Goal: Information Seeking & Learning: Find specific fact

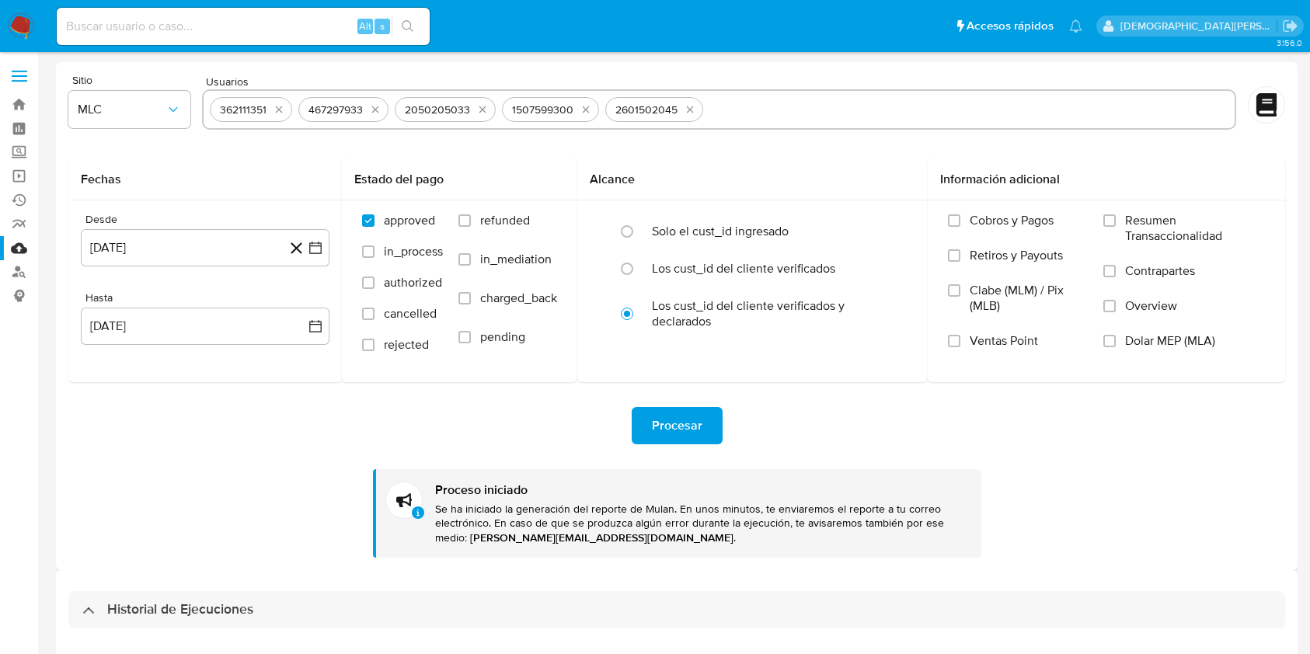
select select "10"
click at [23, 103] on link "Bandeja" at bounding box center [92, 104] width 185 height 24
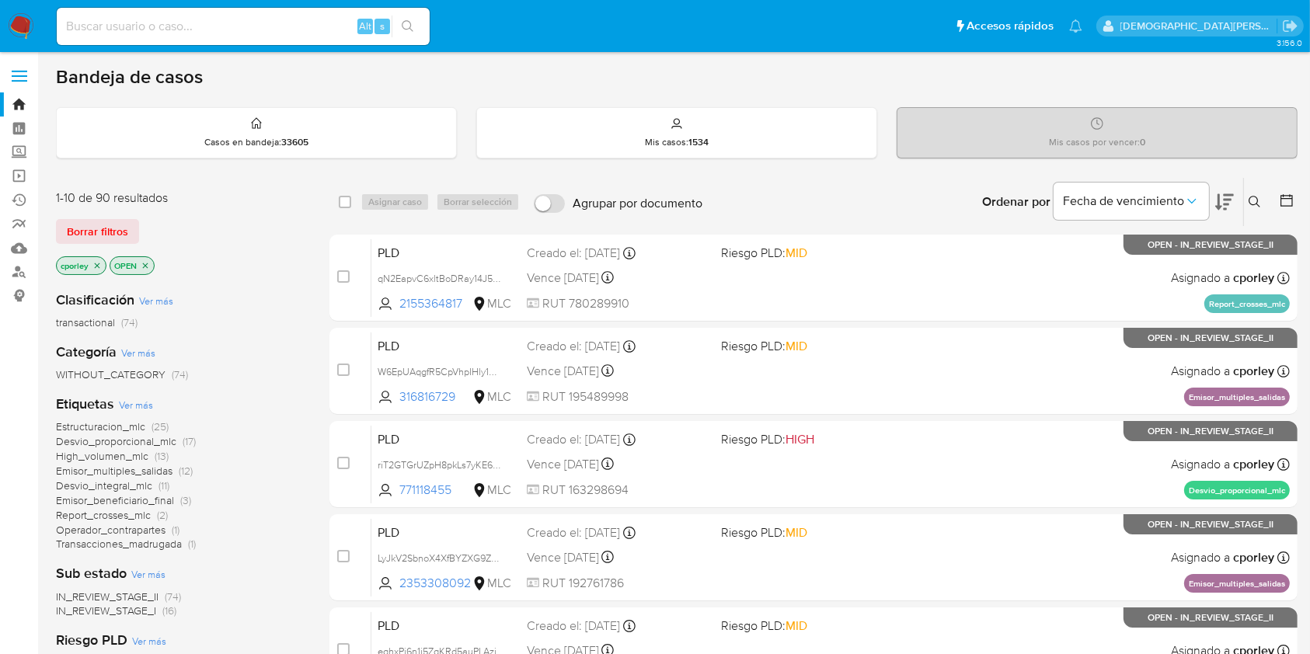
click at [141, 263] on icon "close-filter" at bounding box center [145, 265] width 9 height 9
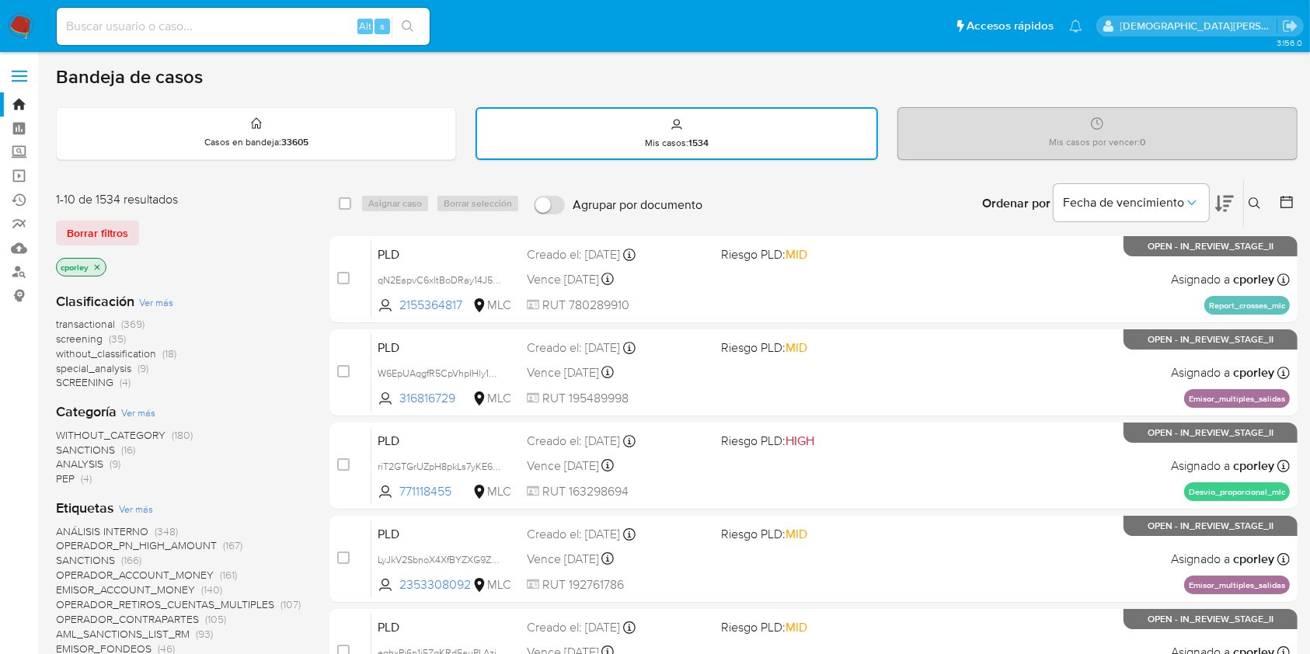
click at [101, 265] on icon "close-filter" at bounding box center [96, 267] width 9 height 9
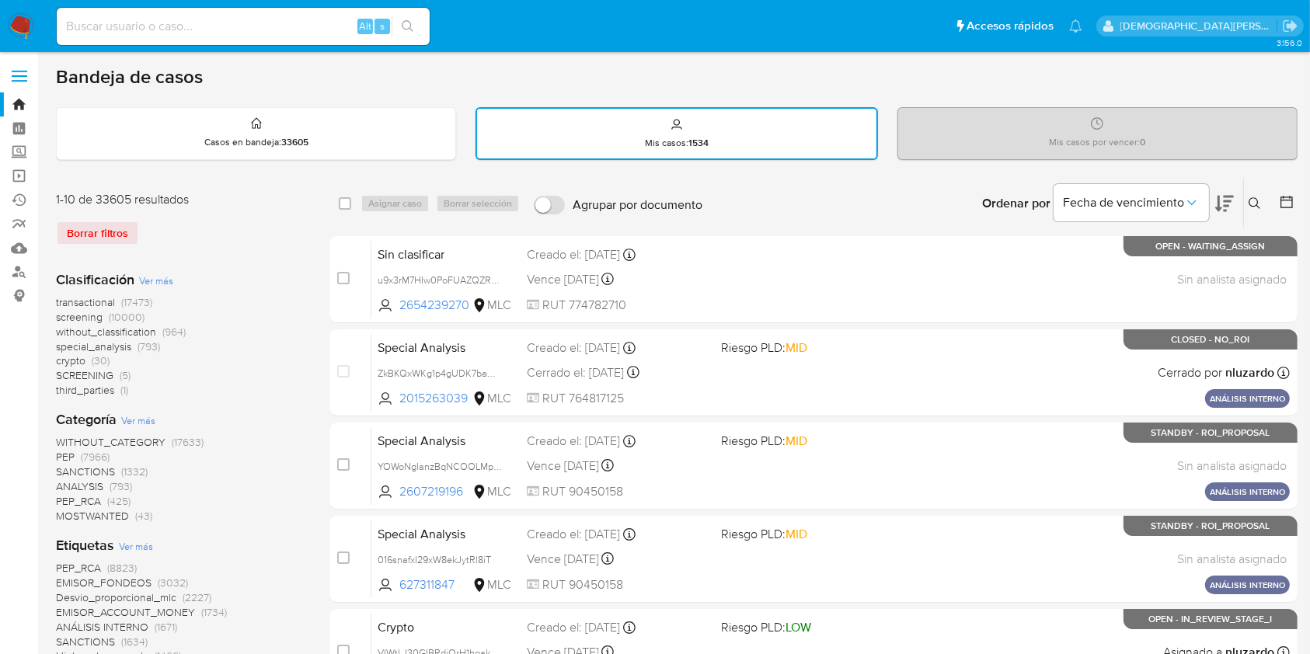
click at [1285, 207] on icon at bounding box center [1286, 202] width 12 height 12
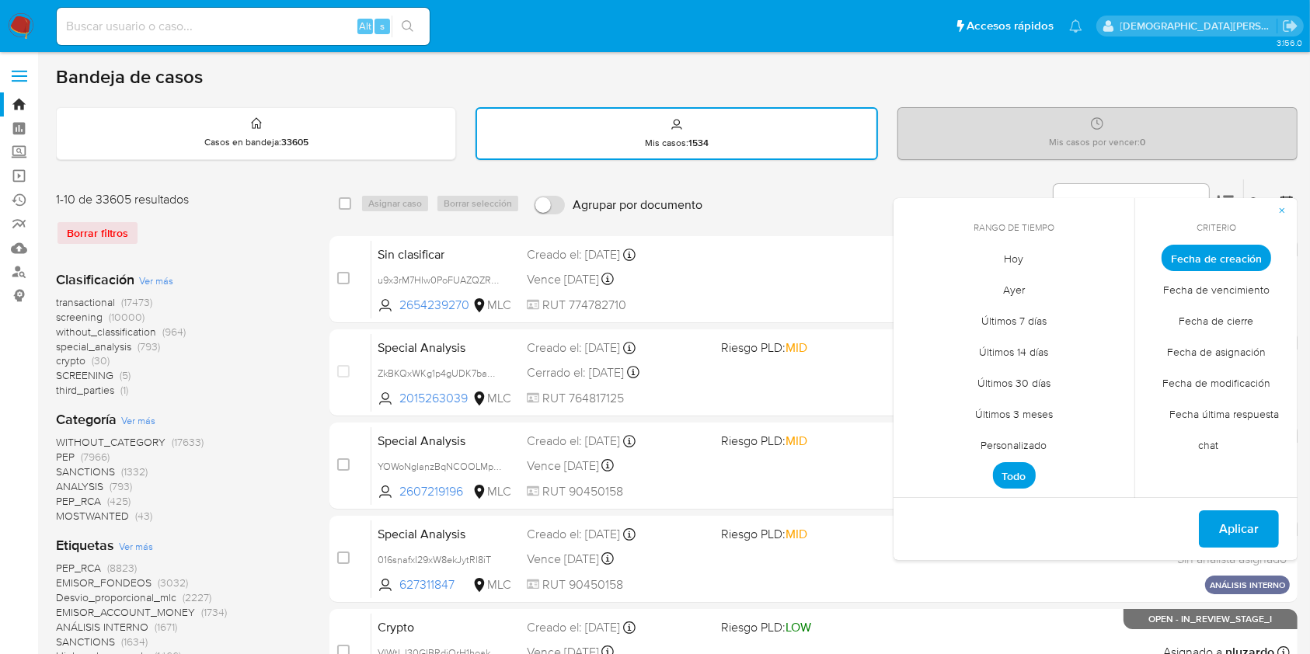
click at [1044, 434] on span "Personalizado" at bounding box center [1014, 446] width 99 height 32
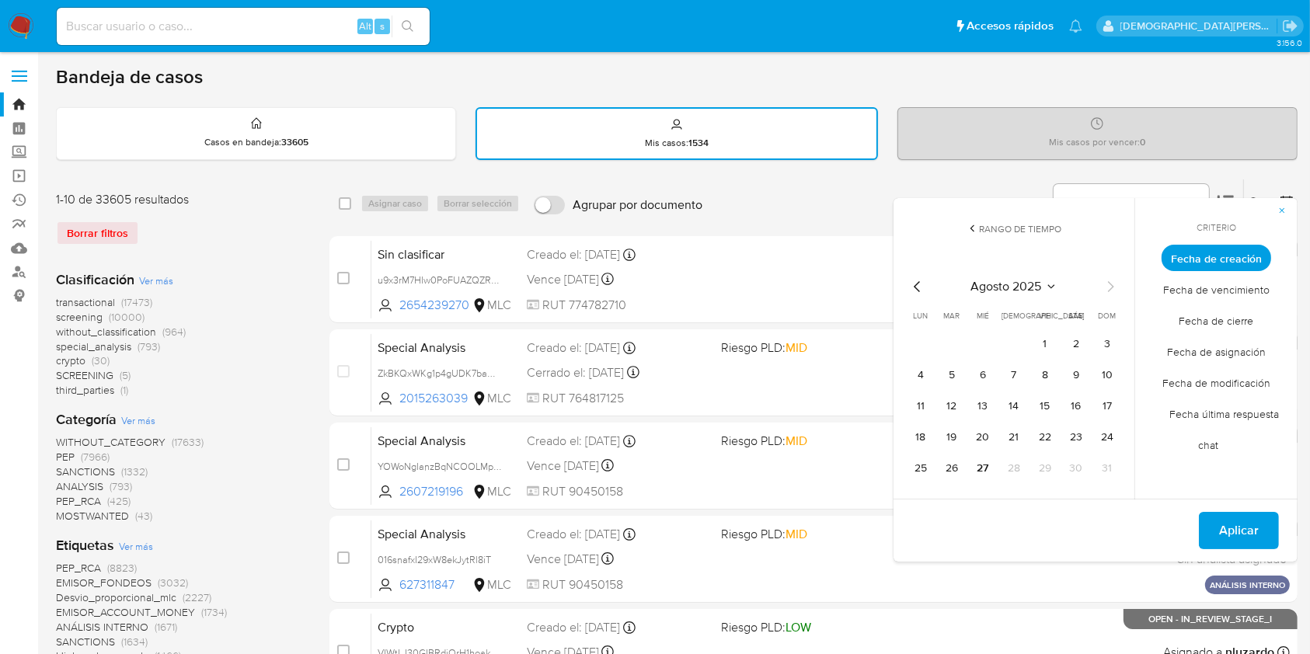
click at [921, 291] on icon "Mes anterior" at bounding box center [917, 286] width 19 height 19
click at [1075, 373] on button "12" at bounding box center [1076, 375] width 25 height 25
click at [1220, 522] on span "Aplicar" at bounding box center [1239, 531] width 40 height 34
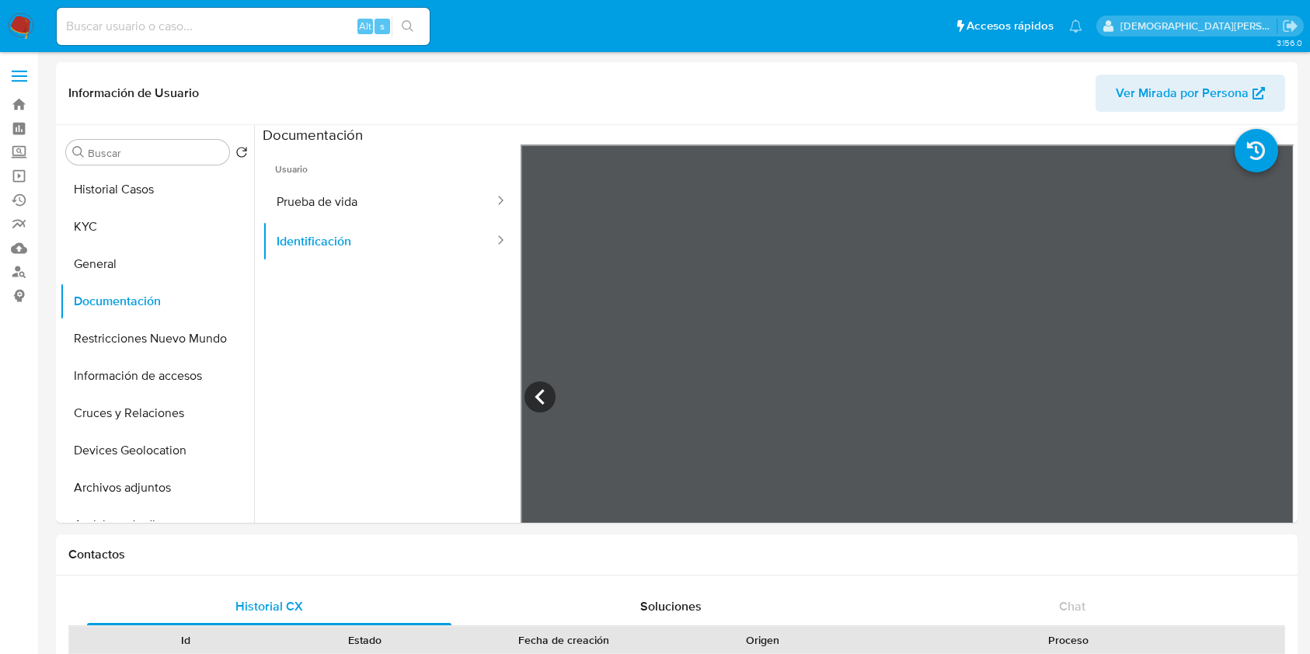
select select "10"
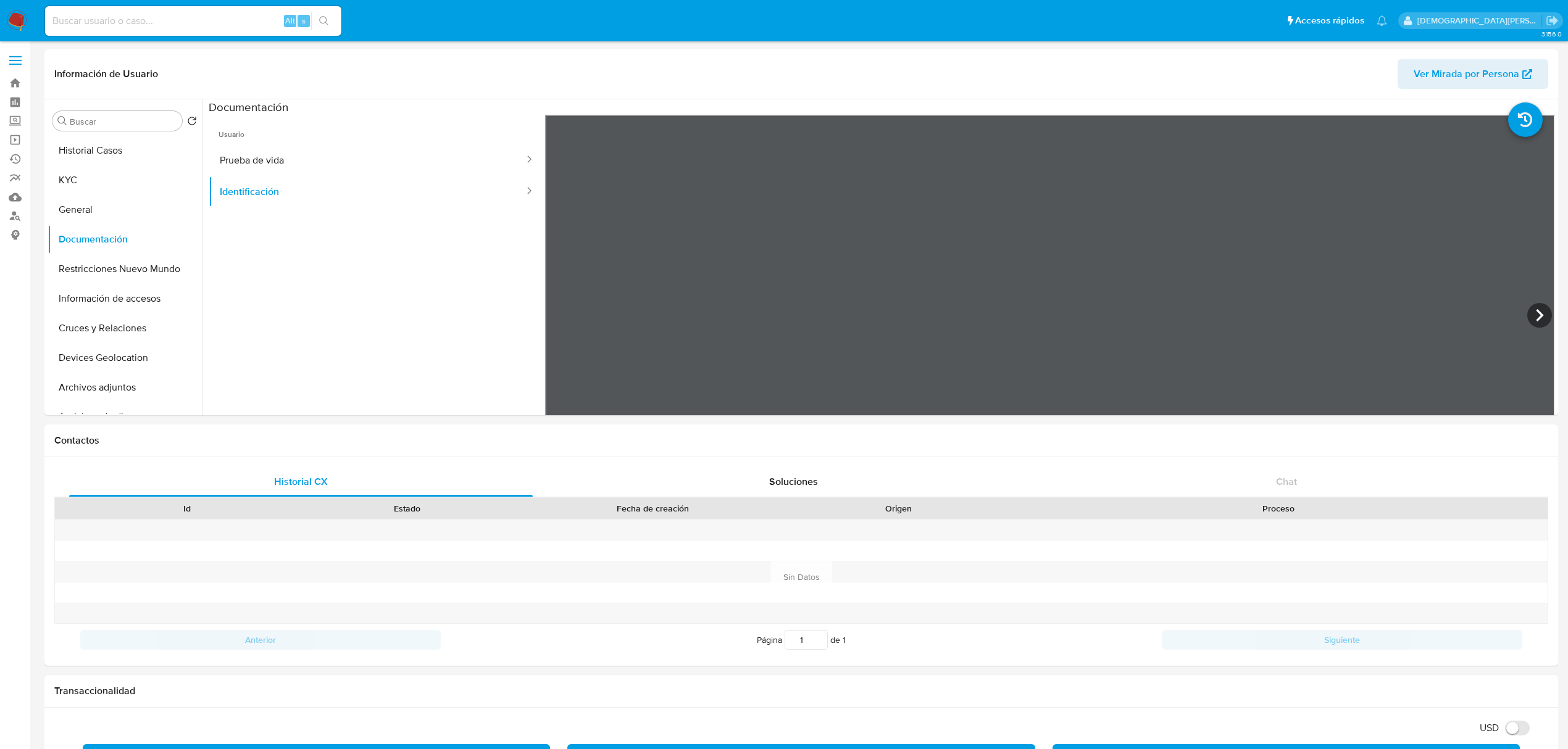
select select "10"
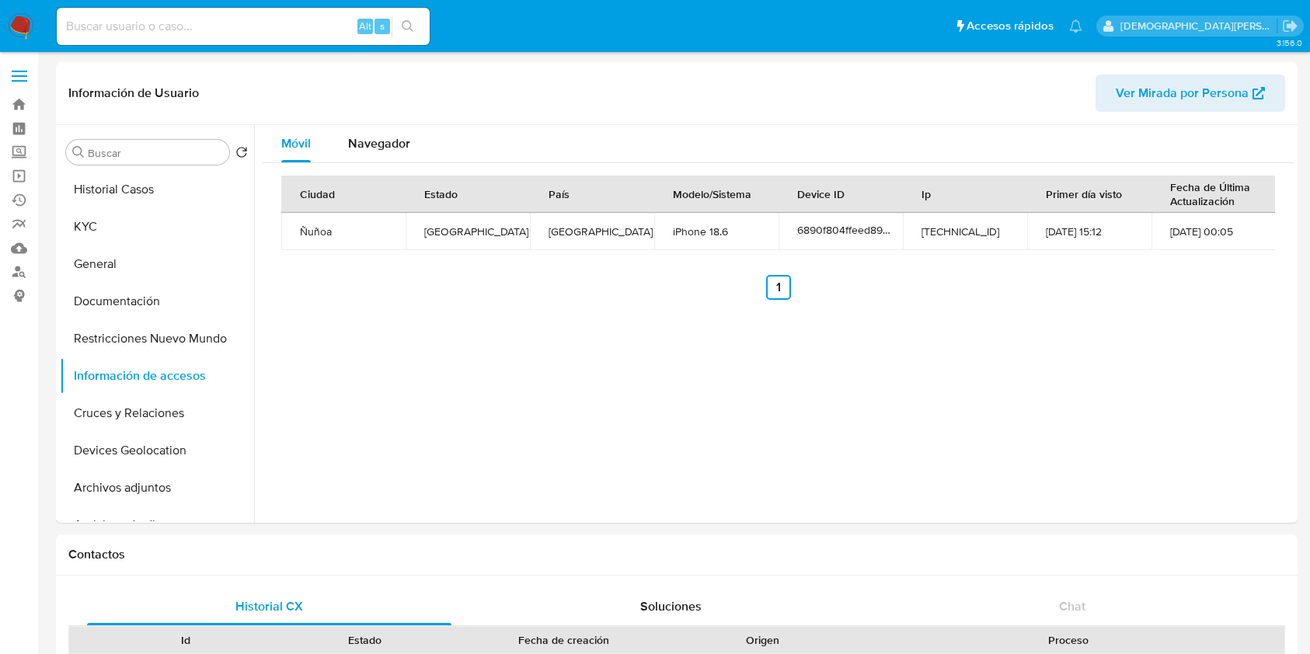
select select "10"
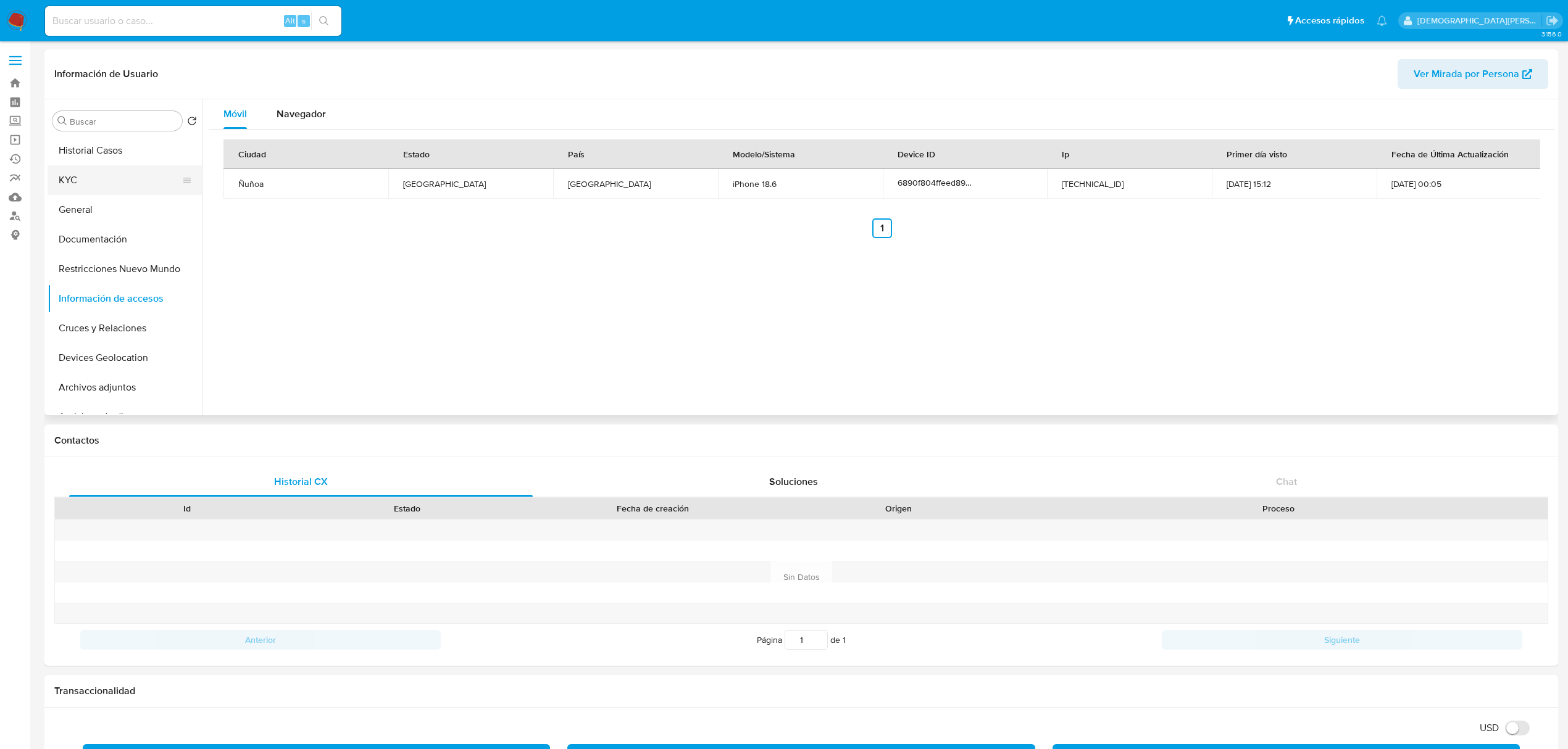
click at [112, 176] on button "KYC" at bounding box center [120, 180] width 145 height 29
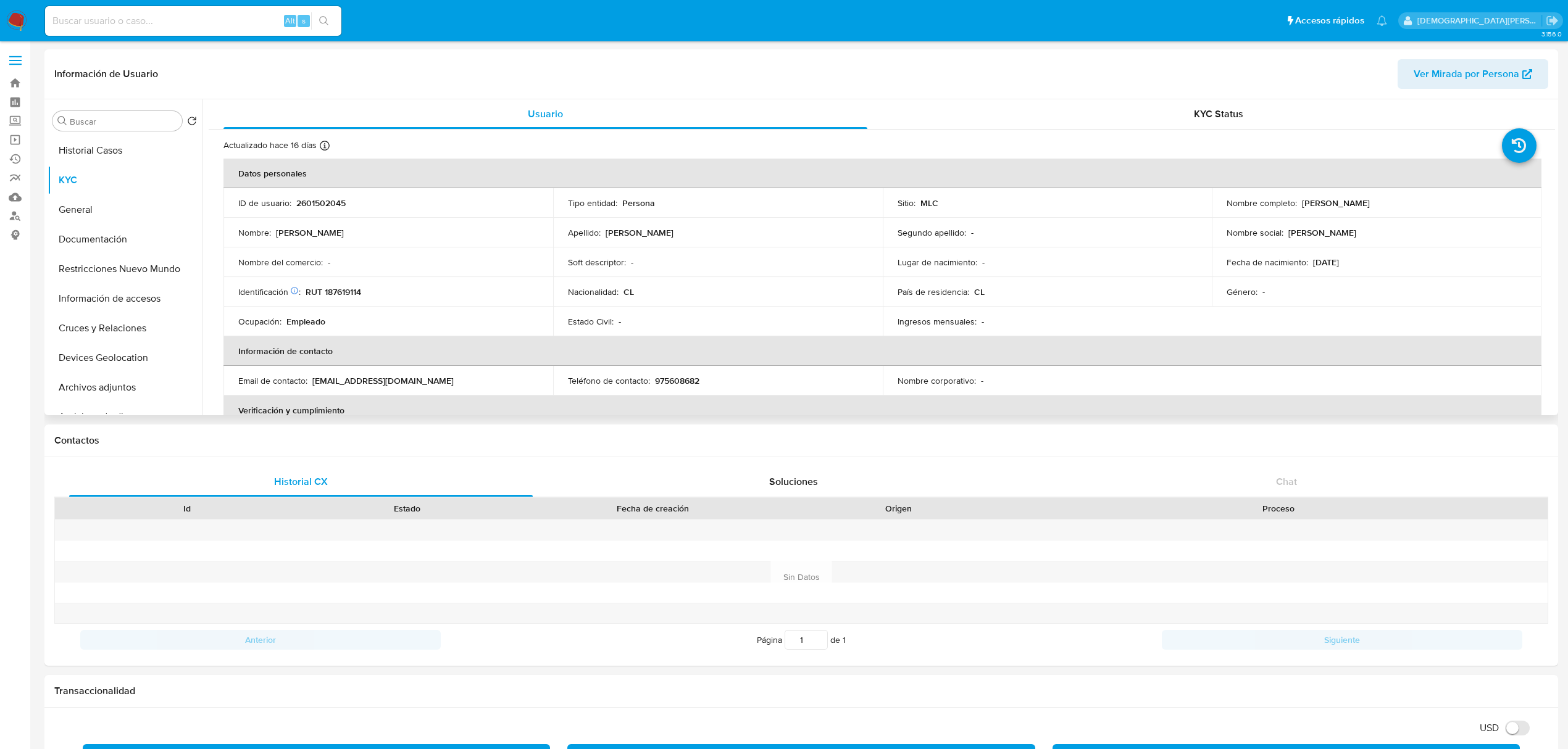
drag, startPoint x: 1297, startPoint y: 203, endPoint x: 1413, endPoint y: 201, distance: 116.0
click at [1040, 201] on div "Nombre completo : Diego Adrián Díaz Núñez" at bounding box center [1377, 203] width 300 height 11
copy p "[PERSON_NAME]"
click at [344, 290] on p "RUT 187619114" at bounding box center [334, 291] width 56 height 11
click at [343, 289] on p "RUT 187619114" at bounding box center [334, 291] width 56 height 11
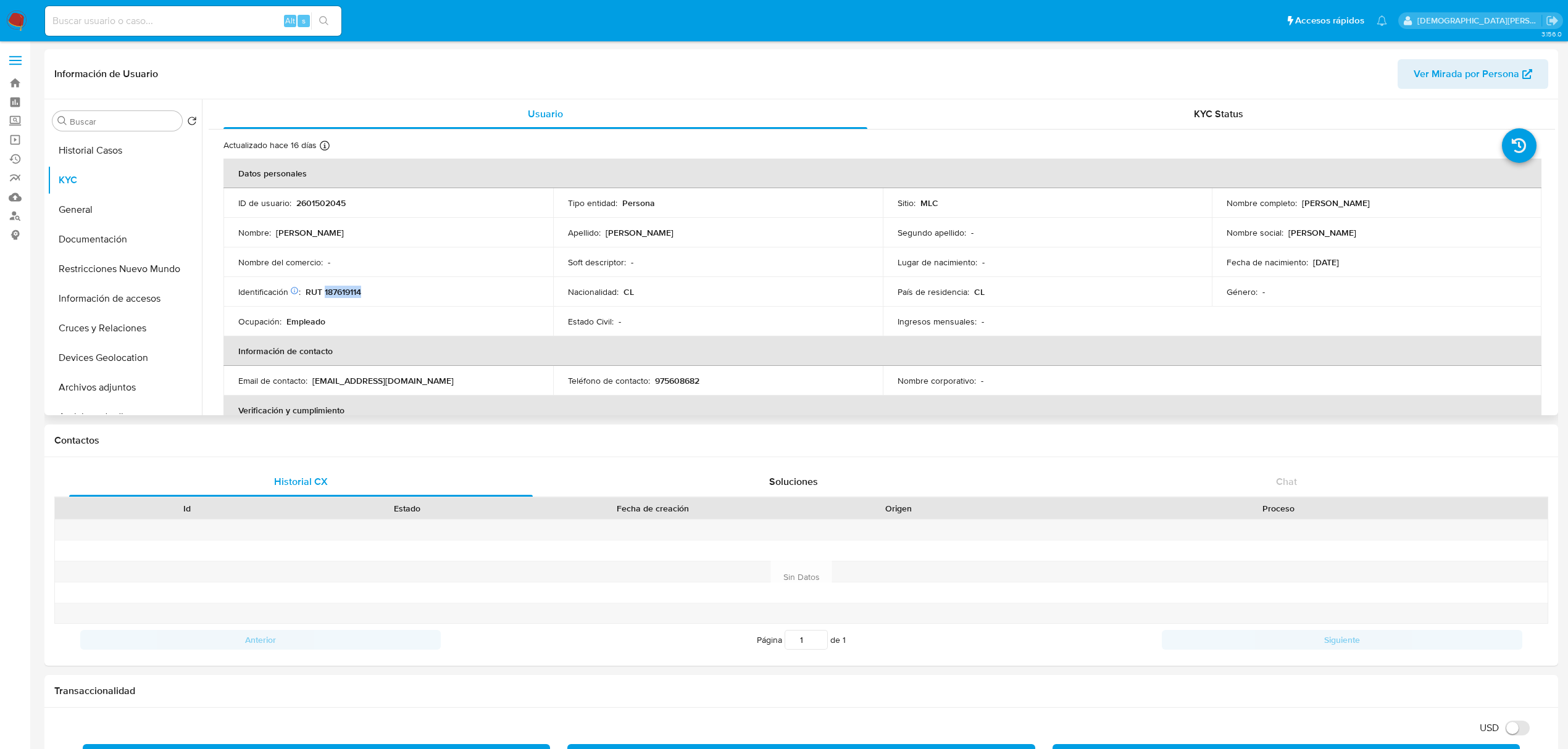
copy p "187619114"
click at [1040, 260] on p "08/03/1994" at bounding box center [1326, 262] width 26 height 11
click at [1040, 259] on p "08/03/1994" at bounding box center [1326, 262] width 26 height 11
drag, startPoint x: 1223, startPoint y: 259, endPoint x: 1314, endPoint y: 268, distance: 91.4
click at [1040, 264] on div "Fecha de nacimiento : 08/03/1994" at bounding box center [1377, 262] width 300 height 11
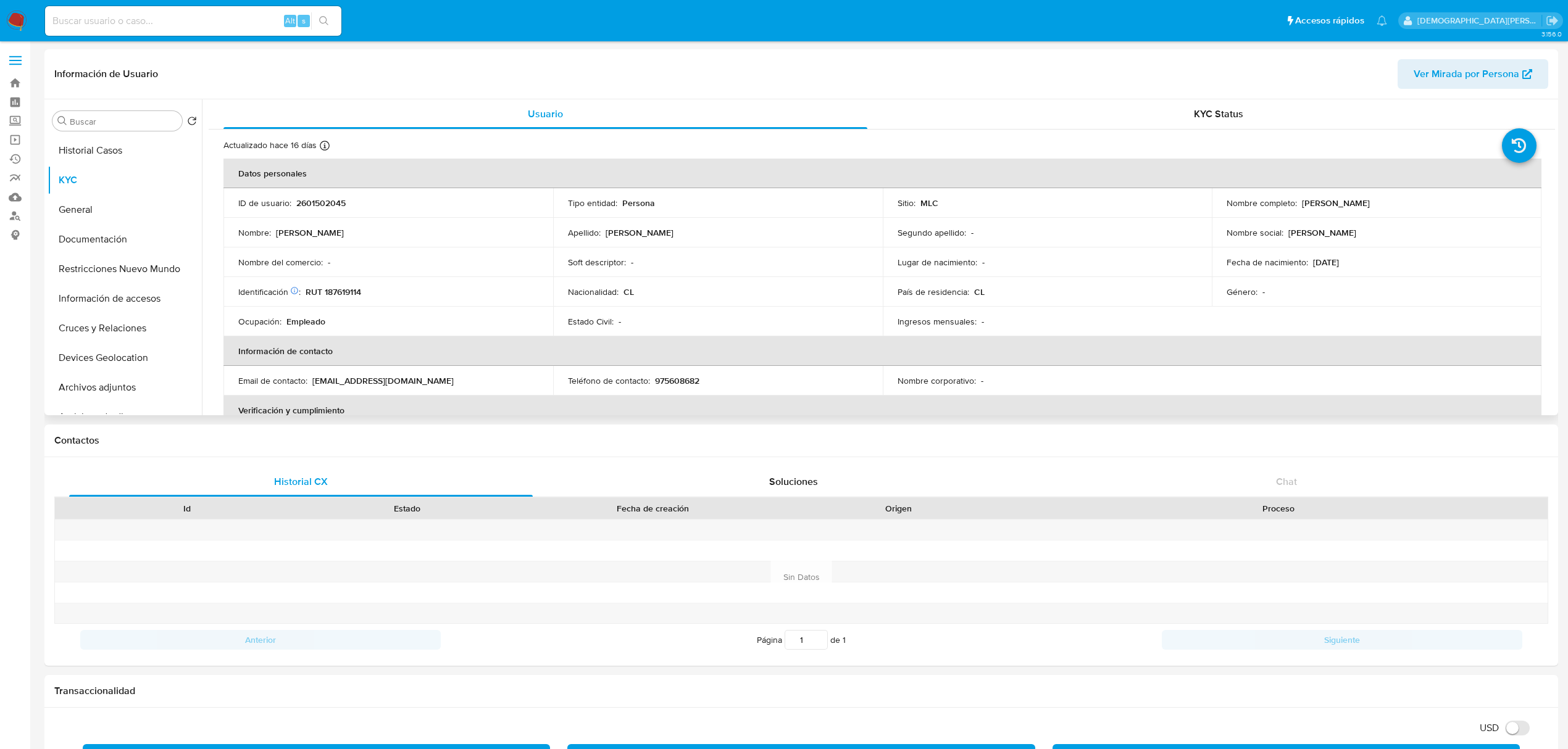
click at [1040, 263] on p "08/03/1994" at bounding box center [1326, 262] width 26 height 11
drag, startPoint x: 1311, startPoint y: 261, endPoint x: 1372, endPoint y: 260, distance: 61.0
click at [1040, 260] on div "Fecha de nacimiento : 08/03/1994" at bounding box center [1377, 262] width 300 height 11
copy p "08/03/1994"
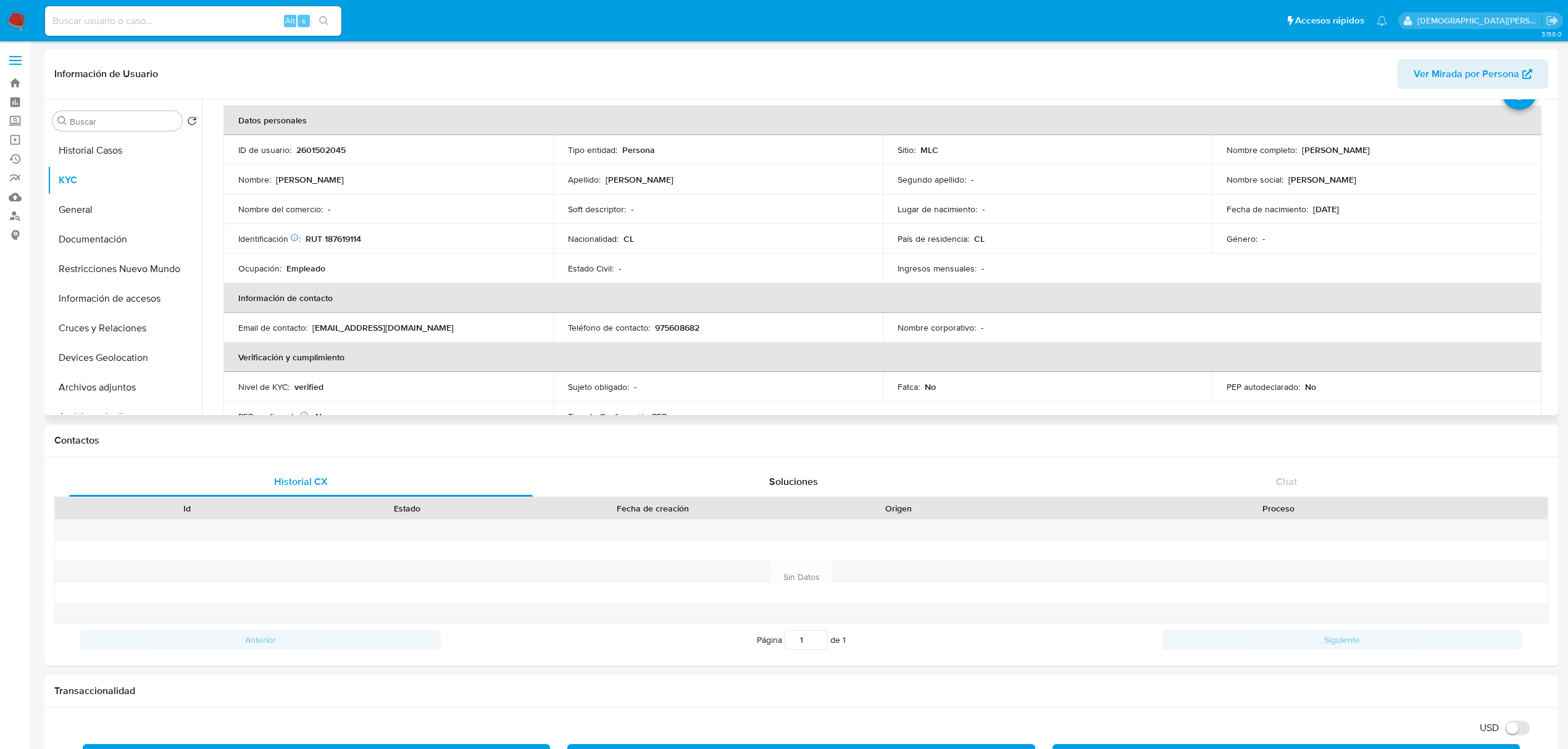
scroll to position [164, 0]
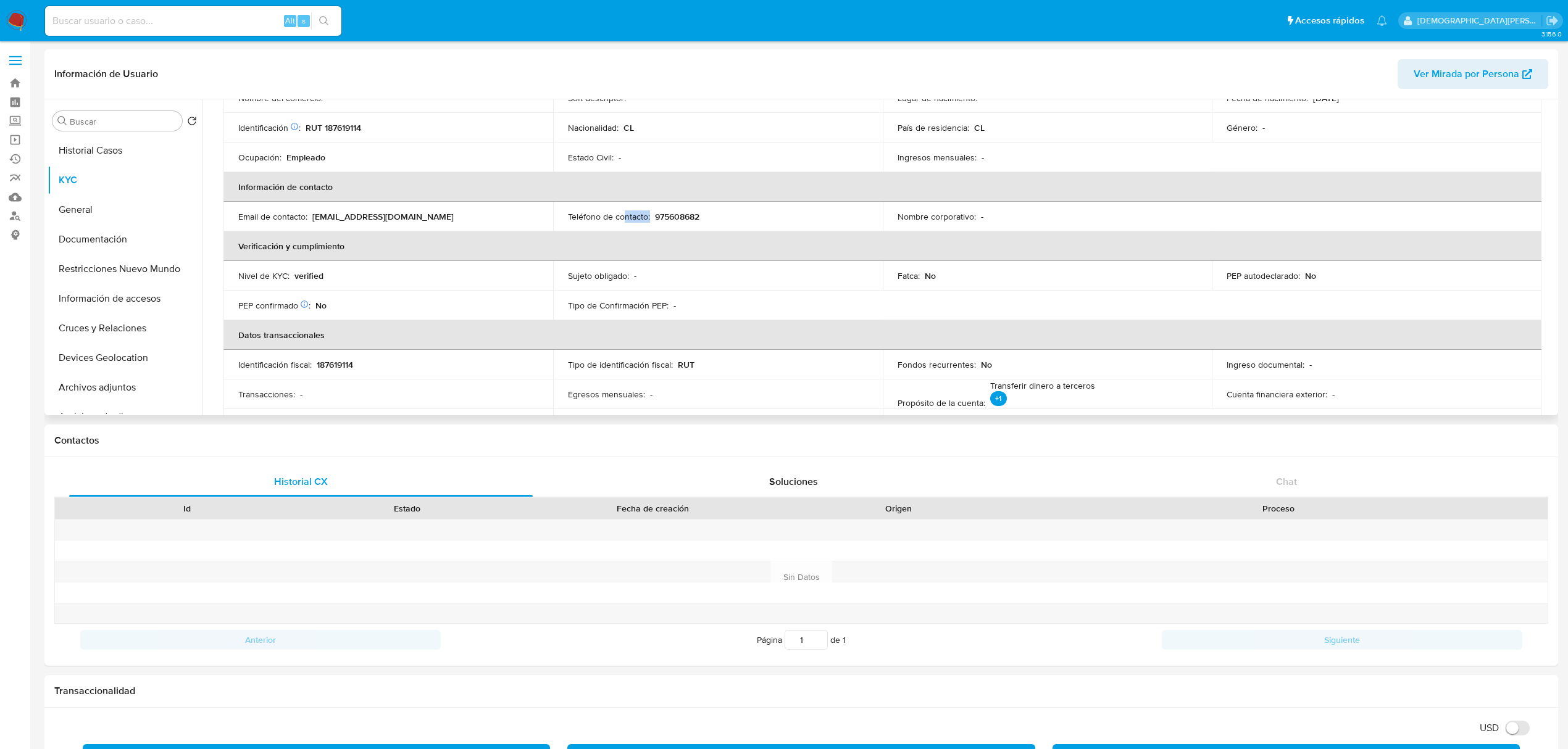
drag, startPoint x: 567, startPoint y: 222, endPoint x: 242, endPoint y: 222, distance: 325.0
click at [620, 218] on td "Teléfono de contacto : 975608682" at bounding box center [718, 216] width 330 height 29
drag, startPoint x: 237, startPoint y: 217, endPoint x: 458, endPoint y: 221, distance: 221.0
click at [458, 221] on td "Email de contacto : diegodiaznunez@gmail.com" at bounding box center [388, 216] width 330 height 29
copy div "Email de contacto : diegodiaznunez@gmail.com"
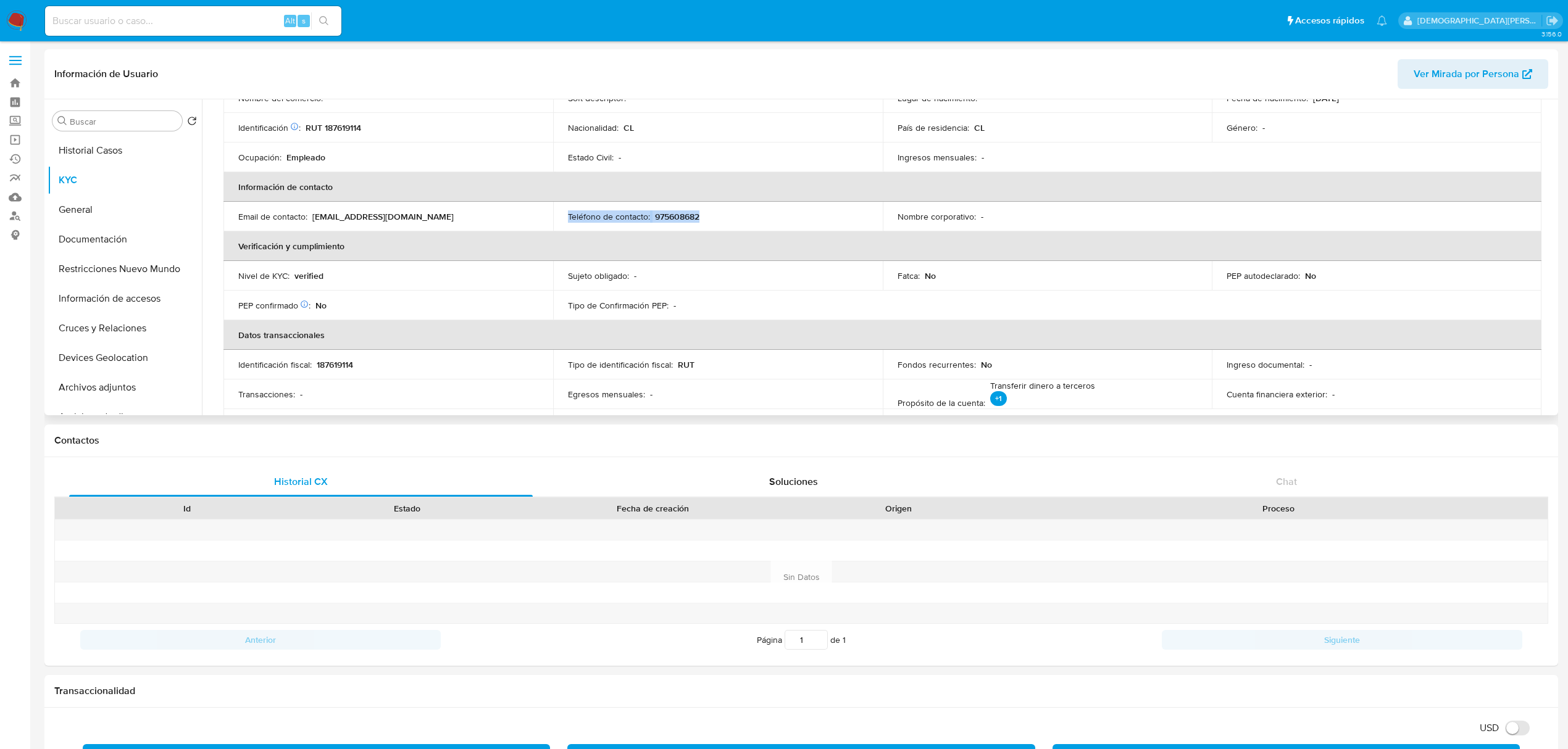
drag, startPoint x: 567, startPoint y: 216, endPoint x: 759, endPoint y: 226, distance: 192.3
click at [759, 226] on td "Teléfono de contacto : 975608682" at bounding box center [718, 216] width 330 height 29
copy div "Teléfono de contacto : 975608682"
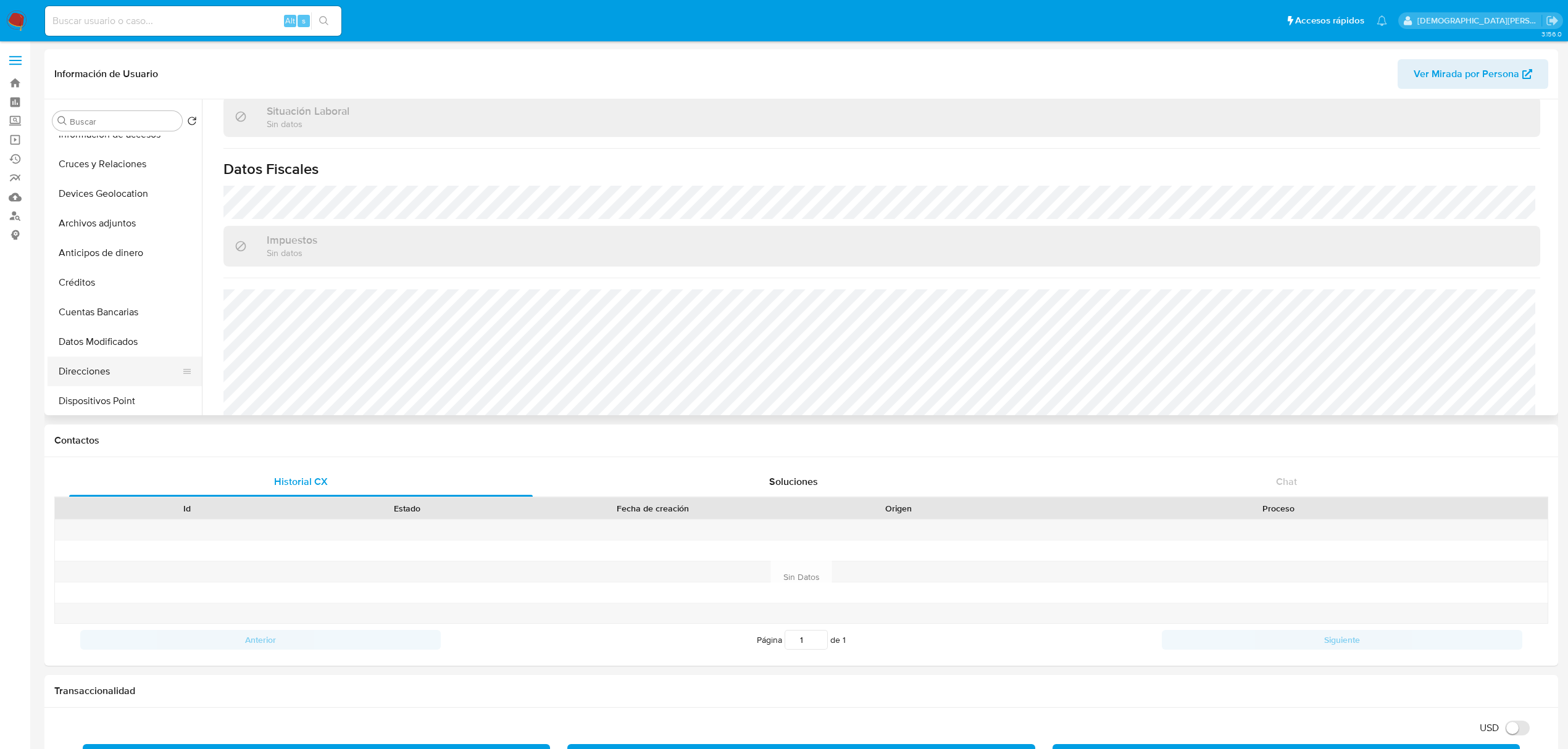
click at [112, 369] on button "Direcciones" at bounding box center [120, 371] width 145 height 29
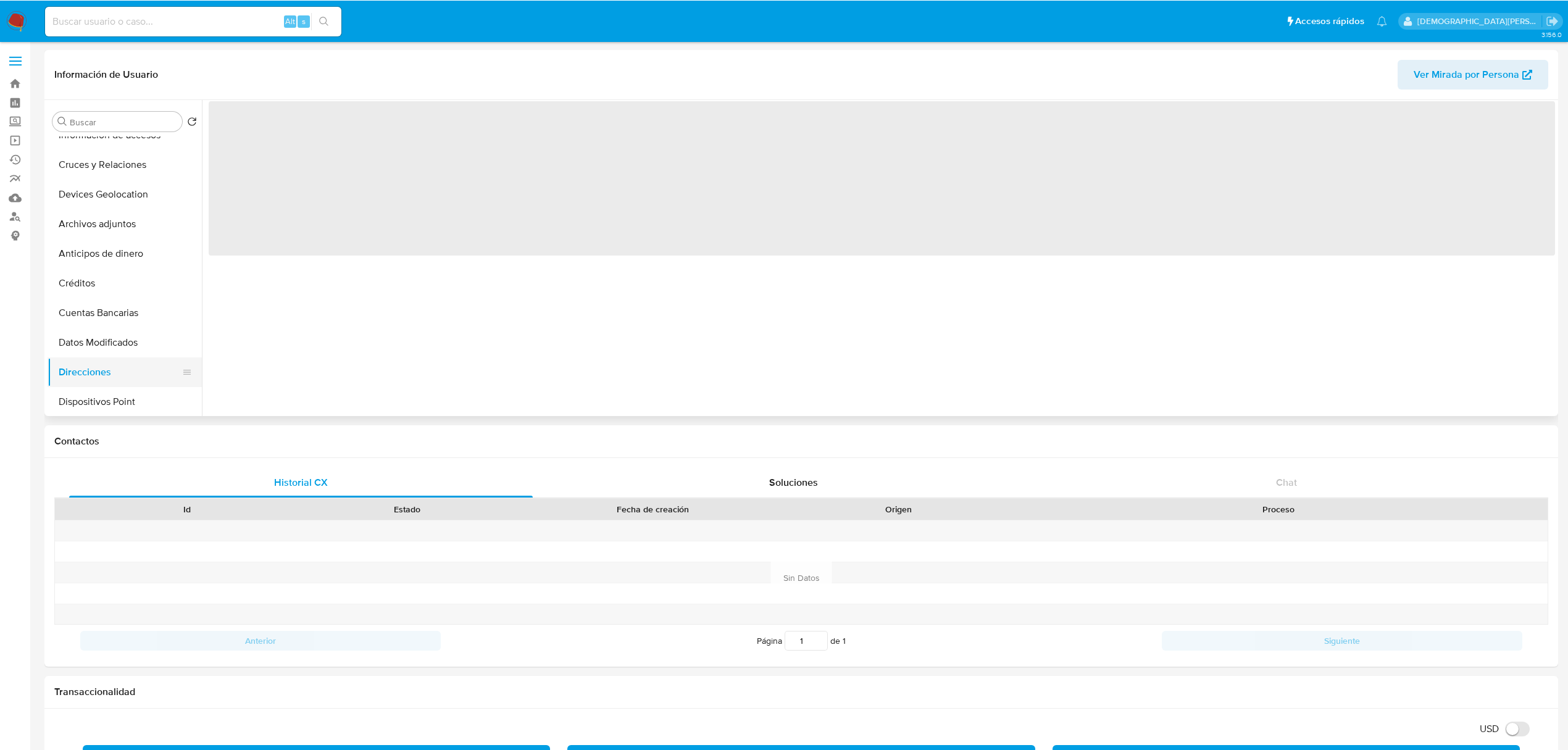
scroll to position [0, 0]
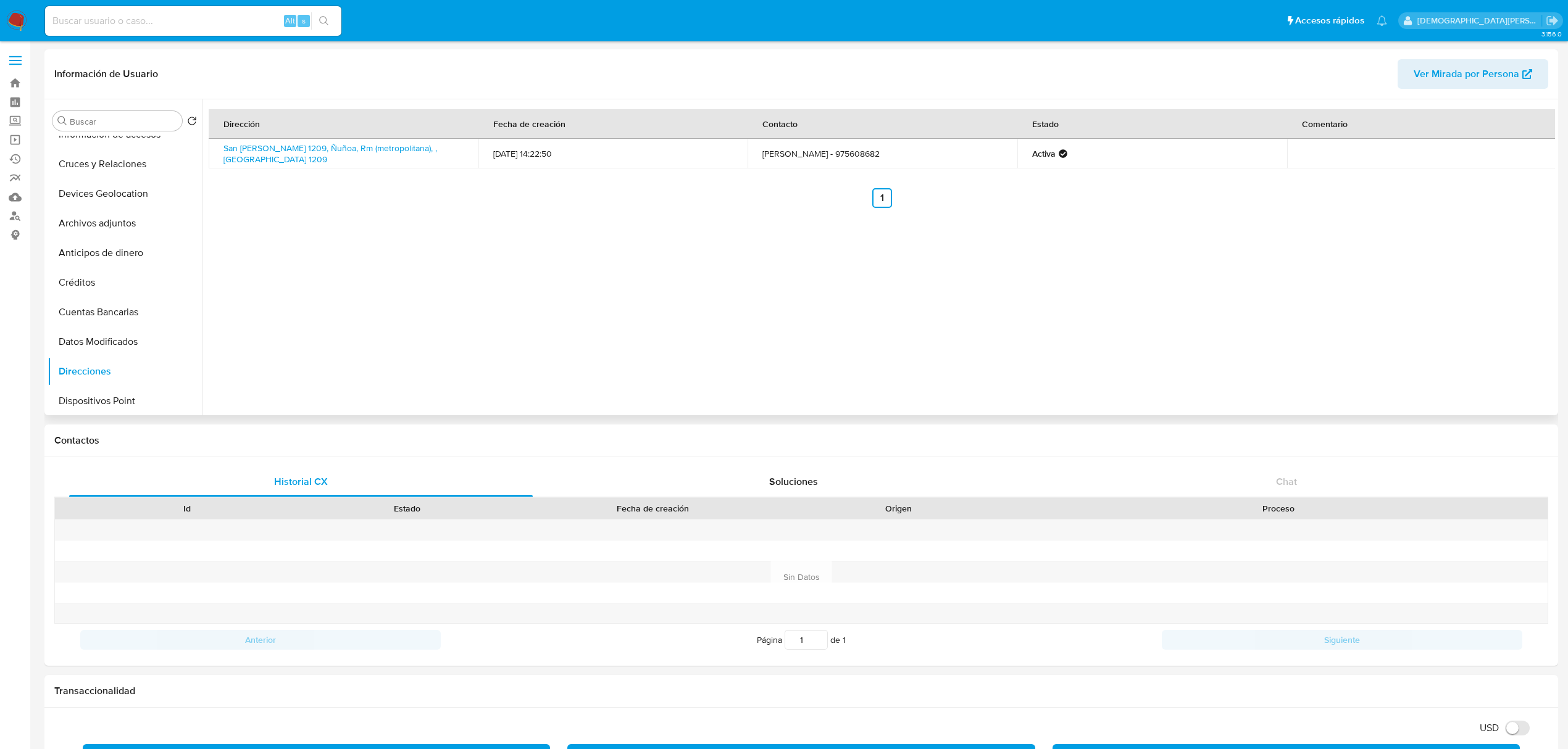
click at [285, 214] on div "Dirección Fecha de creación Contacto Estado Comentario San Eugenio 1209, Ñuñoa,…" at bounding box center [878, 257] width 1353 height 316
drag, startPoint x: 219, startPoint y: 151, endPoint x: 397, endPoint y: 160, distance: 178.2
click at [397, 160] on td "San Eugenio 1209, Ñuñoa, Rm (metropolitana), , Chile 1209" at bounding box center [344, 153] width 270 height 29
copy link "San Eugenio 1209, Ñuñoa, Rm (metropolitana)"
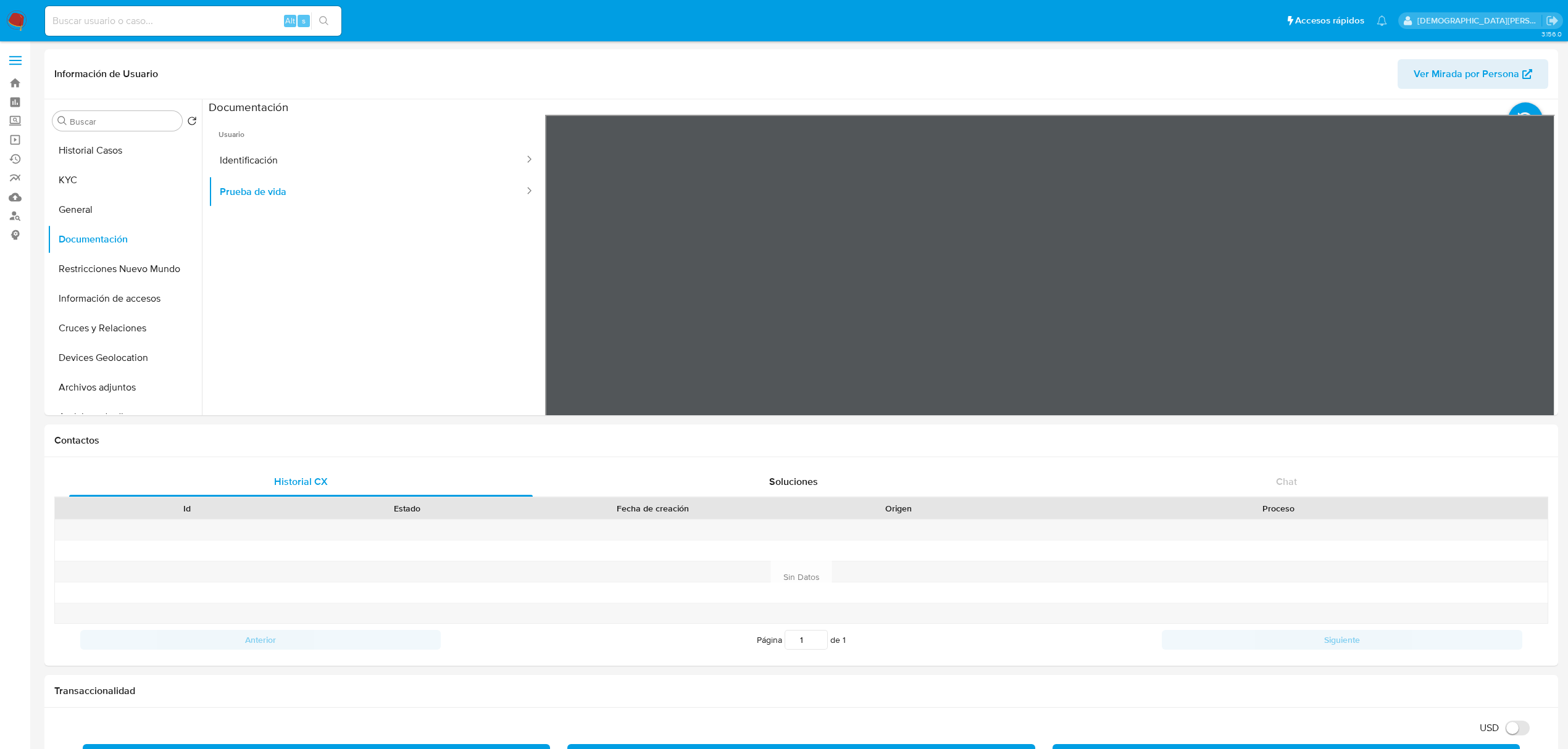
select select "10"
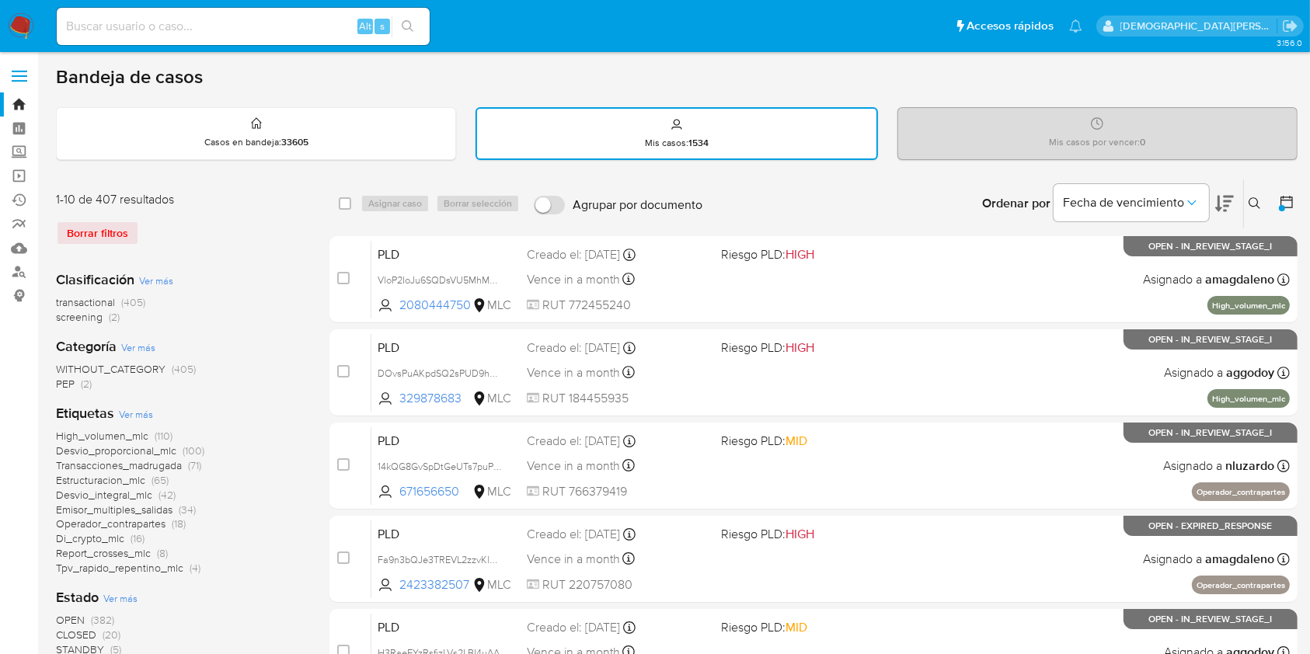
click at [264, 21] on input at bounding box center [243, 26] width 373 height 20
paste input "kE0kpHp9gtiwc0Cd1MxnULje"
type input "kE0kpHp9gtiwc0Cd1MxnULje"
click at [406, 31] on icon "search-icon" at bounding box center [408, 26] width 12 height 12
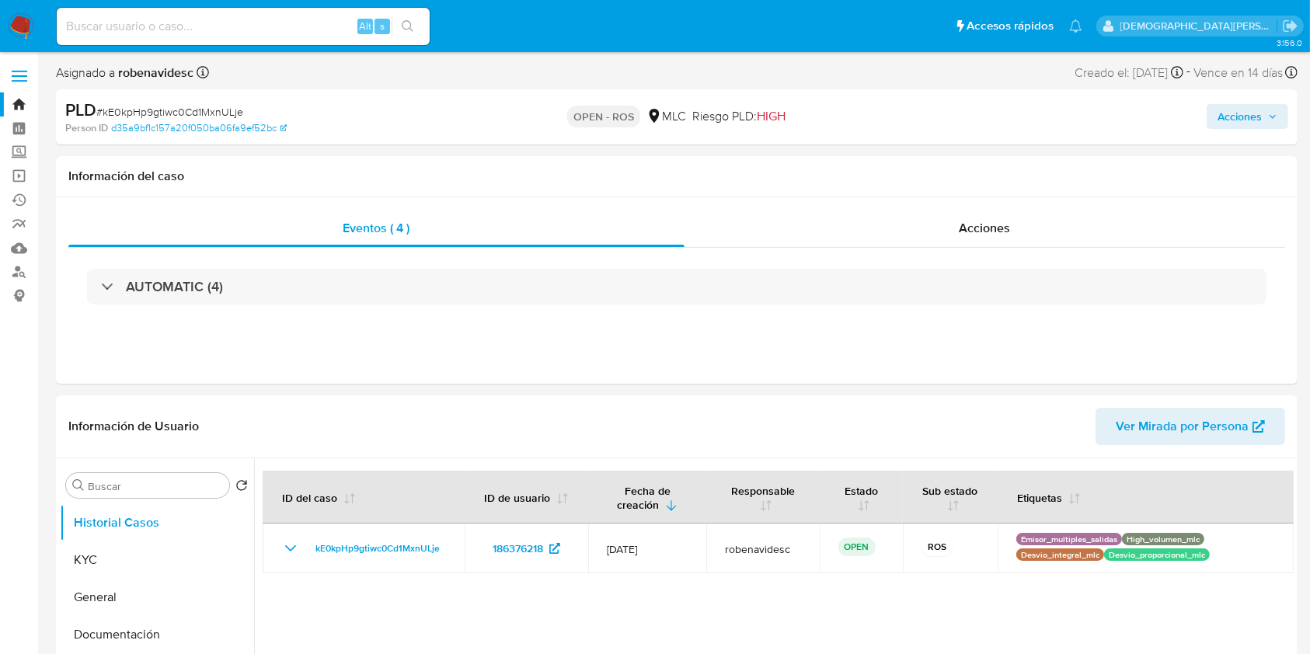
select select "10"
click at [963, 221] on span "Acciones" at bounding box center [984, 228] width 51 height 18
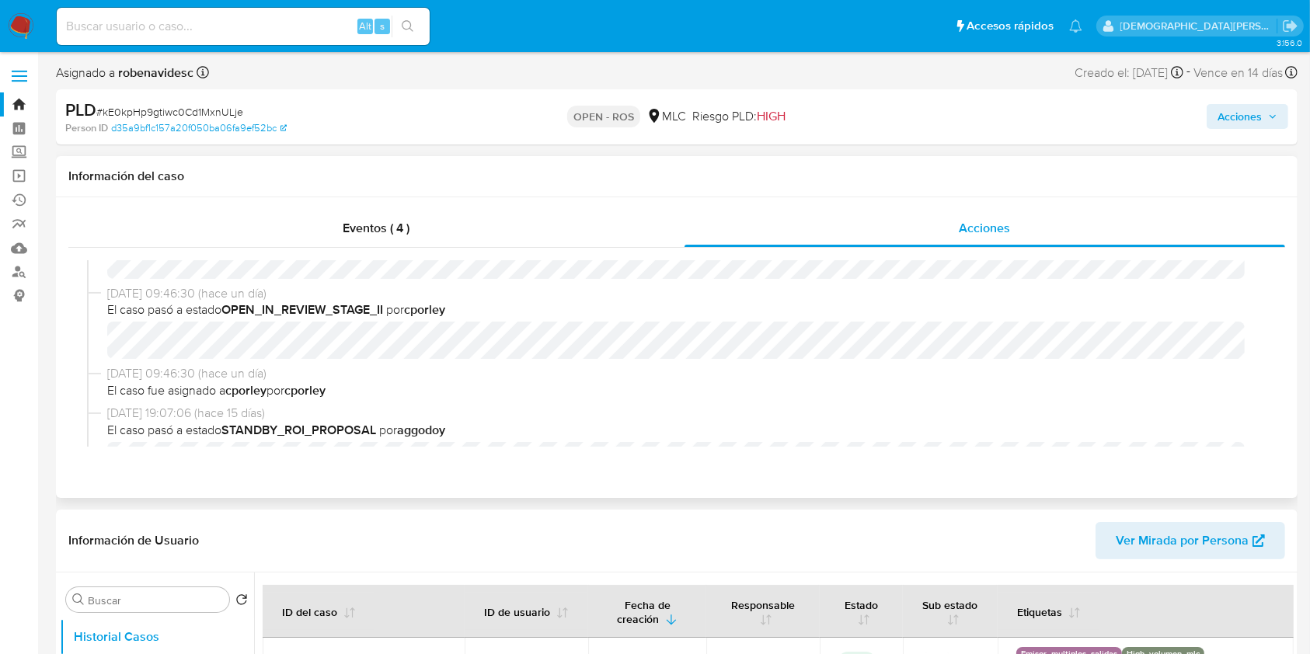
scroll to position [311, 0]
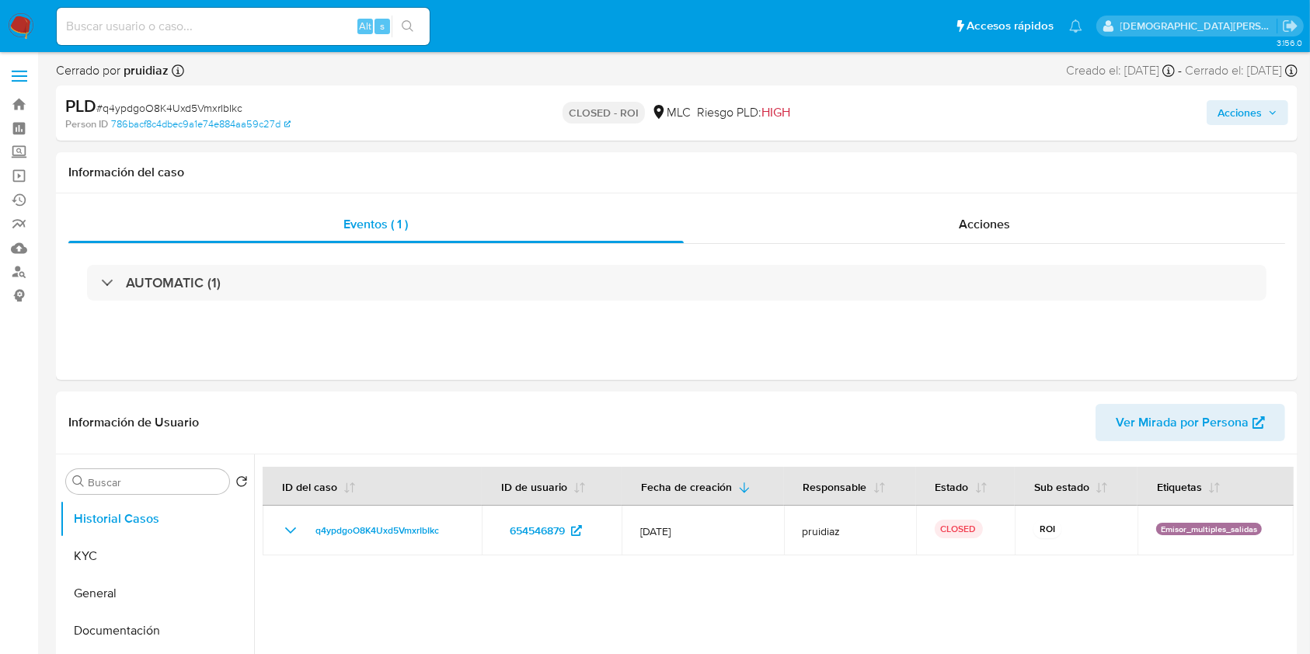
select select "10"
click at [929, 245] on div "AUTOMATIC (1)" at bounding box center [676, 283] width 1217 height 78
click at [939, 227] on div "Acciones" at bounding box center [985, 224] width 602 height 37
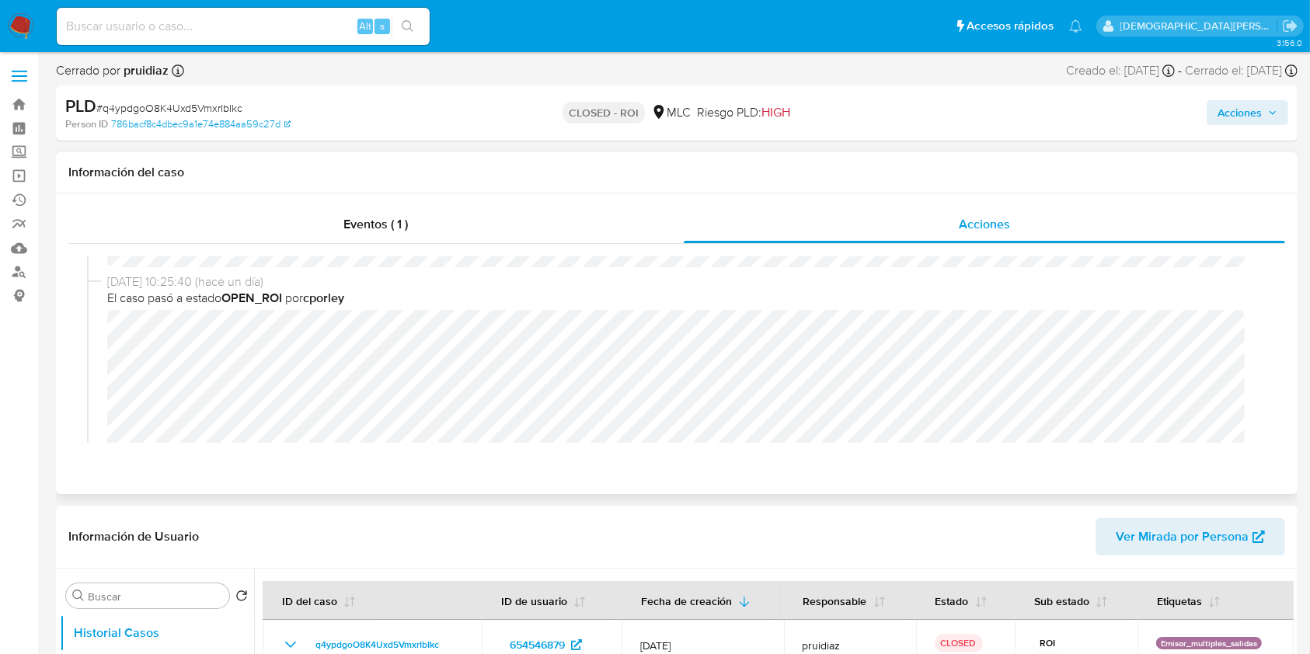
scroll to position [103, 0]
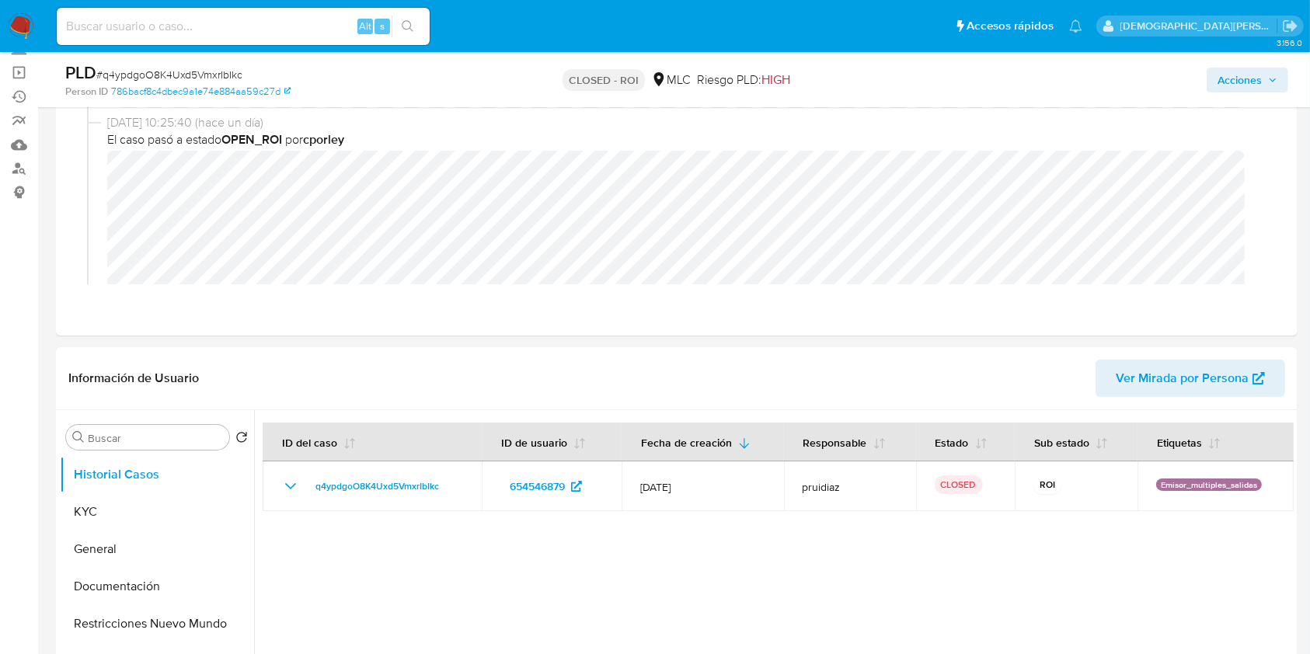
click at [19, 26] on img at bounding box center [21, 26] width 26 height 26
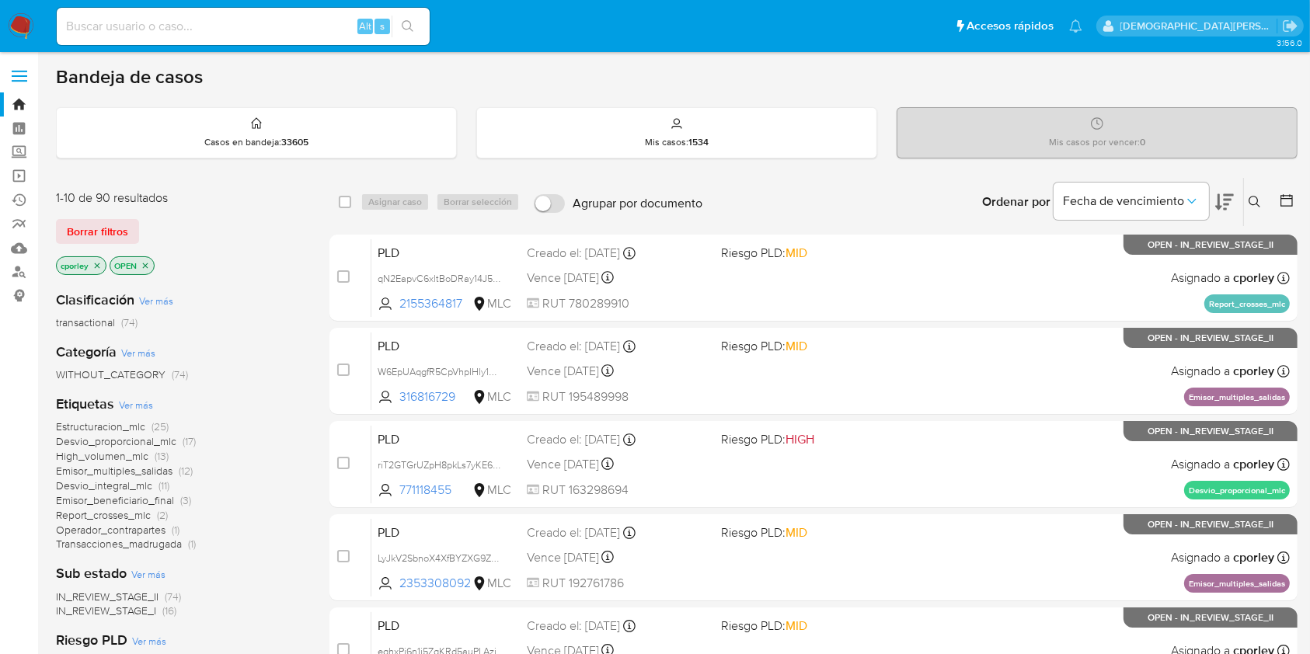
click at [1284, 197] on icon at bounding box center [1286, 200] width 12 height 12
click at [1290, 203] on icon at bounding box center [1287, 201] width 16 height 16
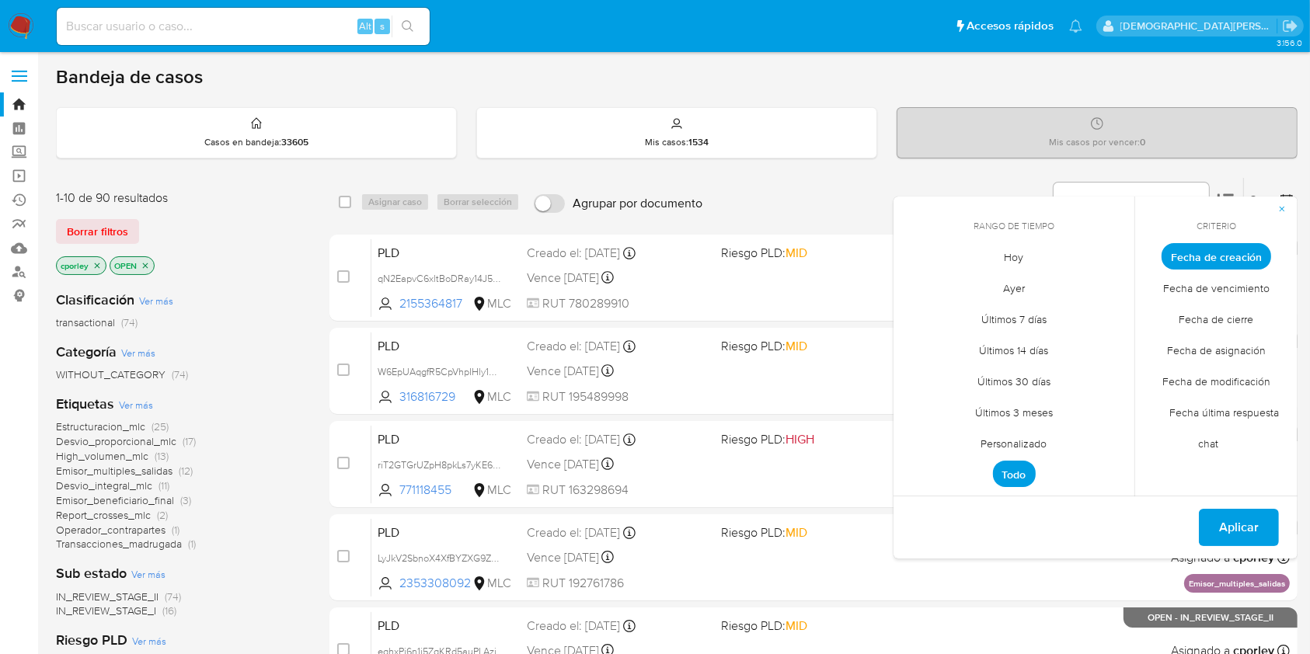
click at [1021, 441] on span "Personalizado" at bounding box center [1014, 444] width 99 height 32
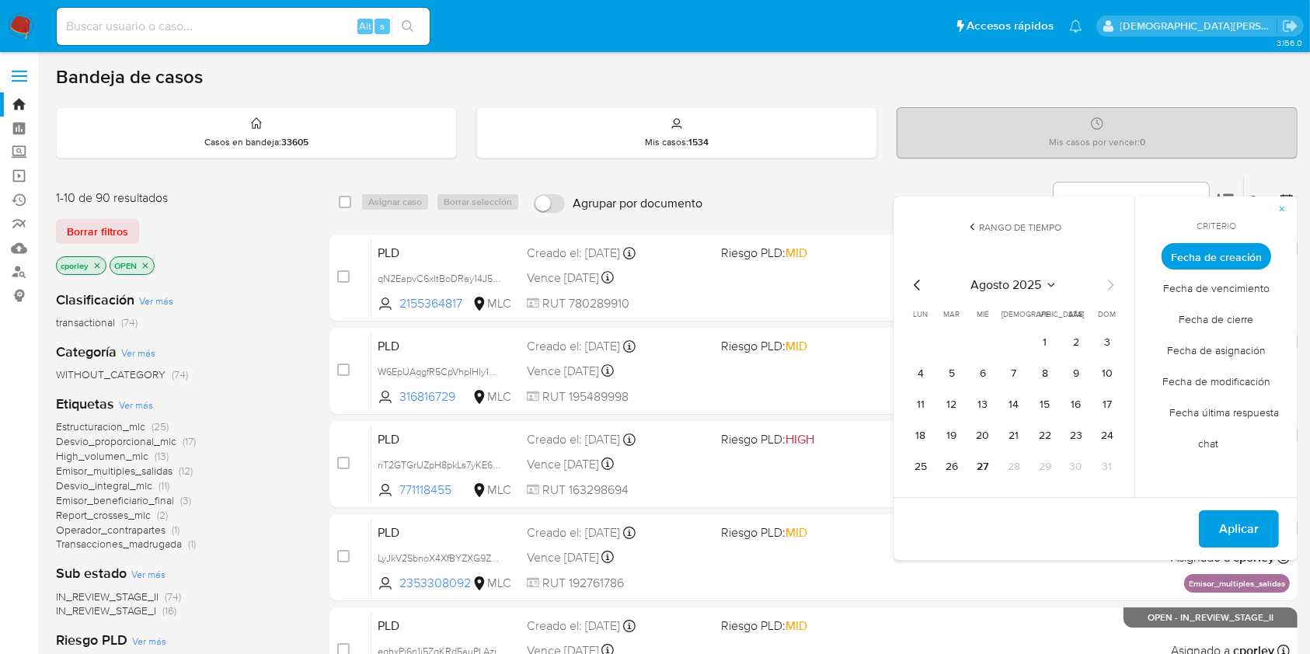
click at [1215, 382] on span "Fecha de modificación" at bounding box center [1216, 382] width 141 height 32
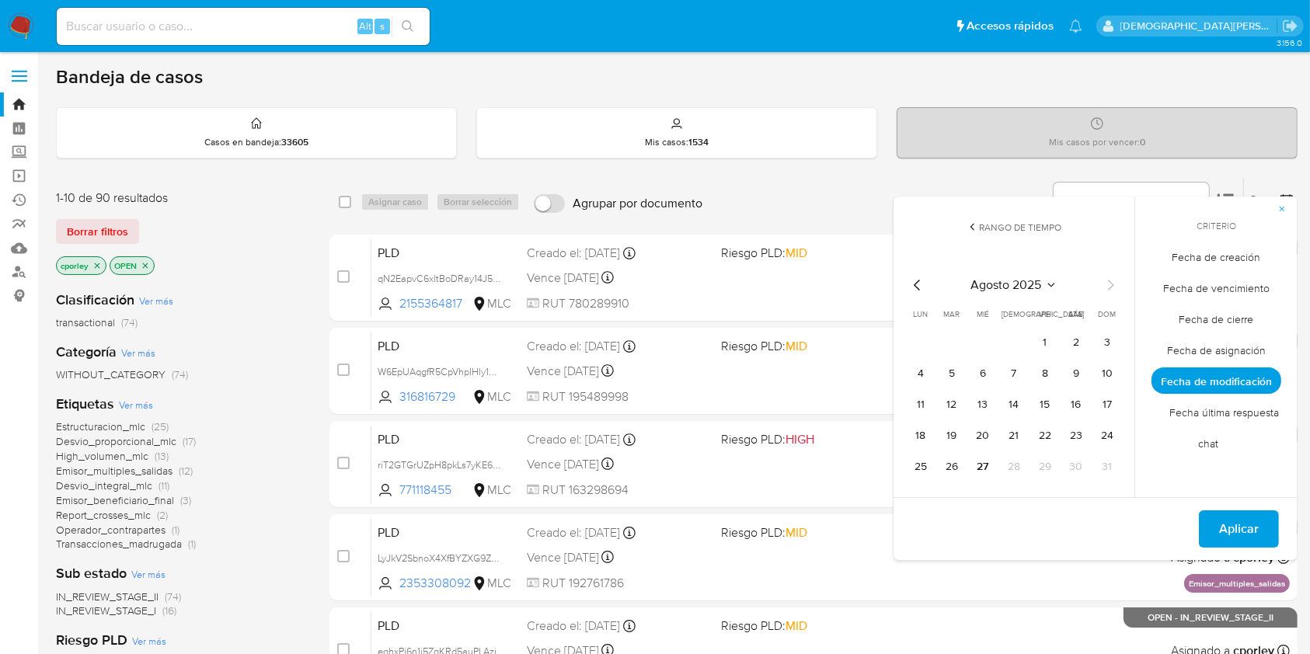
click at [918, 288] on icon "Mes anterior" at bounding box center [917, 285] width 6 height 11
click at [1113, 283] on icon "Mes siguiente" at bounding box center [1110, 285] width 19 height 19
click at [922, 441] on button "18" at bounding box center [920, 435] width 25 height 25
click at [1043, 439] on button "22" at bounding box center [1045, 435] width 25 height 25
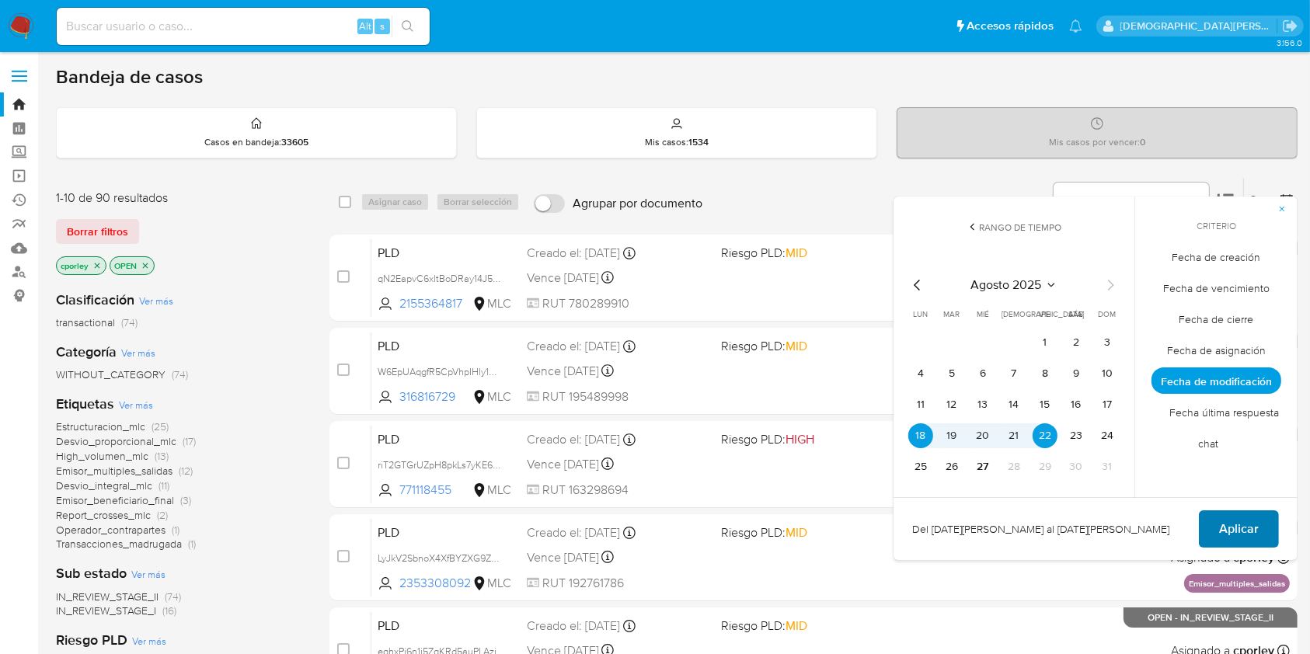
click at [1234, 530] on span "Aplicar" at bounding box center [1239, 529] width 40 height 34
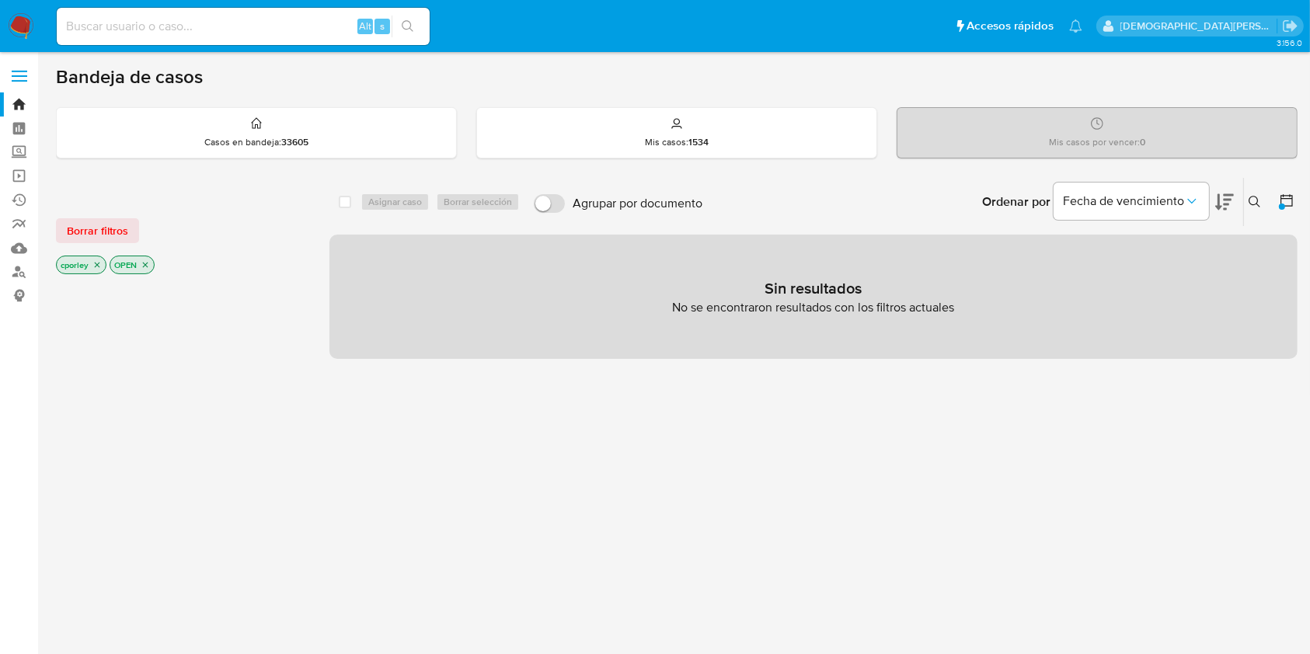
click at [146, 263] on icon "close-filter" at bounding box center [145, 265] width 5 height 5
click at [96, 263] on icon "close-filter" at bounding box center [96, 264] width 9 height 9
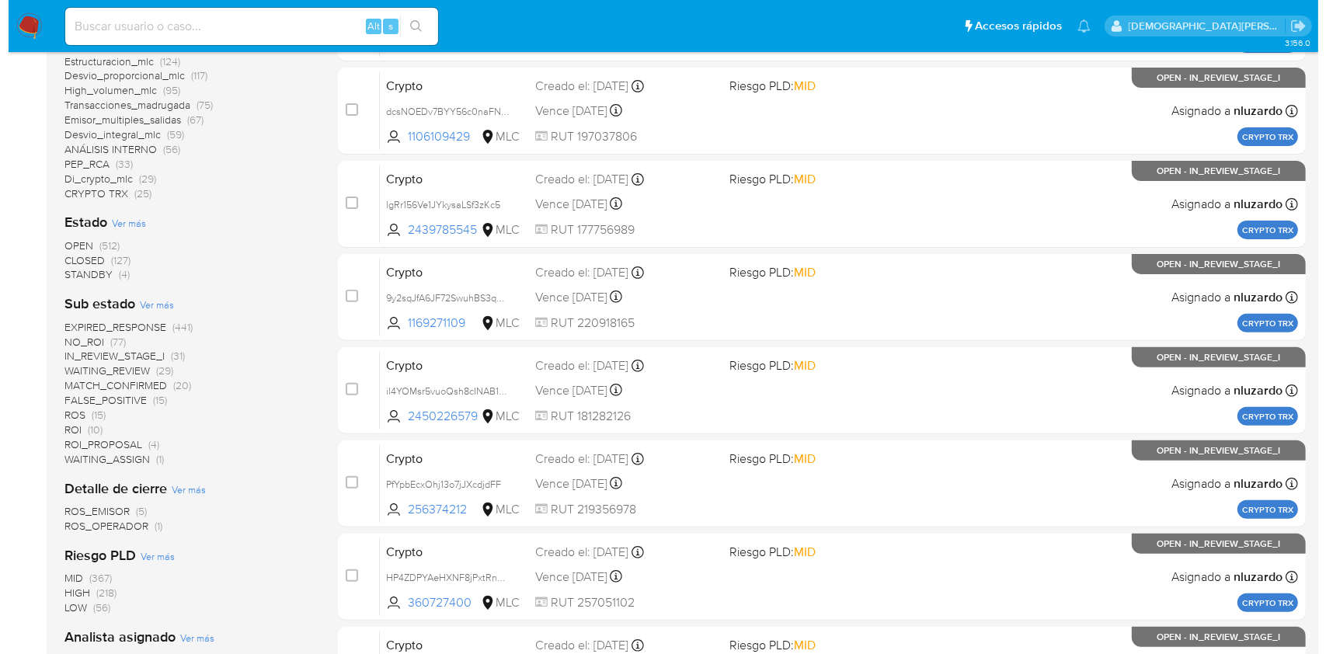
scroll to position [414, 0]
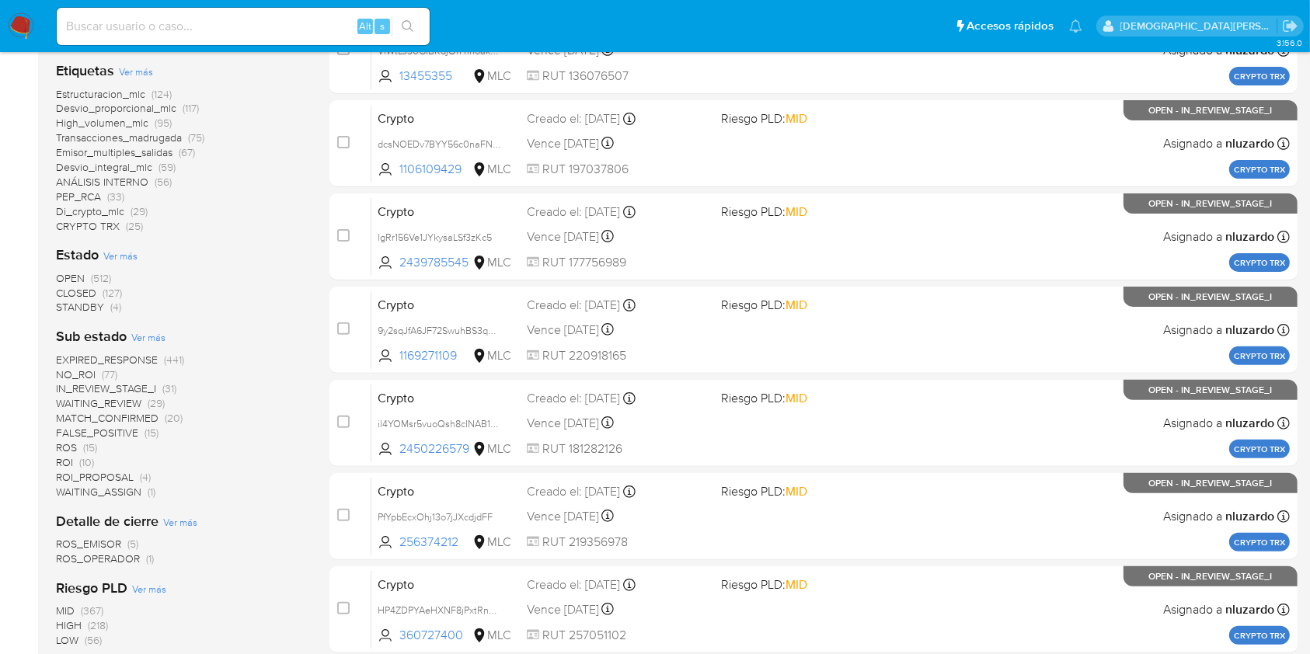
click at [134, 256] on span "Ver más" at bounding box center [120, 256] width 34 height 14
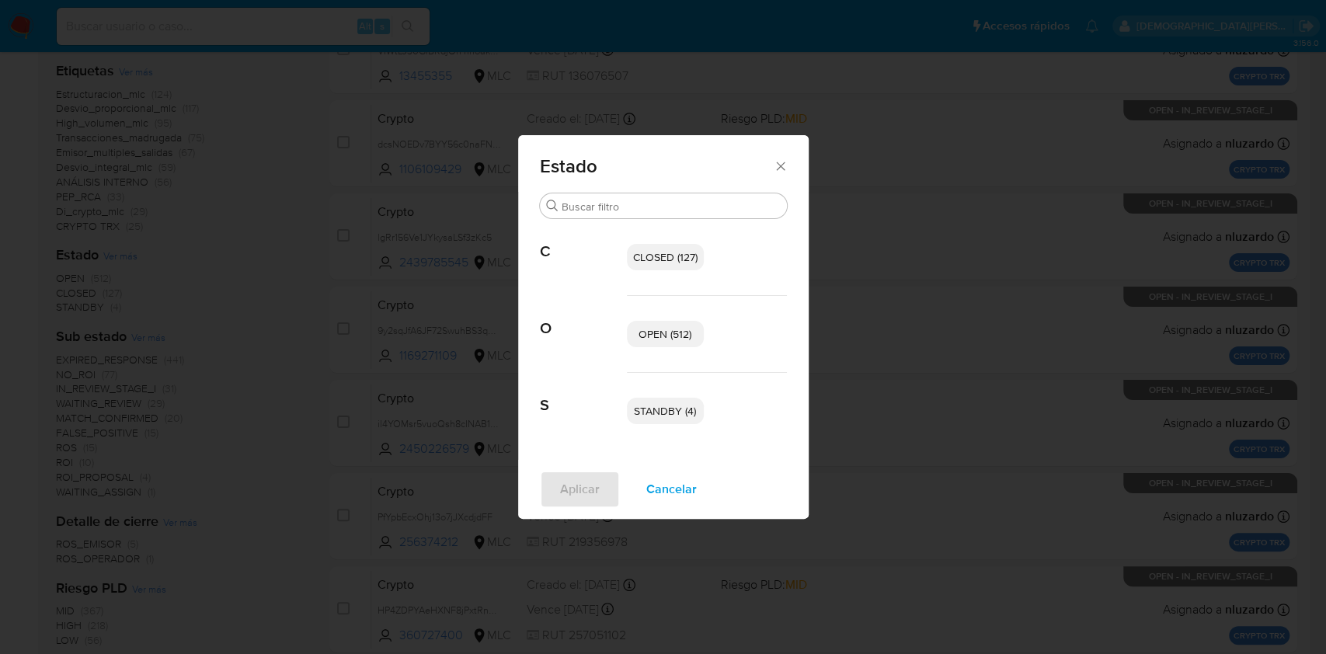
click at [671, 337] on span "OPEN (512)" at bounding box center [665, 334] width 53 height 16
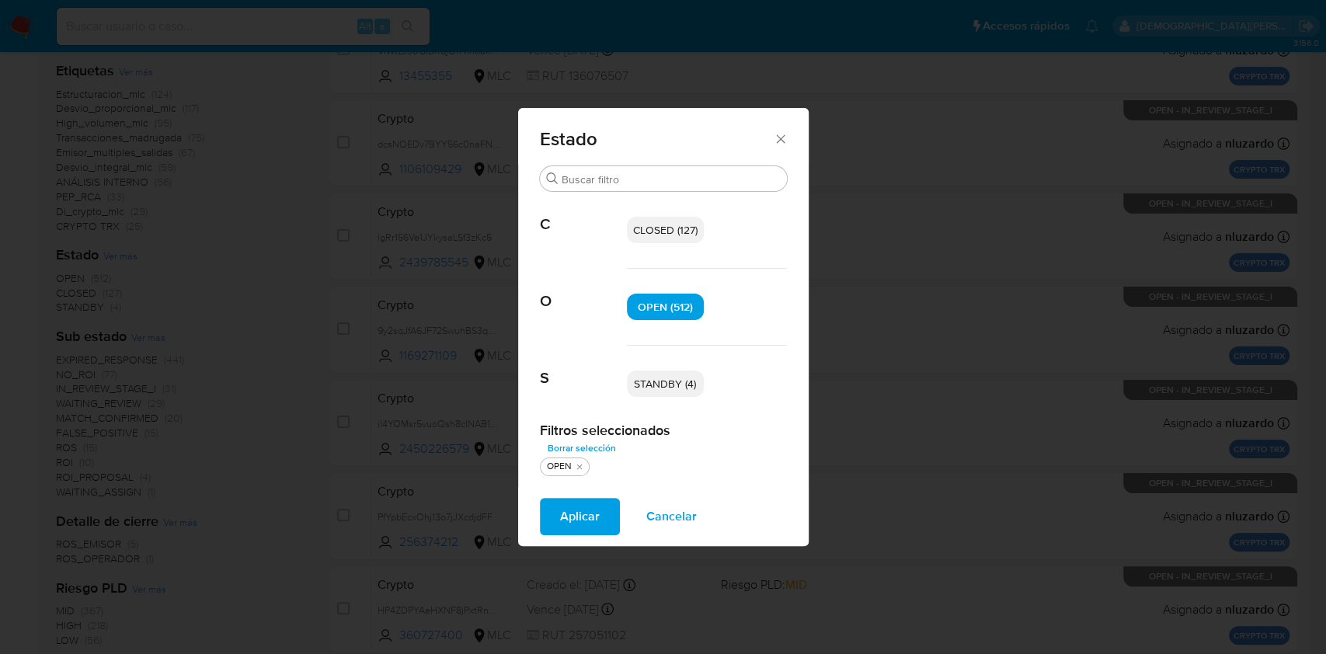
click at [671, 227] on span "CLOSED (127)" at bounding box center [665, 230] width 64 height 16
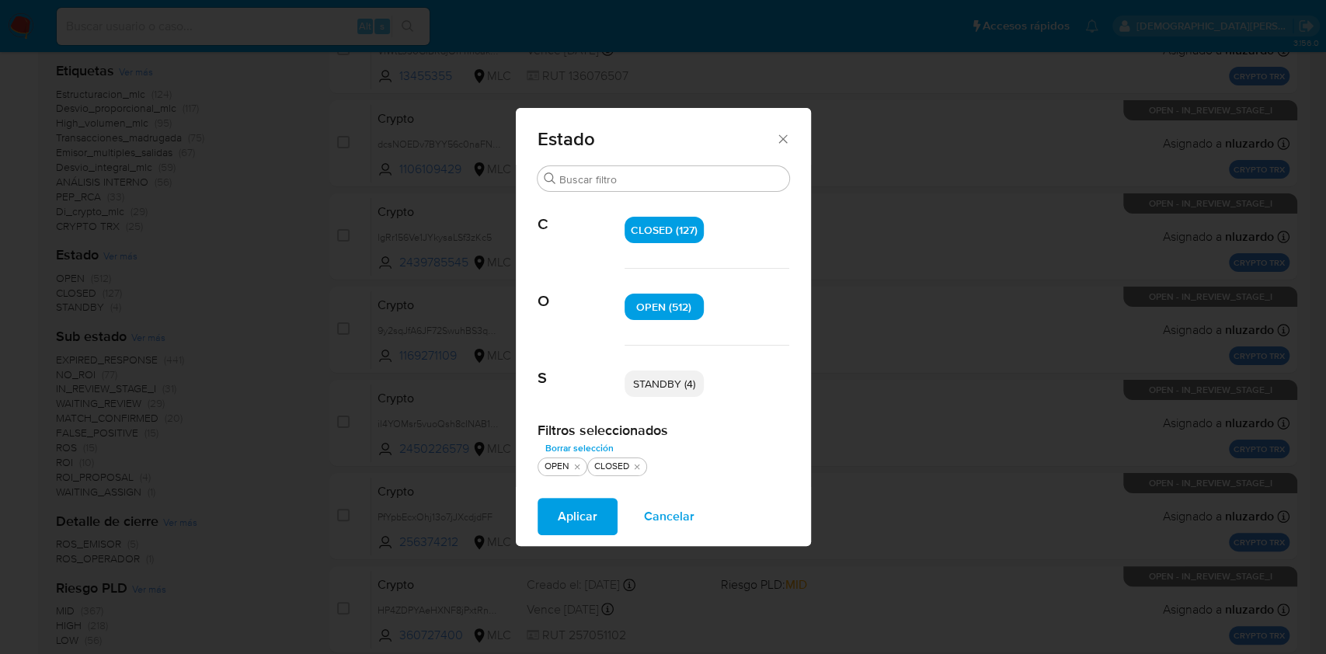
click at [562, 514] on span "Aplicar" at bounding box center [578, 517] width 40 height 34
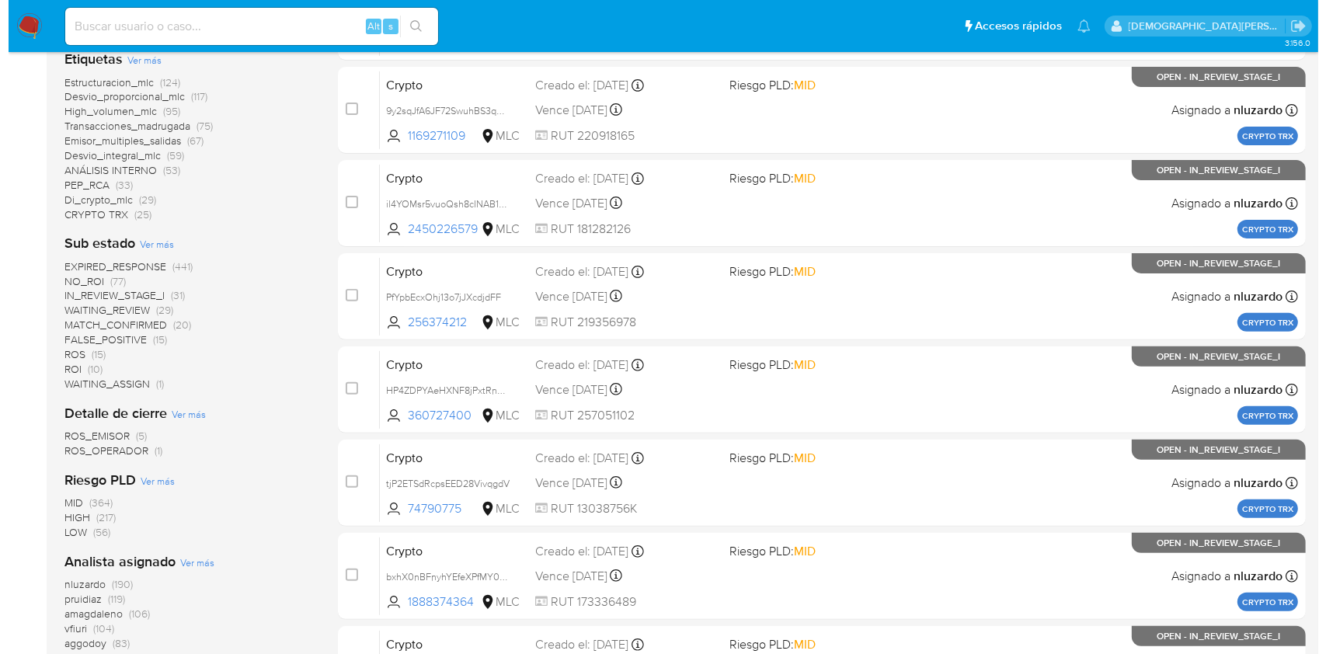
scroll to position [416, 0]
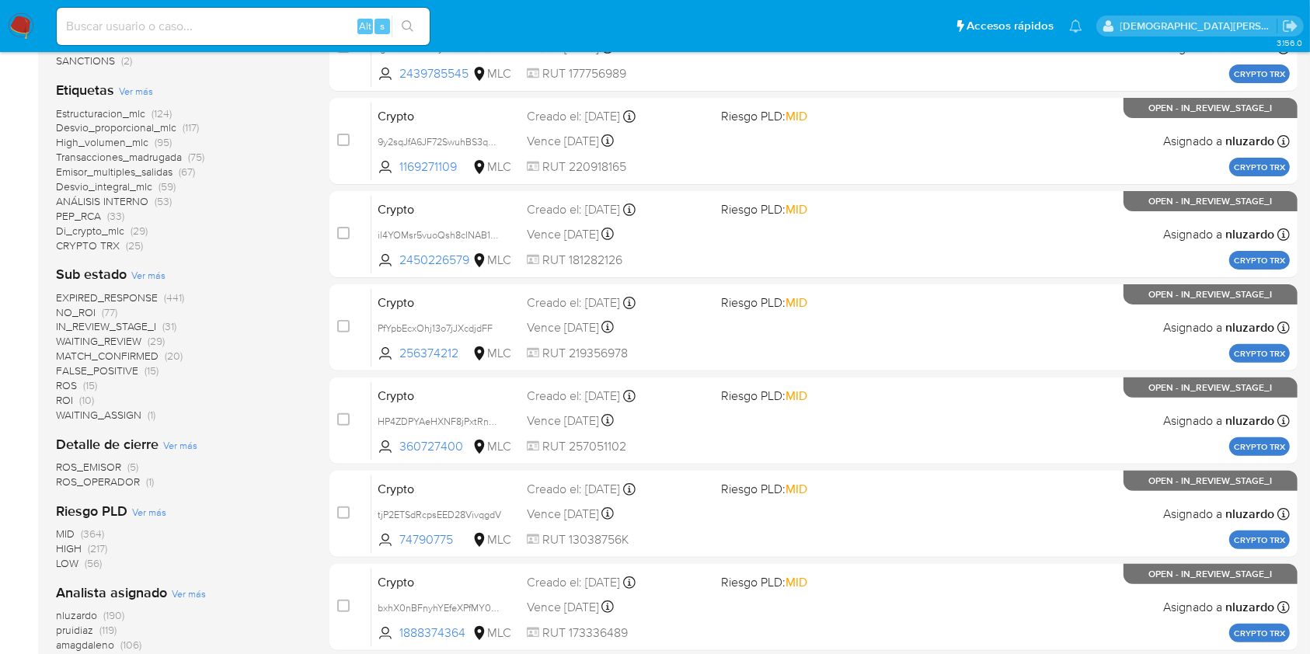
click at [150, 272] on span "Ver más" at bounding box center [148, 275] width 34 height 14
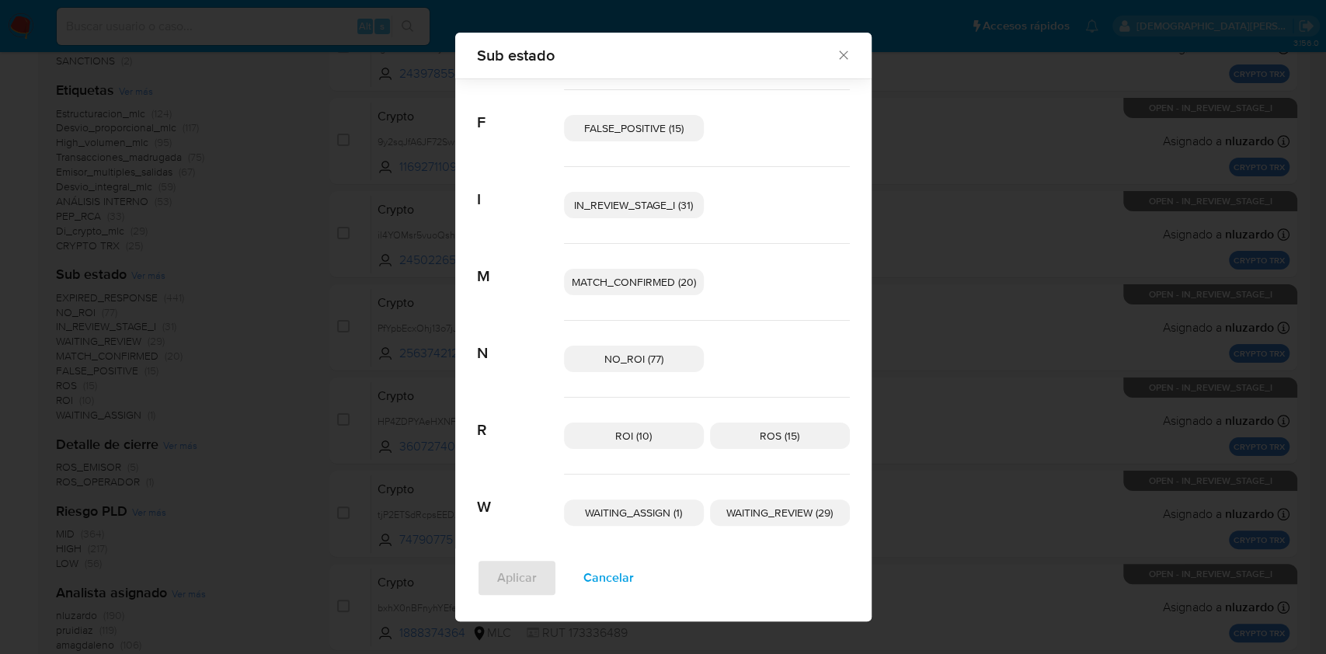
scroll to position [92, 0]
click at [618, 579] on span "Cancelar" at bounding box center [608, 578] width 50 height 34
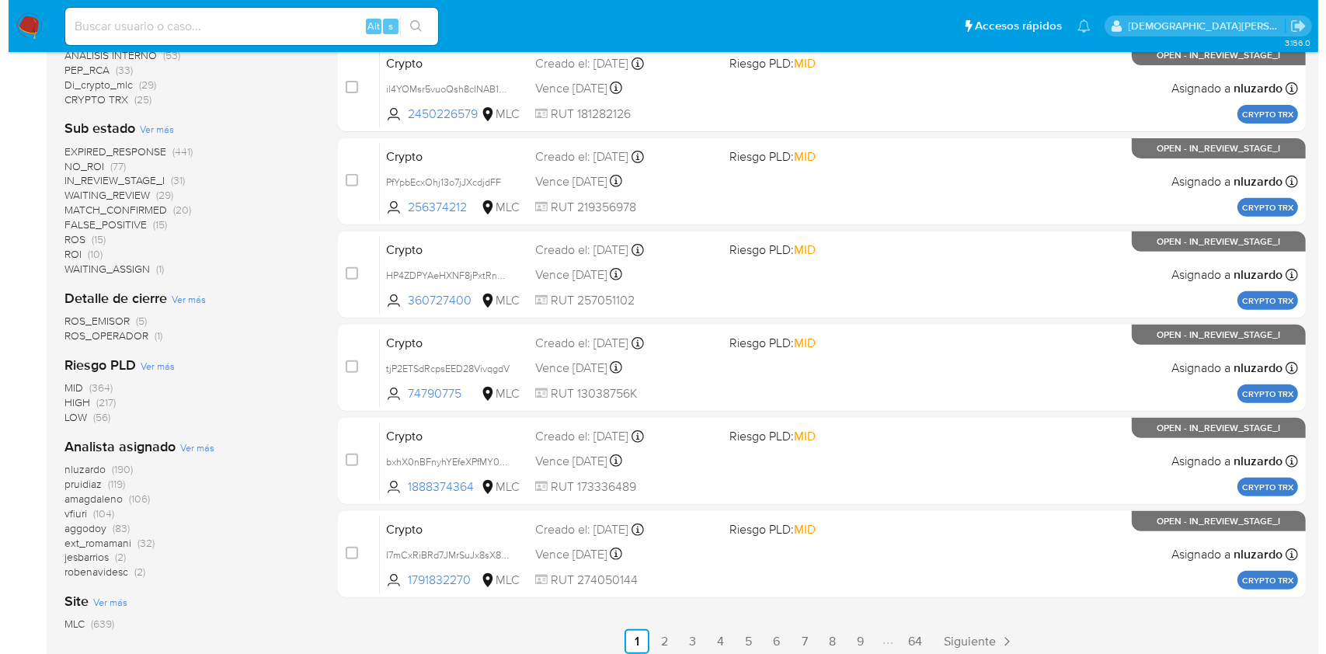
scroll to position [520, 0]
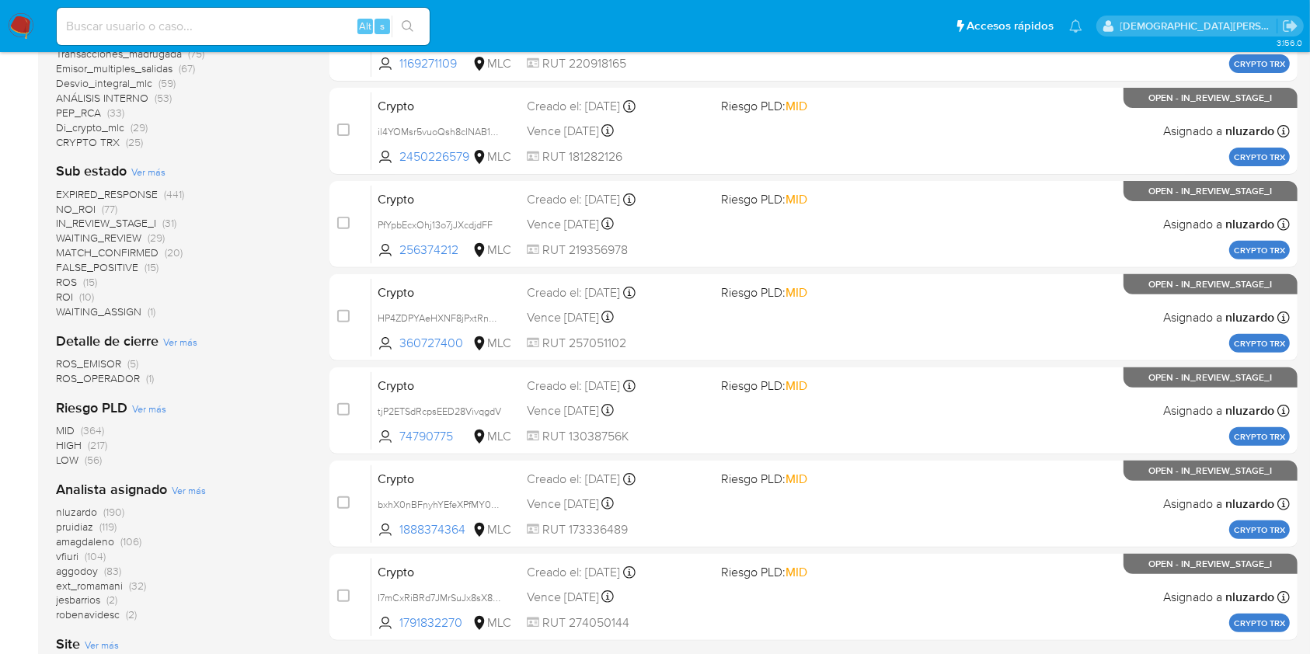
click at [137, 171] on span "Ver más" at bounding box center [148, 172] width 34 height 14
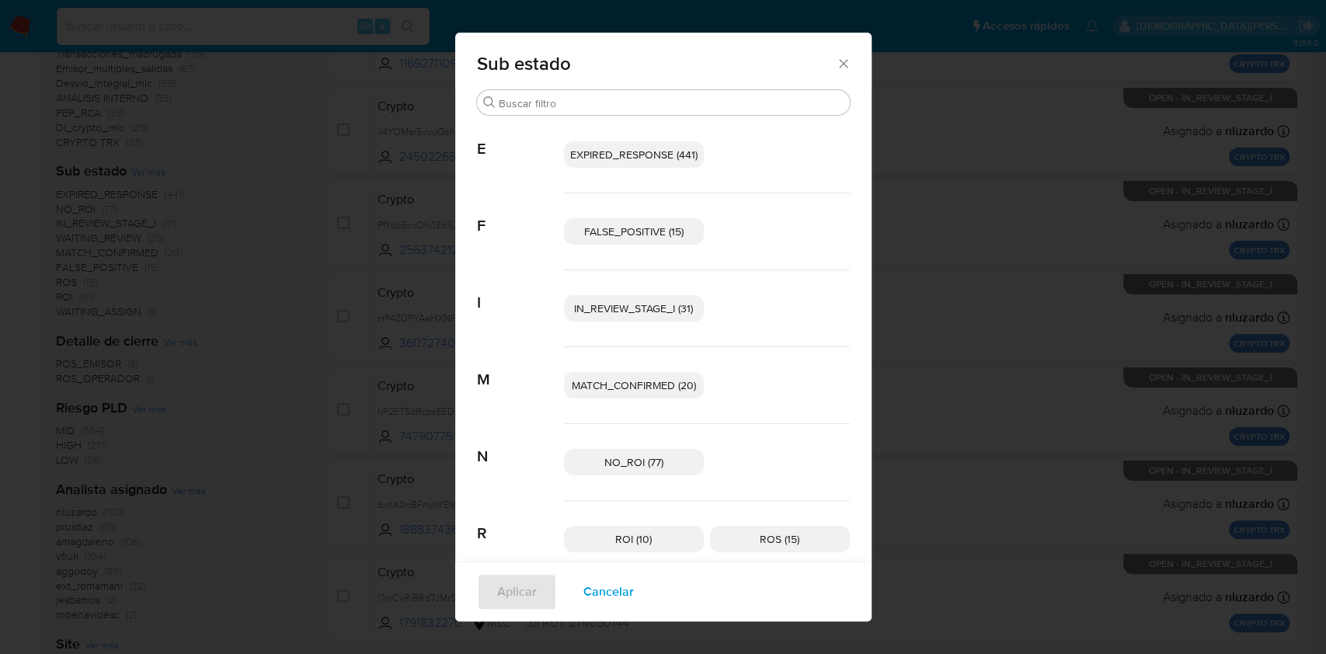
click at [622, 542] on span "ROI (10)" at bounding box center [633, 539] width 37 height 16
drag, startPoint x: 771, startPoint y: 538, endPoint x: 722, endPoint y: 552, distance: 51.1
click at [772, 535] on span "ROS (15)" at bounding box center [780, 539] width 40 height 16
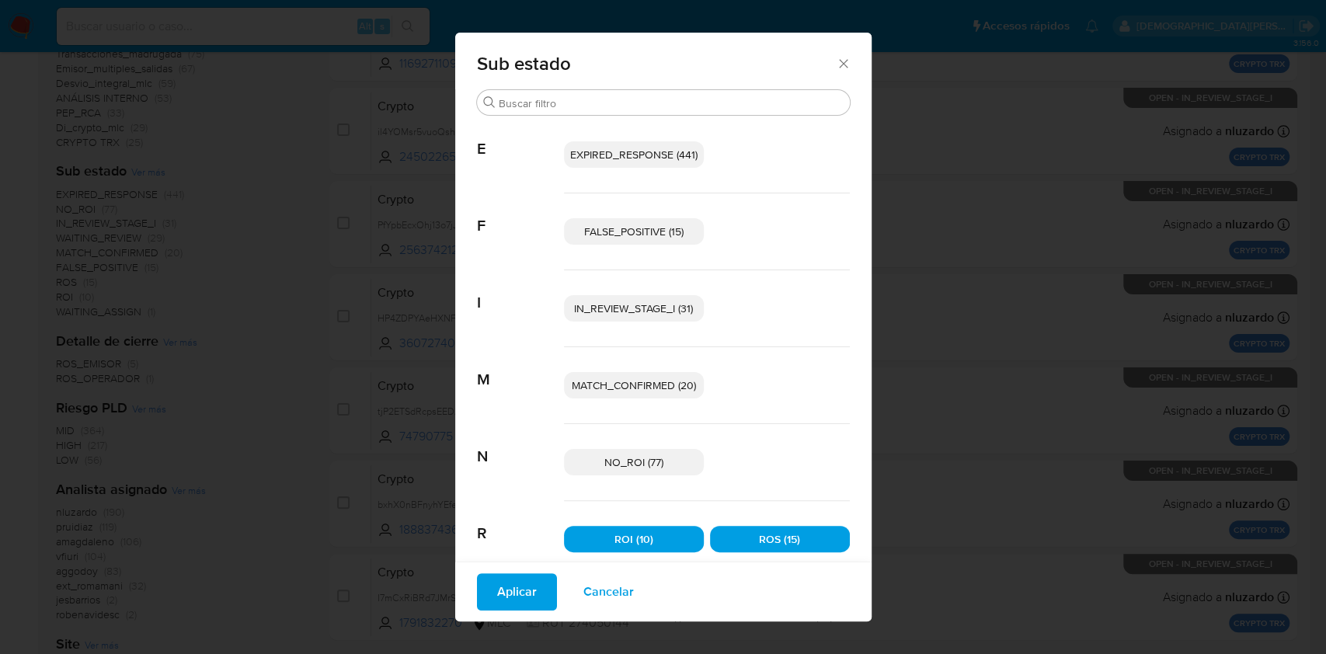
click at [509, 606] on span "Aplicar" at bounding box center [517, 592] width 40 height 34
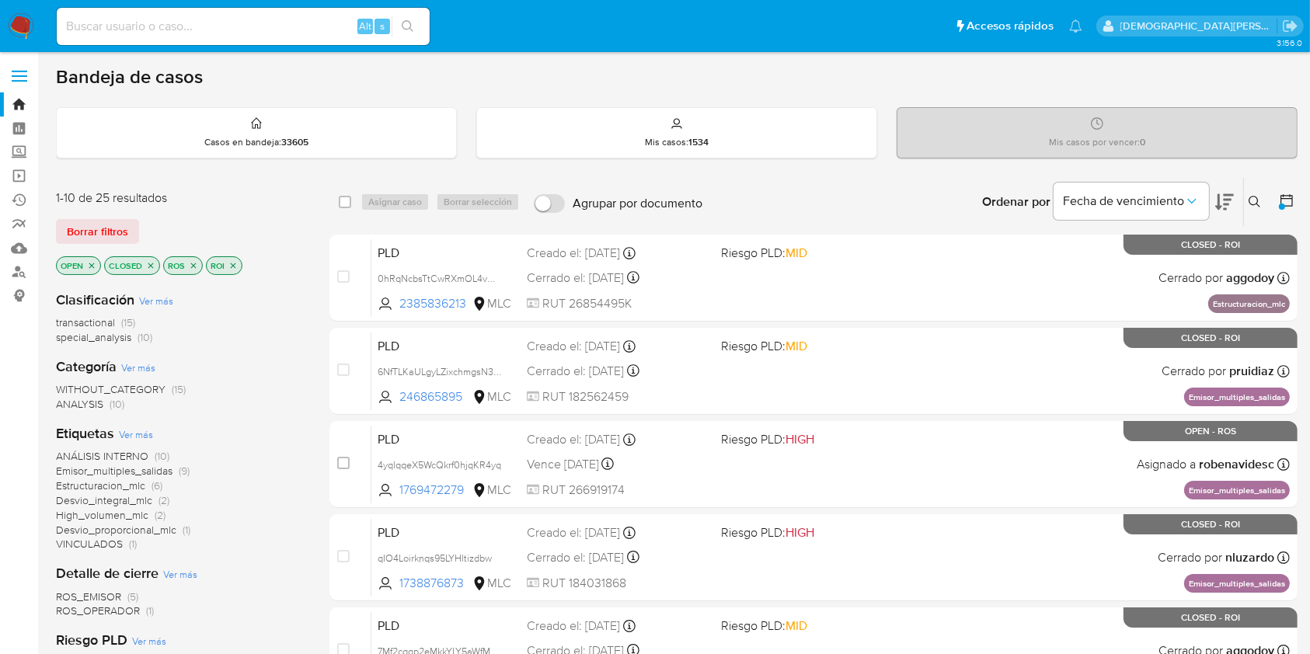
scroll to position [311, 0]
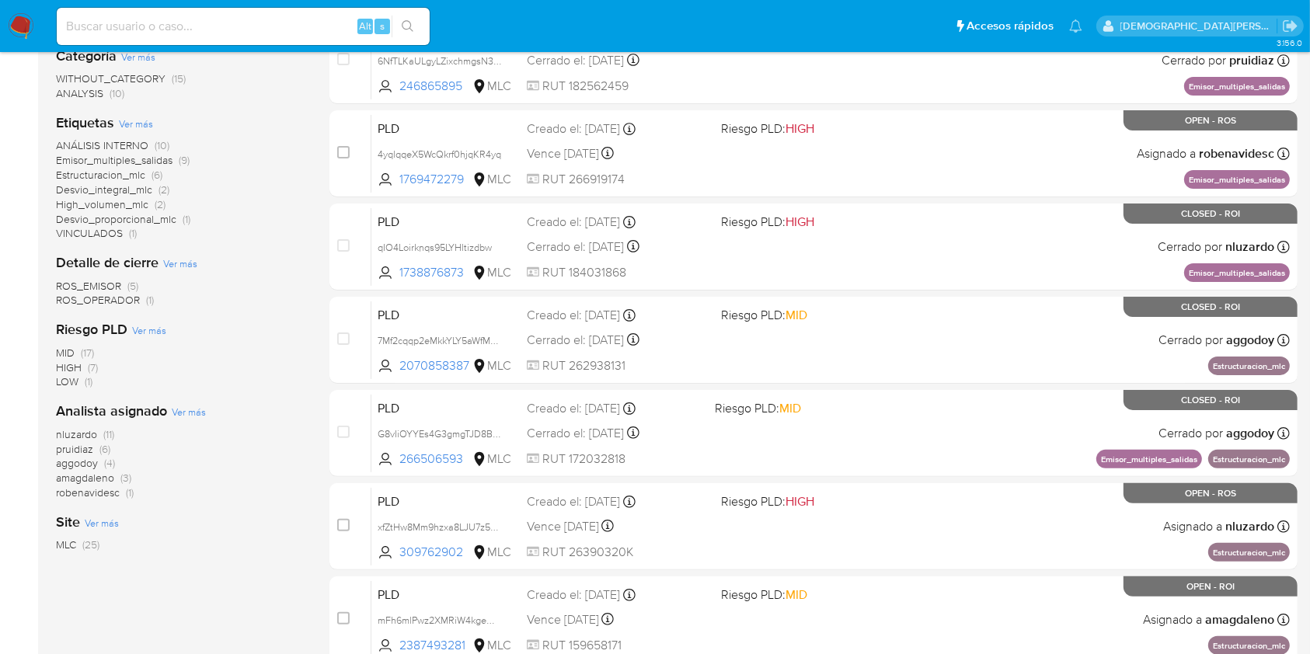
click at [109, 493] on span "robenavidesc" at bounding box center [88, 493] width 64 height 16
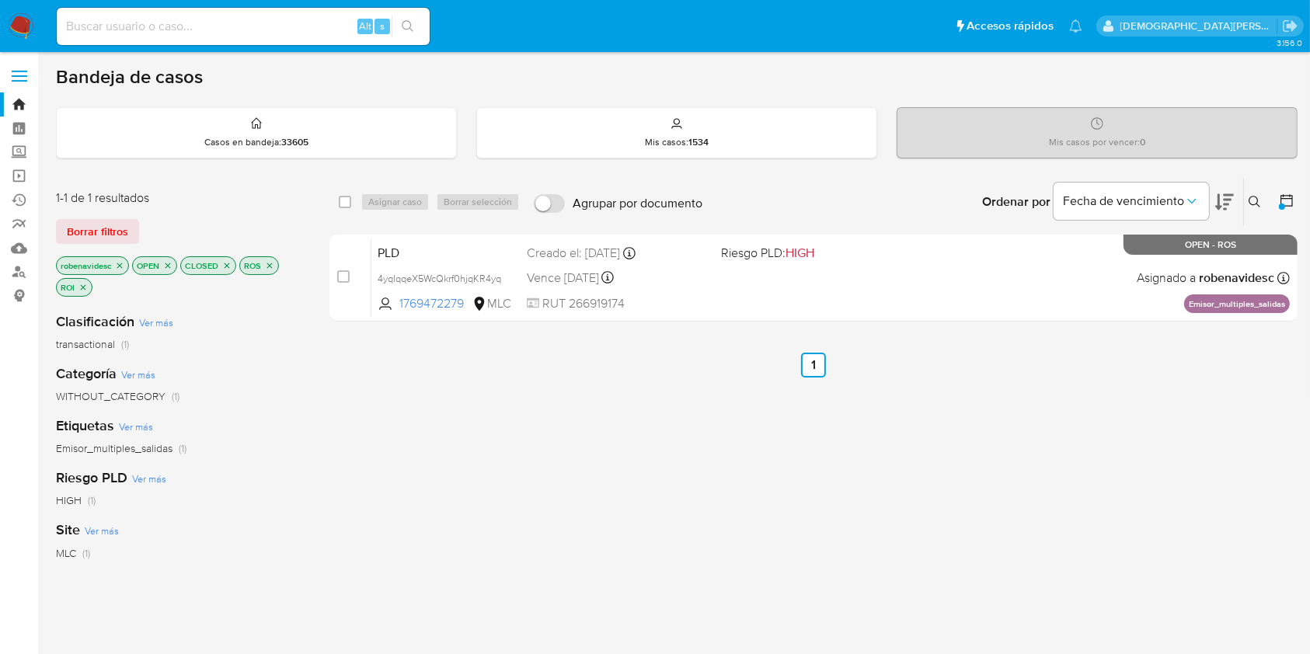
click at [118, 264] on icon "close-filter" at bounding box center [119, 265] width 9 height 9
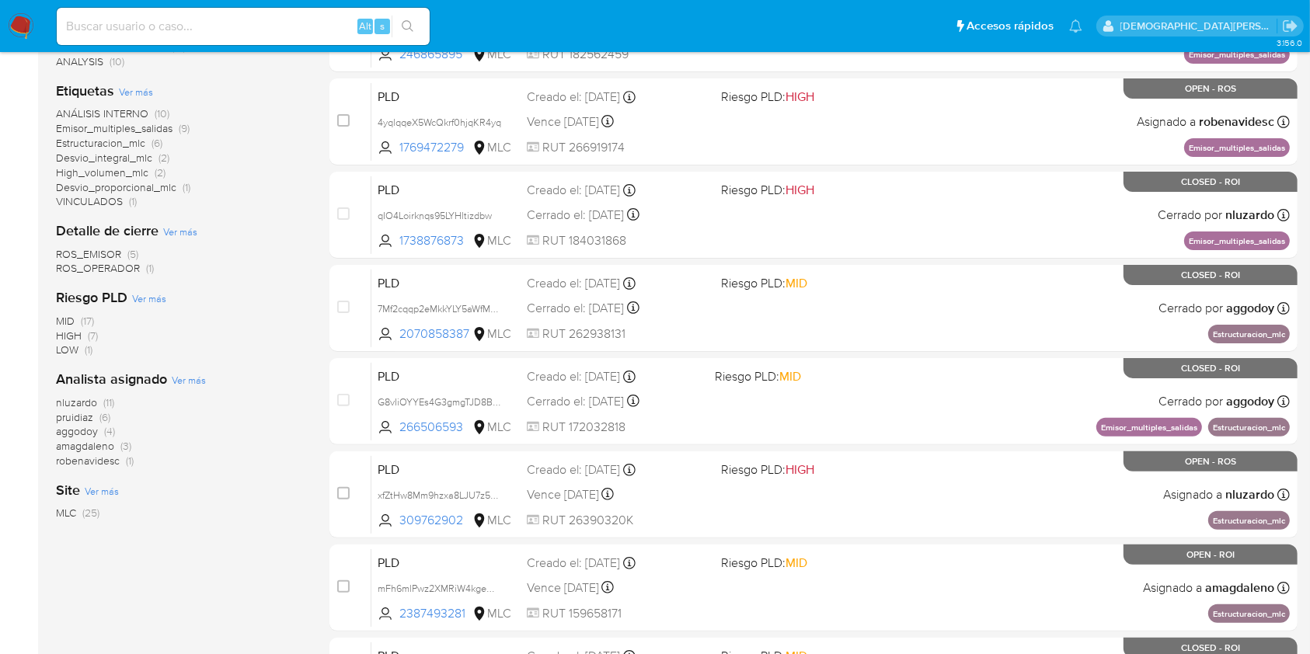
scroll to position [311, 0]
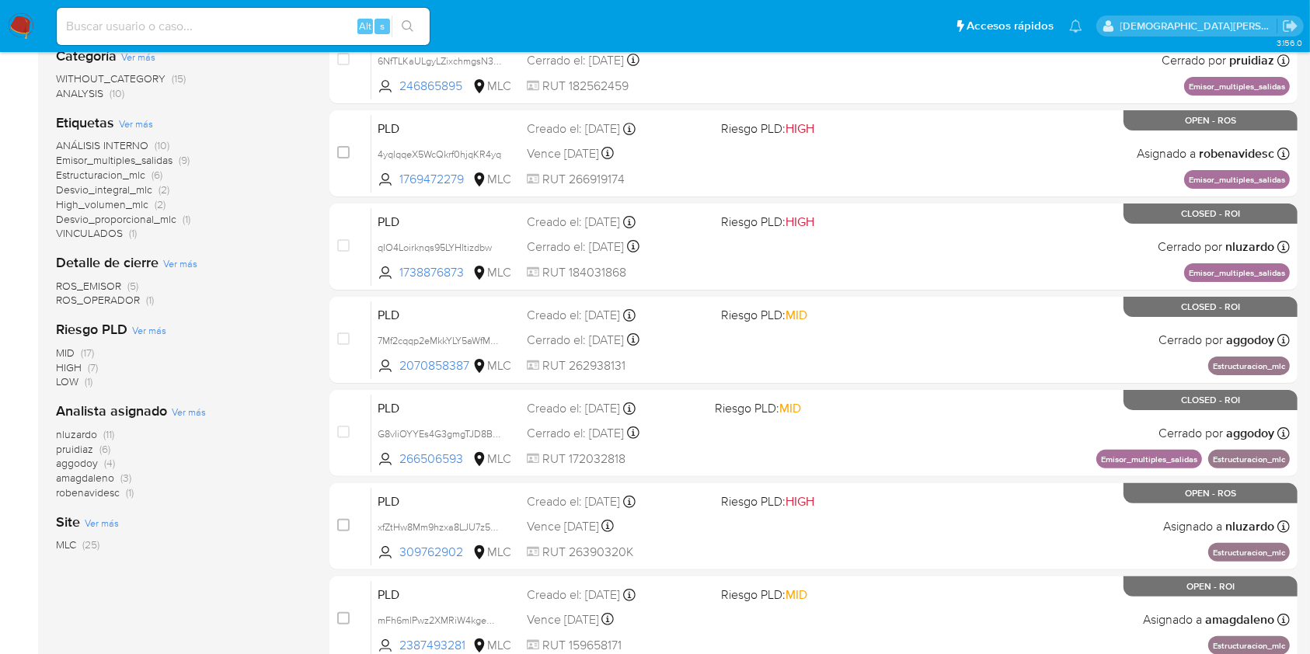
click at [90, 435] on span "nluzardo" at bounding box center [76, 435] width 41 height 16
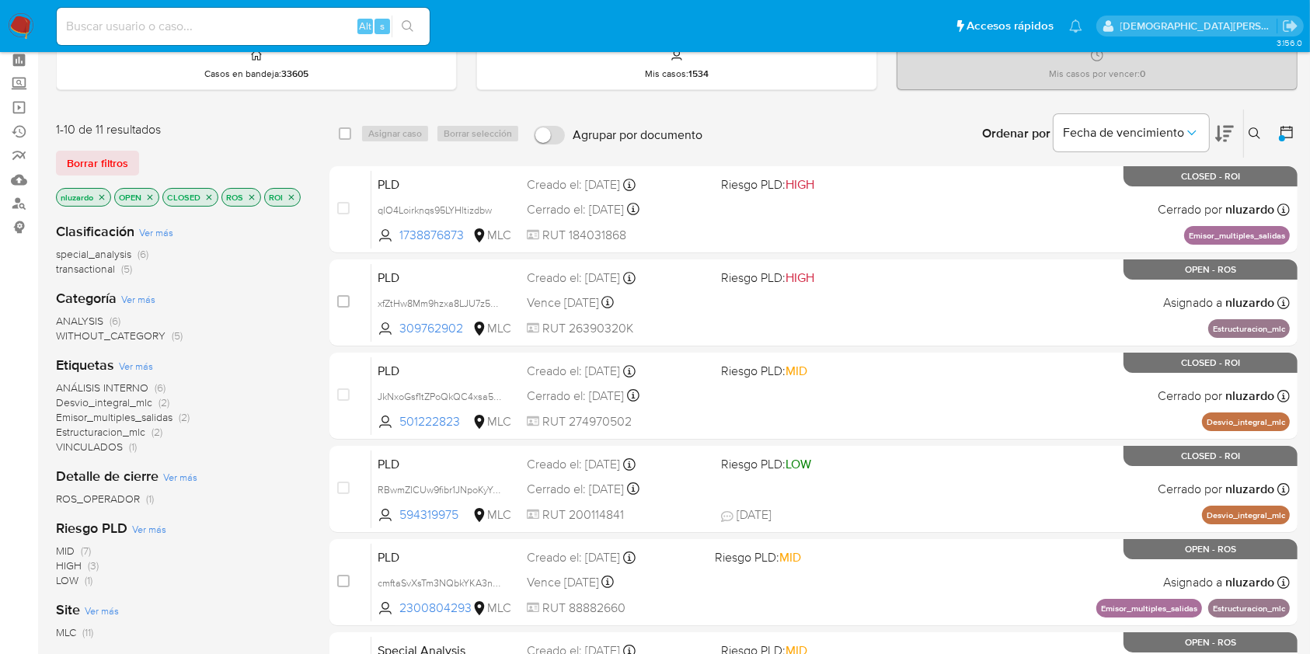
scroll to position [54, 0]
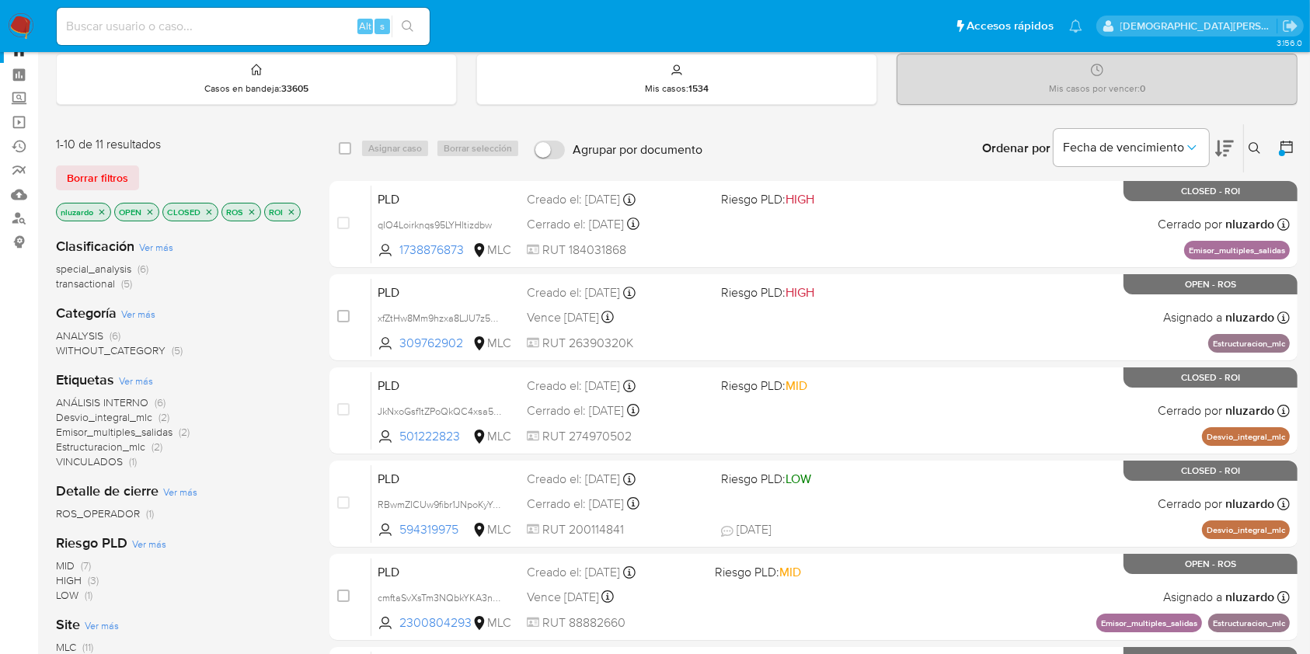
click at [99, 210] on icon "close-filter" at bounding box center [101, 211] width 9 height 9
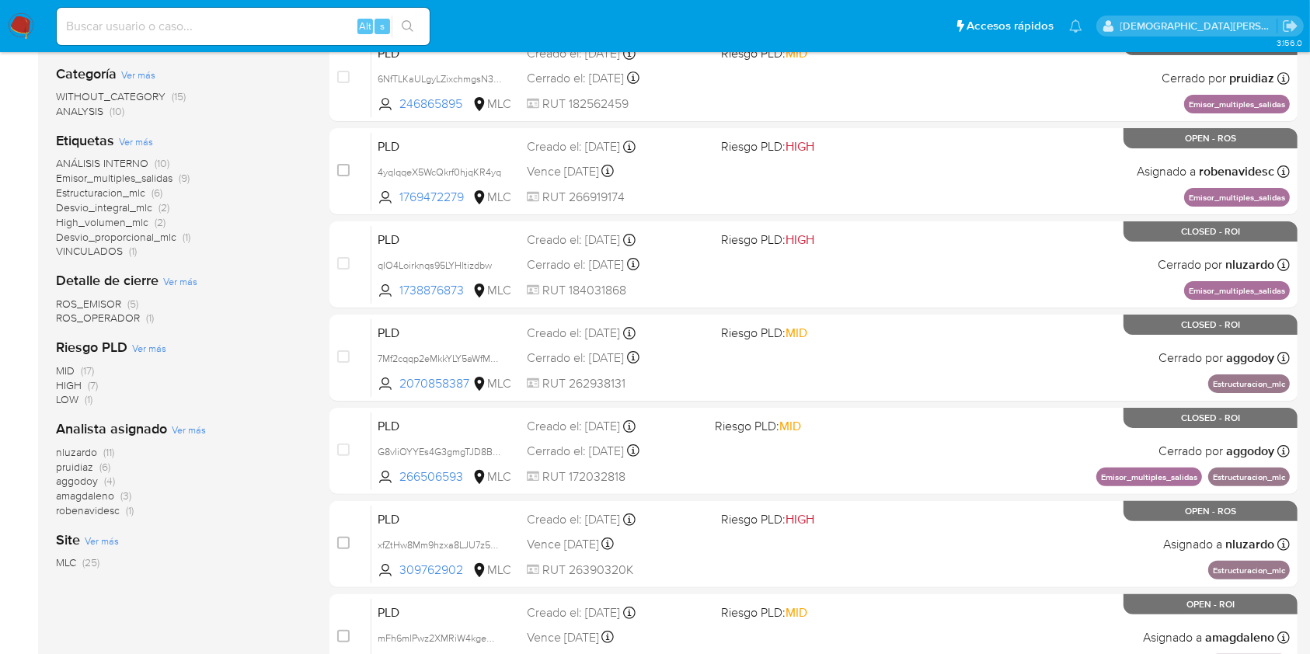
scroll to position [261, 0]
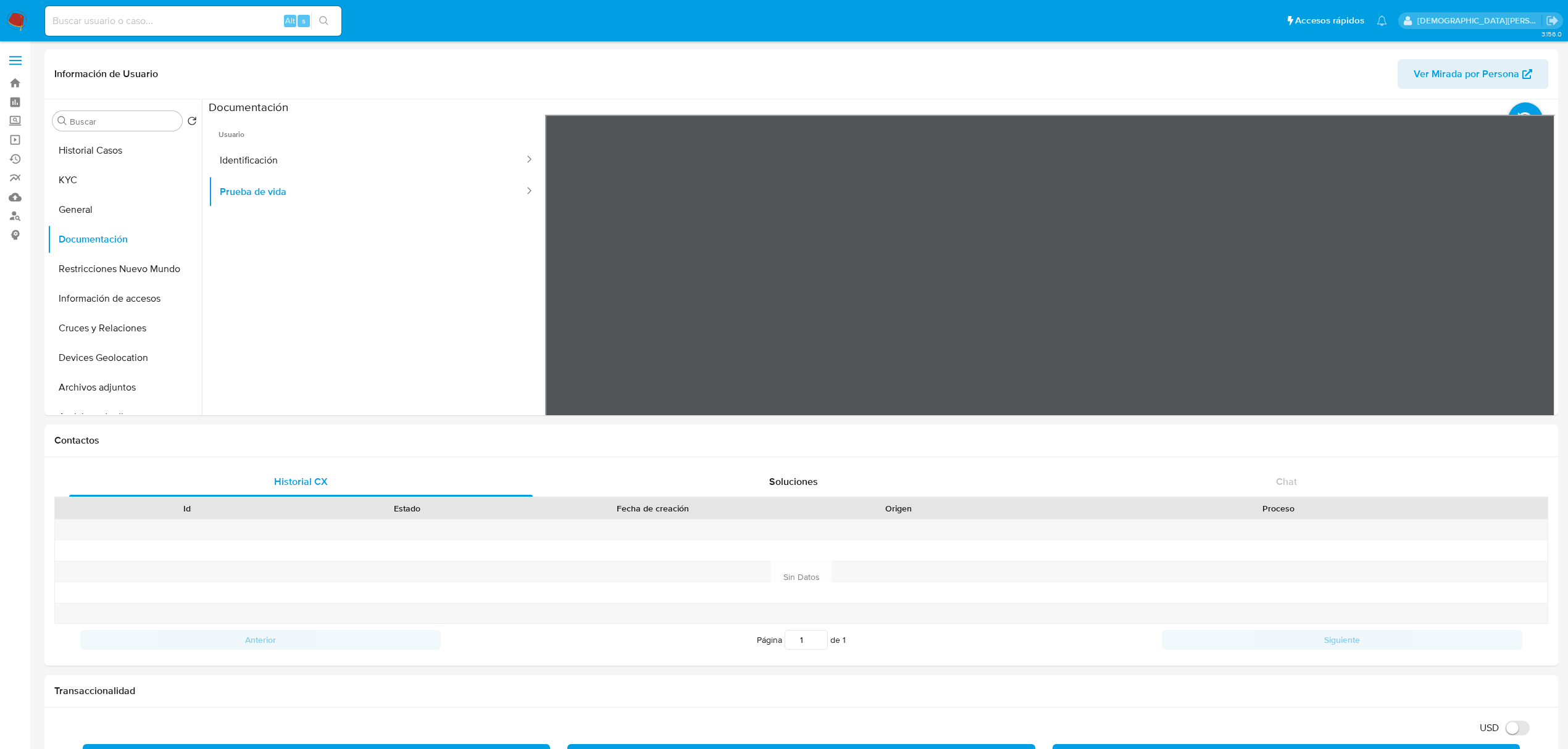
select select "10"
click at [117, 176] on button "KYC" at bounding box center [120, 180] width 145 height 29
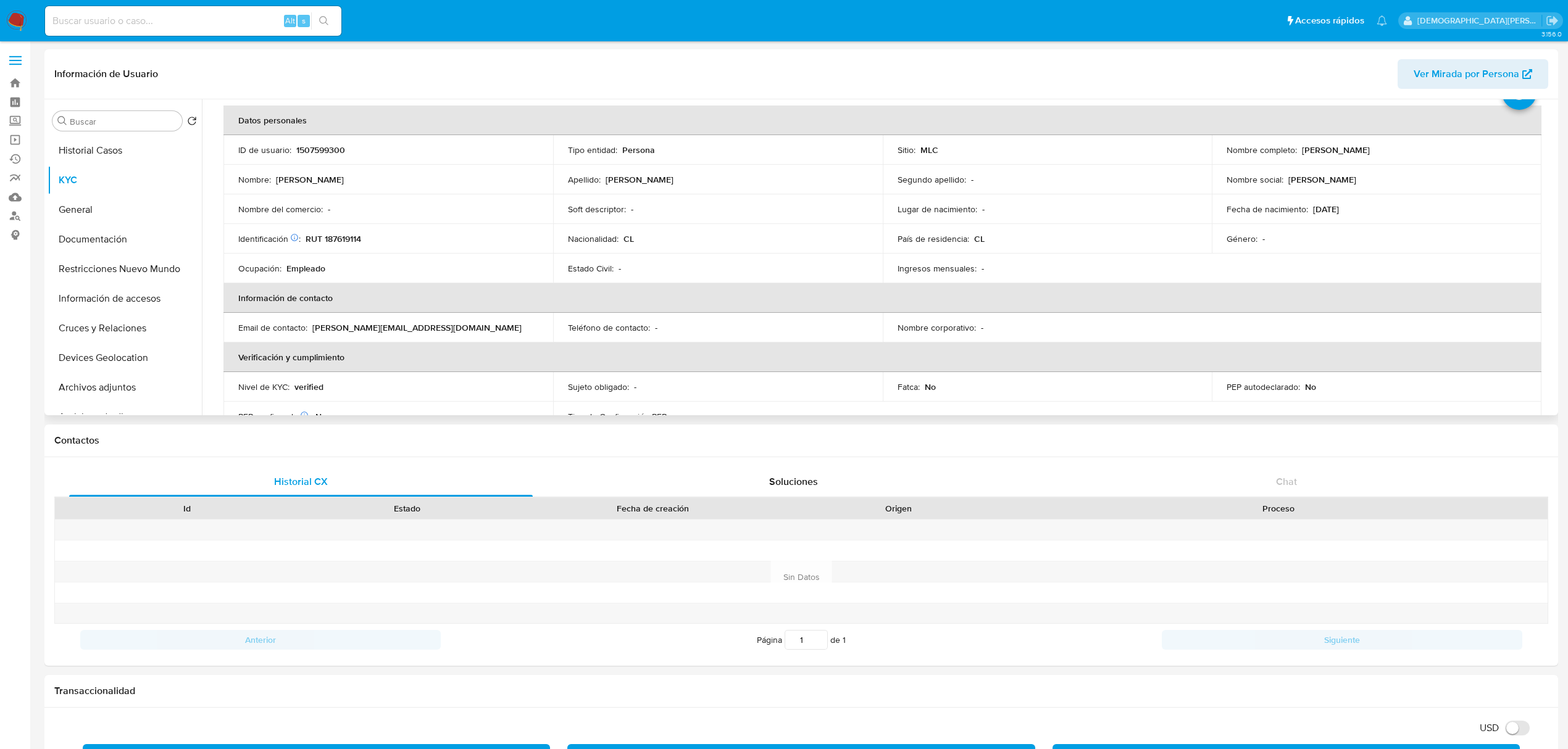
scroll to position [82, 0]
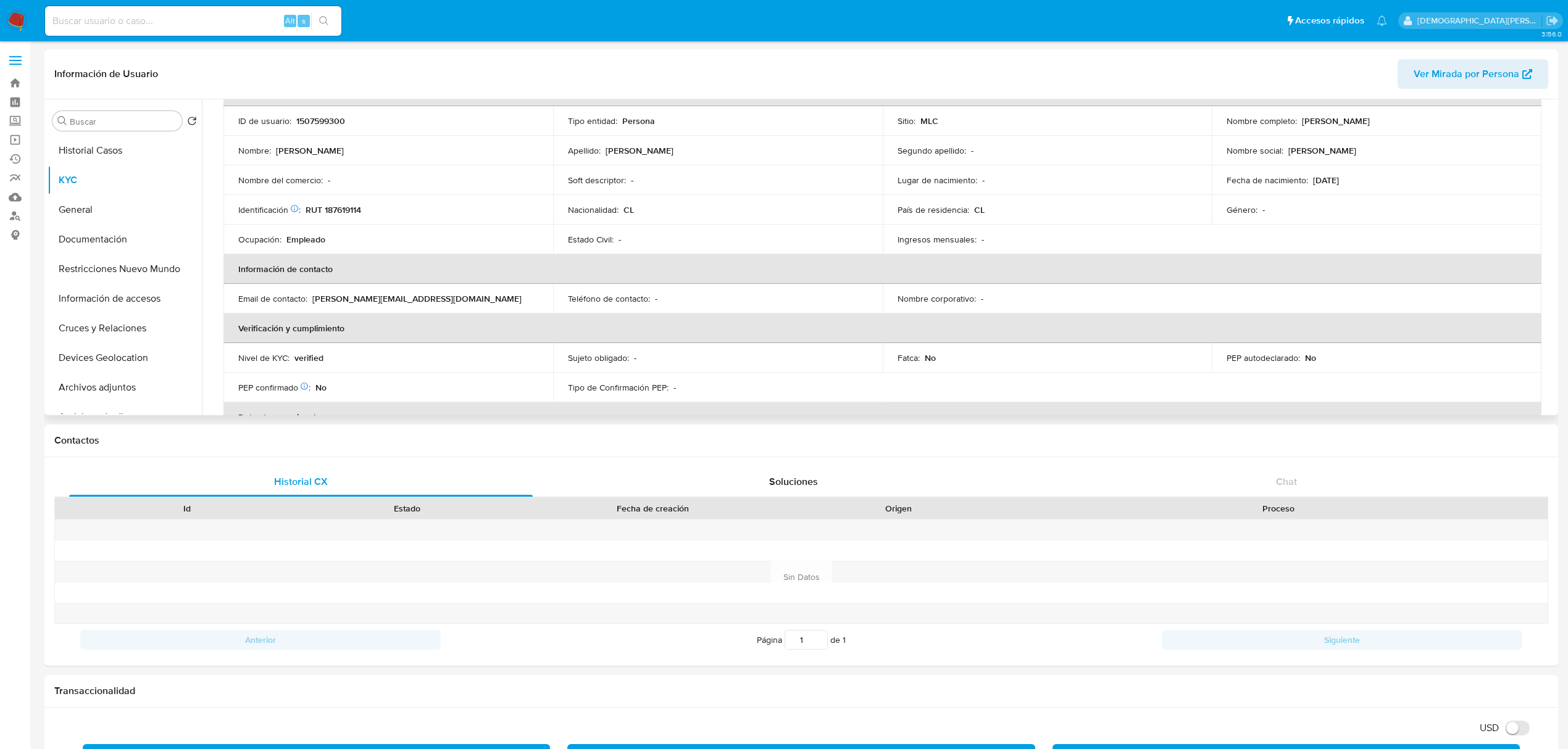
click at [366, 299] on p "diego.autocsc@gmail.com" at bounding box center [416, 299] width 209 height 11
copy div "Email de contacto : diego.autocsc@gmail.com"
click at [408, 305] on td "Email de contacto : diego.autocsc@gmail.com" at bounding box center [388, 298] width 330 height 29
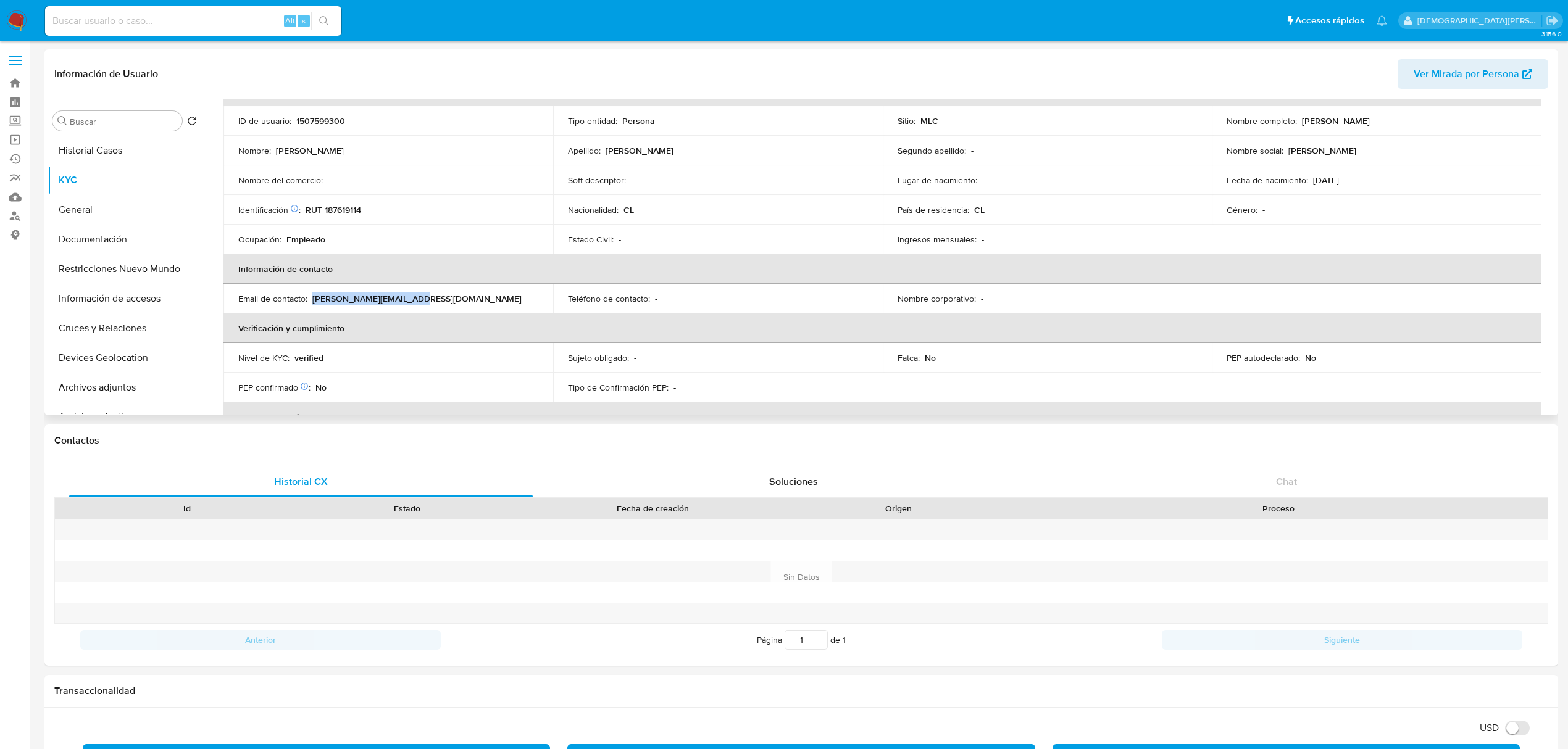
drag, startPoint x: 312, startPoint y: 297, endPoint x: 473, endPoint y: 306, distance: 161.3
click at [473, 306] on td "Email de contacto : diego.autocsc@gmail.com" at bounding box center [388, 298] width 330 height 29
copy p "diego.autocsc@gmail.com"
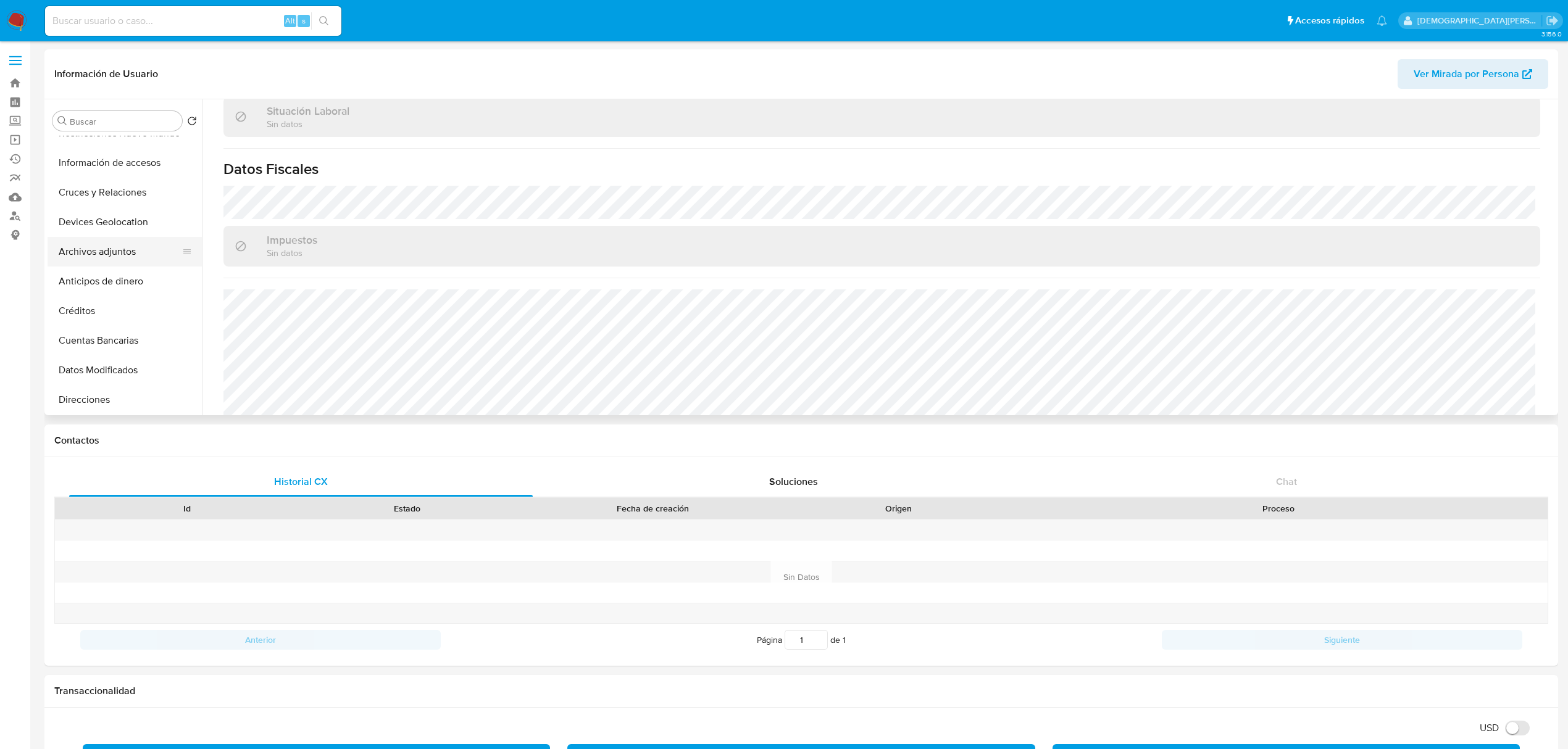
scroll to position [164, 0]
click at [122, 369] on button "Direcciones" at bounding box center [120, 371] width 145 height 29
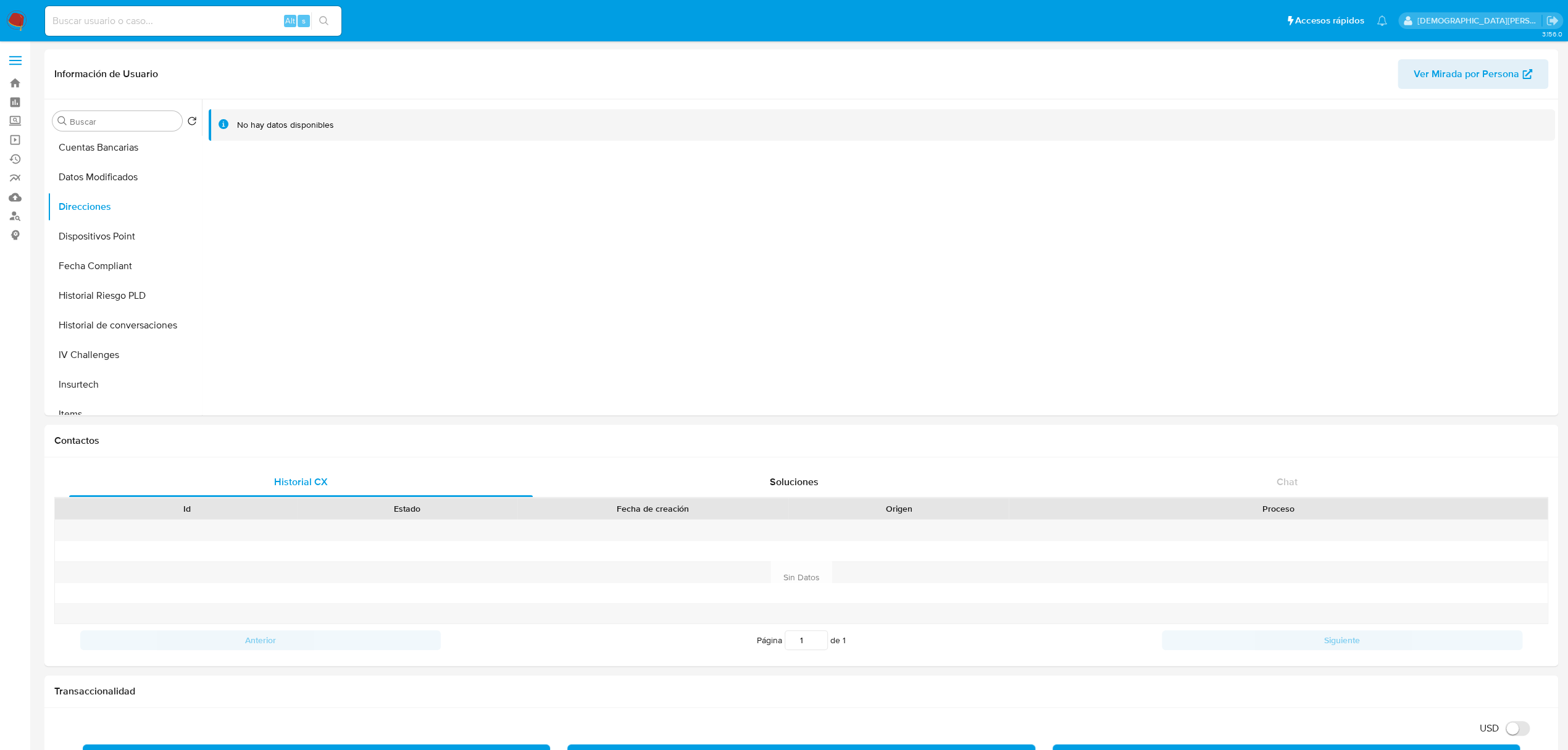
scroll to position [329, 0]
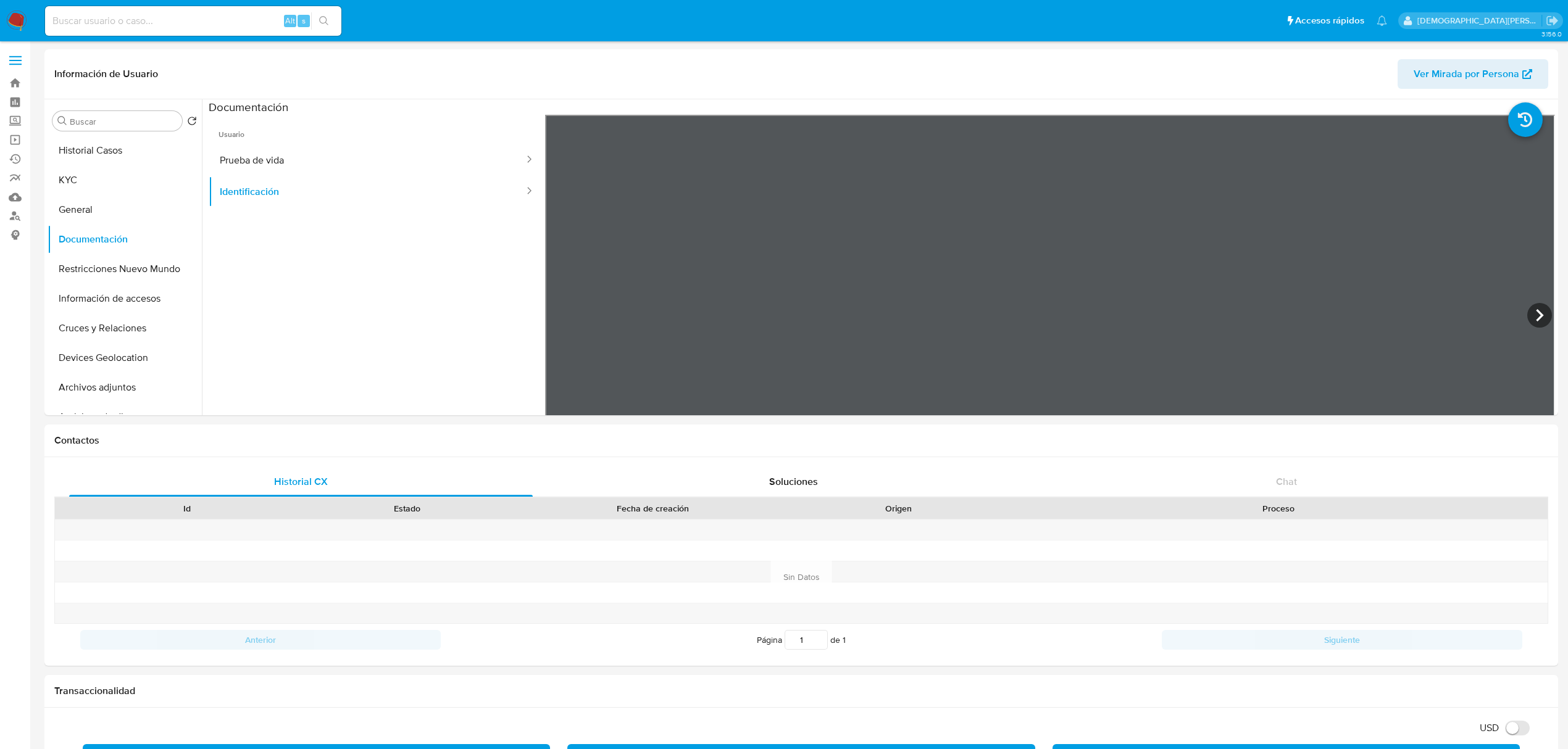
select select "10"
click at [130, 181] on button "KYC" at bounding box center [120, 180] width 145 height 29
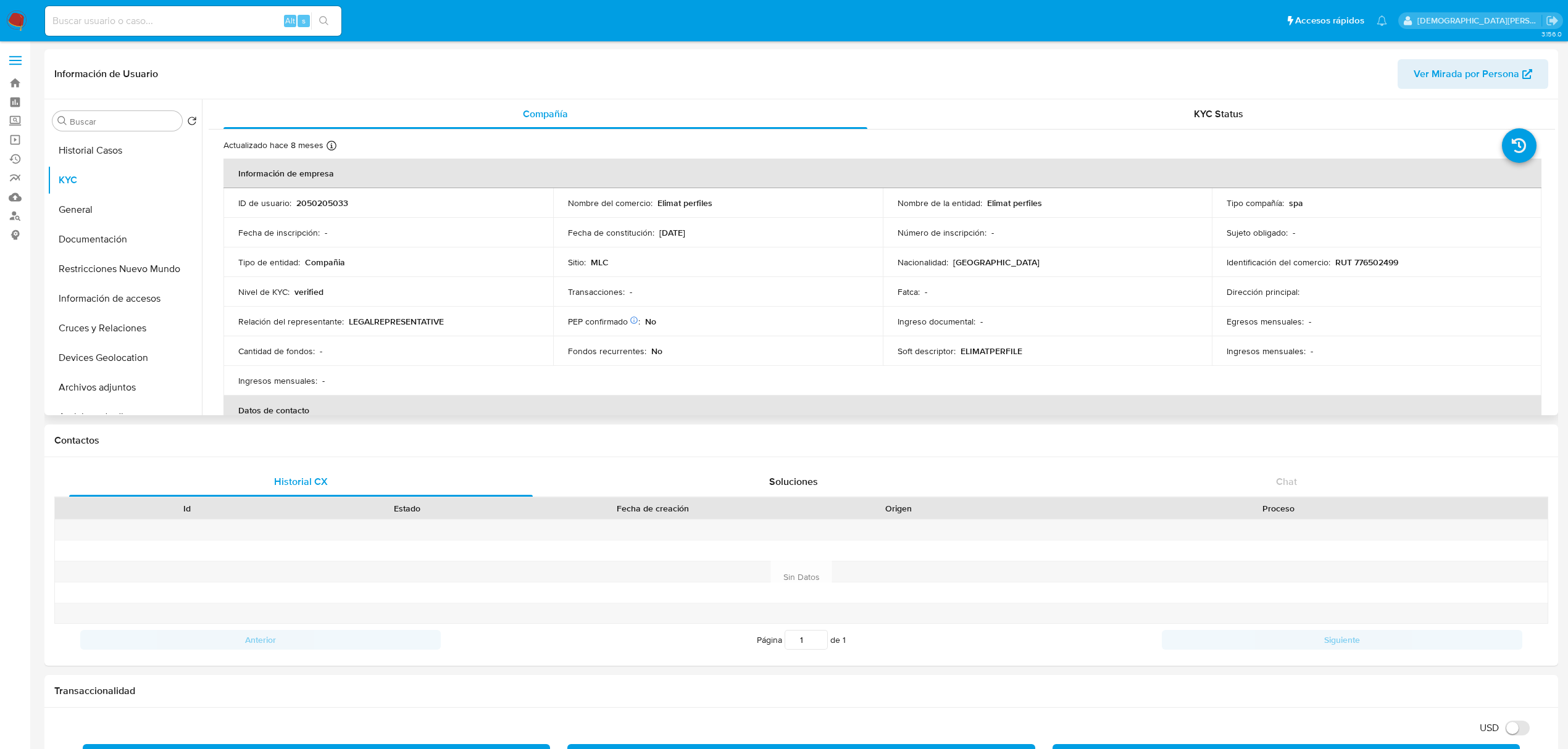
click at [1374, 261] on p "RUT 776502499" at bounding box center [1366, 262] width 63 height 11
copy p "776502499"
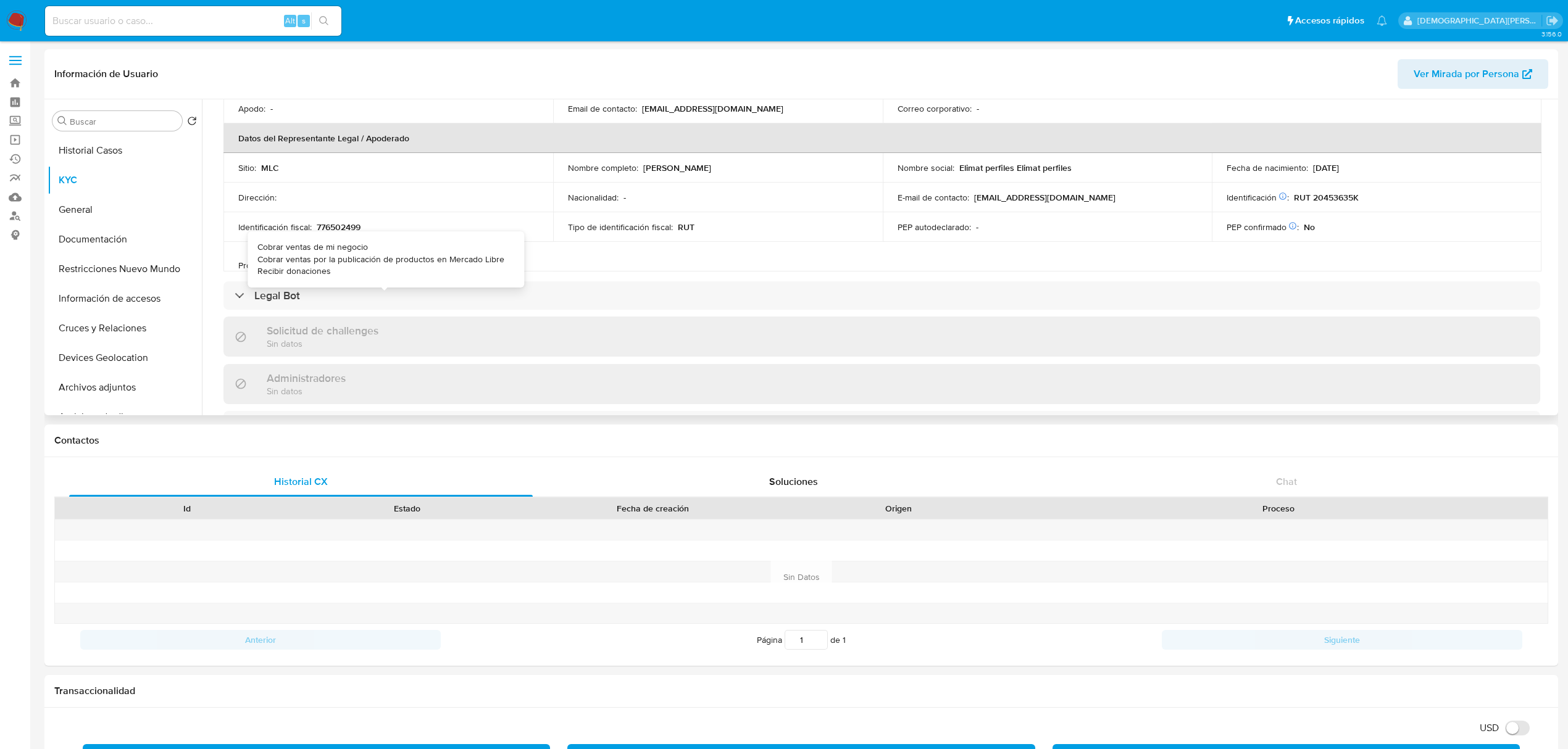
scroll to position [411, 0]
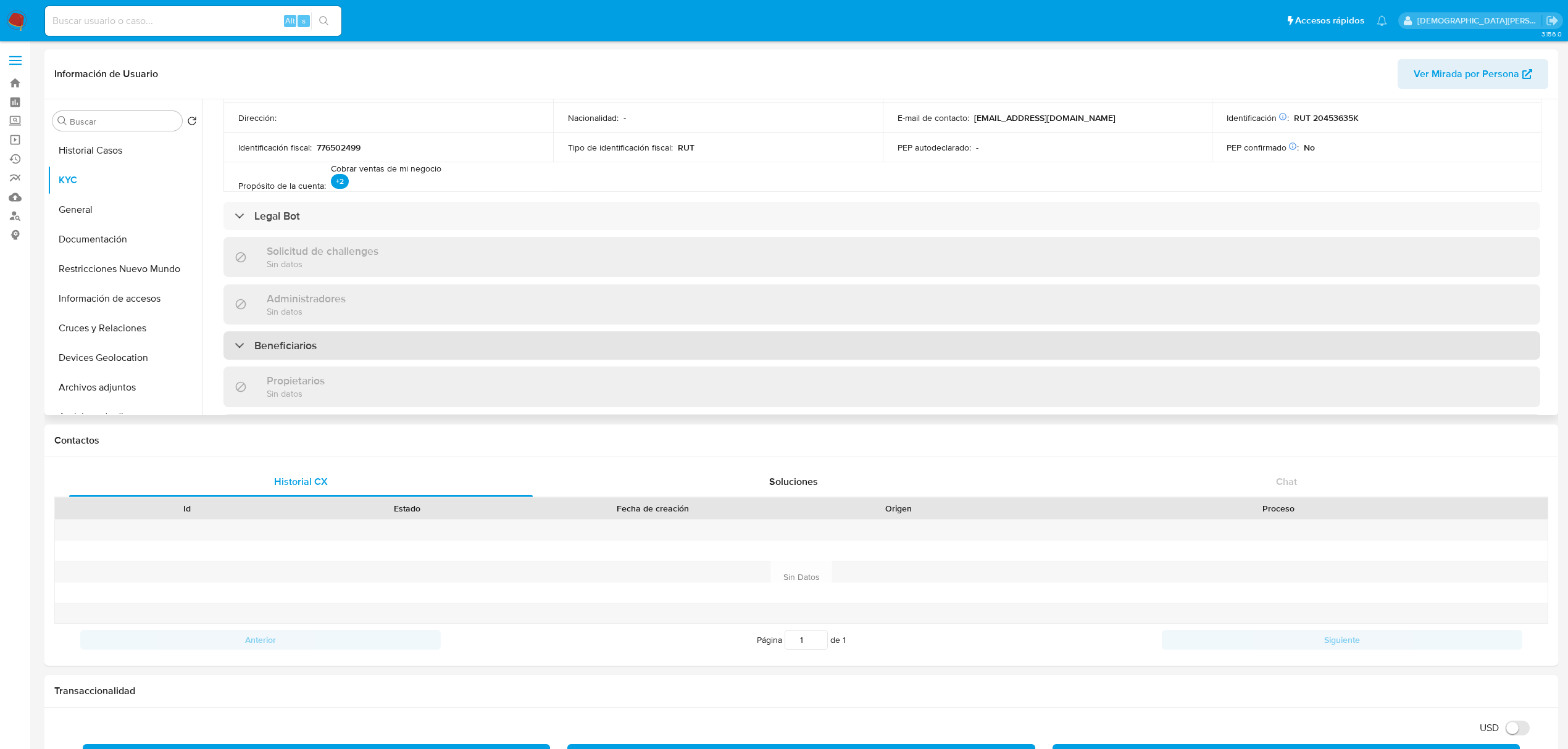
click at [273, 343] on h3 "Beneficiarios" at bounding box center [285, 346] width 62 height 14
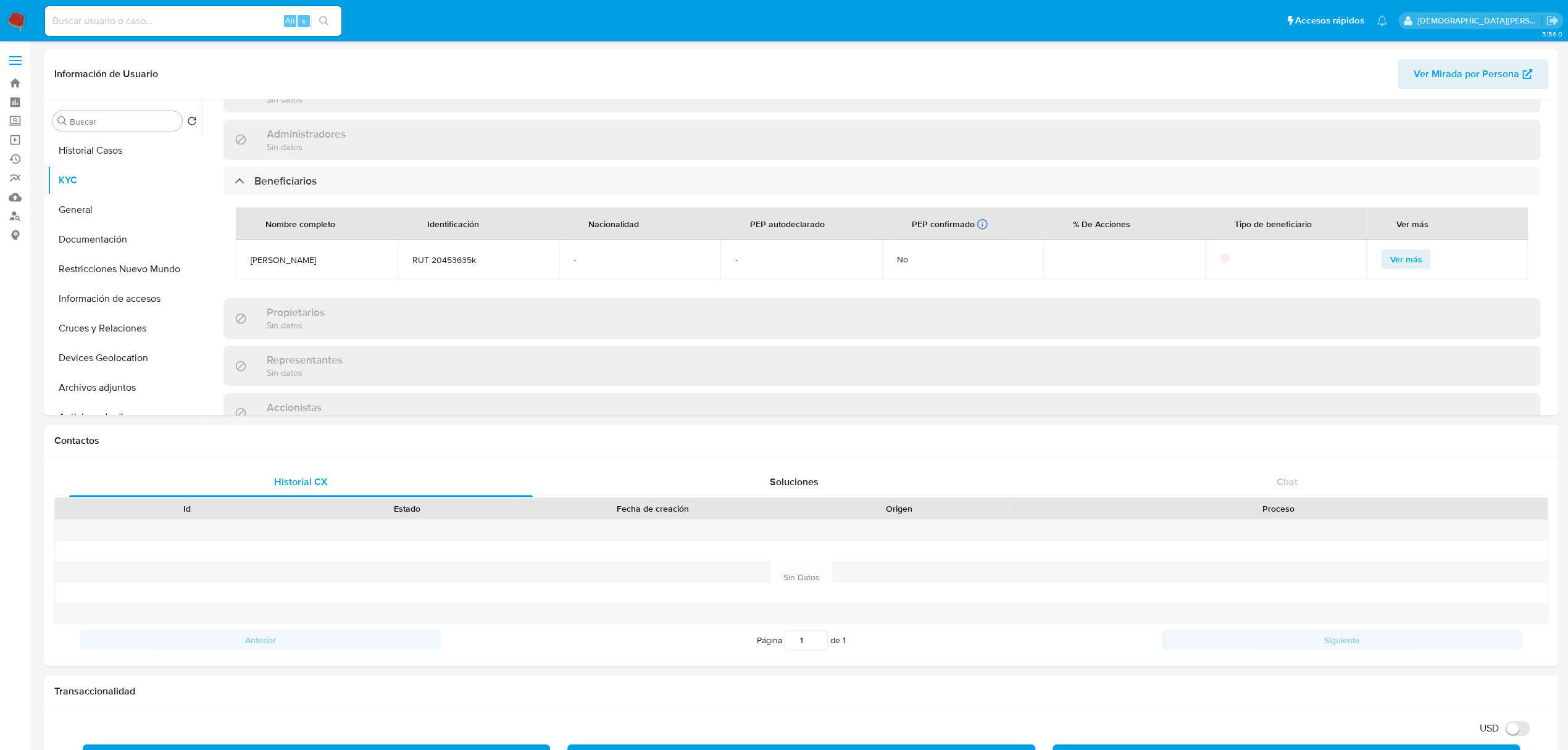
scroll to position [576, 0]
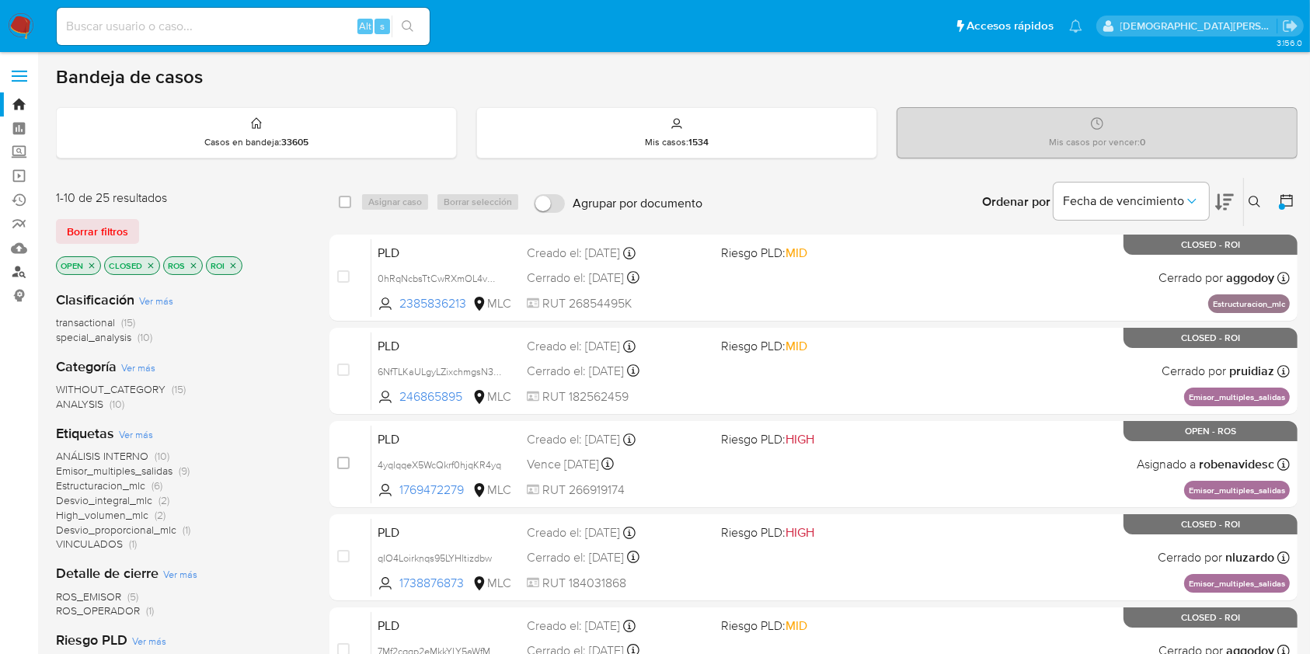
click at [20, 277] on link "Buscador de personas" at bounding box center [92, 272] width 185 height 24
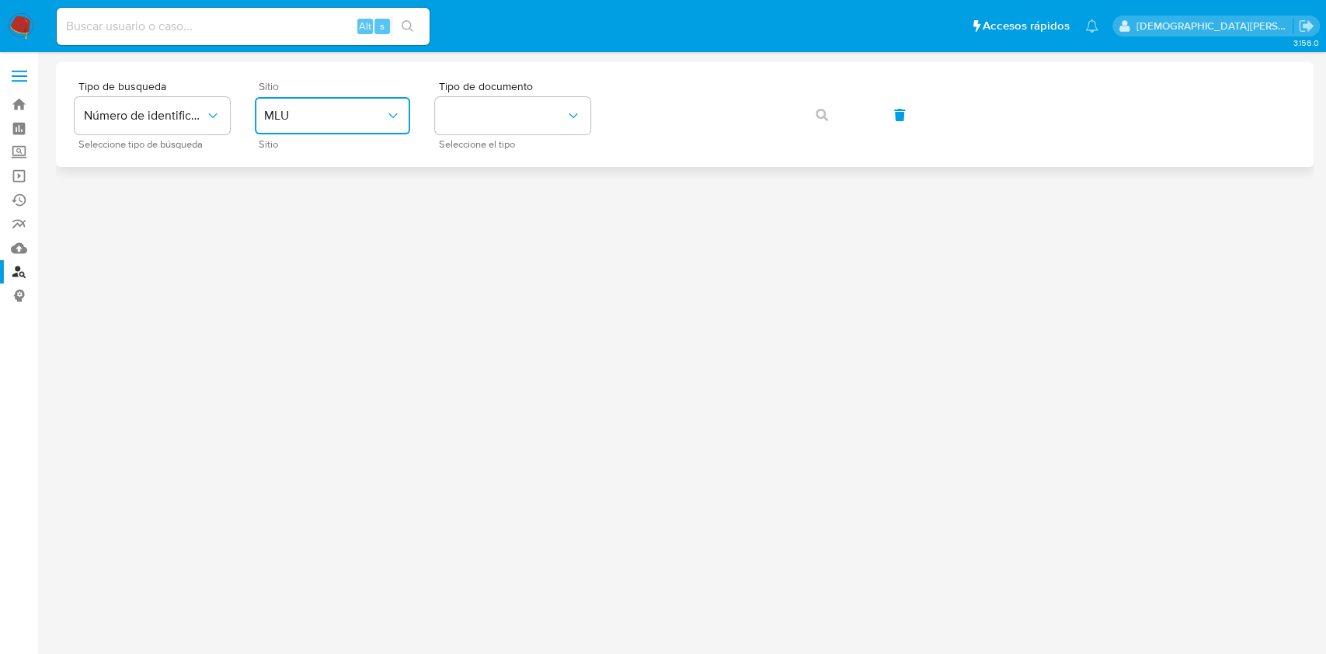
click at [346, 103] on button "MLU" at bounding box center [332, 115] width 155 height 37
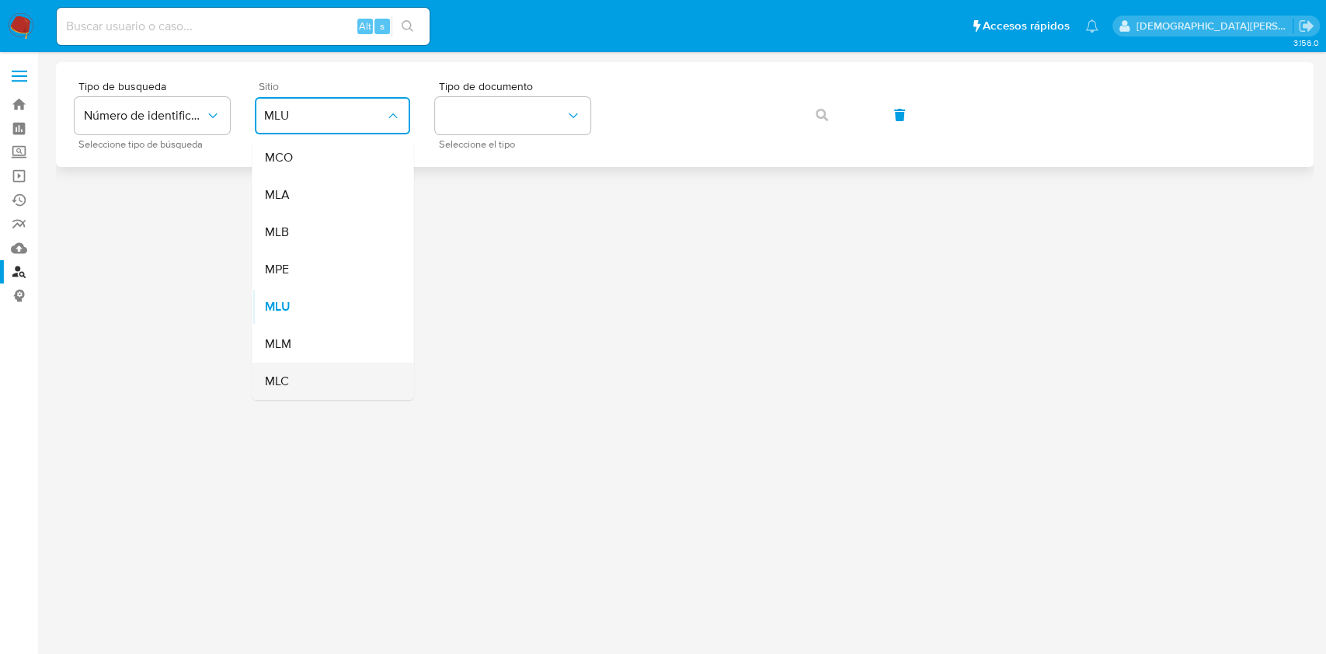
click at [347, 376] on div "MLC" at bounding box center [327, 381] width 127 height 37
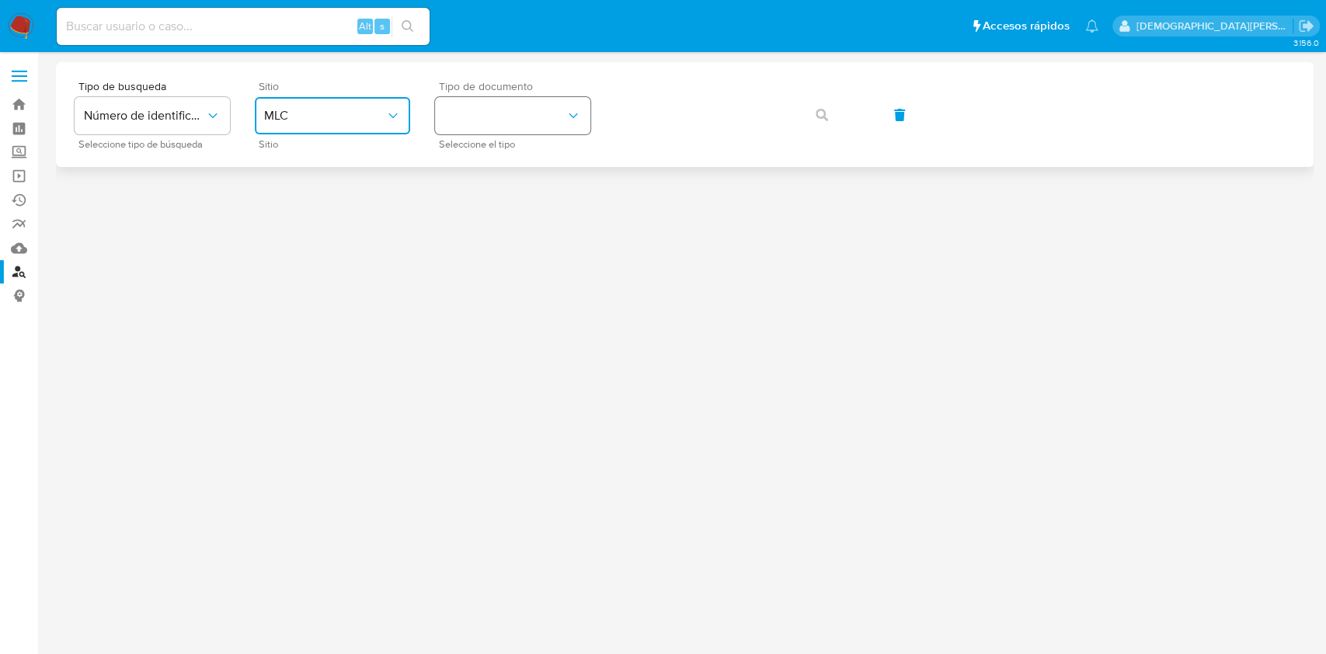
click at [533, 98] on button "identificationType" at bounding box center [512, 115] width 155 height 37
click at [507, 171] on div "RUT RUT" at bounding box center [507, 165] width 127 height 53
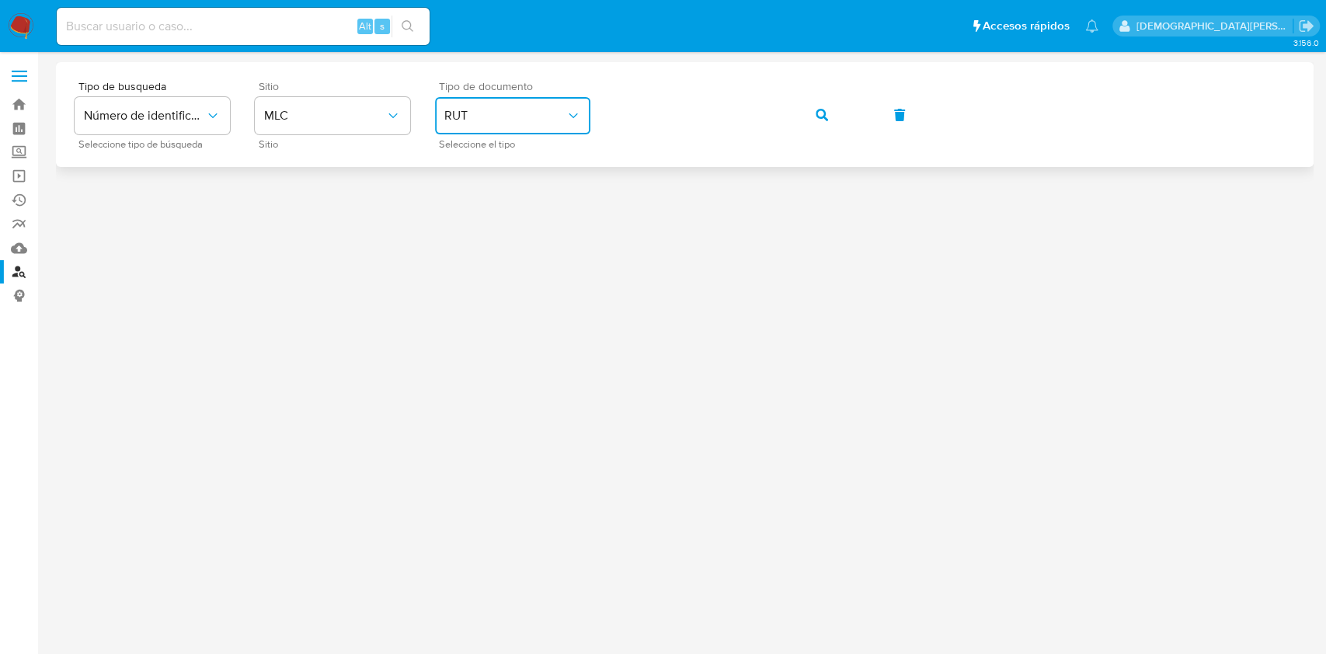
click at [818, 110] on icon "button" at bounding box center [822, 115] width 12 height 12
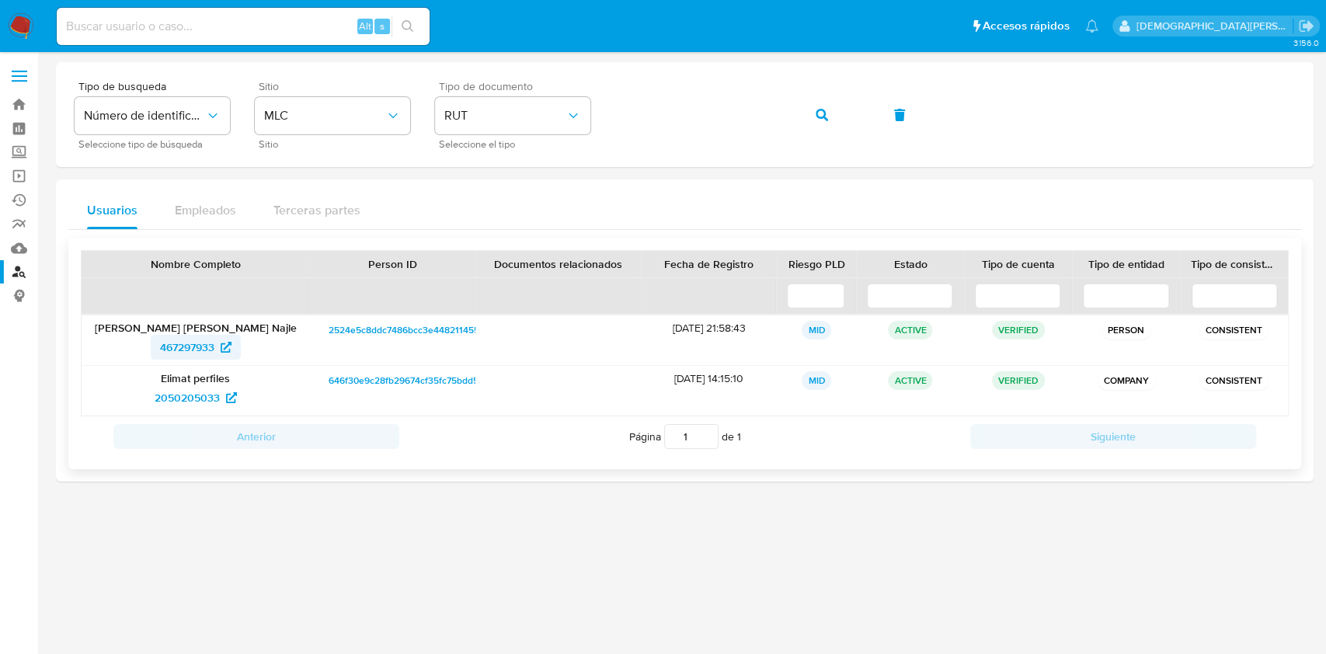
click at [189, 343] on span "467297933" at bounding box center [187, 347] width 54 height 25
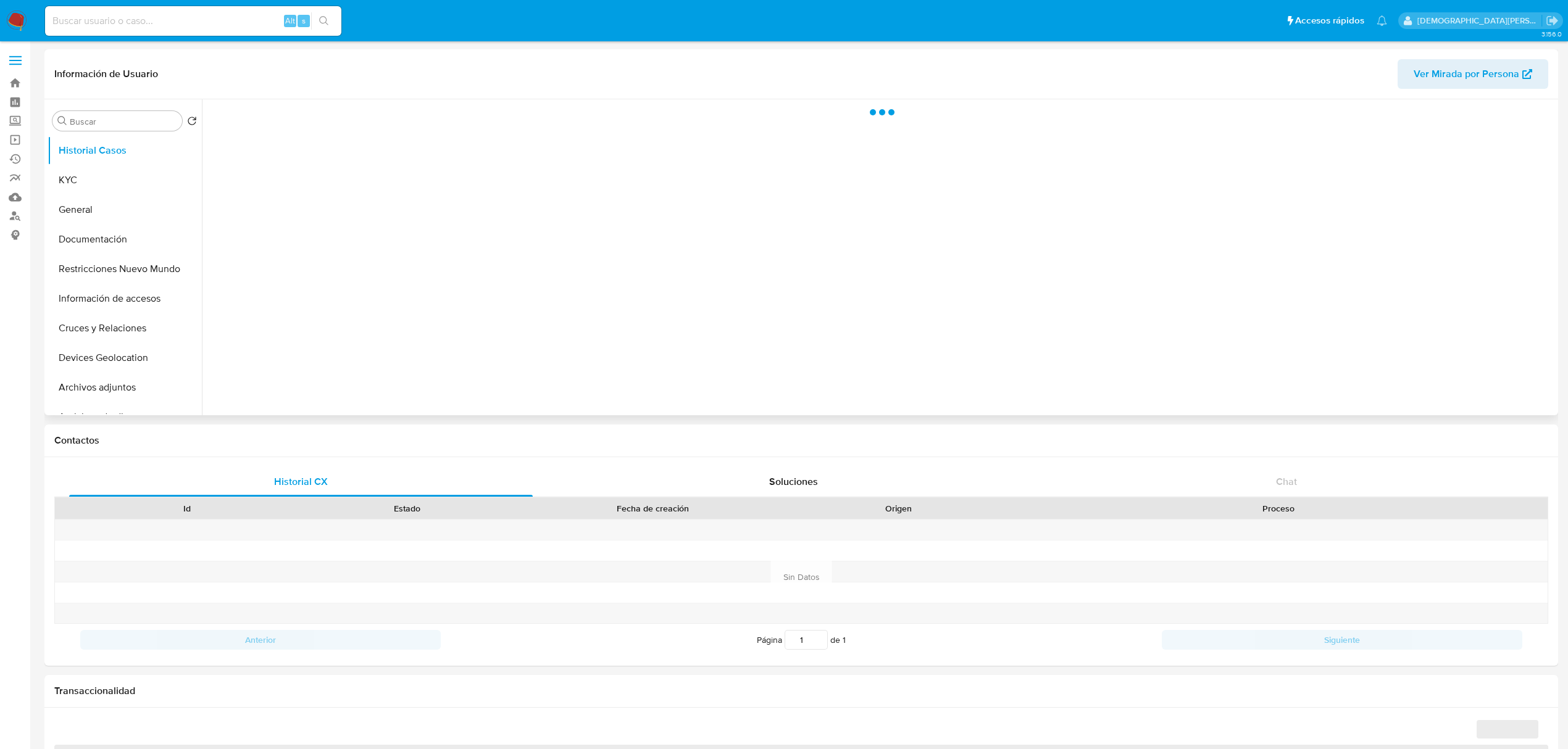
select select "10"
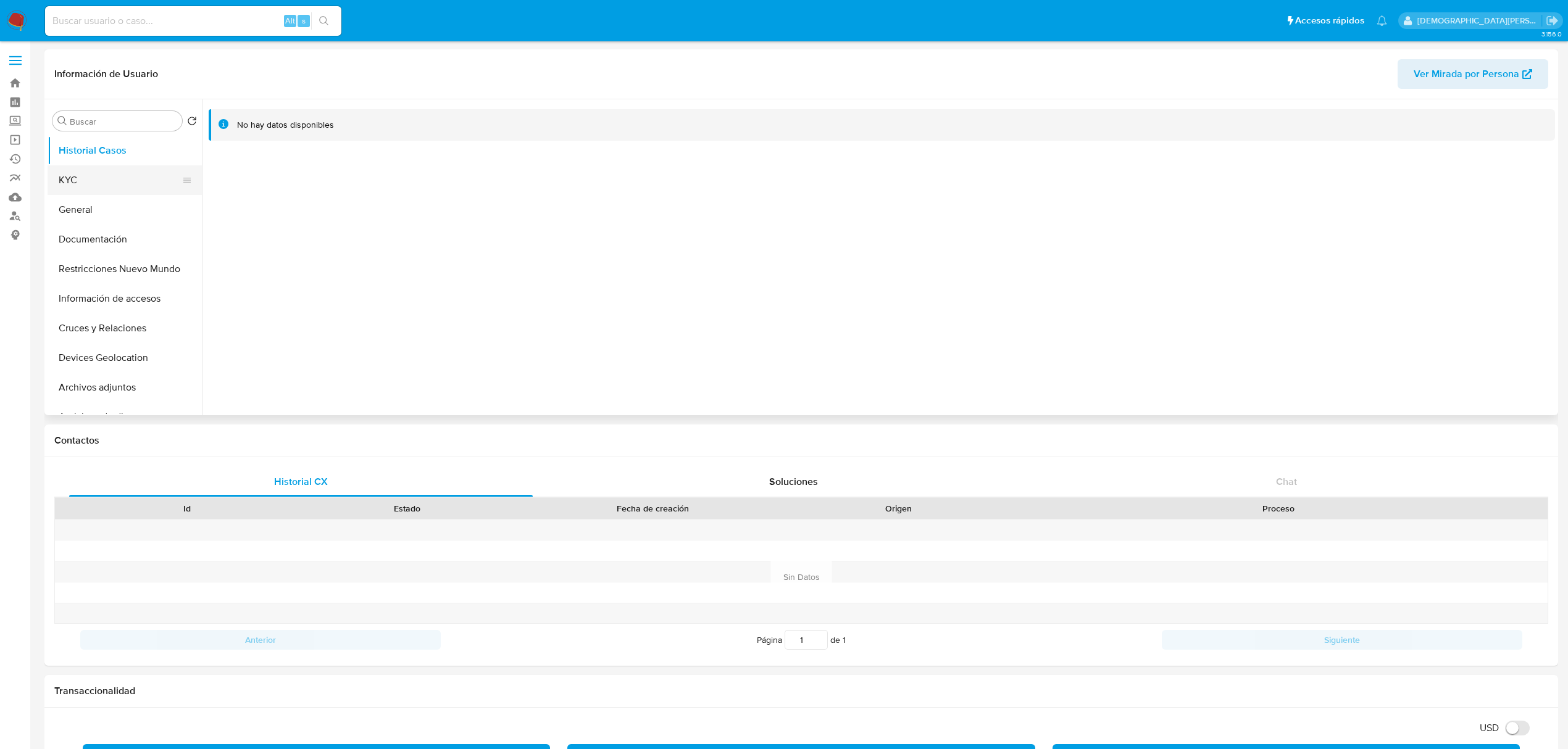
click at [117, 174] on button "KYC" at bounding box center [120, 180] width 145 height 29
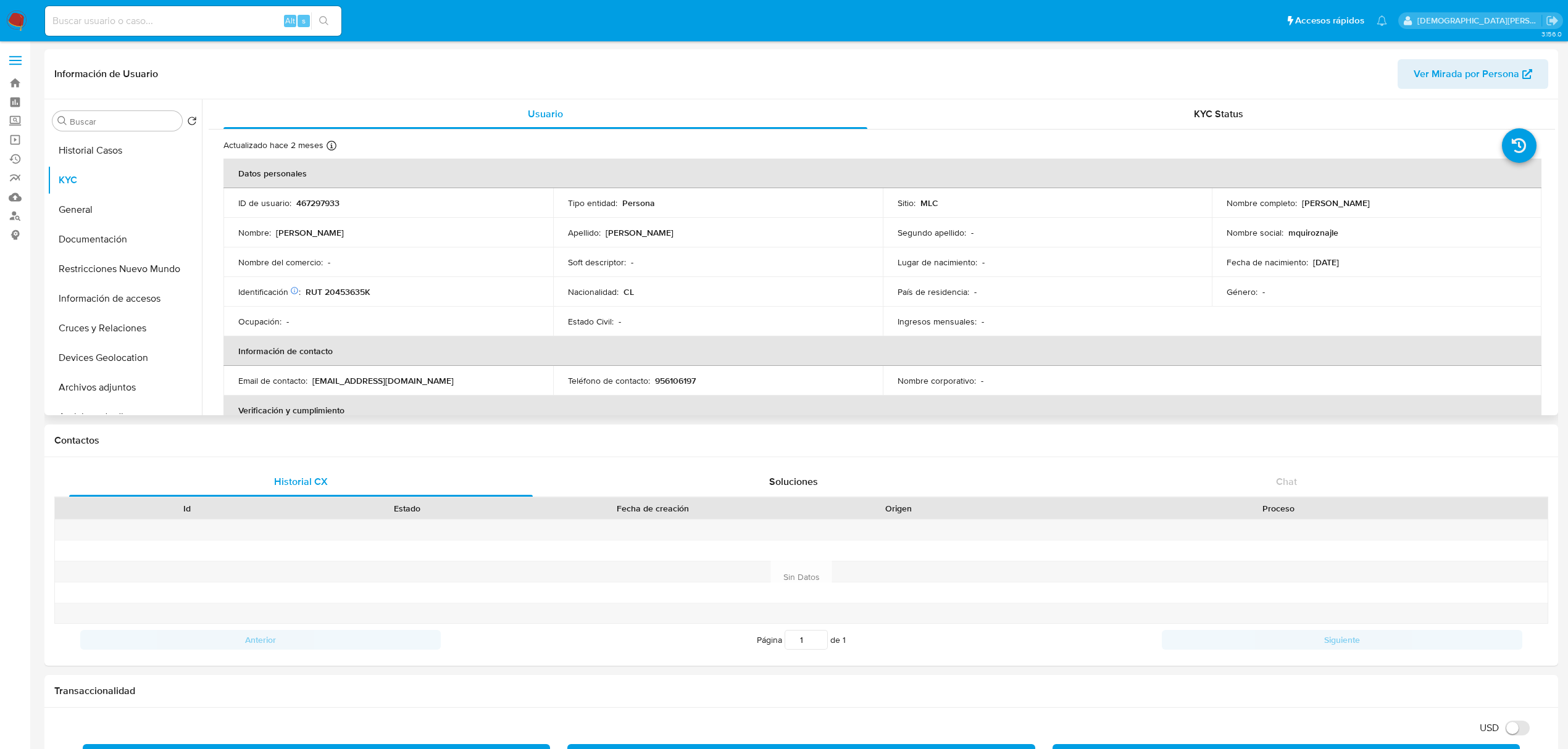
drag, startPoint x: 1224, startPoint y: 203, endPoint x: 1423, endPoint y: 203, distance: 199.0
click at [1053, 203] on div "Nombre completo : [PERSON_NAME]" at bounding box center [1377, 203] width 300 height 11
copy div "Nombre completo : [PERSON_NAME]"
click at [334, 289] on p "RUT 20453635K" at bounding box center [339, 291] width 65 height 11
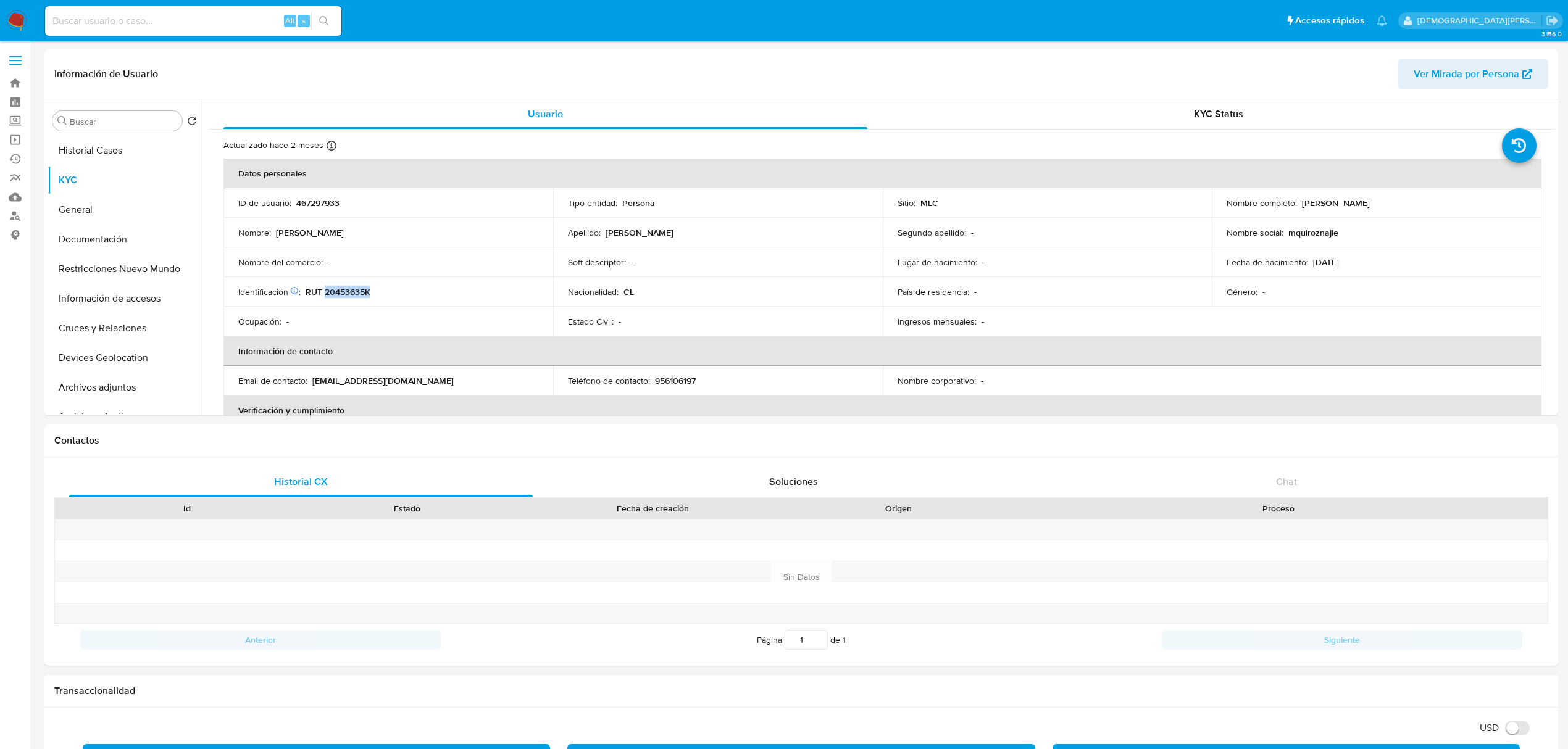
copy p "20453635K"
click at [1053, 260] on p "[DATE]" at bounding box center [1326, 262] width 26 height 11
click at [1053, 260] on p "14/07/2000" at bounding box center [1326, 262] width 26 height 11
drag, startPoint x: 1347, startPoint y: 264, endPoint x: 1365, endPoint y: 261, distance: 18.2
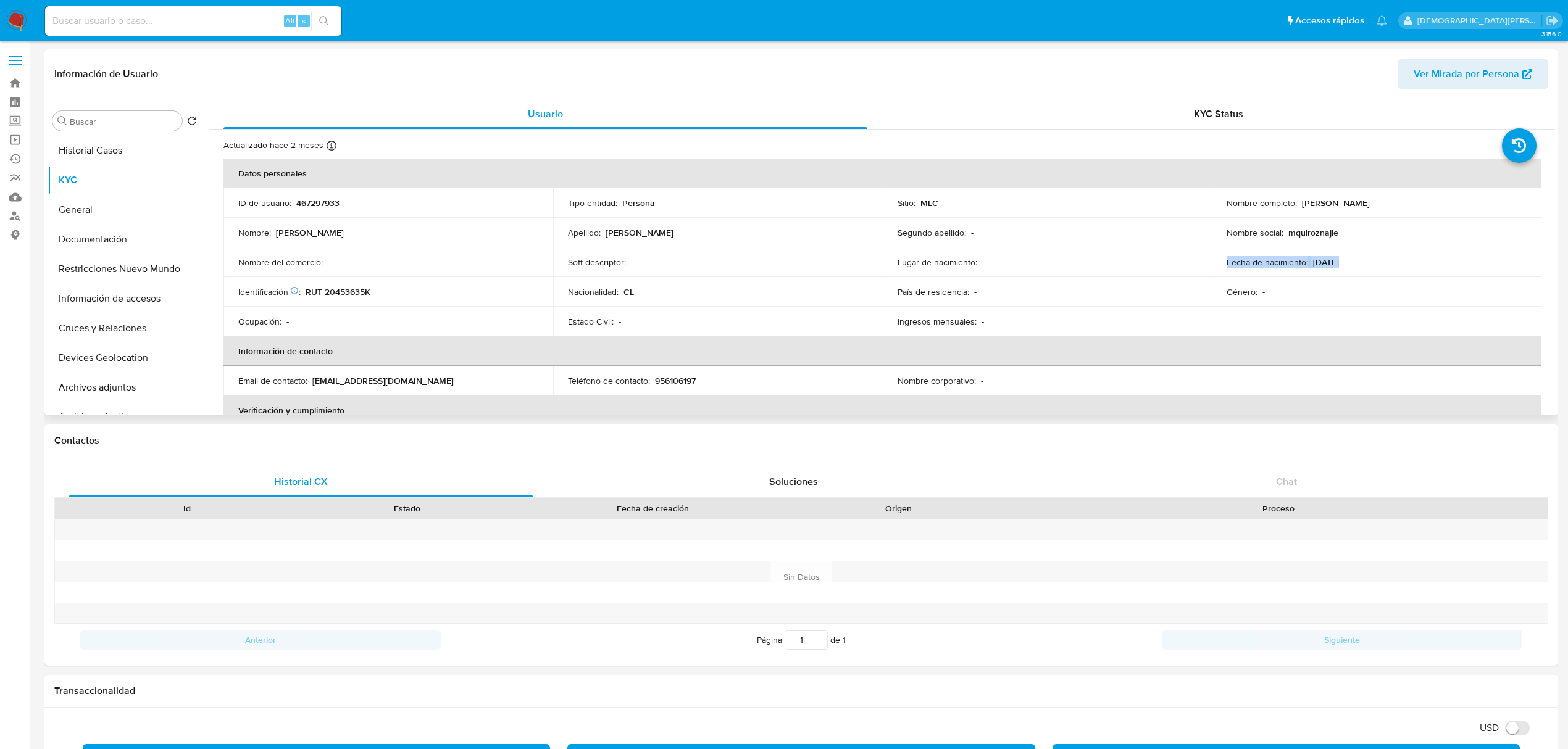
click at [1053, 264] on p "14/07/2000" at bounding box center [1326, 262] width 26 height 11
click at [1053, 260] on div "Fecha de nacimiento : 14/07/2000" at bounding box center [1377, 262] width 300 height 11
drag, startPoint x: 1309, startPoint y: 261, endPoint x: 1384, endPoint y: 261, distance: 75.0
click at [1053, 261] on div "Fecha de nacimiento : 14/07/2000" at bounding box center [1377, 262] width 300 height 11
copy p "14/07/2000"
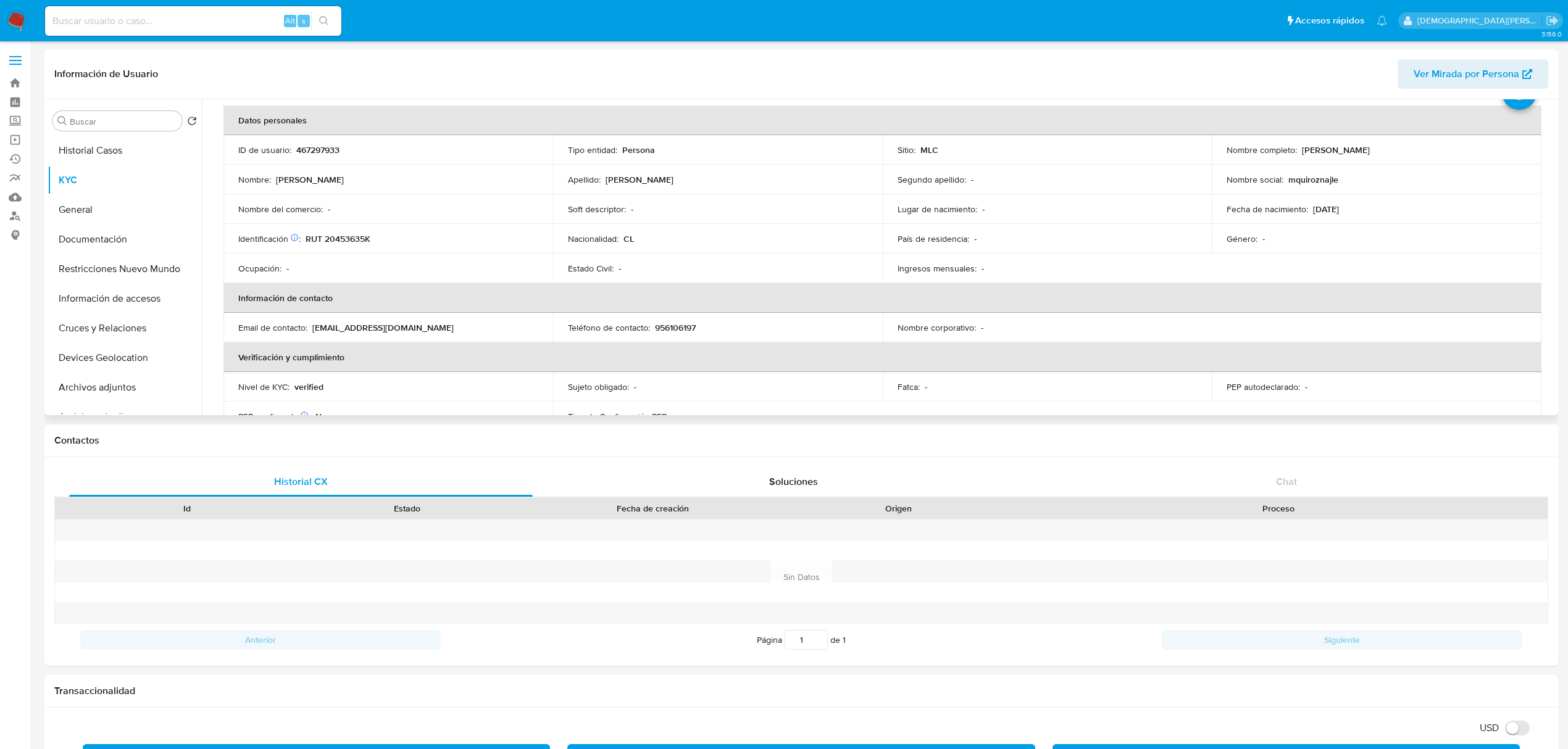
scroll to position [82, 0]
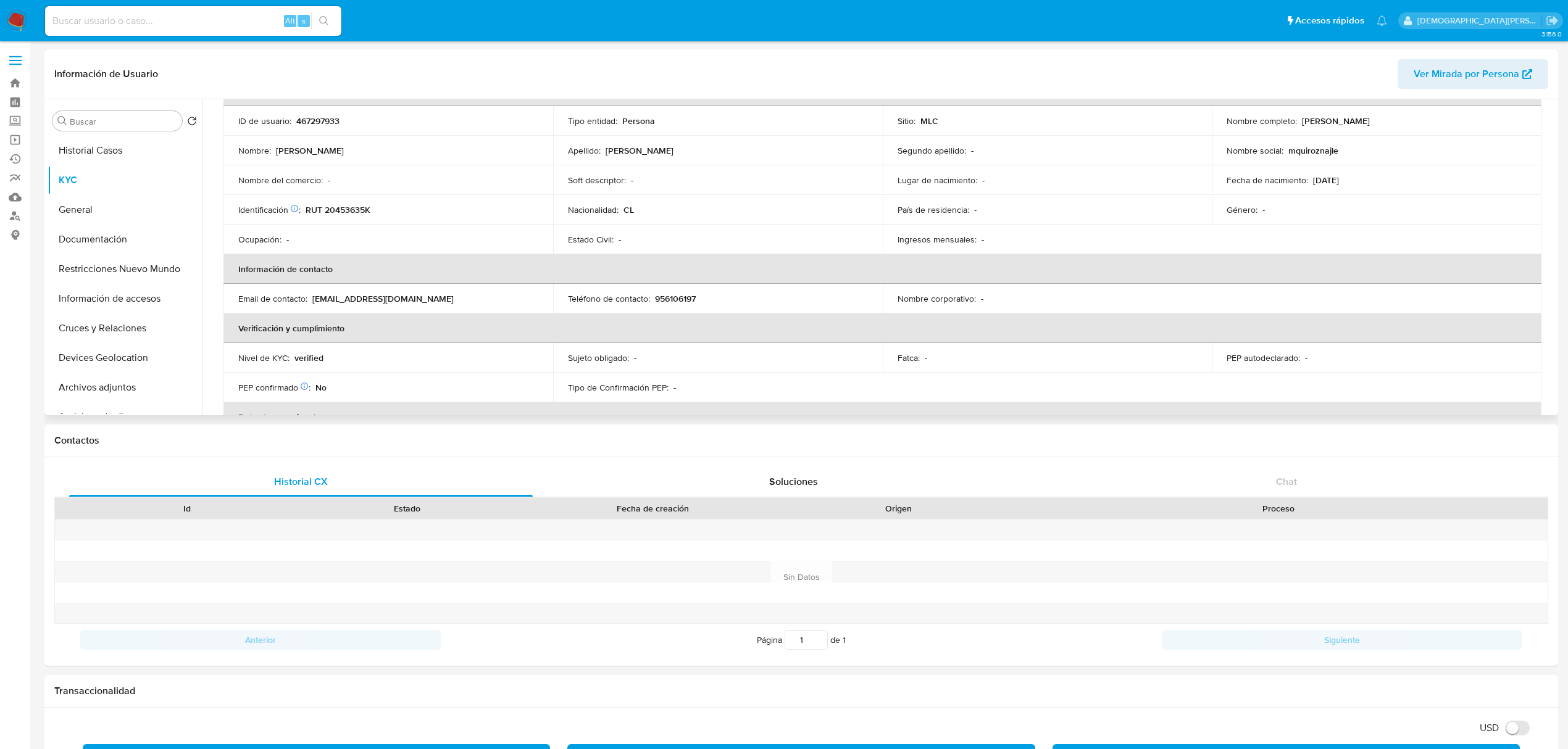
click at [375, 295] on p "mquiroznajle@gmail.com" at bounding box center [383, 299] width 141 height 11
copy div "Email de contacto : mquiroznajle@gmail.com"
click at [436, 339] on table "Datos personales ID de usuario : 467297933 Tipo entidad : Persona Sitio : MLC N…" at bounding box center [882, 298] width 1318 height 444
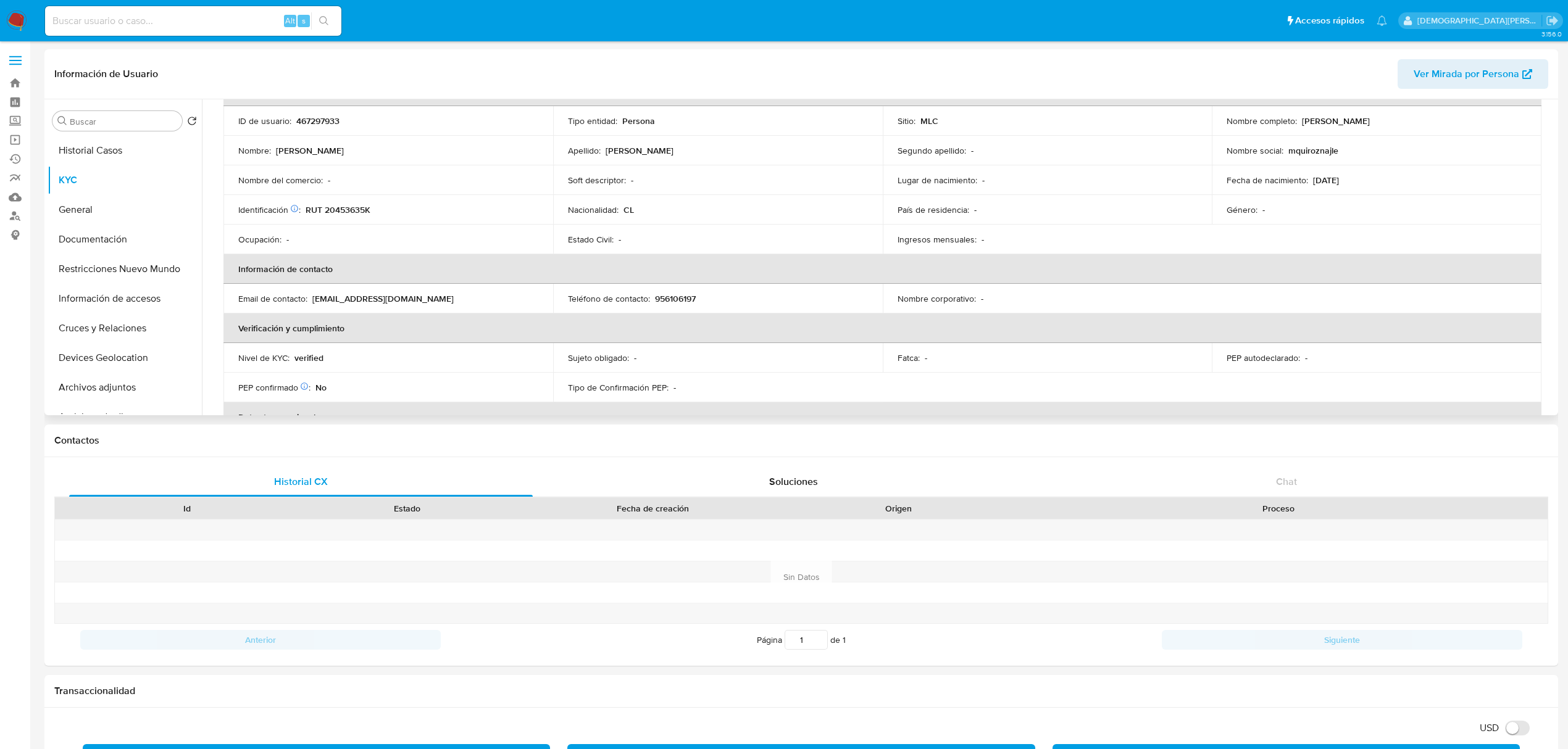
click at [283, 299] on p "Email de contacto :" at bounding box center [273, 299] width 69 height 11
copy div "Email de contacto : mquiroznajle@gmail.com"
click at [677, 294] on p "956106197" at bounding box center [675, 299] width 41 height 11
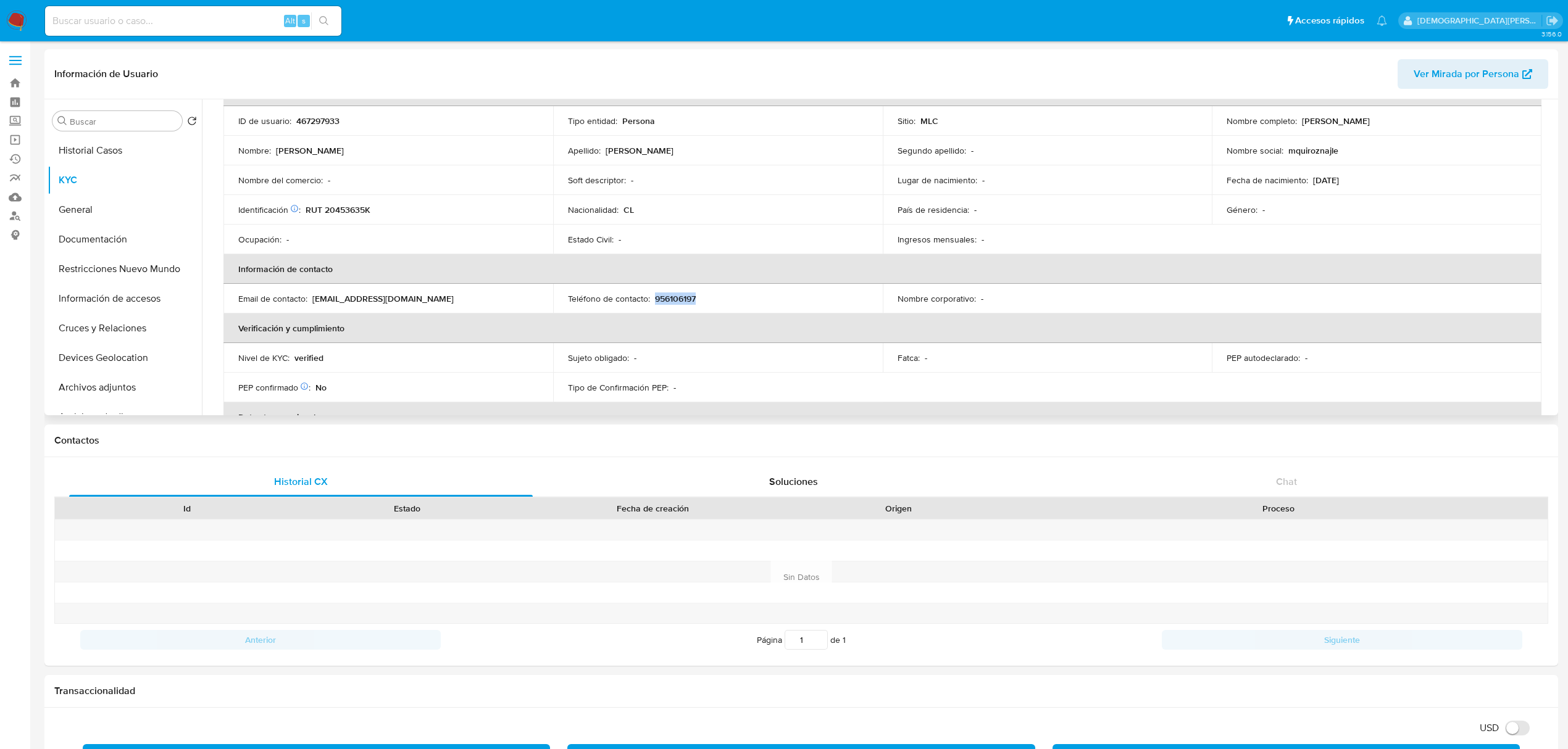
click at [677, 294] on p "956106197" at bounding box center [675, 299] width 41 height 11
copy p "956106197"
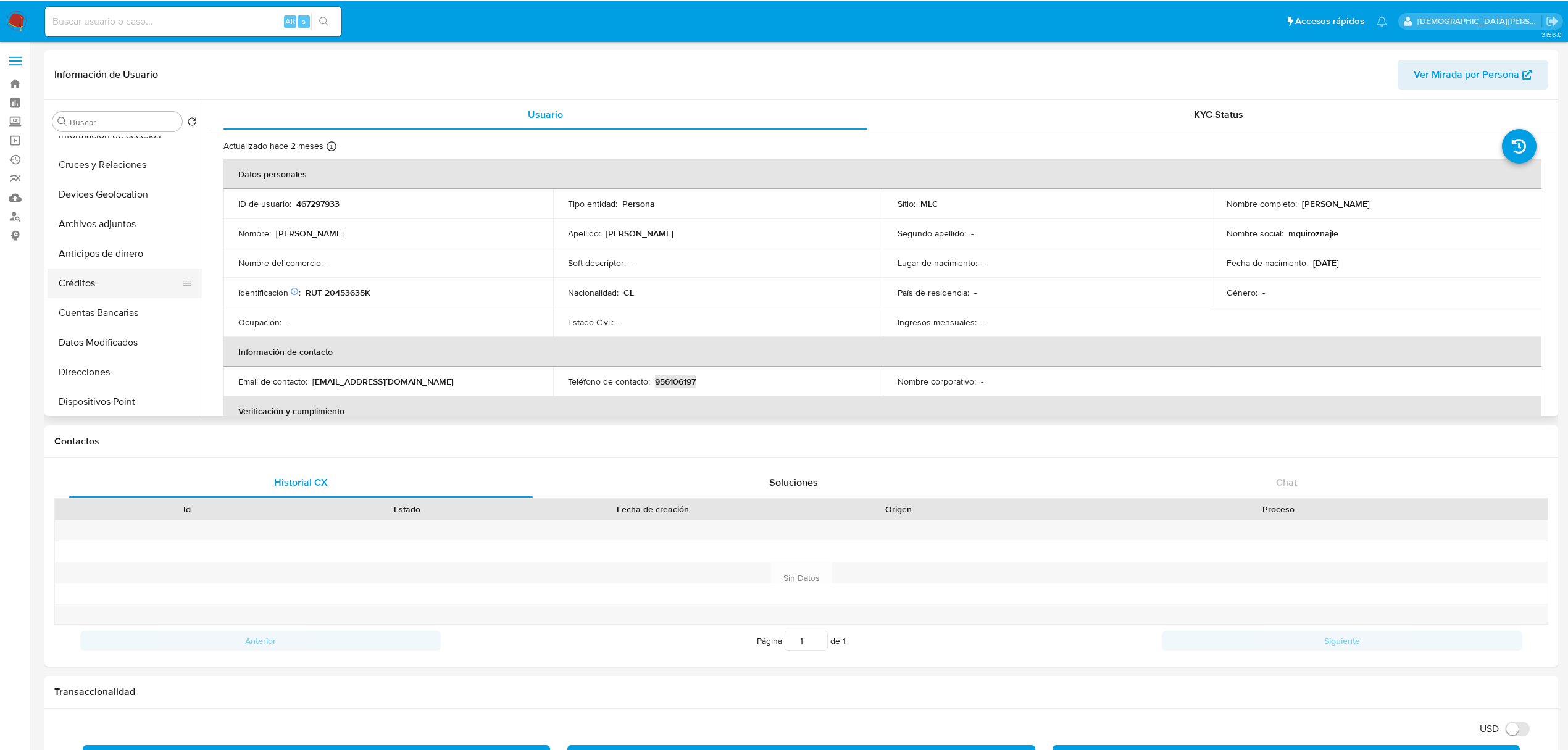
scroll to position [247, 0]
click at [111, 288] on button "Direcciones" at bounding box center [120, 288] width 145 height 29
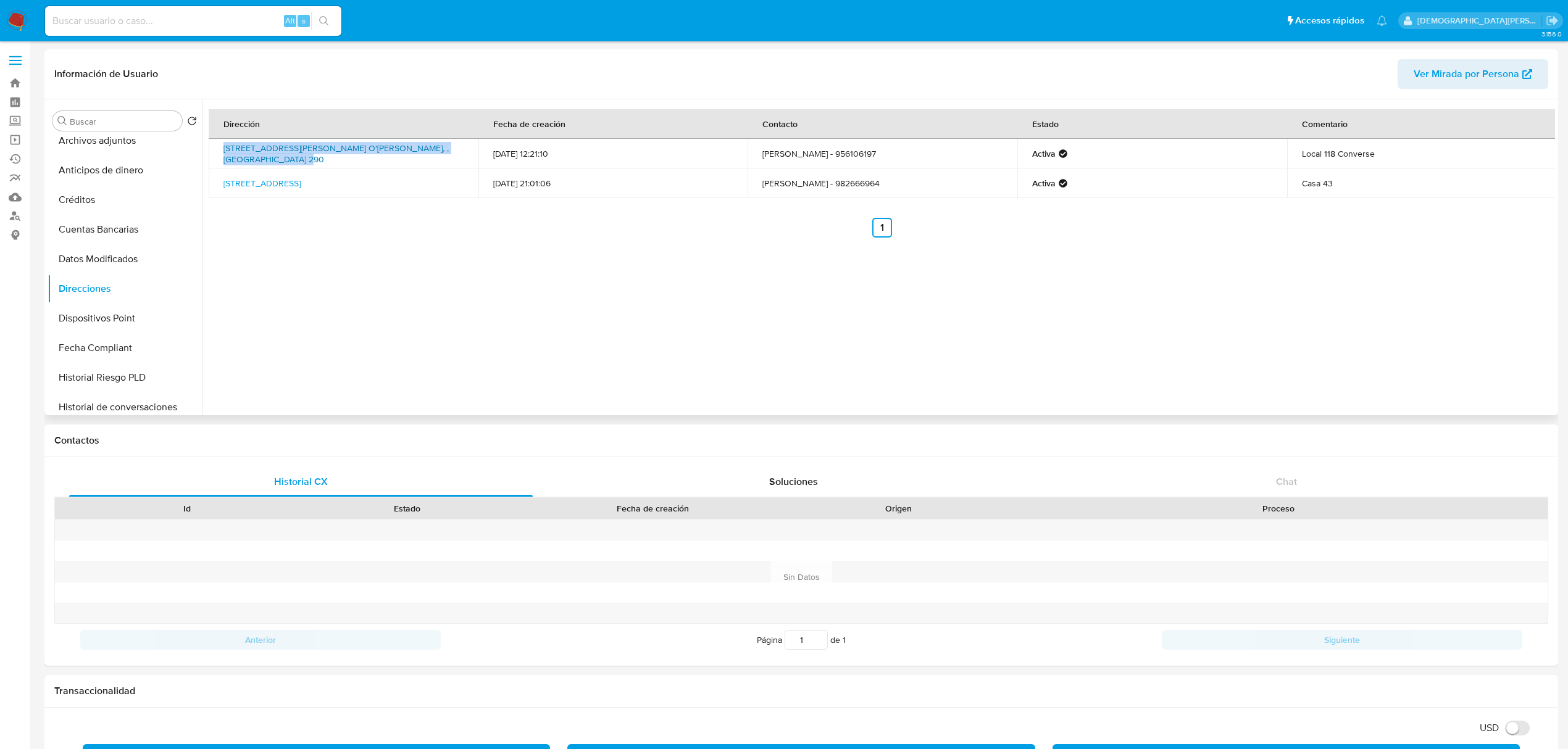
drag, startPoint x: 220, startPoint y: 145, endPoint x: 260, endPoint y: 161, distance: 43.1
click at [260, 161] on td "Avenida Einstein 290, Rancagua, Libertador B. O'higgins, , Chile 290" at bounding box center [344, 153] width 270 height 29
drag, startPoint x: 443, startPoint y: 272, endPoint x: 457, endPoint y: 185, distance: 88.1
click at [443, 267] on div "Dirección Fecha de creación Contacto Estado Comentario Avenida Einstein 290, Ra…" at bounding box center [878, 257] width 1353 height 316
drag, startPoint x: 218, startPoint y: 147, endPoint x: 437, endPoint y: 153, distance: 219.1
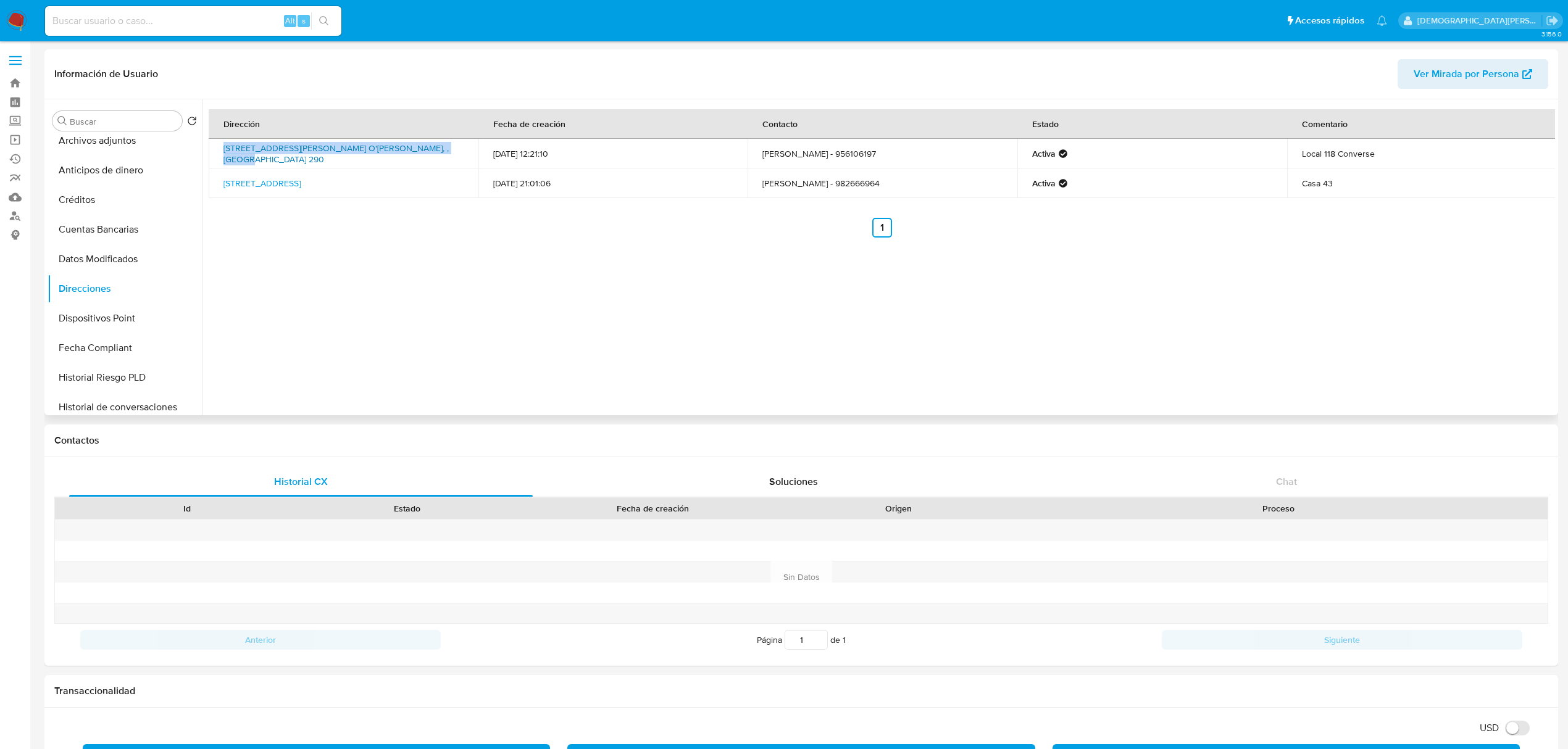
click at [437, 153] on td "Avenida Einstein 290, Rancagua, Libertador B. O'higgins, , Chile 290" at bounding box center [344, 153] width 270 height 29
copy link "Avenida Einstein 290, Rancagua, Libertador B. O'higgins"
drag, startPoint x: 215, startPoint y: 178, endPoint x: 396, endPoint y: 179, distance: 181.0
click at [396, 179] on td "Av Parque Central 06885 43, Puente Alto, Rm (metropolitana), , Chile 43" at bounding box center [344, 183] width 270 height 29
copy link "Av Parque Central 06885 43, Puente Alto, Rm"
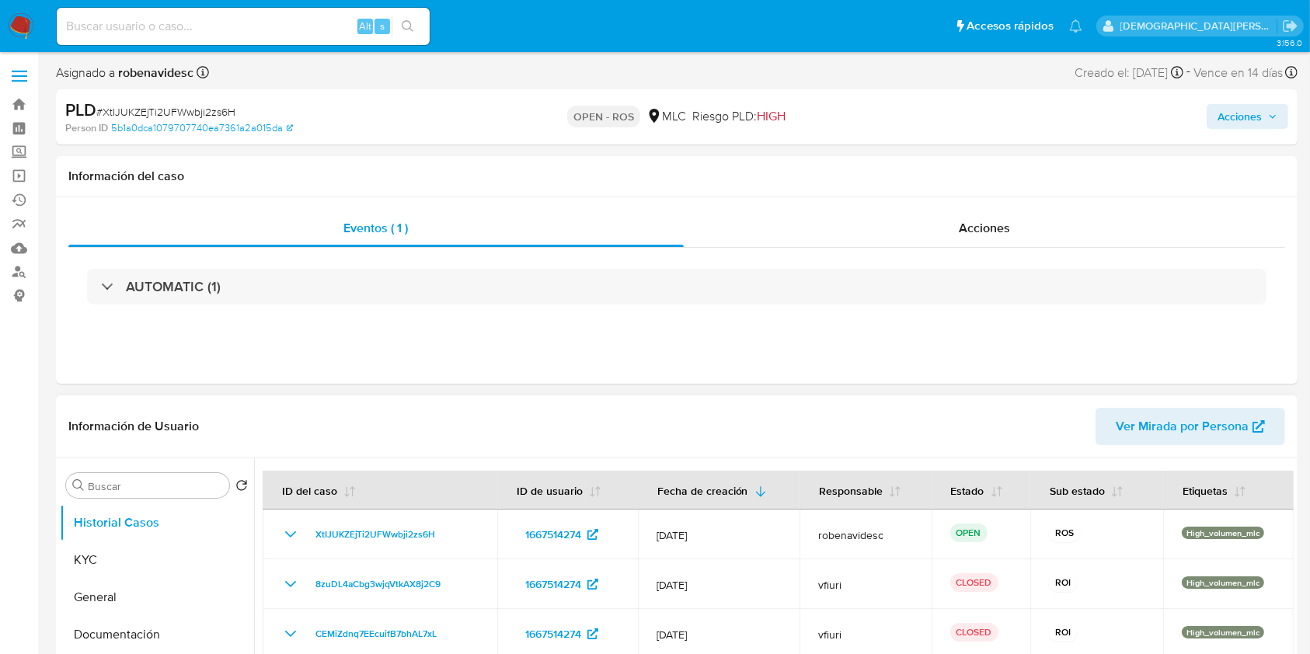
click at [119, 588] on button "General" at bounding box center [157, 597] width 194 height 37
select select "10"
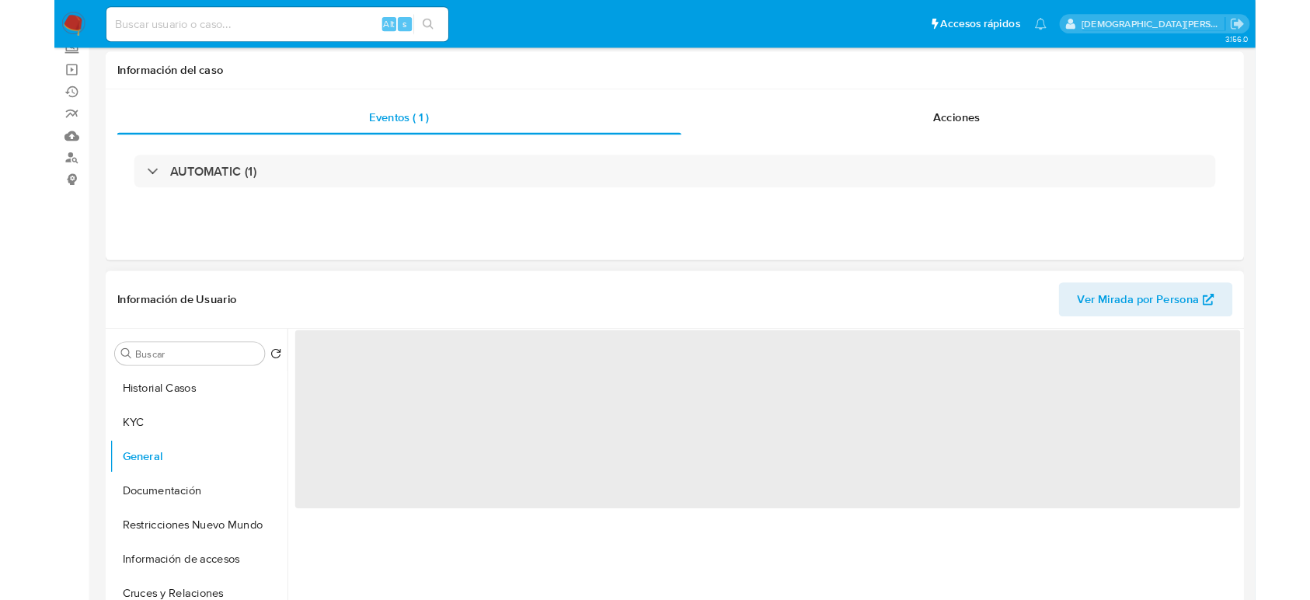
scroll to position [103, 0]
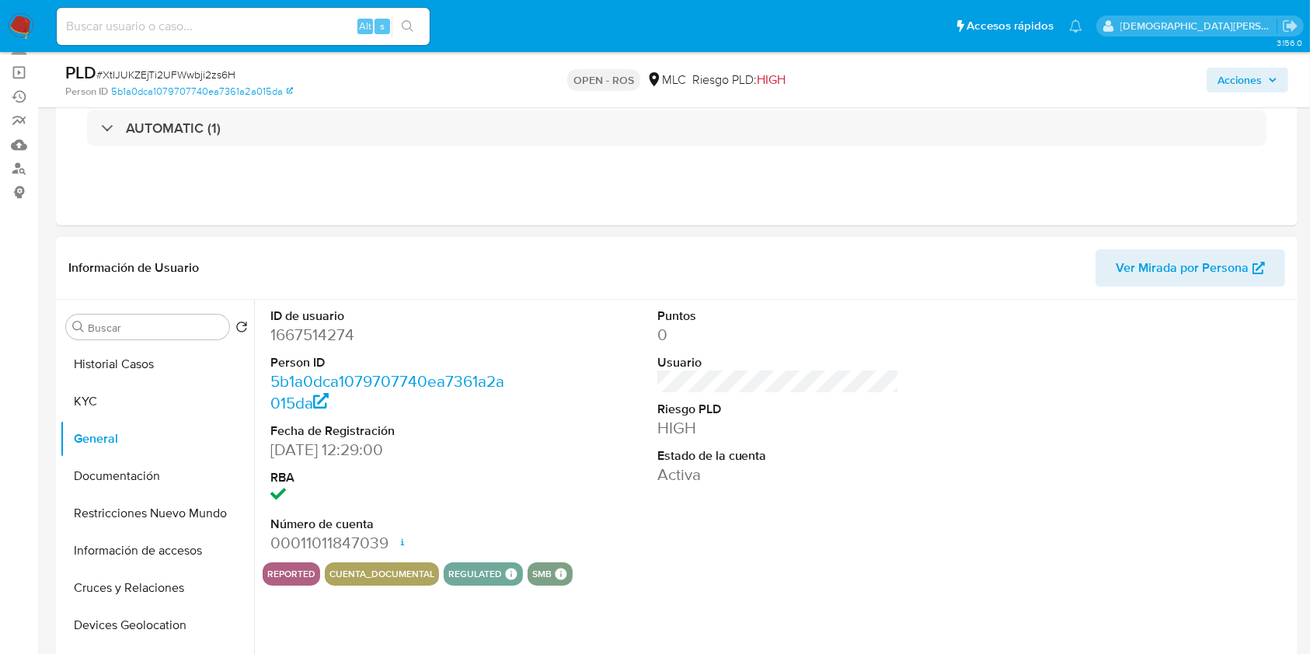
click at [329, 336] on dd "1667514274" at bounding box center [391, 335] width 242 height 22
copy dd "1667514274"
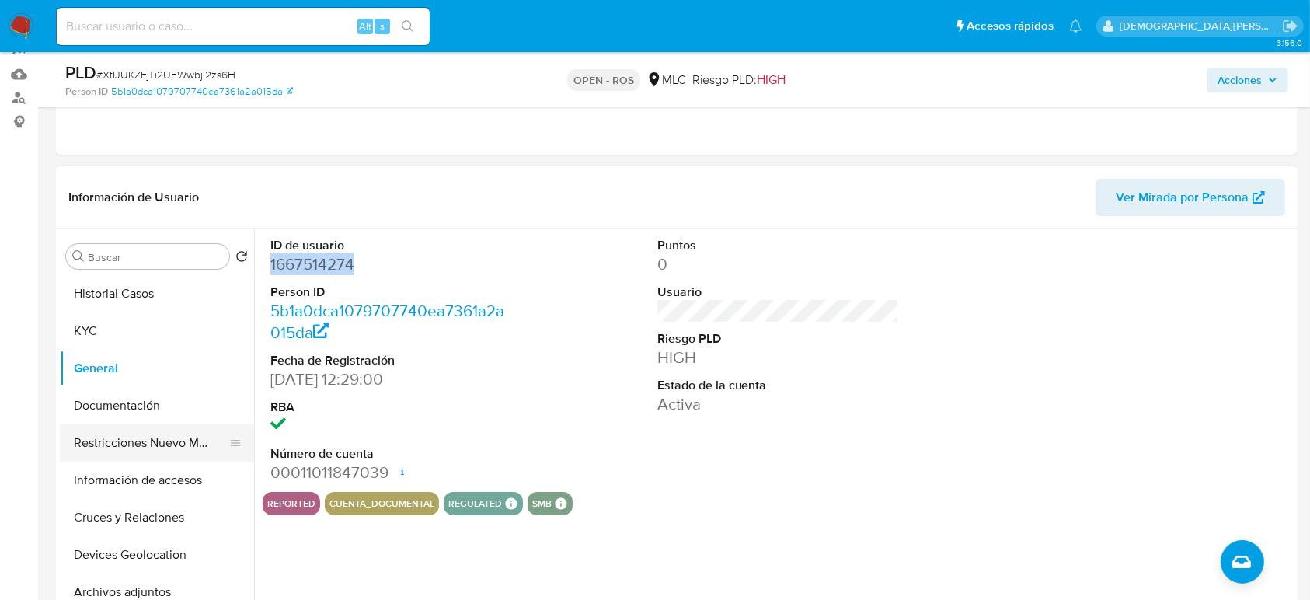
scroll to position [207, 0]
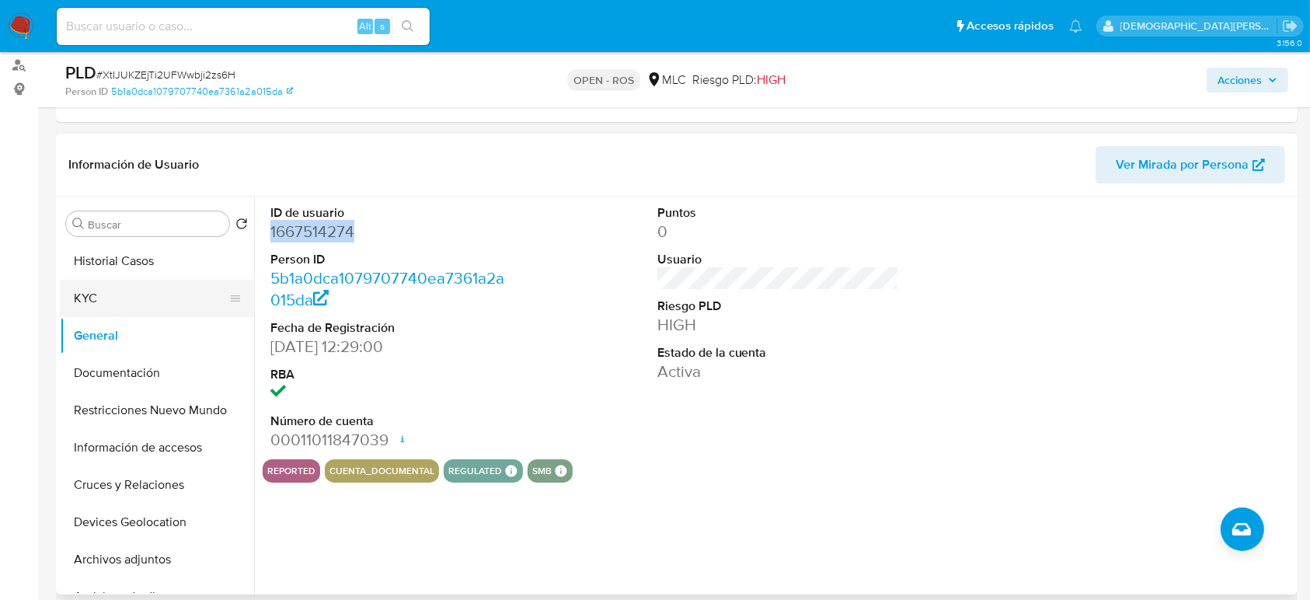
drag, startPoint x: 110, startPoint y: 304, endPoint x: 117, endPoint y: 308, distance: 8.0
click at [110, 303] on button "KYC" at bounding box center [151, 298] width 182 height 37
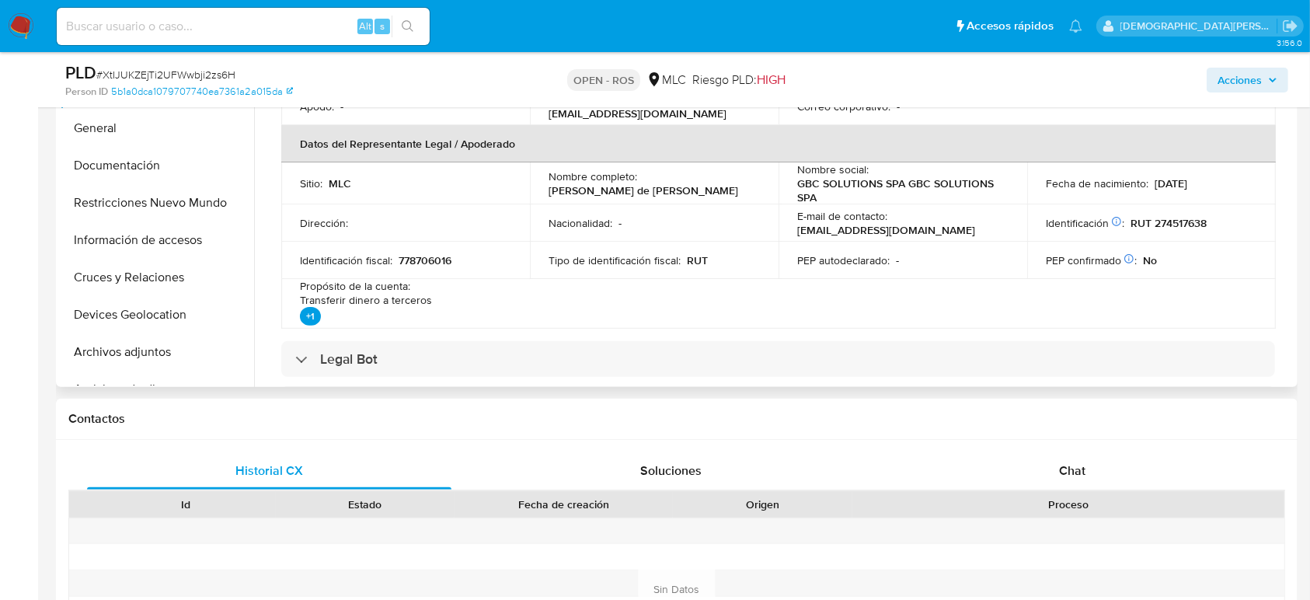
scroll to position [517, 0]
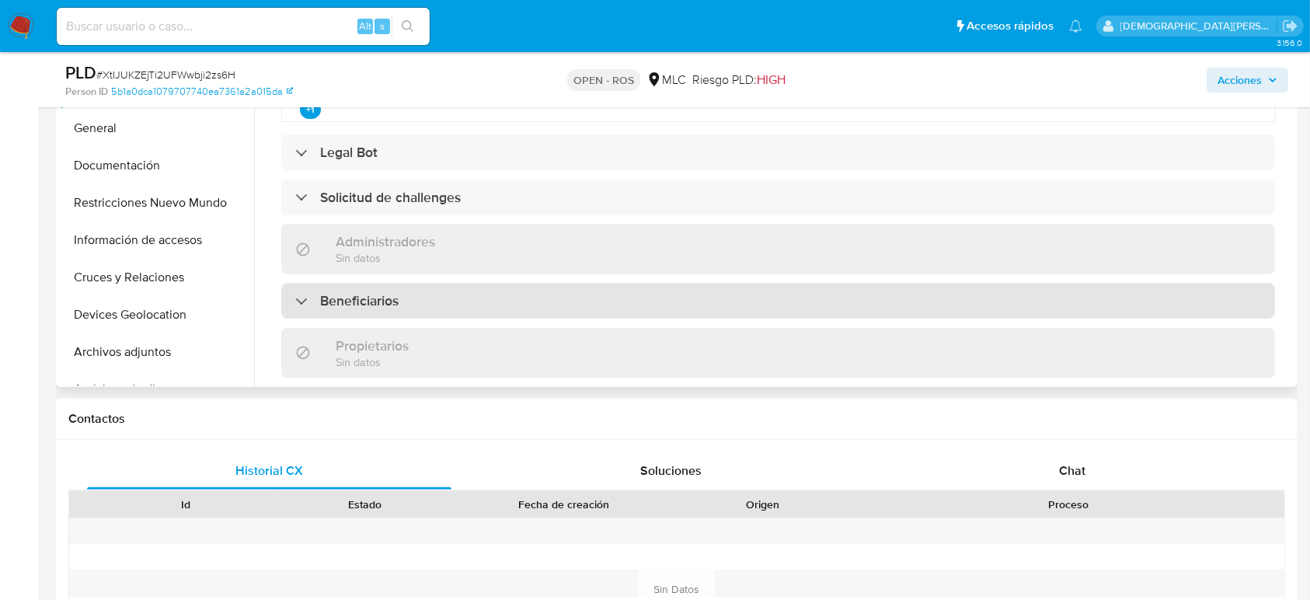
click at [453, 313] on div "Beneficiarios" at bounding box center [778, 301] width 994 height 36
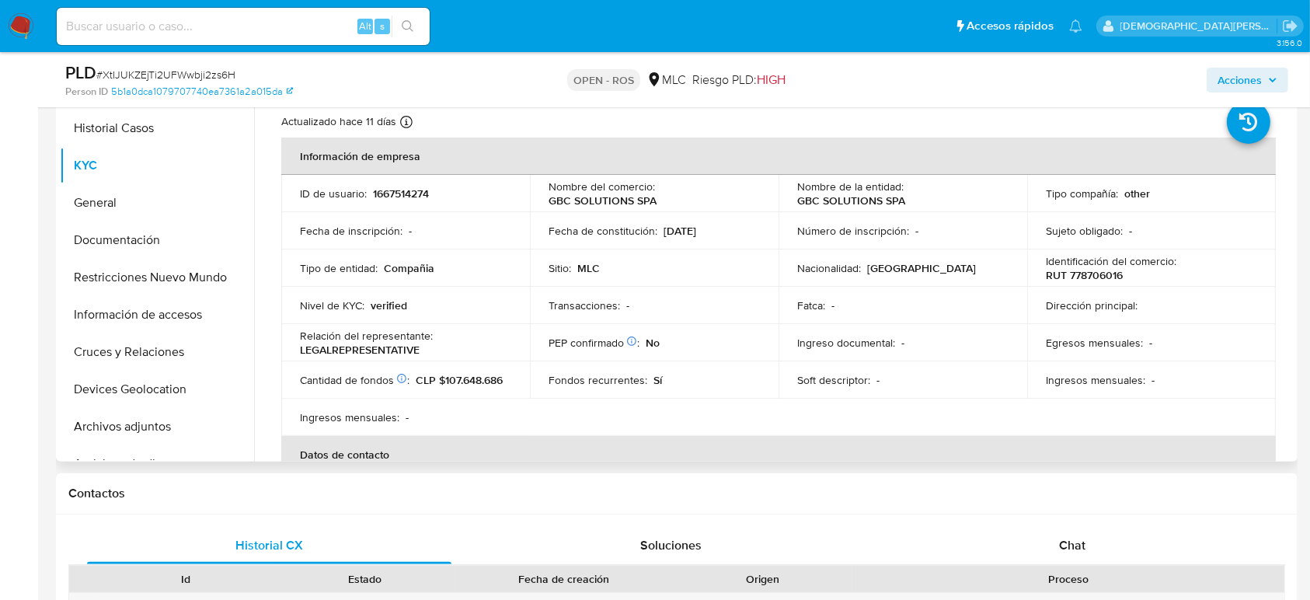
scroll to position [311, 0]
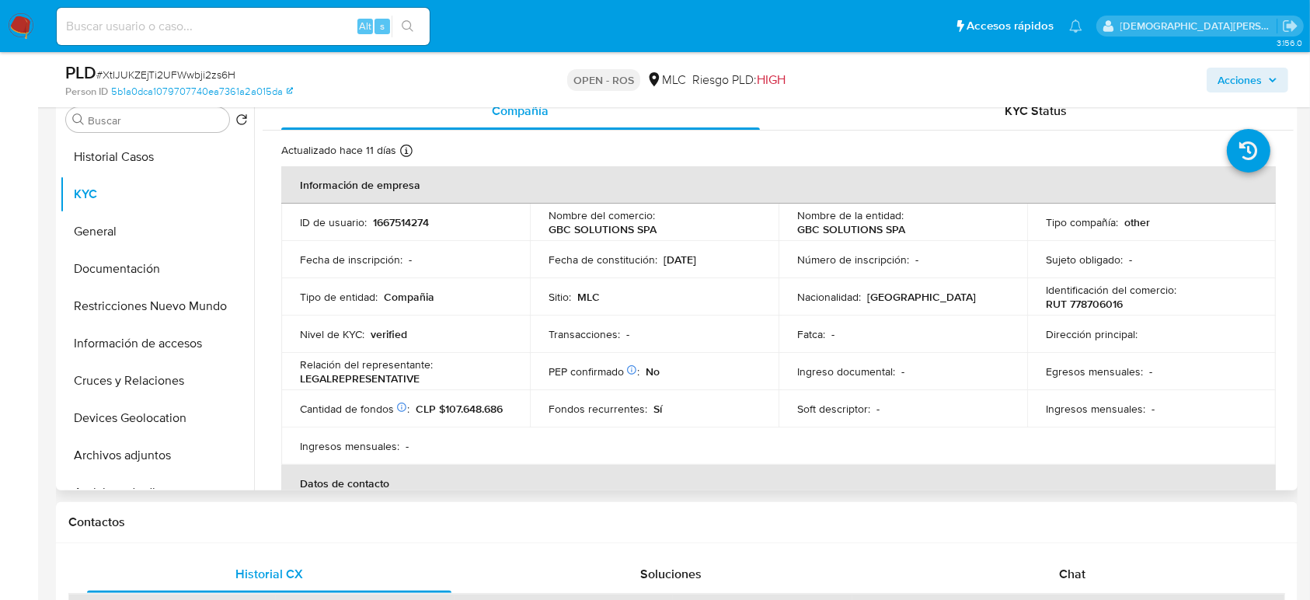
click at [1100, 299] on p "RUT 778706016" at bounding box center [1084, 304] width 77 height 14
copy p "778706016"
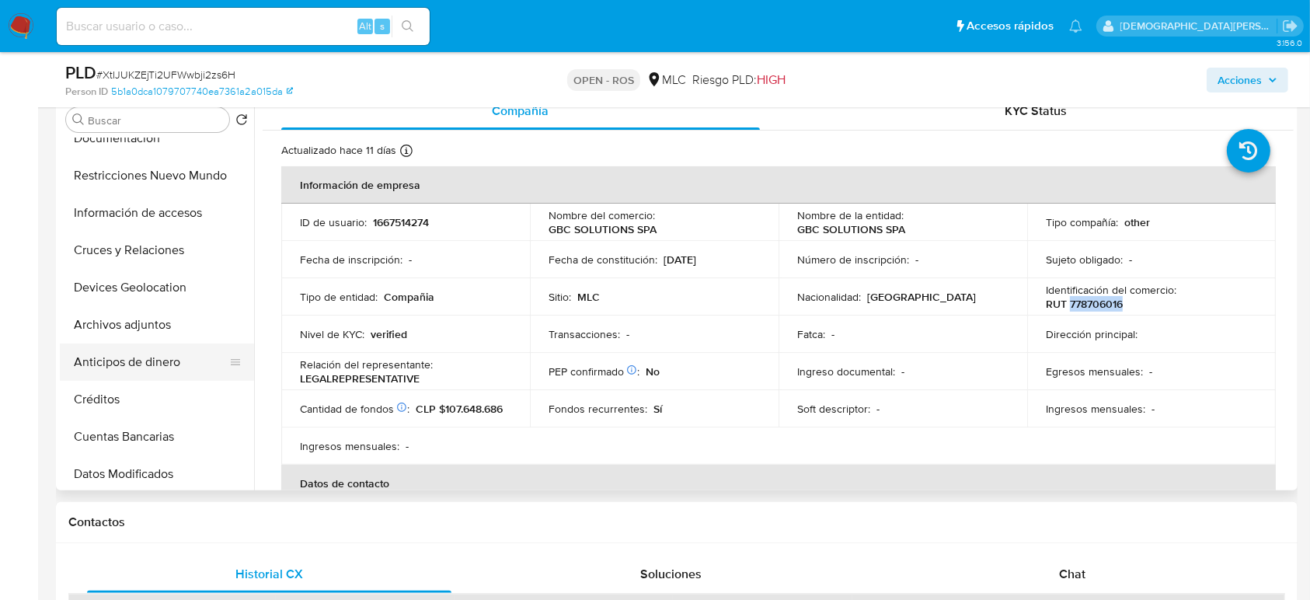
scroll to position [207, 0]
click at [128, 367] on button "Cuentas Bancarias" at bounding box center [151, 360] width 182 height 37
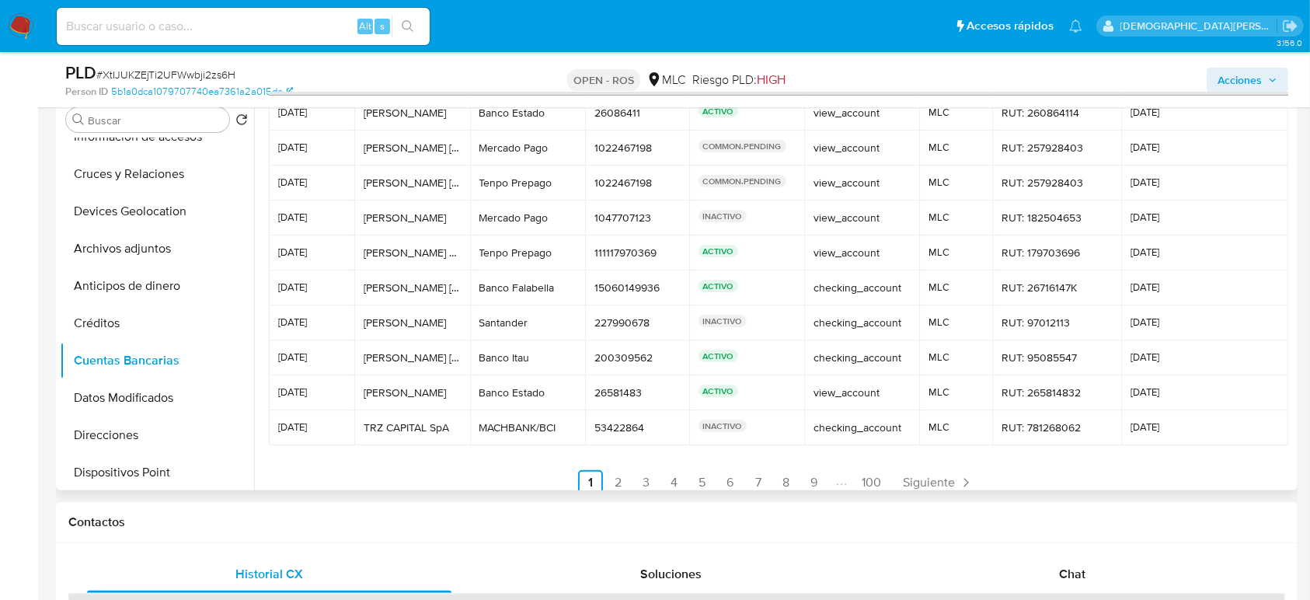
scroll to position [73, 0]
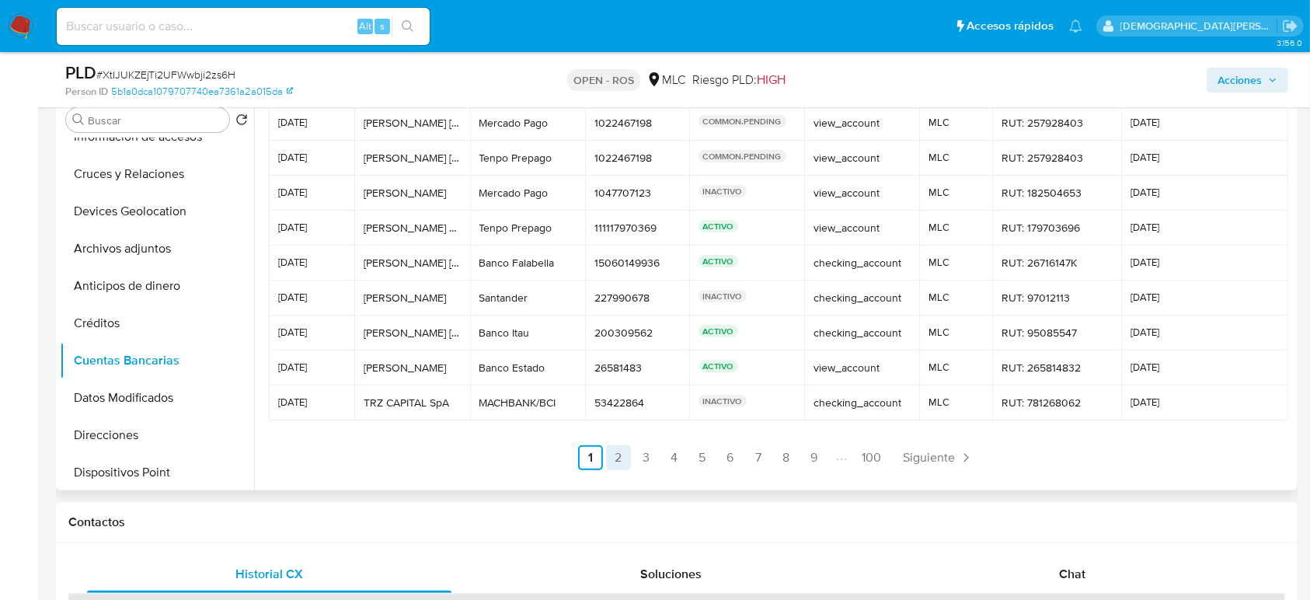
click at [615, 458] on link "2" at bounding box center [618, 457] width 25 height 25
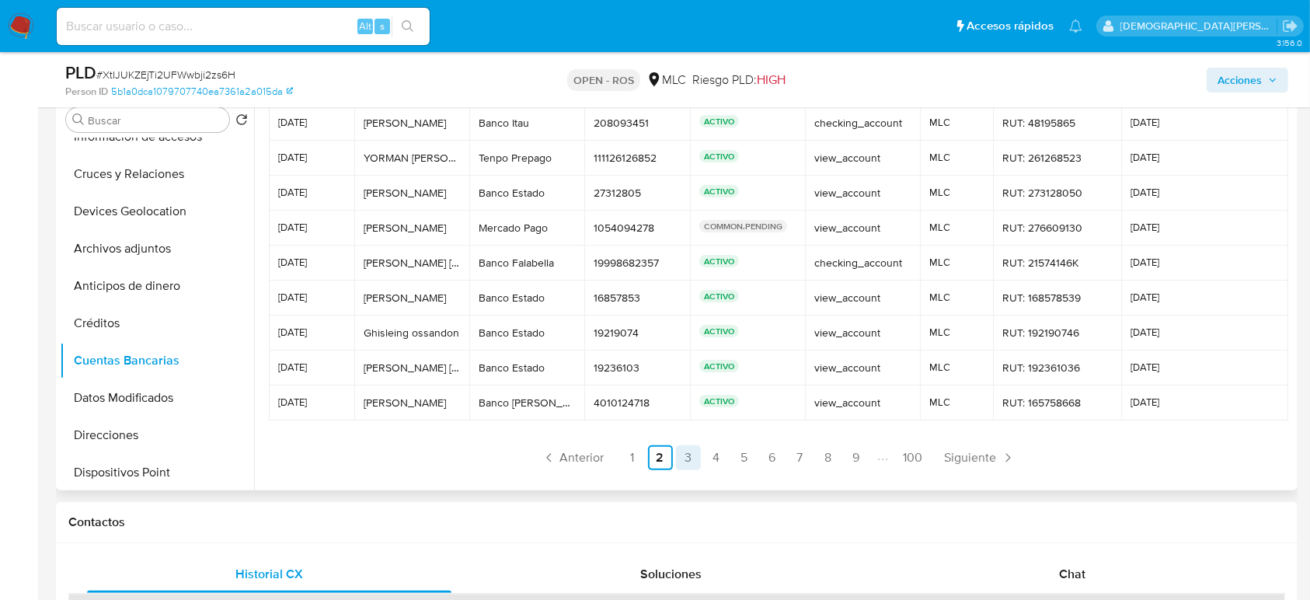
click at [688, 458] on link "3" at bounding box center [688, 457] width 25 height 25
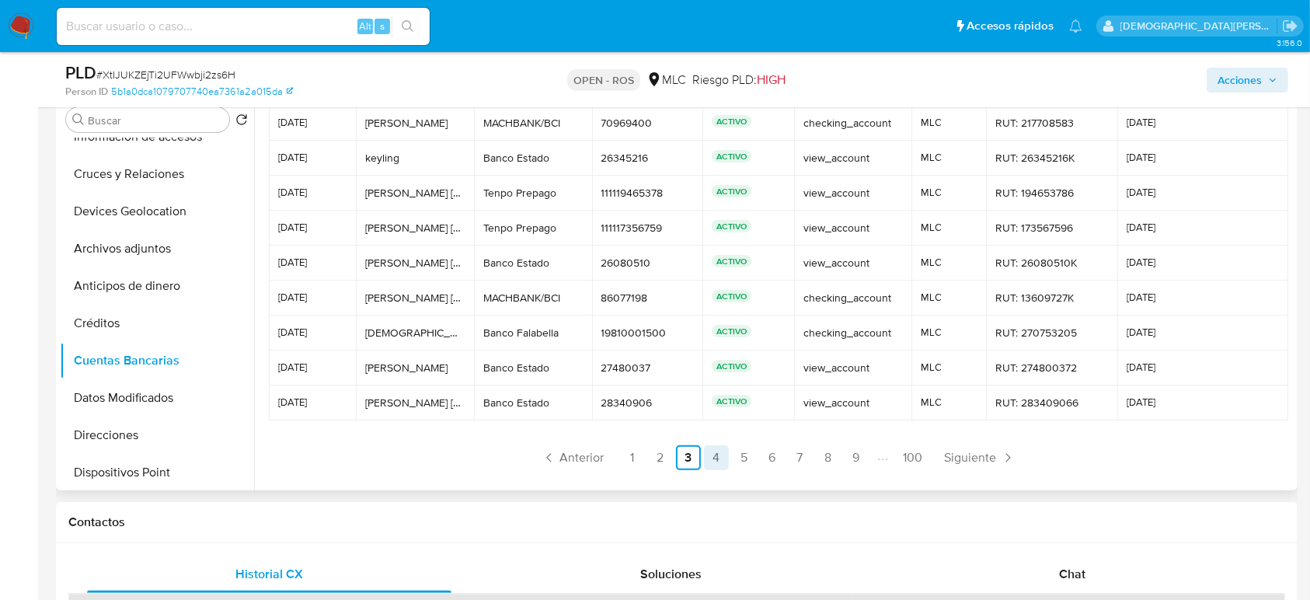
click at [709, 448] on link "4" at bounding box center [716, 457] width 25 height 25
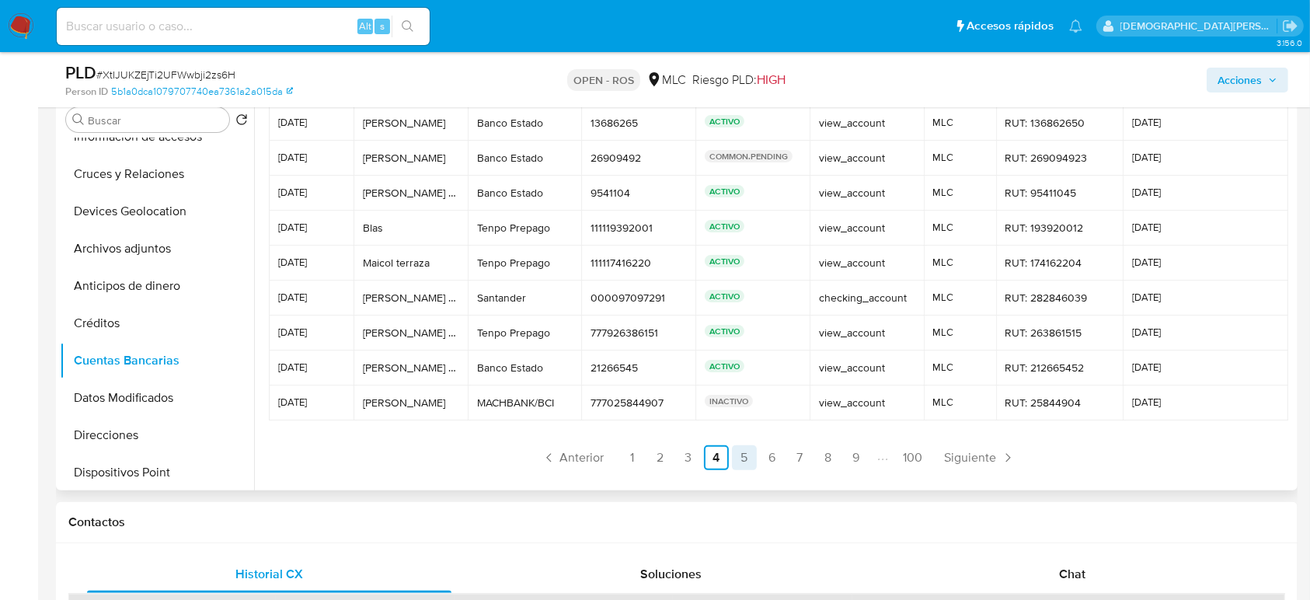
click at [742, 458] on link "5" at bounding box center [744, 457] width 25 height 25
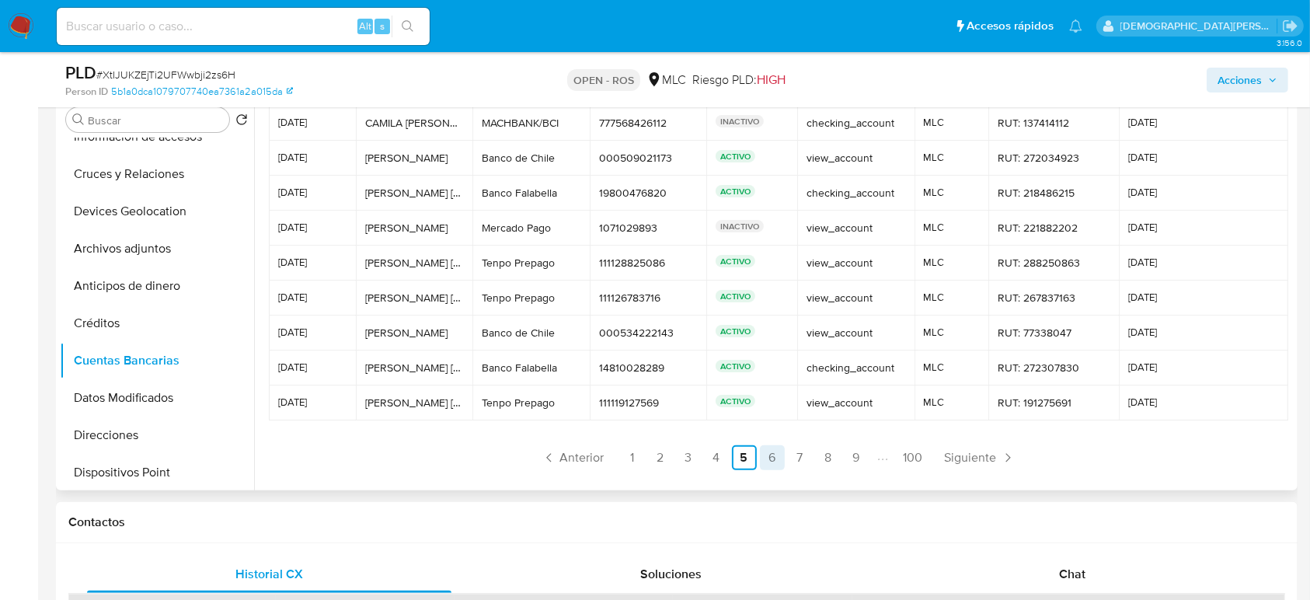
click at [764, 451] on link "6" at bounding box center [772, 457] width 25 height 25
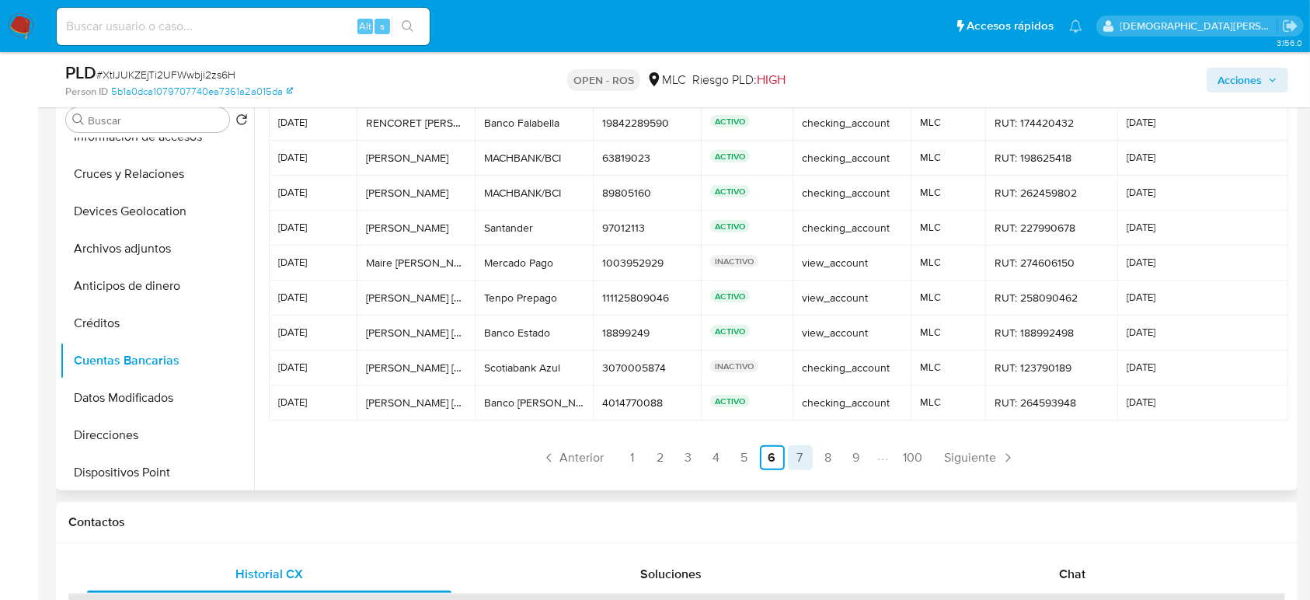
click at [791, 464] on link "7" at bounding box center [800, 457] width 25 height 25
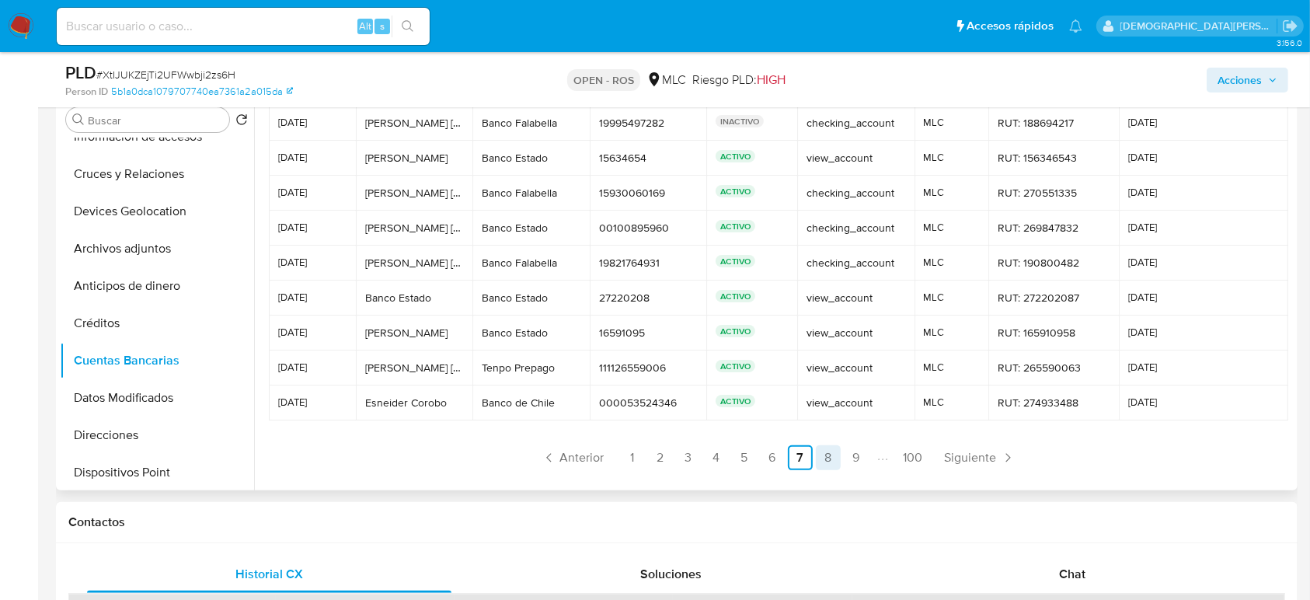
click at [824, 457] on link "8" at bounding box center [828, 457] width 25 height 25
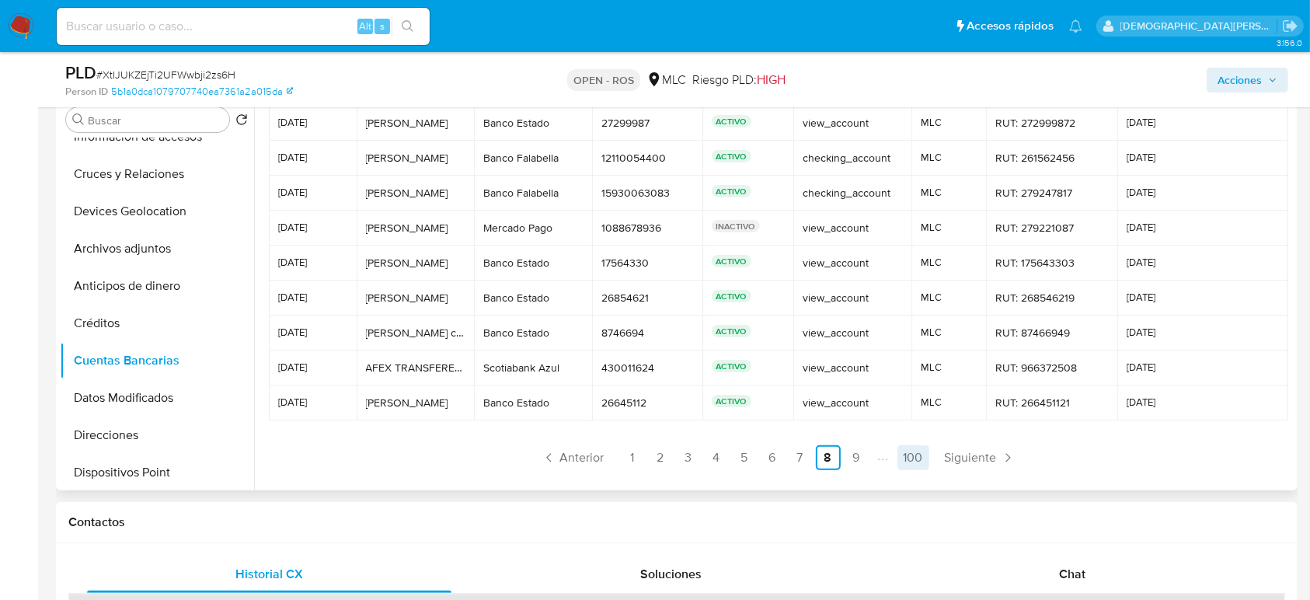
click at [907, 454] on link "100" at bounding box center [913, 457] width 32 height 25
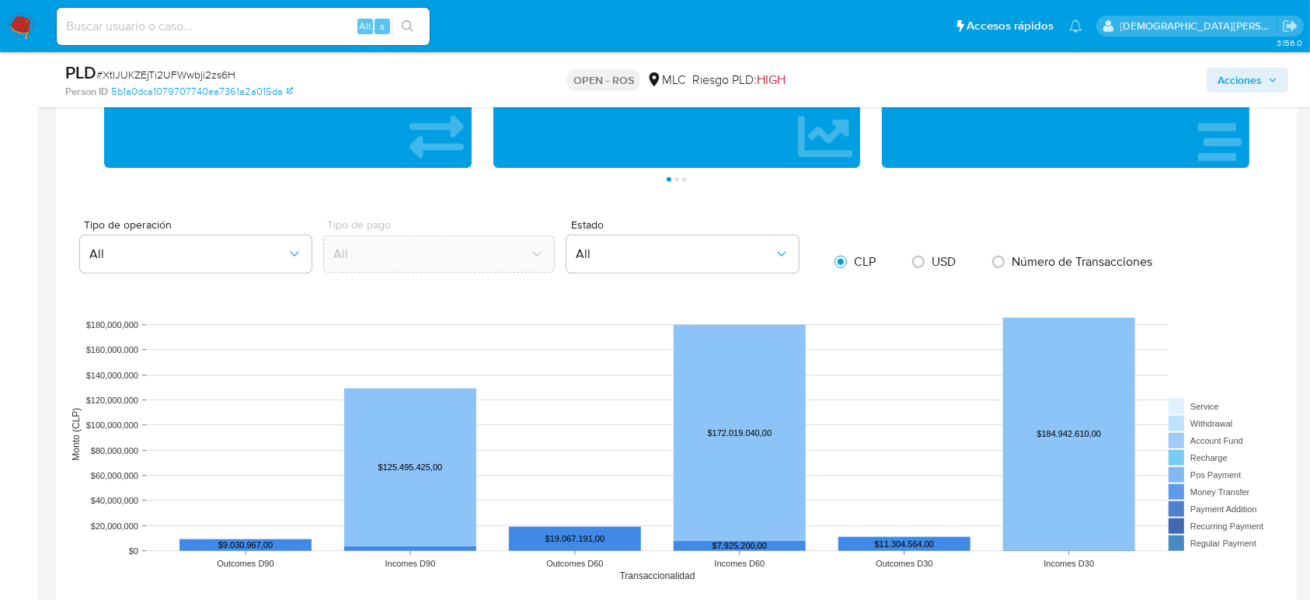
scroll to position [1346, 0]
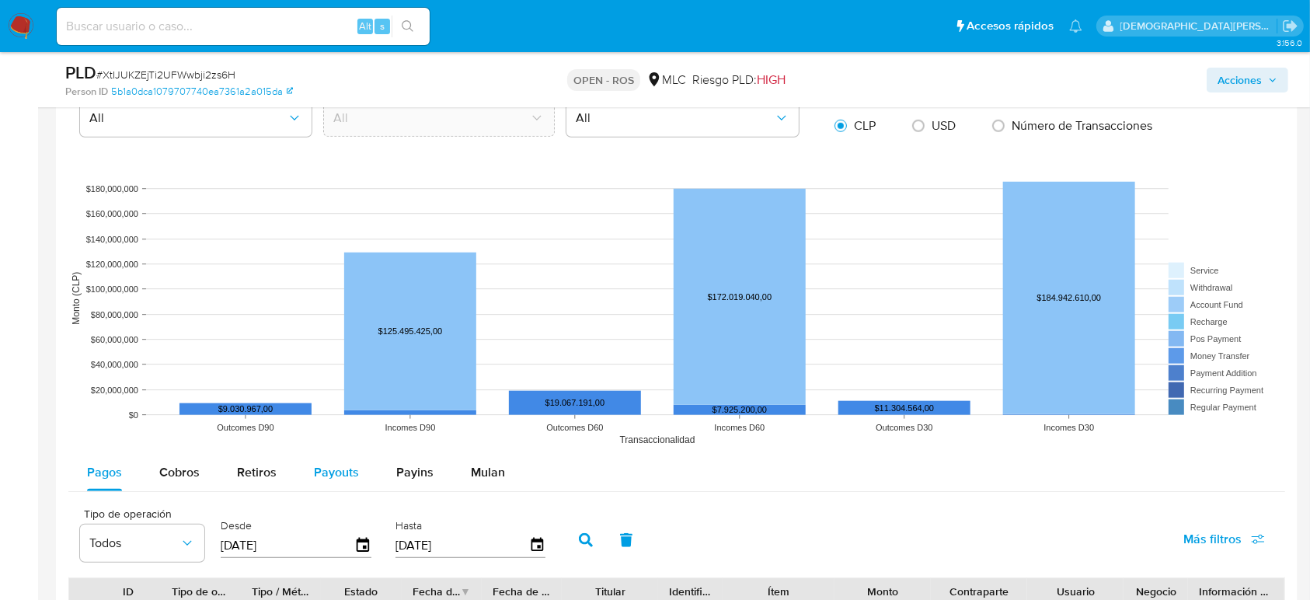
click at [348, 474] on span "Payouts" at bounding box center [336, 472] width 45 height 18
select select "10"
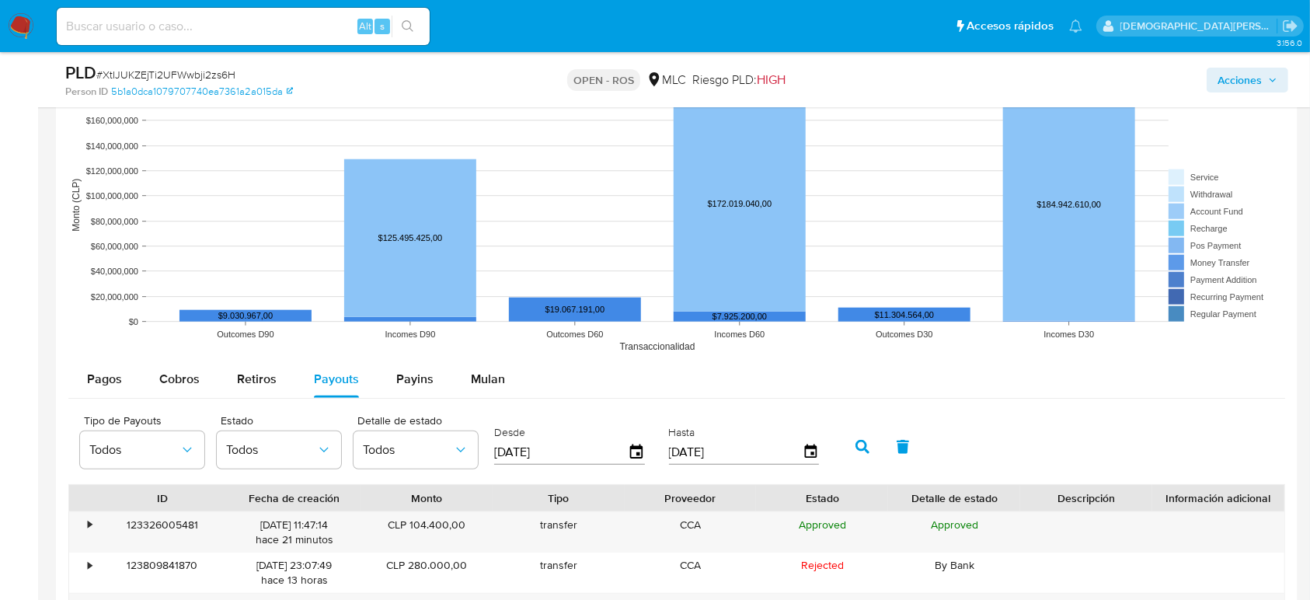
scroll to position [1554, 0]
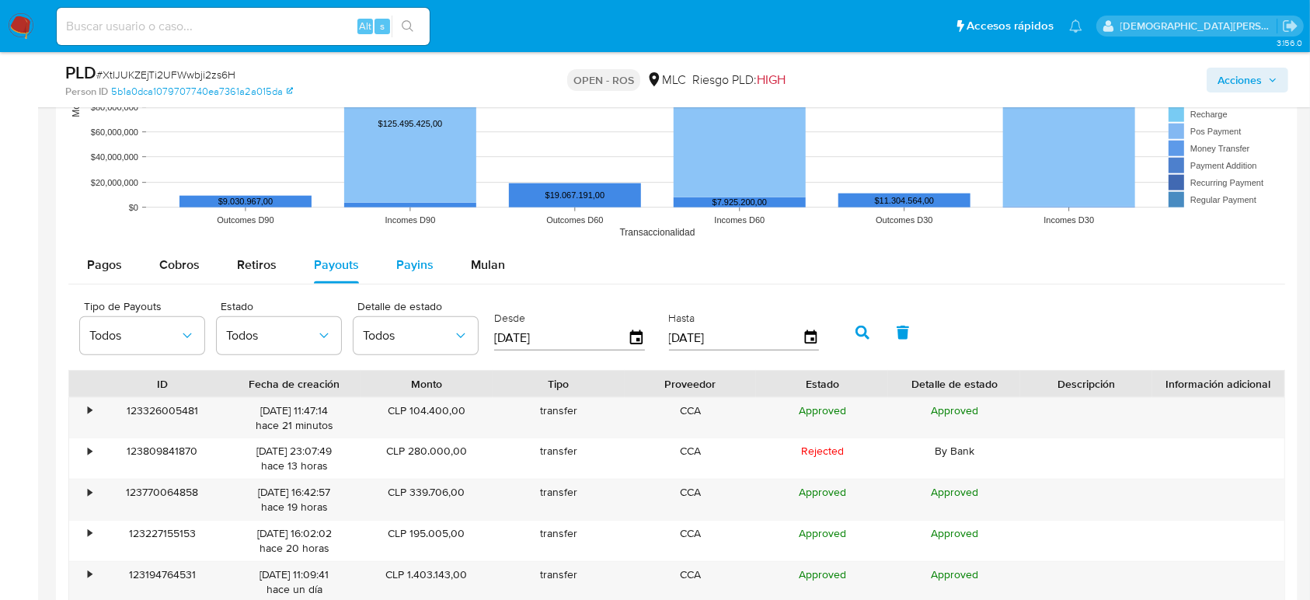
click at [399, 258] on span "Payins" at bounding box center [414, 265] width 37 height 18
select select "10"
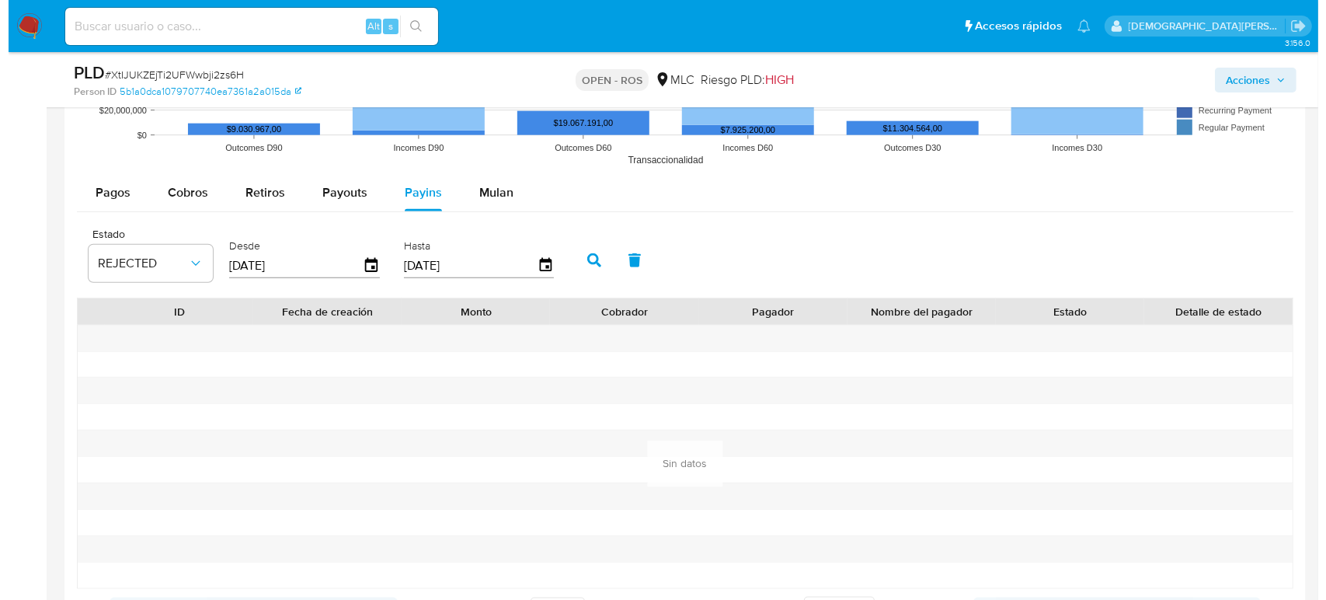
scroll to position [1657, 0]
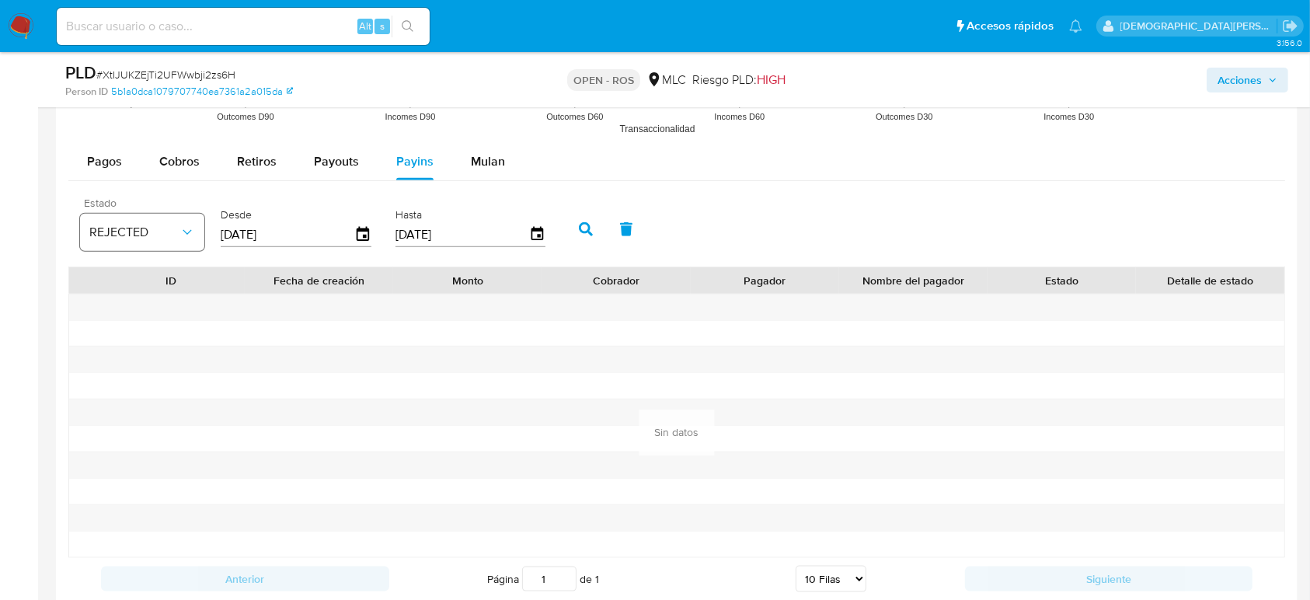
click at [187, 232] on icon "button" at bounding box center [187, 233] width 16 height 16
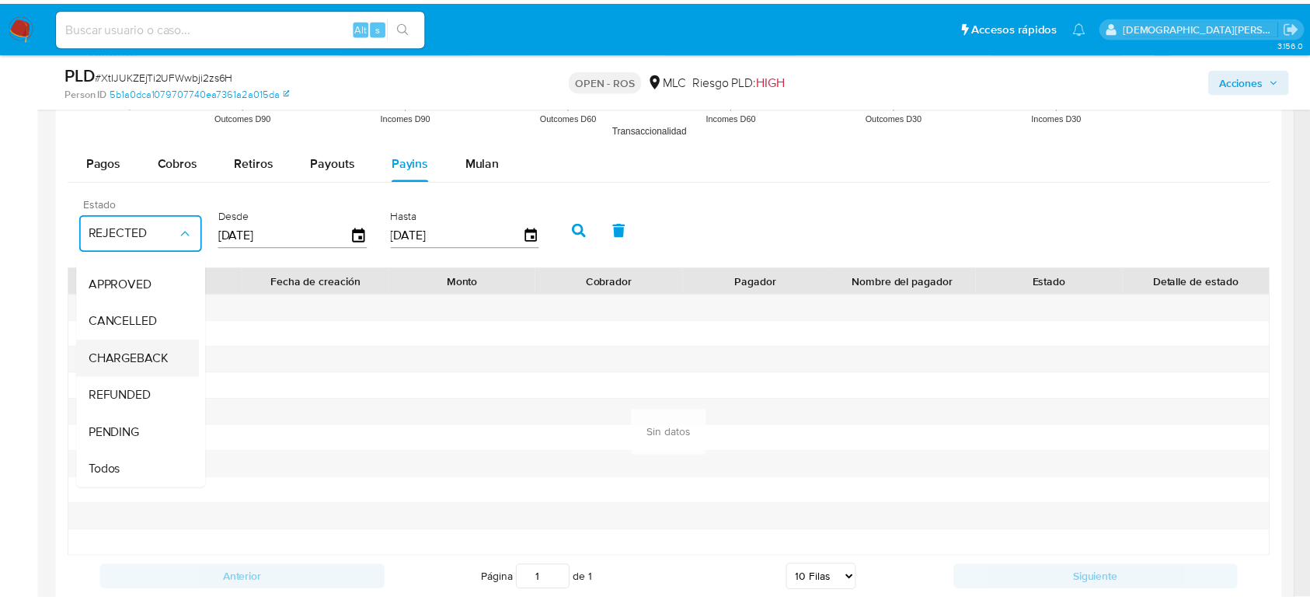
scroll to position [0, 0]
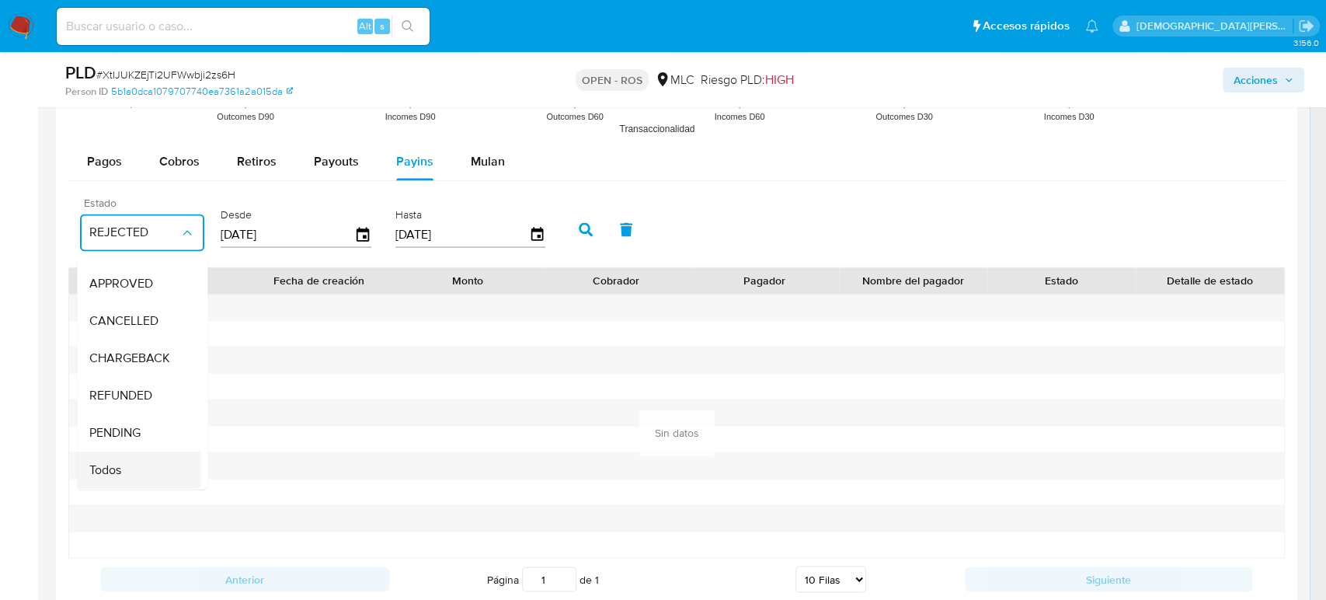
click at [110, 462] on span "Todos" at bounding box center [105, 470] width 32 height 16
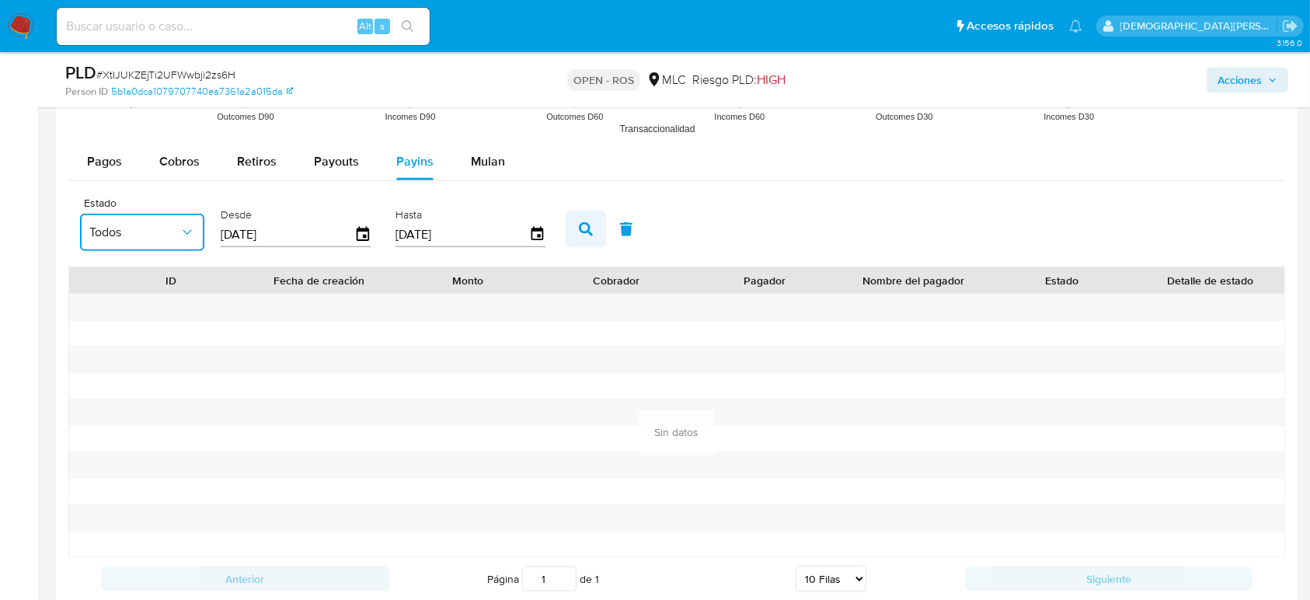
click at [584, 225] on icon "button" at bounding box center [586, 229] width 14 height 14
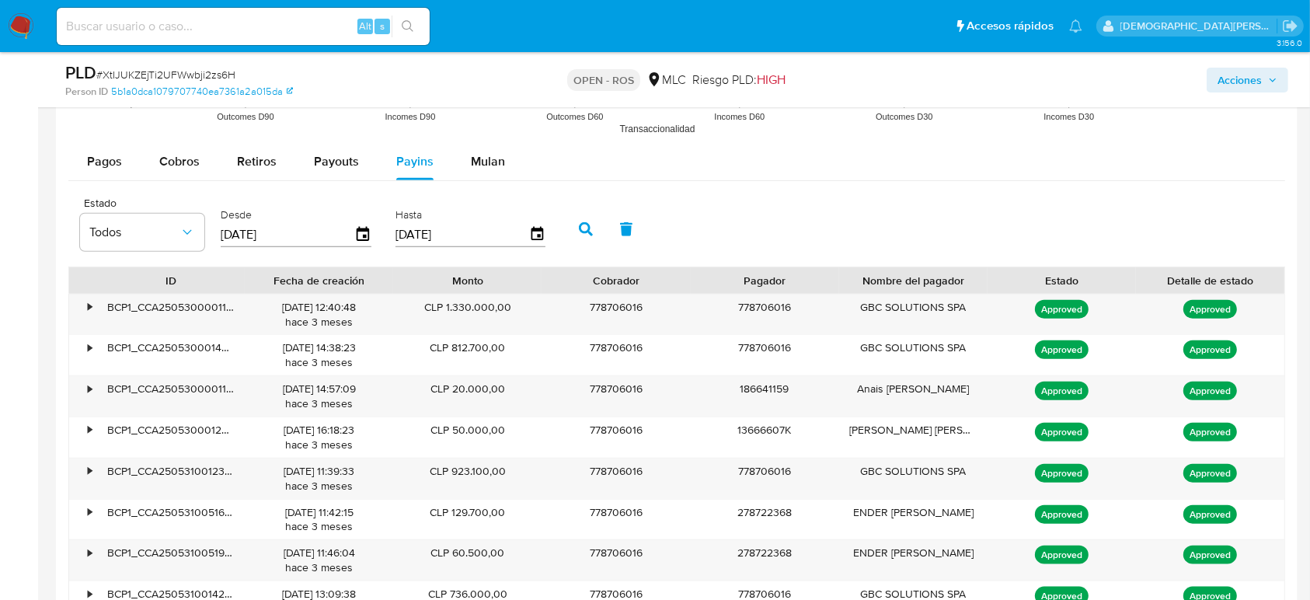
click at [69, 304] on div "•" at bounding box center [82, 314] width 27 height 40
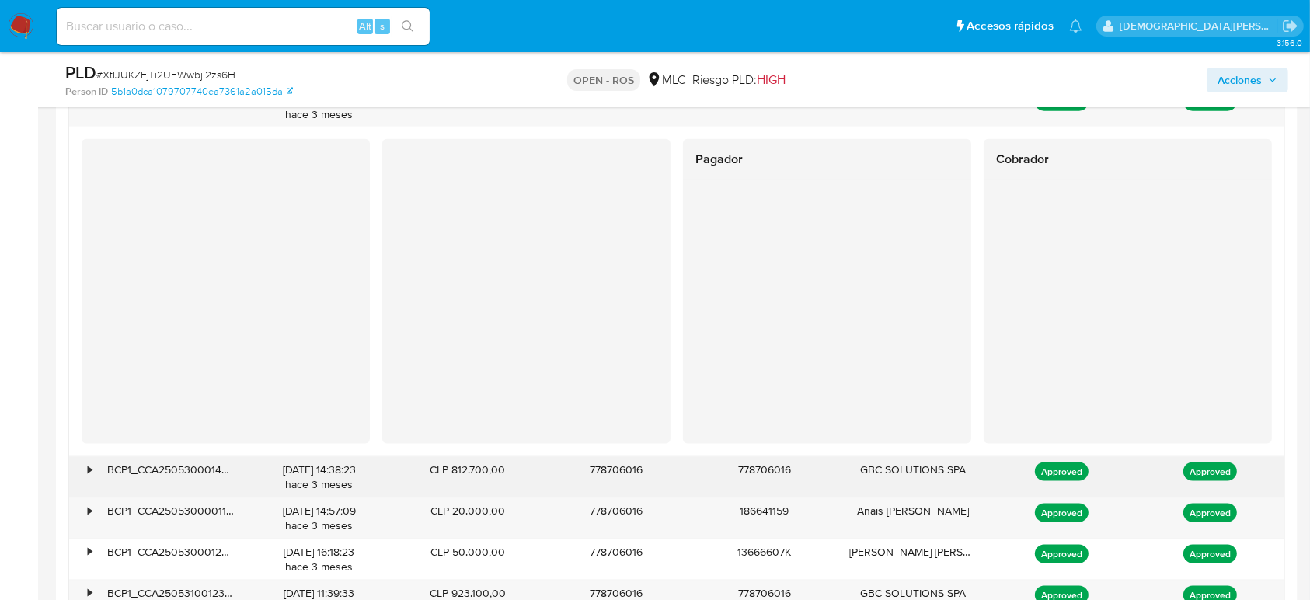
click at [83, 472] on div "•" at bounding box center [82, 477] width 27 height 40
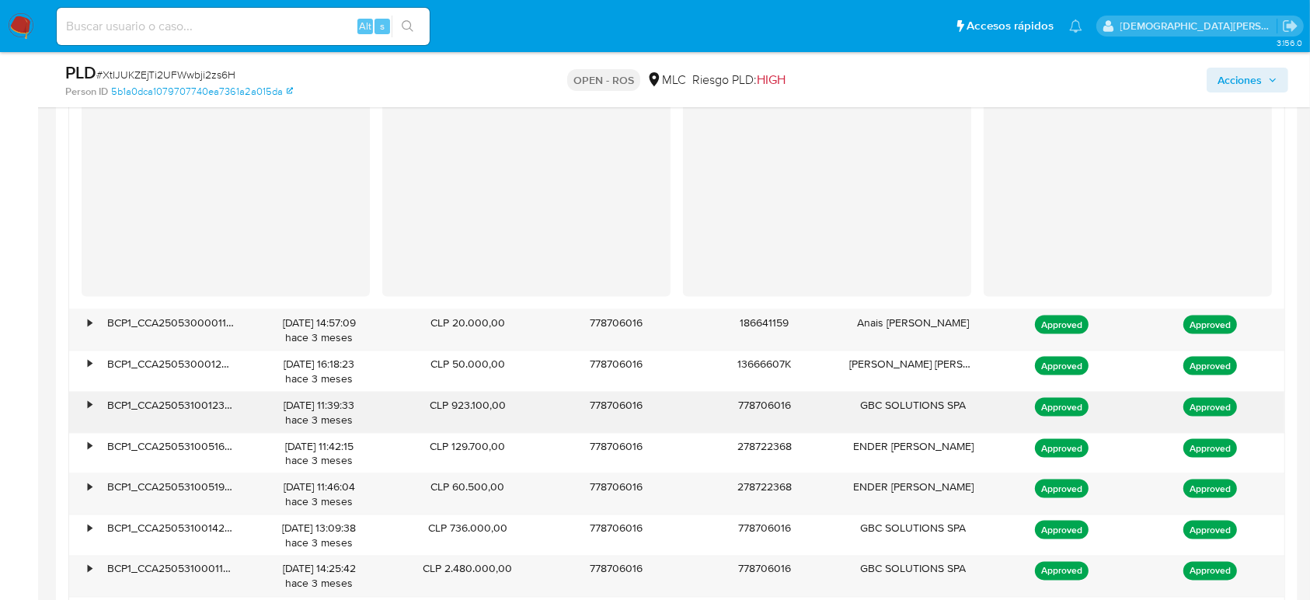
click at [82, 408] on div "•" at bounding box center [82, 412] width 27 height 40
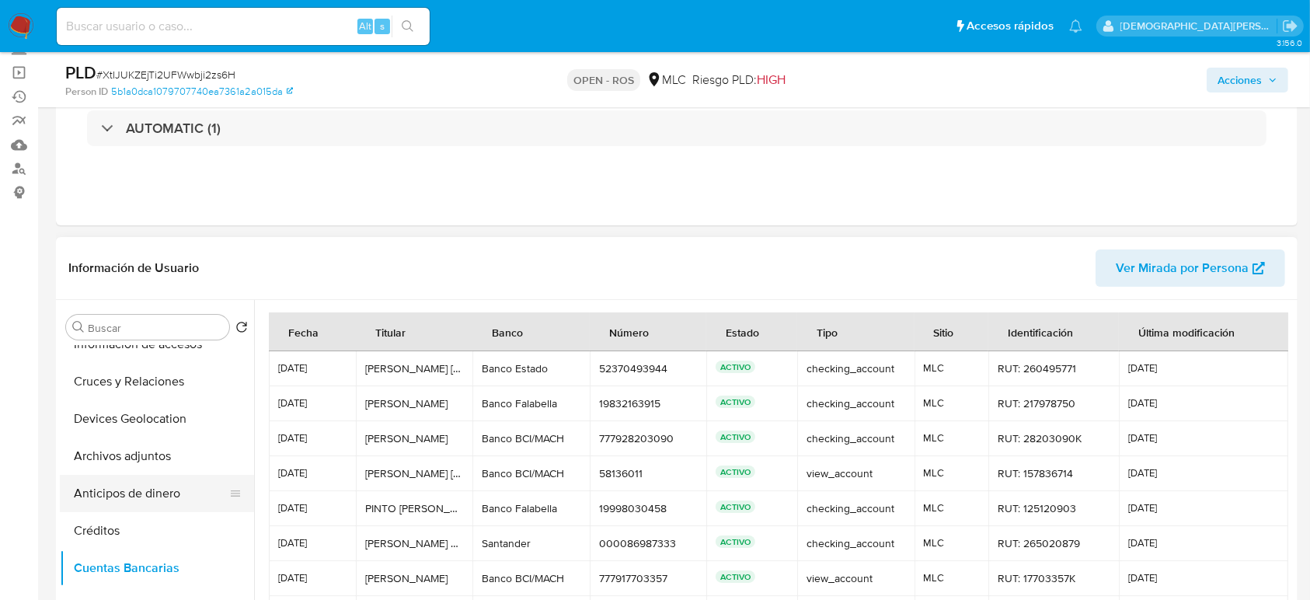
scroll to position [103, 0]
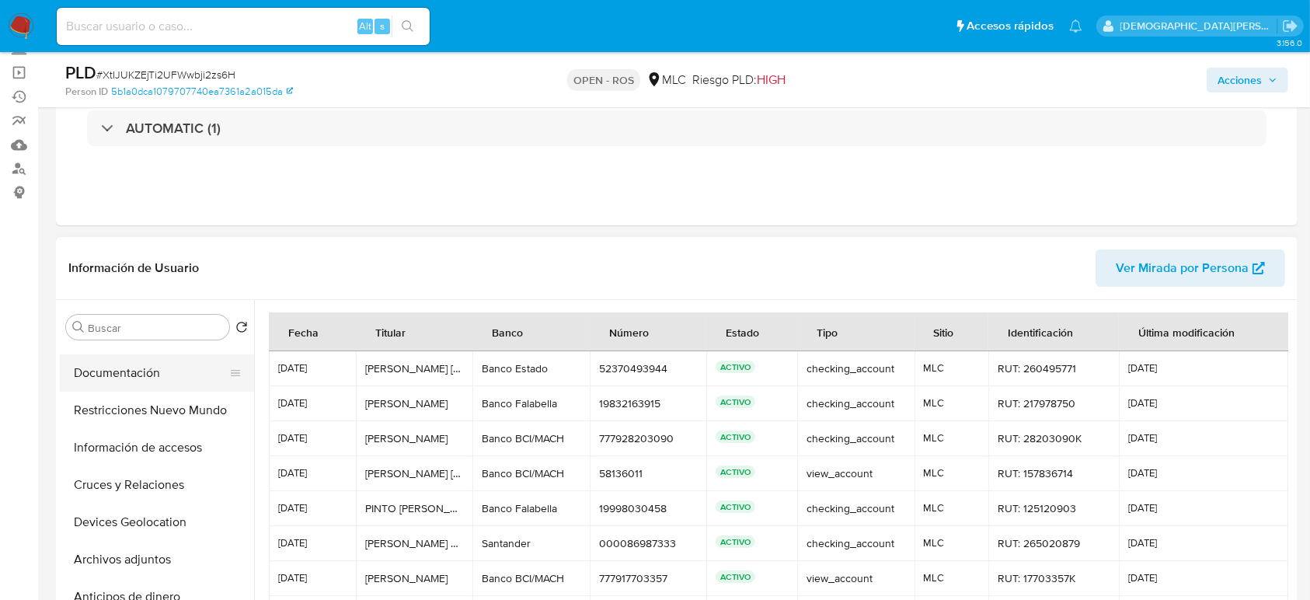
click at [107, 366] on button "Documentación" at bounding box center [151, 372] width 182 height 37
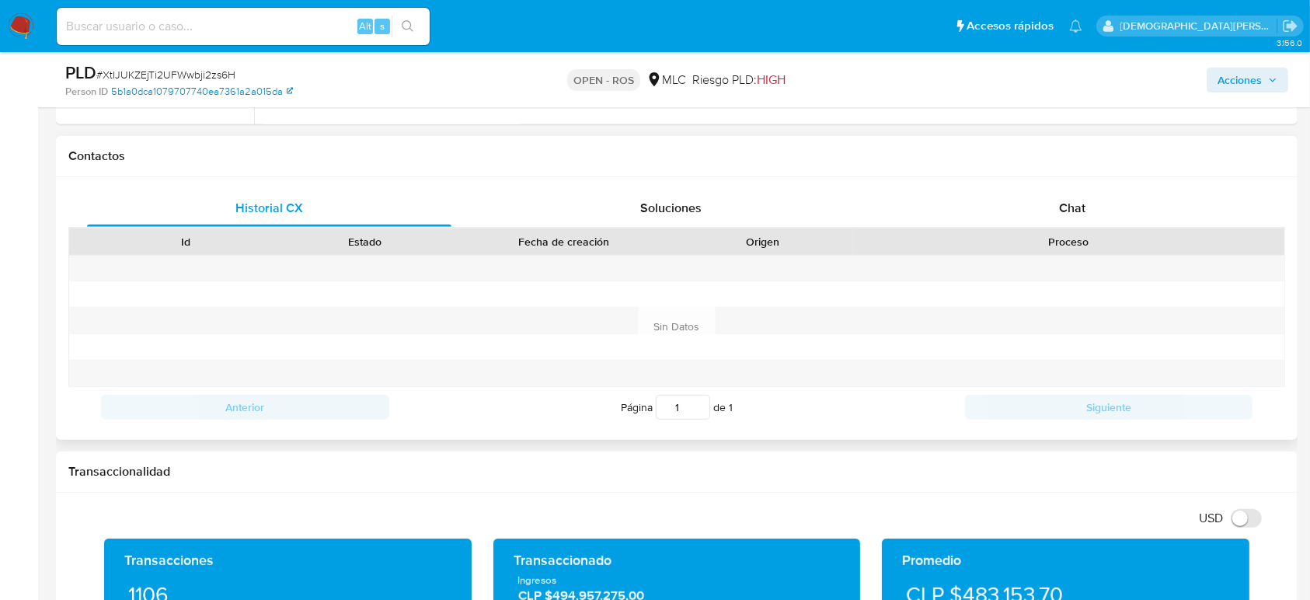
scroll to position [622, 0]
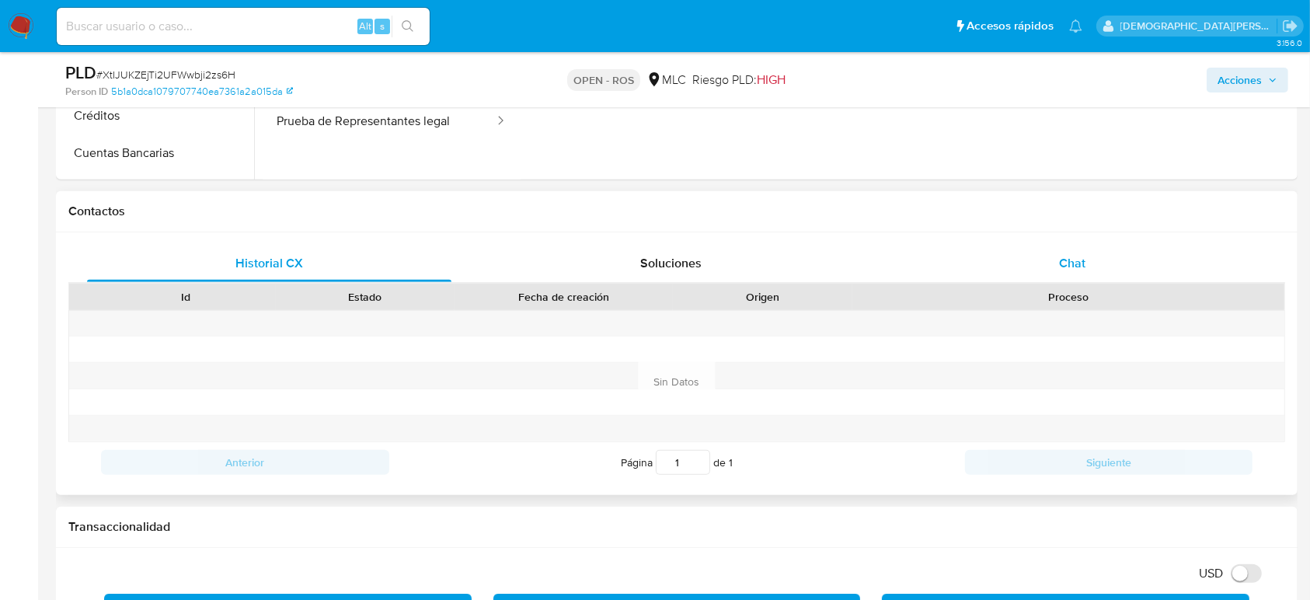
click at [1056, 243] on div "Historial CX Soluciones Chat Id Estado Fecha de creación Origen Proceso Anterio…" at bounding box center [676, 363] width 1241 height 263
click at [987, 251] on div "Chat" at bounding box center [1072, 263] width 364 height 37
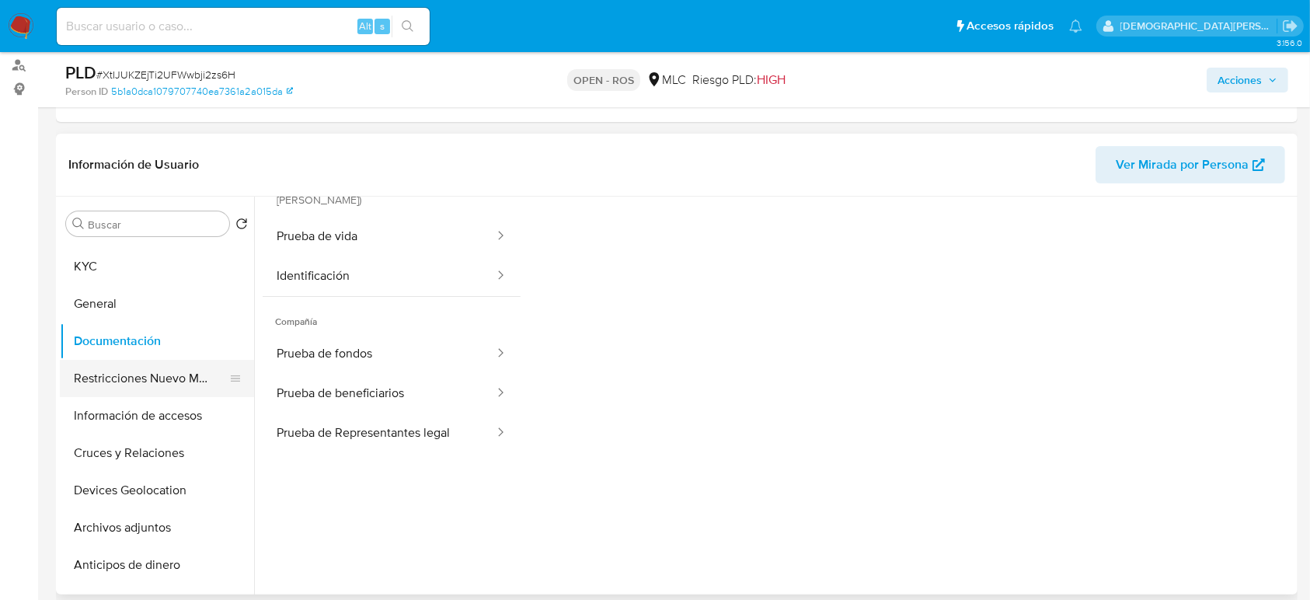
scroll to position [0, 0]
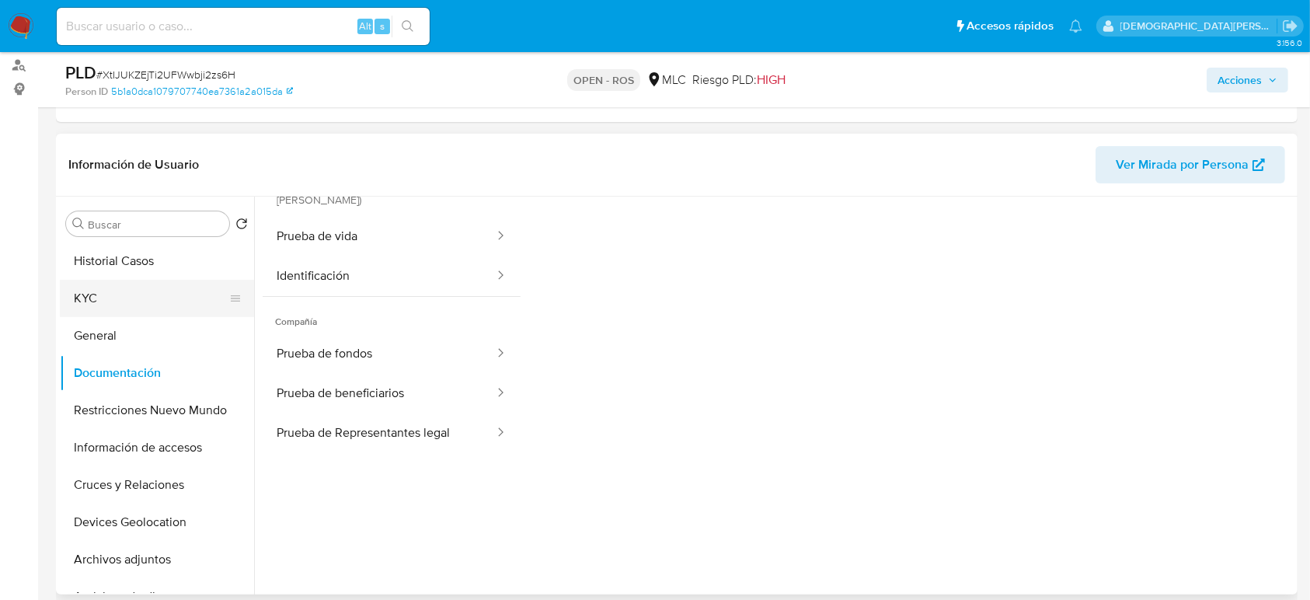
click at [147, 315] on button "KYC" at bounding box center [151, 298] width 182 height 37
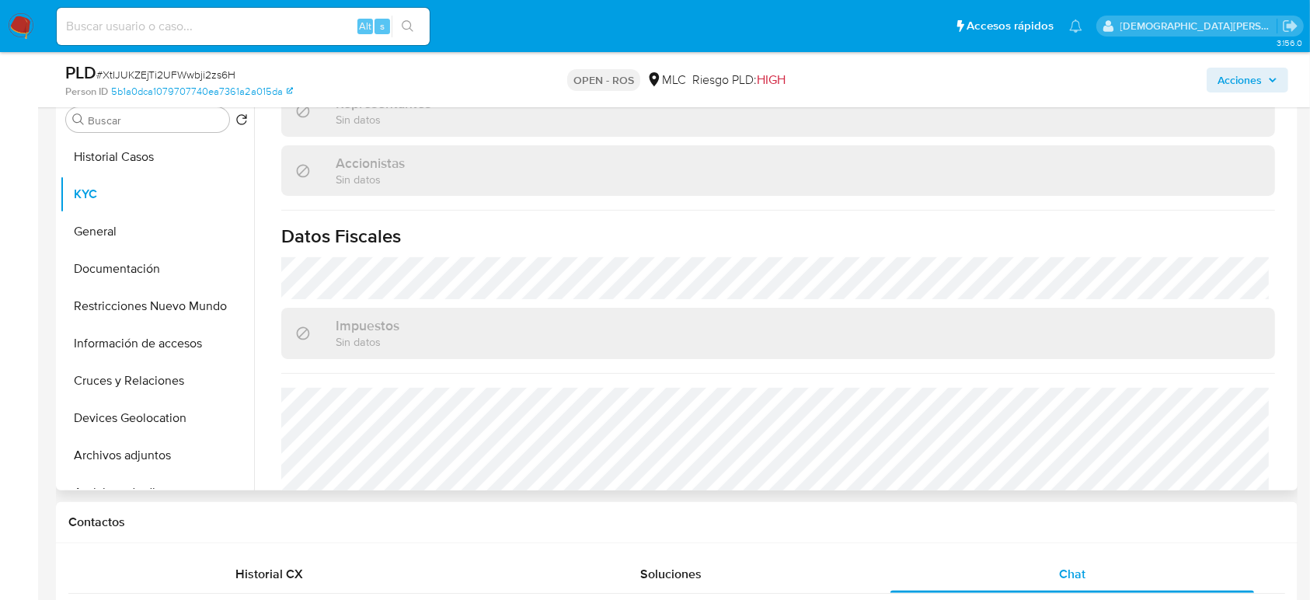
scroll to position [1023, 0]
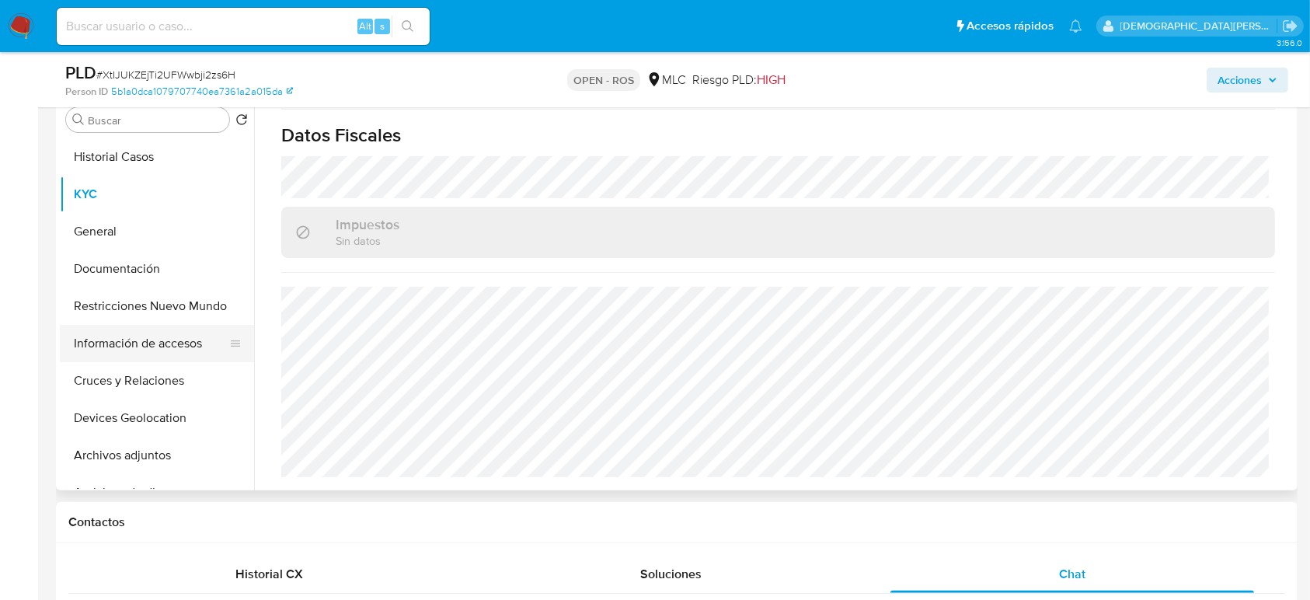
click at [138, 346] on button "Información de accesos" at bounding box center [151, 343] width 182 height 37
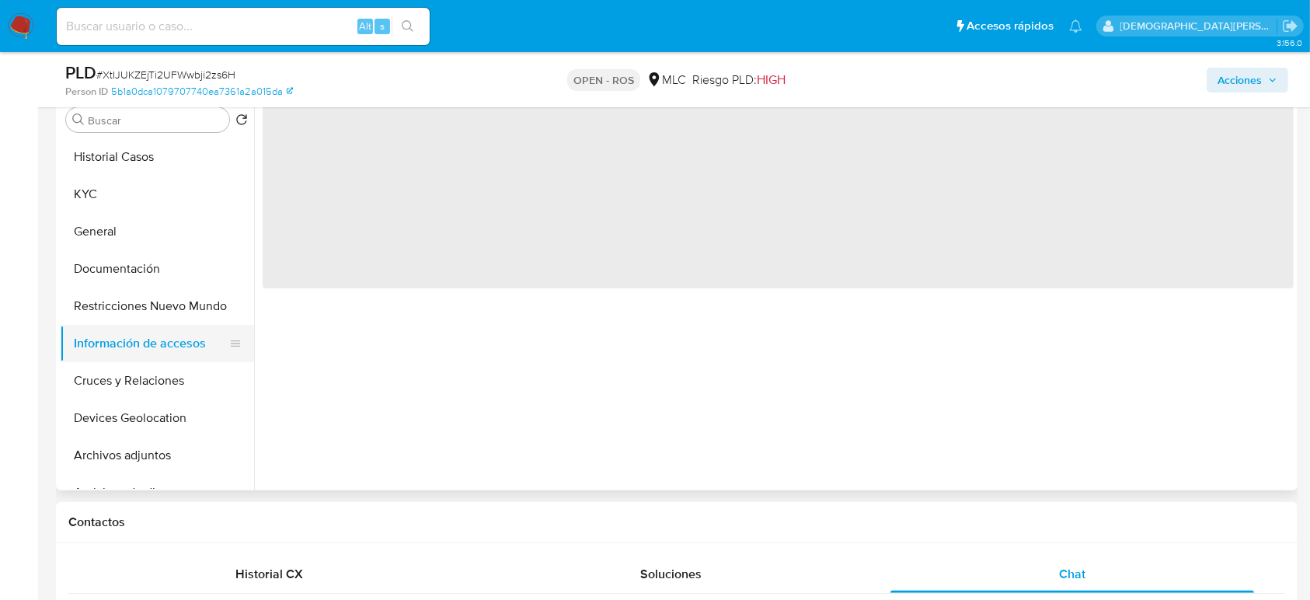
scroll to position [0, 0]
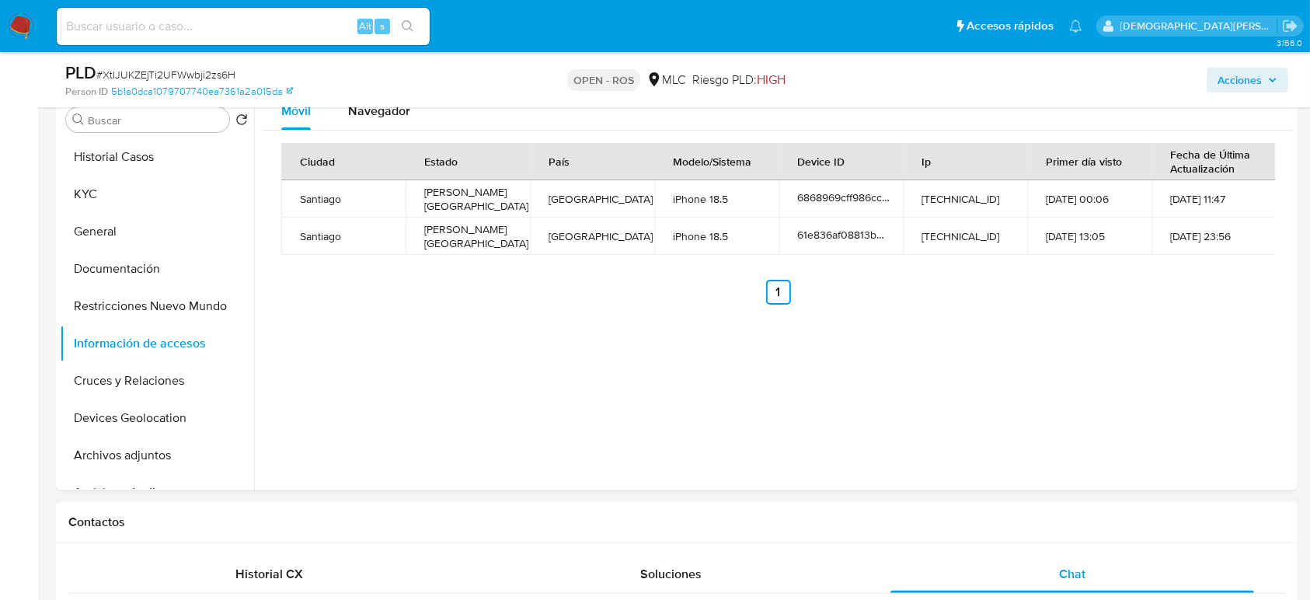
click at [362, 102] on div "PLD # XtIJUKZEjTi2UFWwbji2zs6H Person ID 5b1a0dca1079707740ea7361a2a015da OPEN …" at bounding box center [676, 79] width 1241 height 55
click at [362, 110] on span "Navegador" at bounding box center [379, 111] width 62 height 18
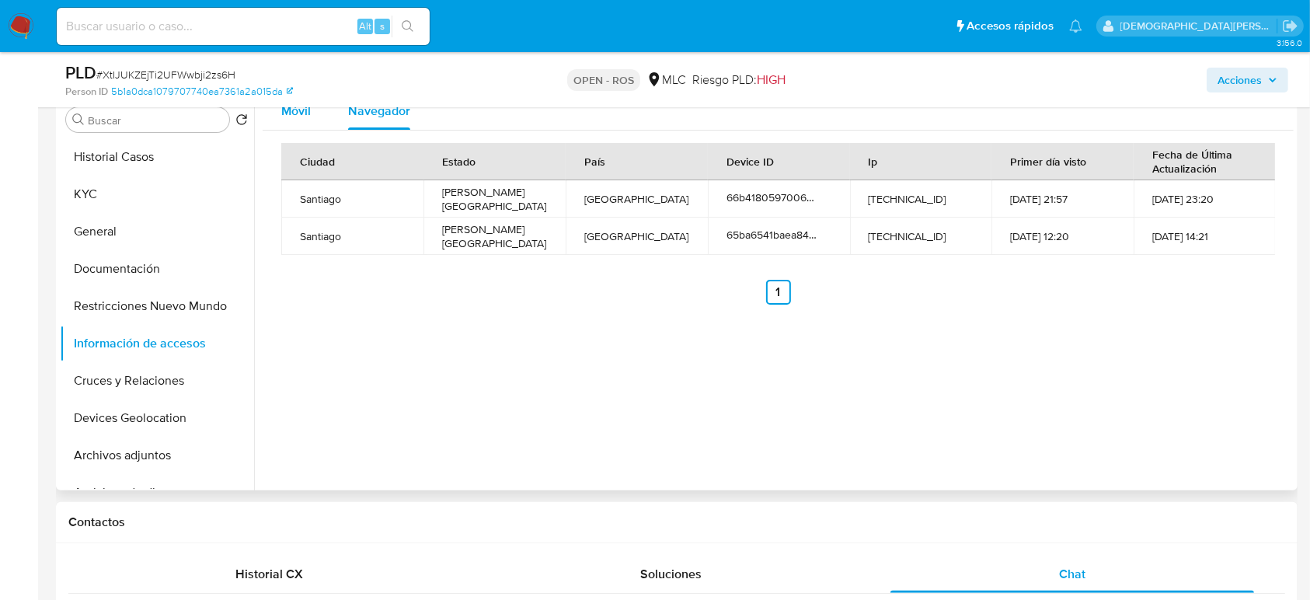
click at [295, 112] on span "Móvil" at bounding box center [296, 111] width 30 height 18
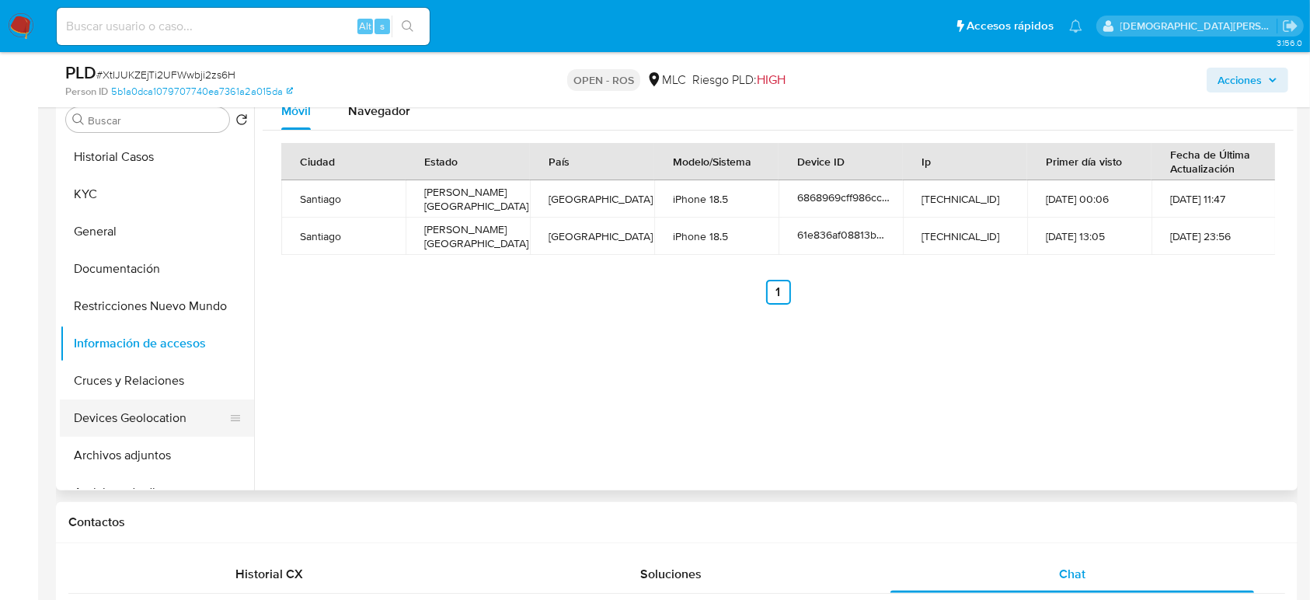
click at [155, 405] on button "Devices Geolocation" at bounding box center [151, 417] width 182 height 37
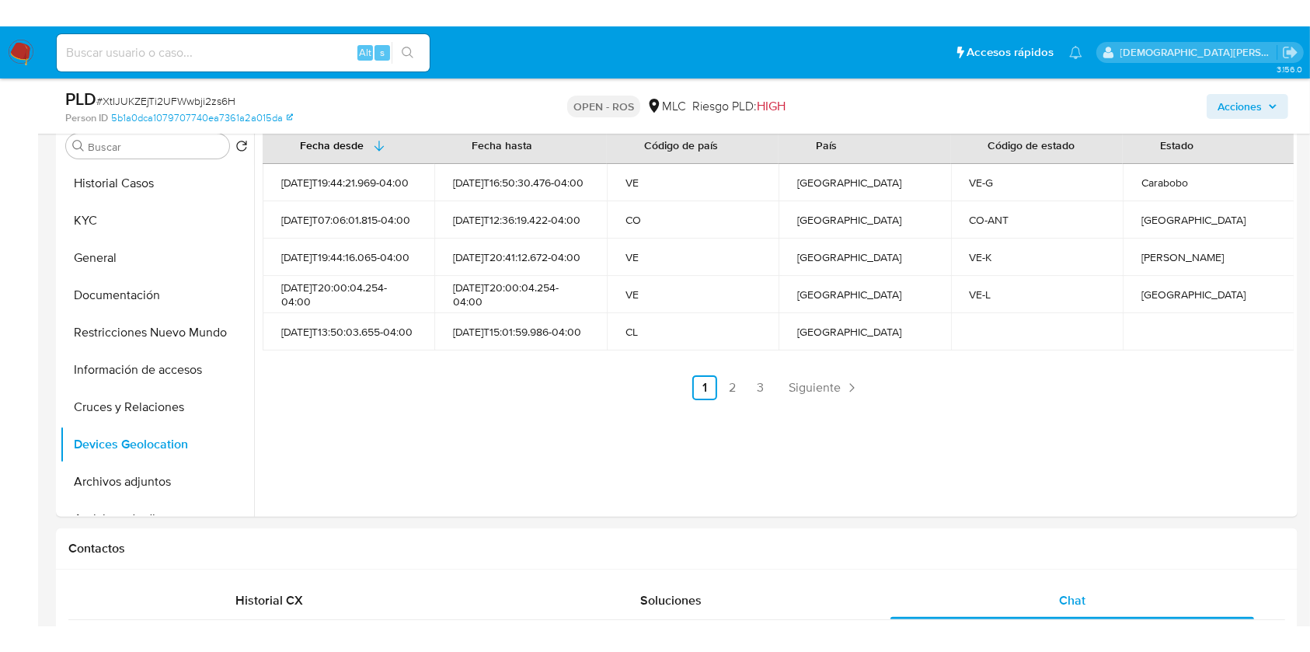
scroll to position [195, 0]
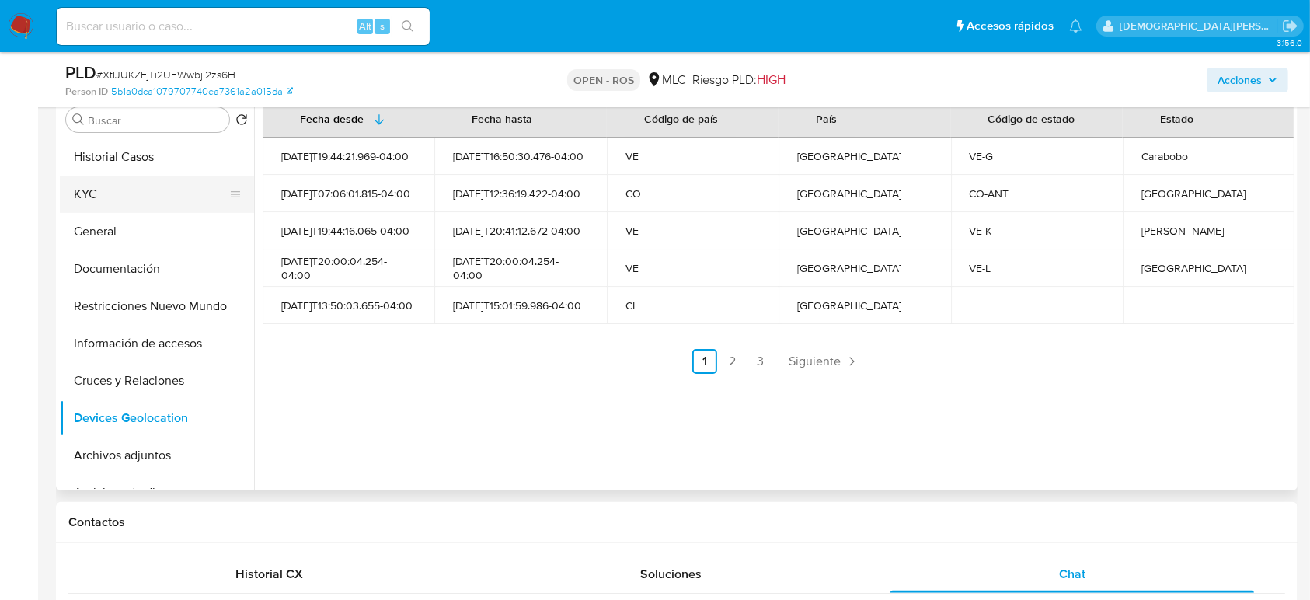
click at [130, 200] on button "KYC" at bounding box center [151, 194] width 182 height 37
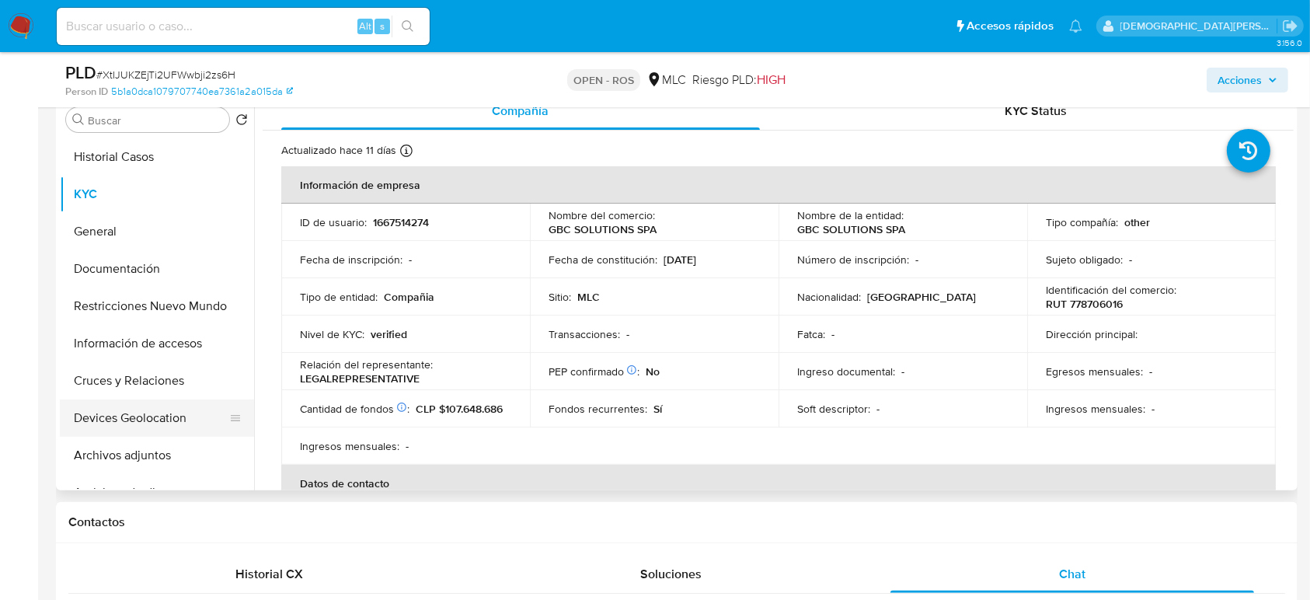
click at [146, 427] on button "Devices Geolocation" at bounding box center [151, 417] width 182 height 37
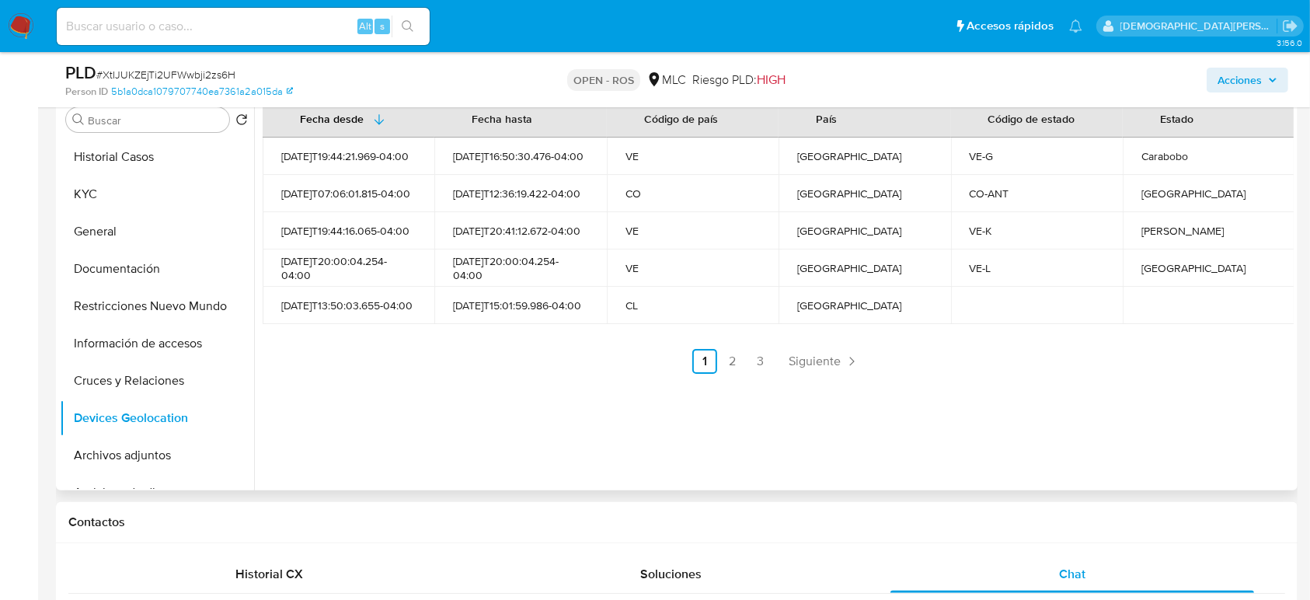
drag, startPoint x: 280, startPoint y: 200, endPoint x: 317, endPoint y: 197, distance: 37.4
click at [317, 197] on td "2025-07-25T07:06:01.815-04:00" at bounding box center [349, 193] width 172 height 37
drag, startPoint x: 454, startPoint y: 196, endPoint x: 487, endPoint y: 196, distance: 33.4
click at [487, 196] on div "2025-08-23T12:36:19.422-04:00" at bounding box center [520, 193] width 134 height 14
click at [113, 187] on button "KYC" at bounding box center [151, 194] width 182 height 37
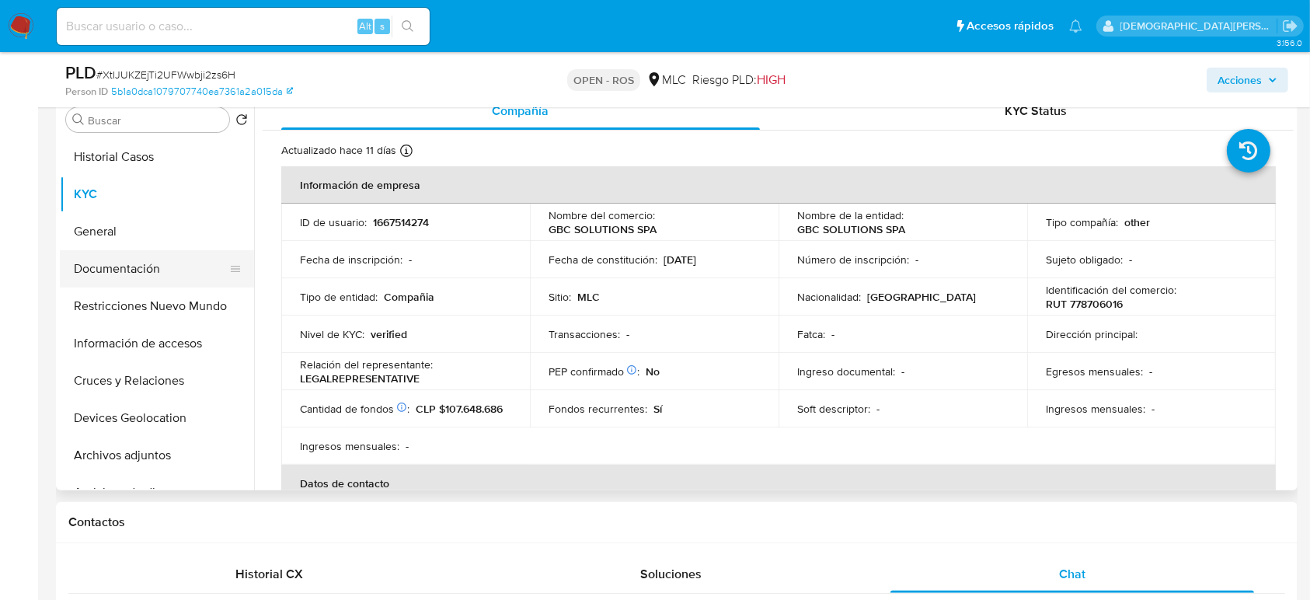
click at [158, 269] on button "Documentación" at bounding box center [151, 268] width 182 height 37
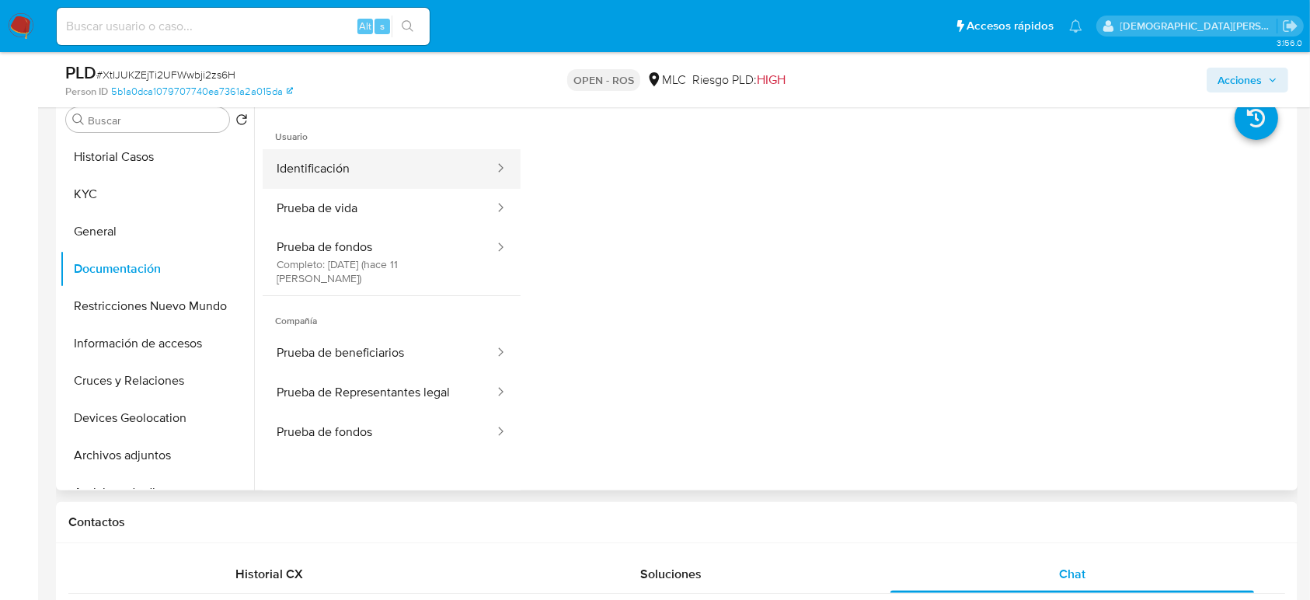
click at [425, 169] on button "Identificación" at bounding box center [379, 169] width 233 height 40
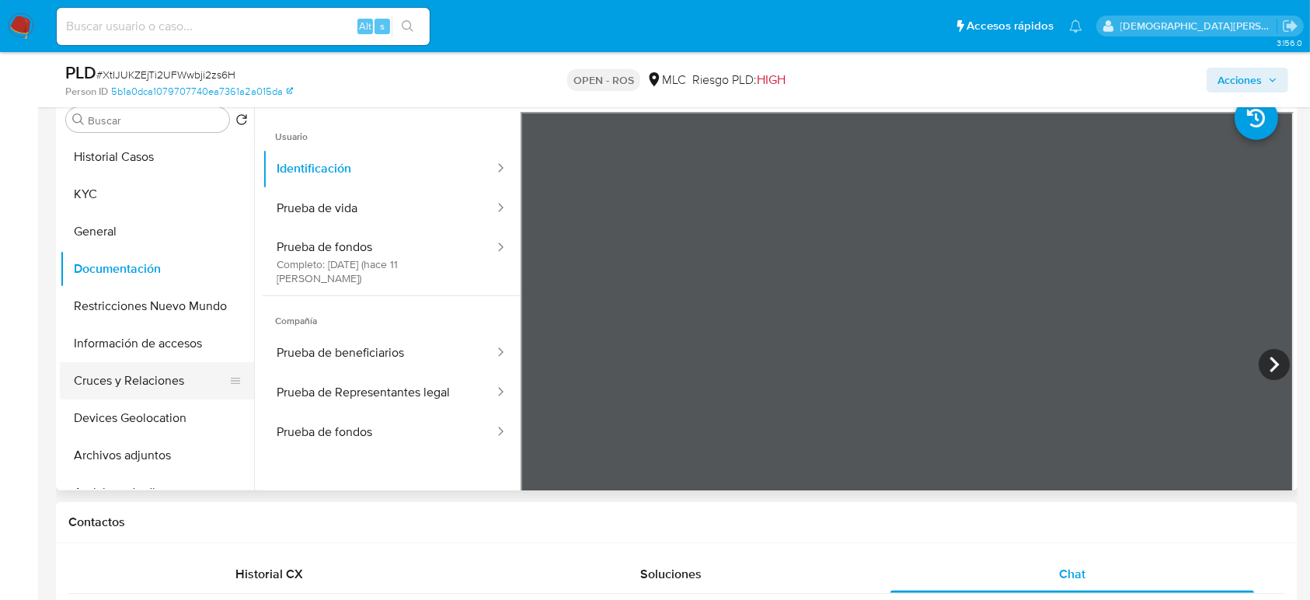
click at [138, 375] on button "Cruces y Relaciones" at bounding box center [151, 380] width 182 height 37
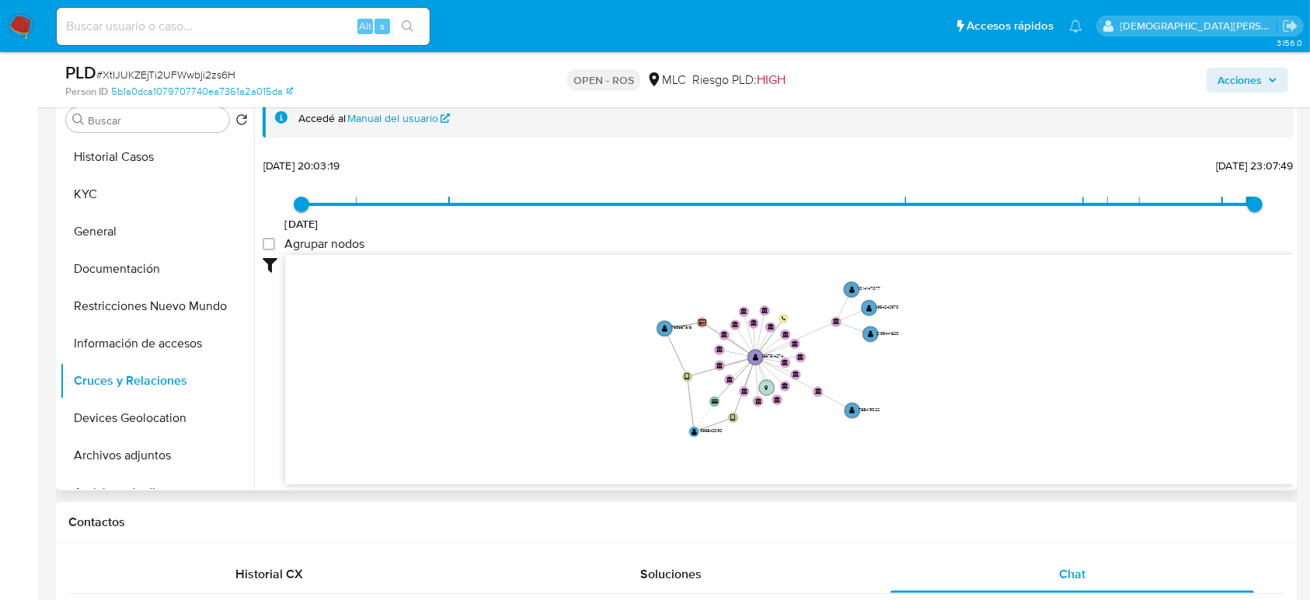
drag, startPoint x: 985, startPoint y: 396, endPoint x: 1002, endPoint y: 367, distance: 33.4
click at [1002, 367] on icon "device-6868969cff986ccd5c31eeba  user-1667514274  1667514274 device-61e836af0…" at bounding box center [789, 367] width 1008 height 225
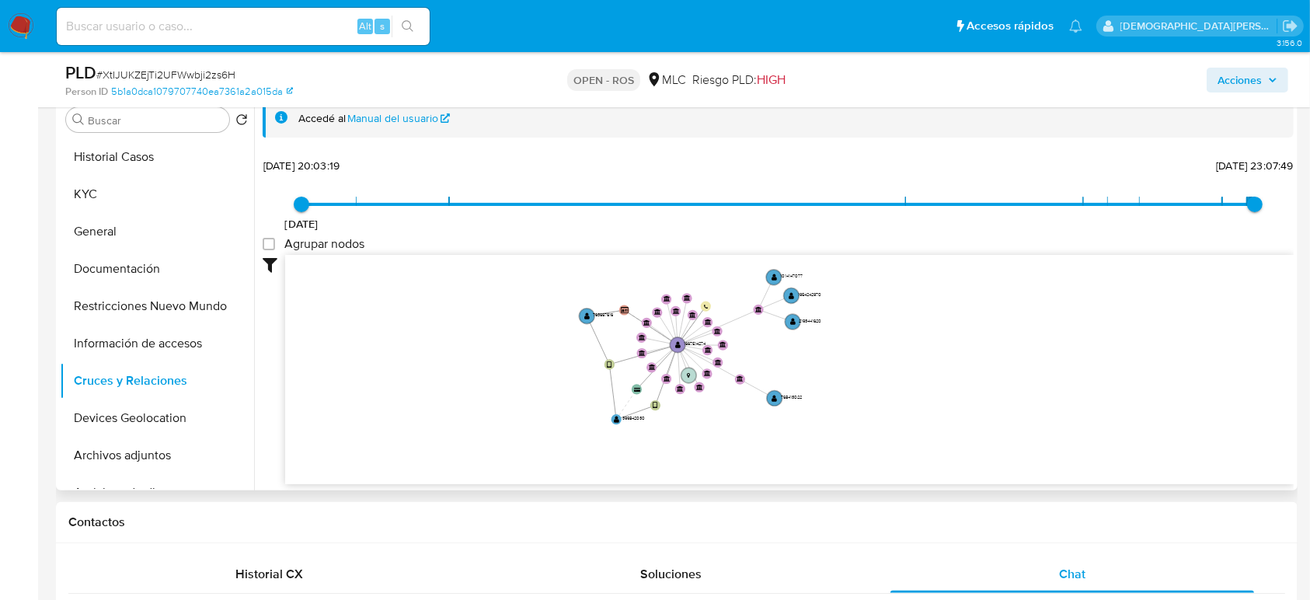
drag, startPoint x: 489, startPoint y: 306, endPoint x: 411, endPoint y: 294, distance: 78.7
click at [411, 294] on icon "device-6868969cff986ccd5c31eeba  user-1667514274  1667514274 device-61e836af0…" at bounding box center [789, 367] width 1008 height 225
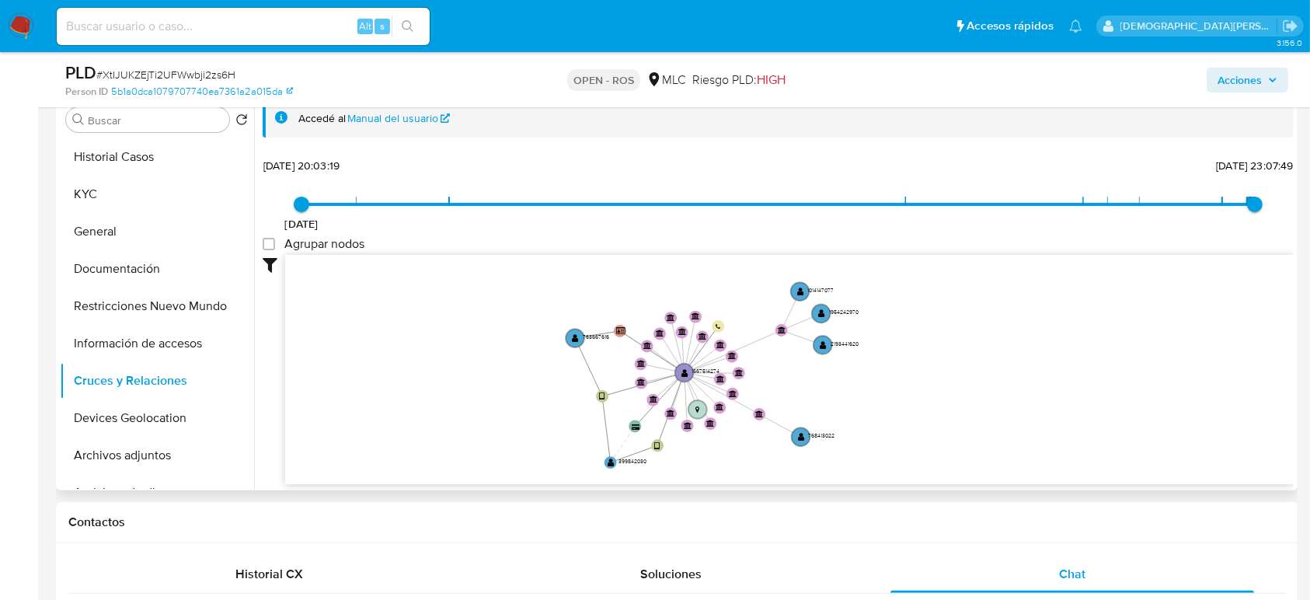
drag, startPoint x: 497, startPoint y: 340, endPoint x: 476, endPoint y: 357, distance: 27.1
click at [476, 357] on icon "device-6868969cff986ccd5c31eeba  user-1667514274  1667514274 device-61e836af0…" at bounding box center [789, 367] width 1008 height 225
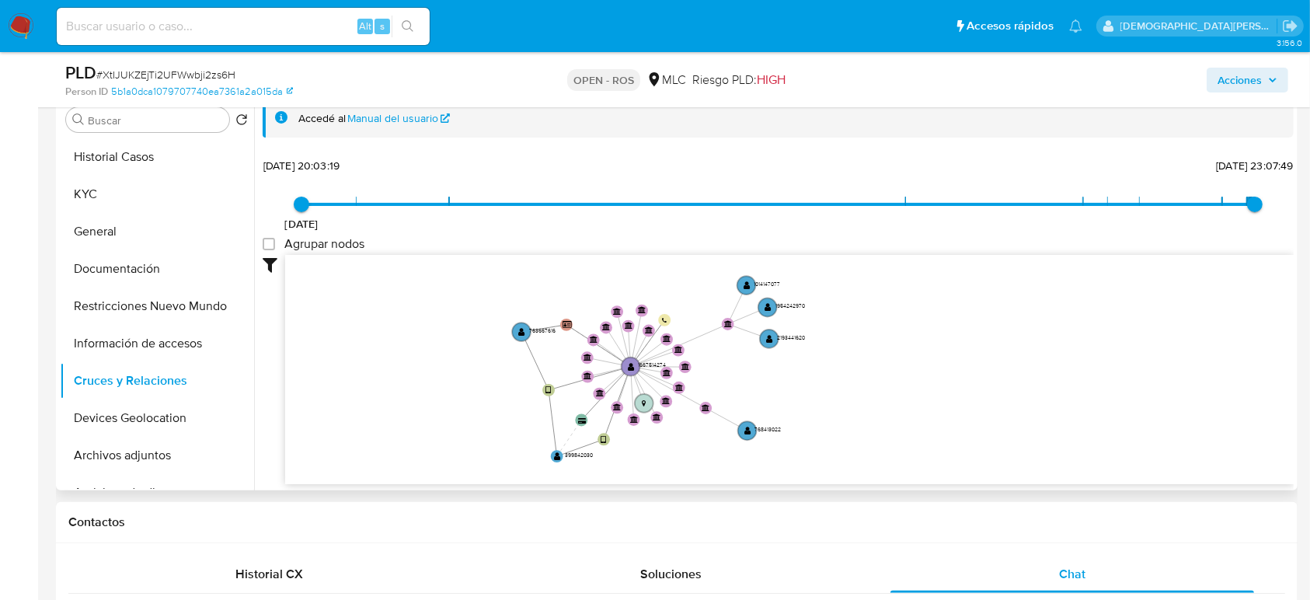
drag, startPoint x: 498, startPoint y: 407, endPoint x: 444, endPoint y: 401, distance: 54.0
click at [444, 401] on icon "device-6868969cff986ccd5c31eeba  user-1667514274  1667514274 device-61e836af0…" at bounding box center [789, 367] width 1008 height 225
click at [743, 285] on text "" at bounding box center [746, 284] width 7 height 9
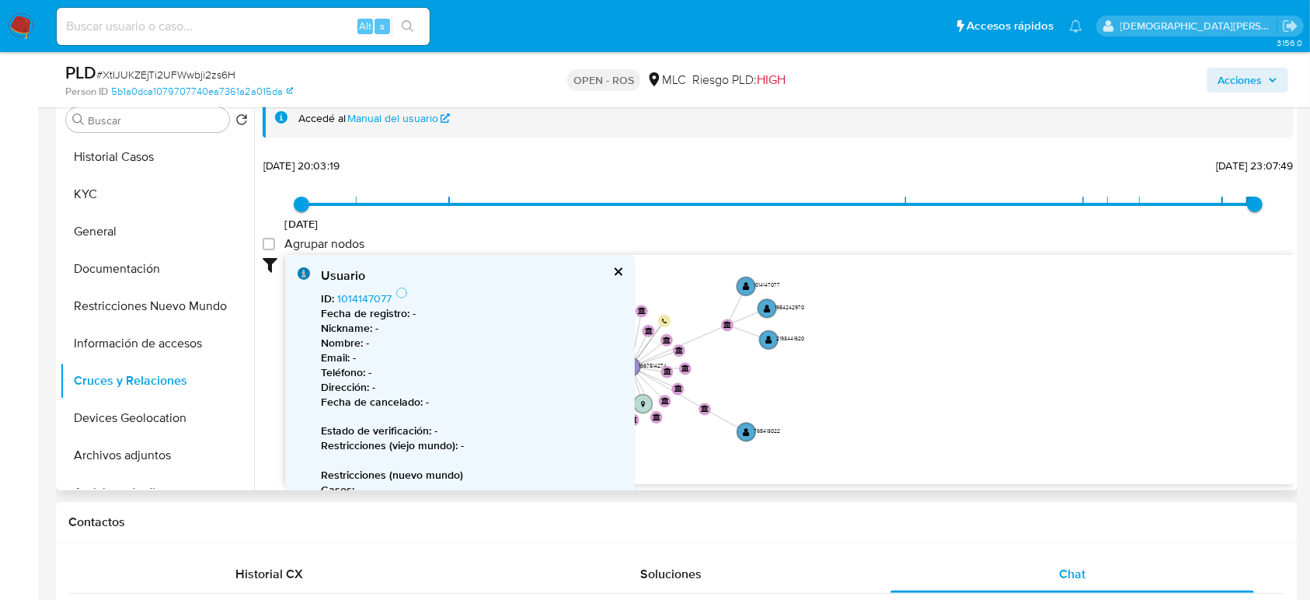
click at [1119, 322] on icon "device-6868969cff986ccd5c31eeba  user-1667514274  1667514274 device-61e836af0…" at bounding box center [789, 367] width 1008 height 225
click at [740, 284] on circle at bounding box center [745, 285] width 22 height 22
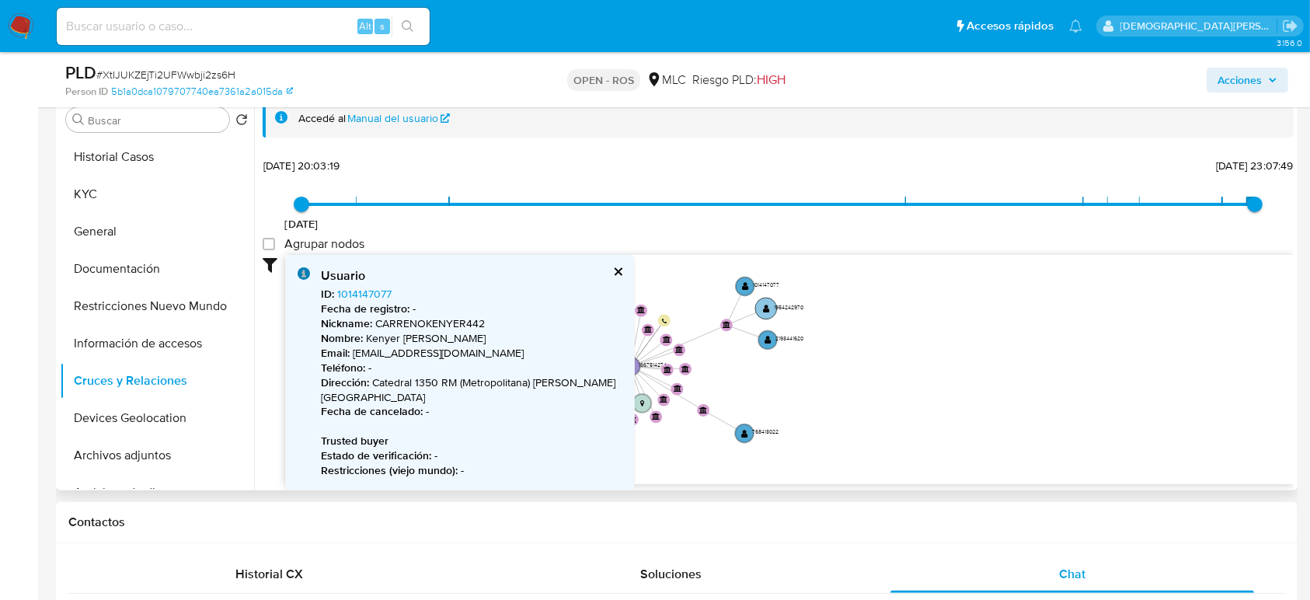
click at [764, 308] on text "" at bounding box center [766, 308] width 7 height 9
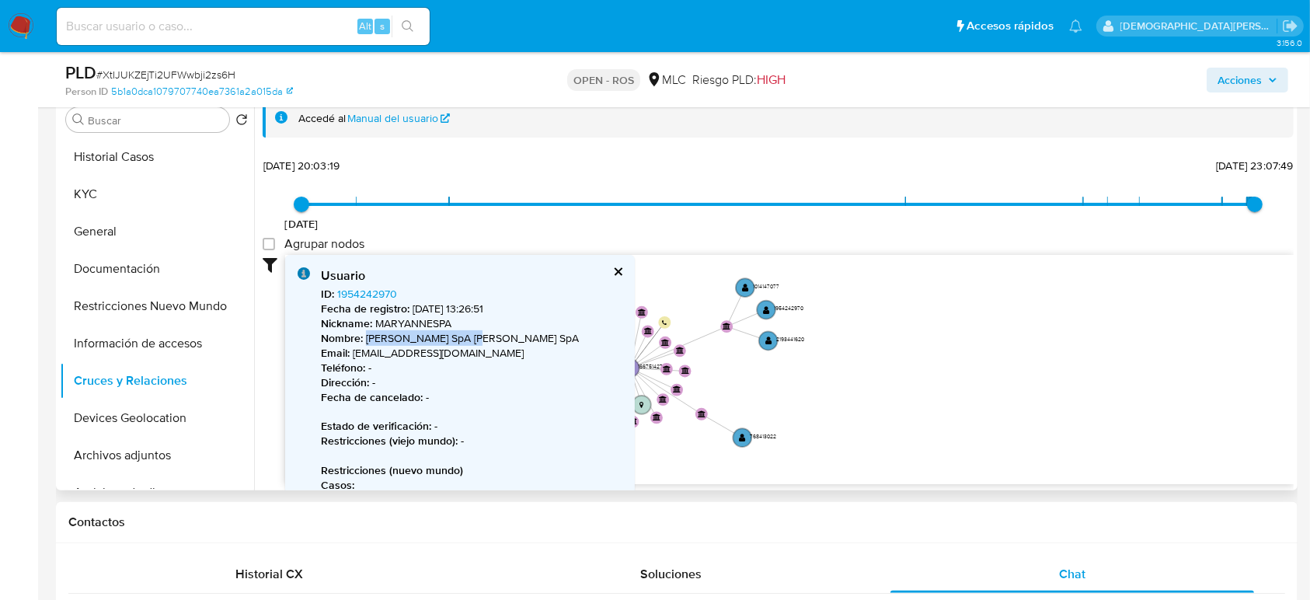
drag, startPoint x: 367, startPoint y: 340, endPoint x: 479, endPoint y: 338, distance: 111.9
click at [479, 338] on p "Nombre : Maryanne Cambios SpA Maryanne Cambios SpA" at bounding box center [471, 338] width 301 height 15
click at [764, 340] on circle at bounding box center [768, 340] width 22 height 22
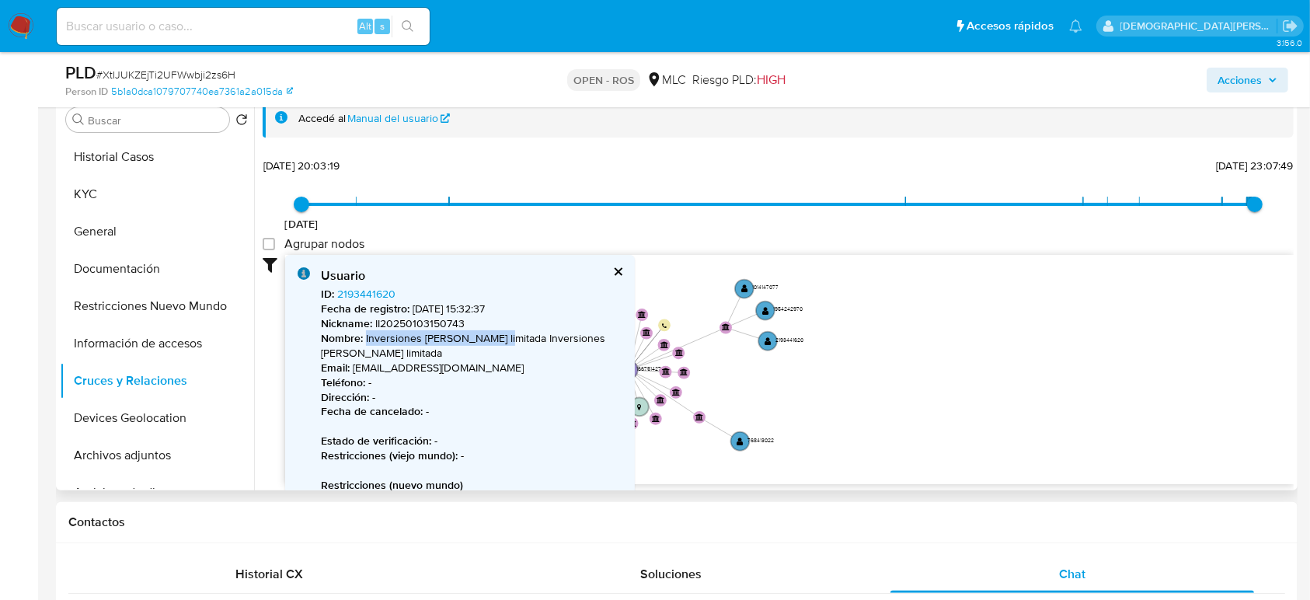
drag, startPoint x: 364, startPoint y: 334, endPoint x: 499, endPoint y: 335, distance: 134.4
click at [499, 335] on p "Nombre : Inversiones Carreño limitada Inversiones Carreño limitada" at bounding box center [471, 346] width 301 height 30
click at [613, 272] on button "cerrar" at bounding box center [617, 271] width 10 height 10
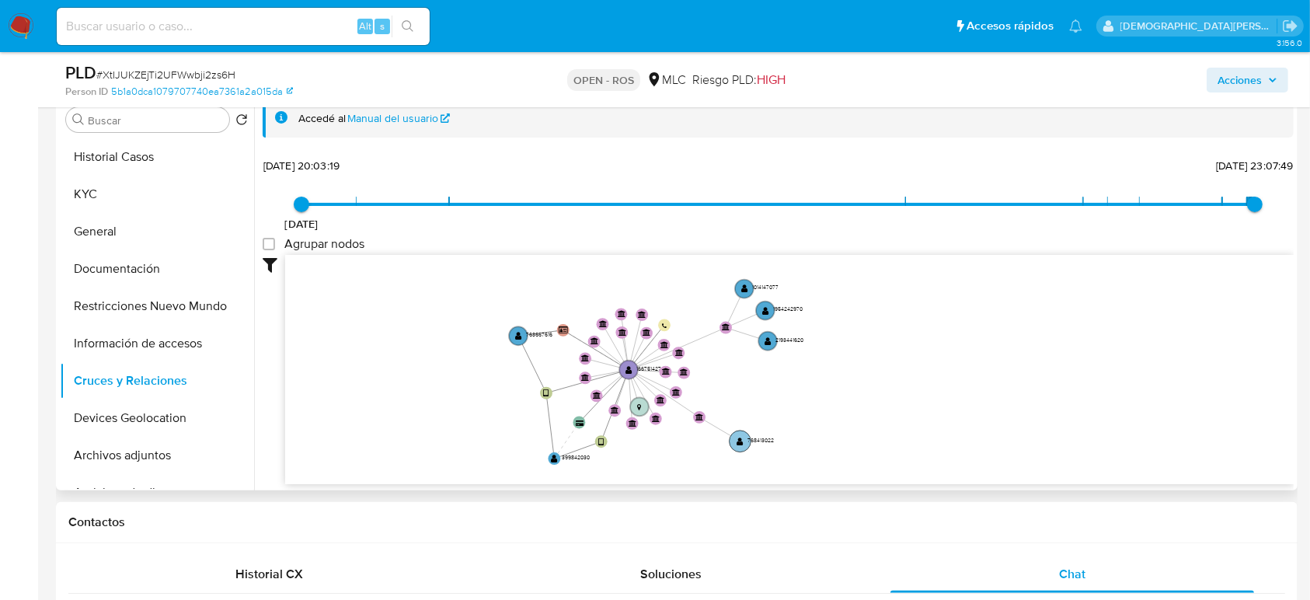
click at [737, 439] on text "" at bounding box center [740, 441] width 7 height 9
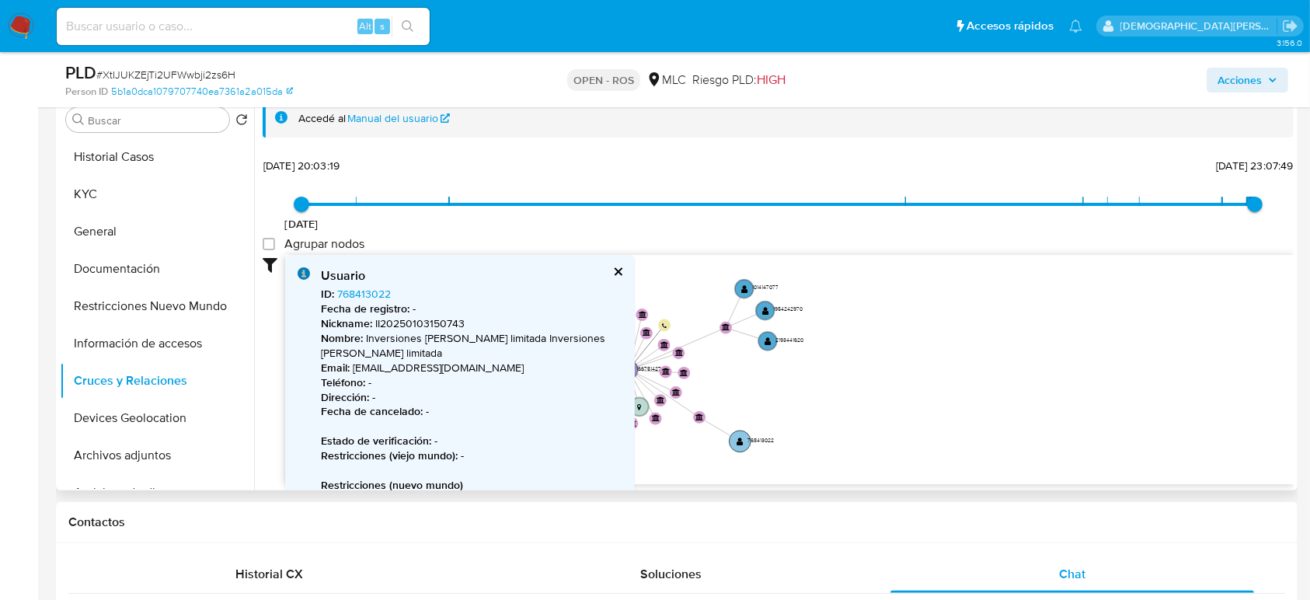
click at [737, 439] on text "" at bounding box center [740, 441] width 7 height 9
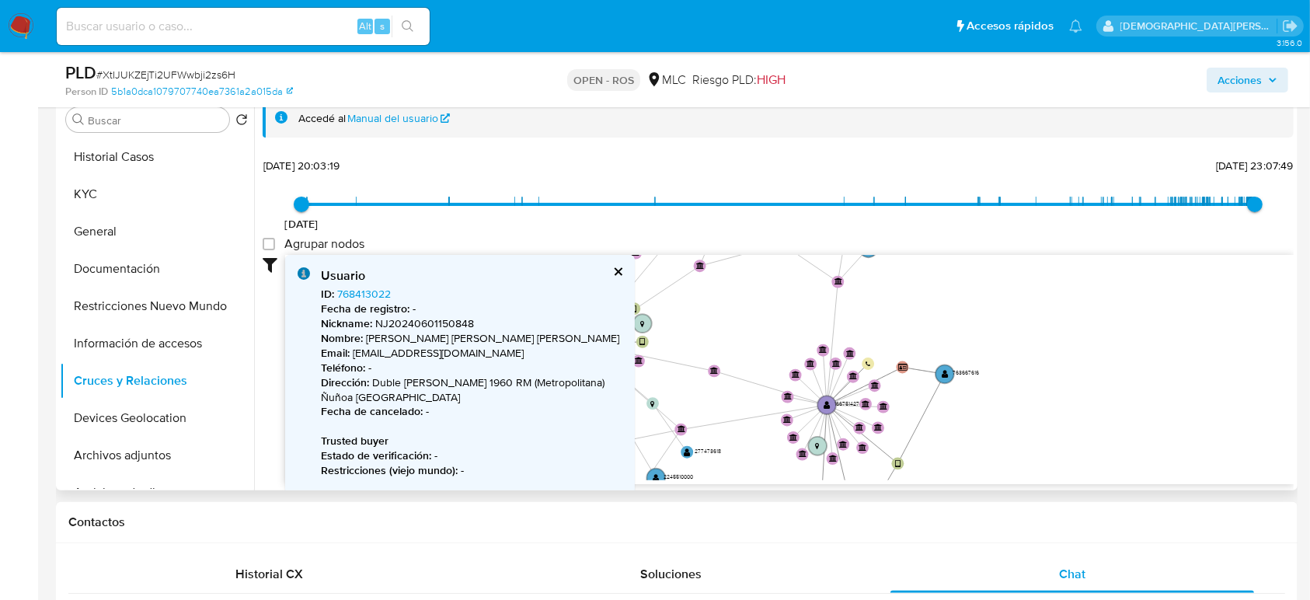
click at [615, 267] on button "cerrar" at bounding box center [617, 271] width 10 height 10
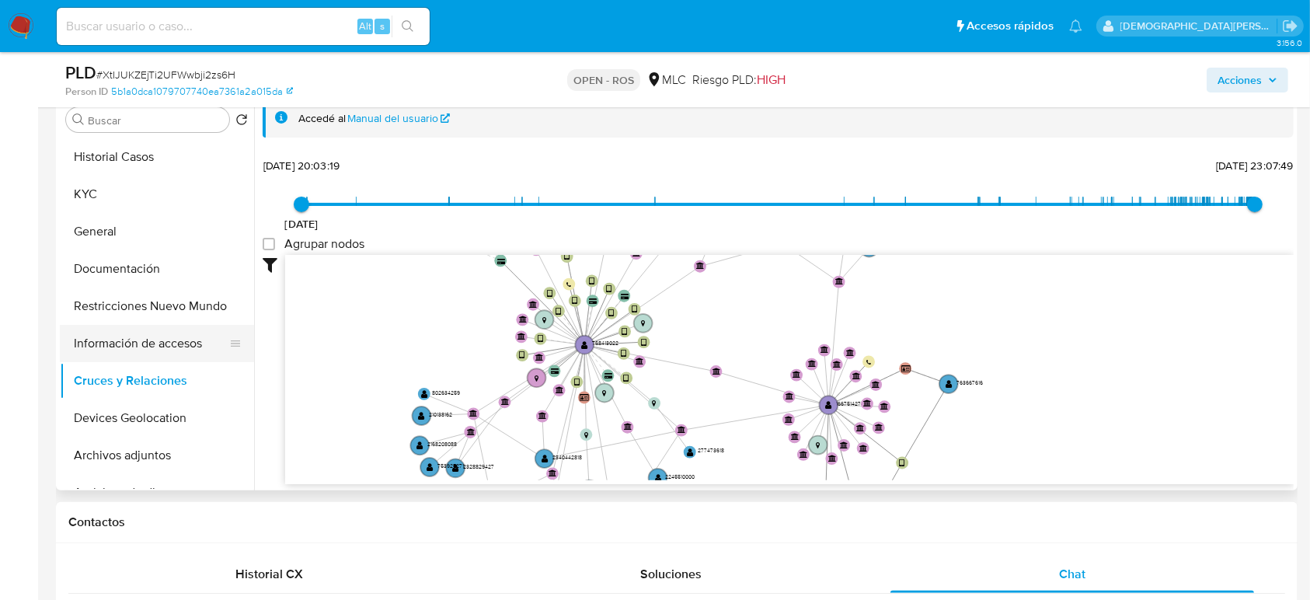
click at [126, 345] on button "Información de accesos" at bounding box center [151, 343] width 182 height 37
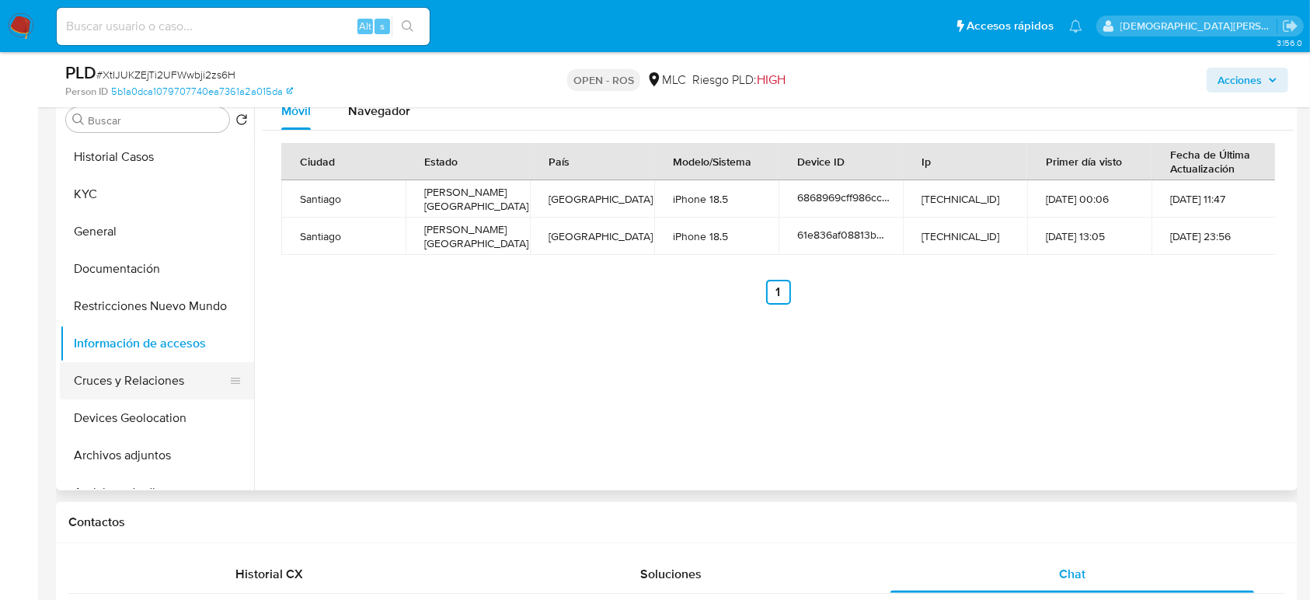
click at [131, 377] on button "Cruces y Relaciones" at bounding box center [151, 380] width 182 height 37
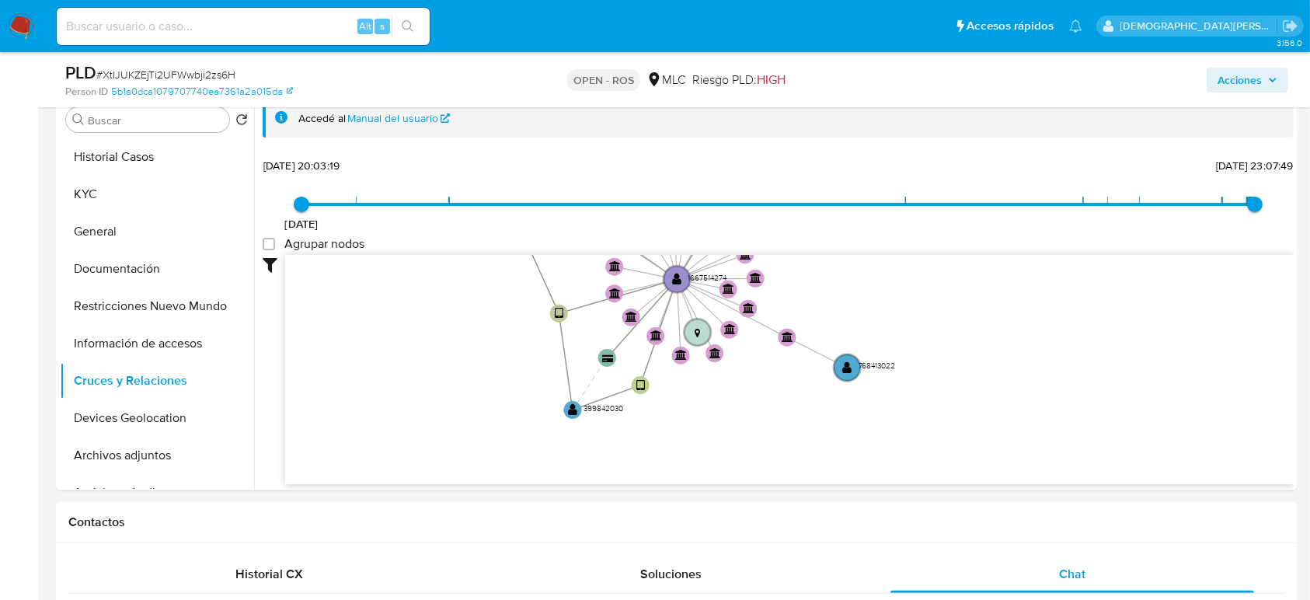
drag, startPoint x: 380, startPoint y: 394, endPoint x: 405, endPoint y: 314, distance: 83.8
click at [405, 314] on icon "device-6868969cff986ccd5c31eeba  user-1667514274  1667514274 device-61e836af0…" at bounding box center [789, 367] width 1008 height 225
click at [572, 409] on text "" at bounding box center [571, 411] width 9 height 12
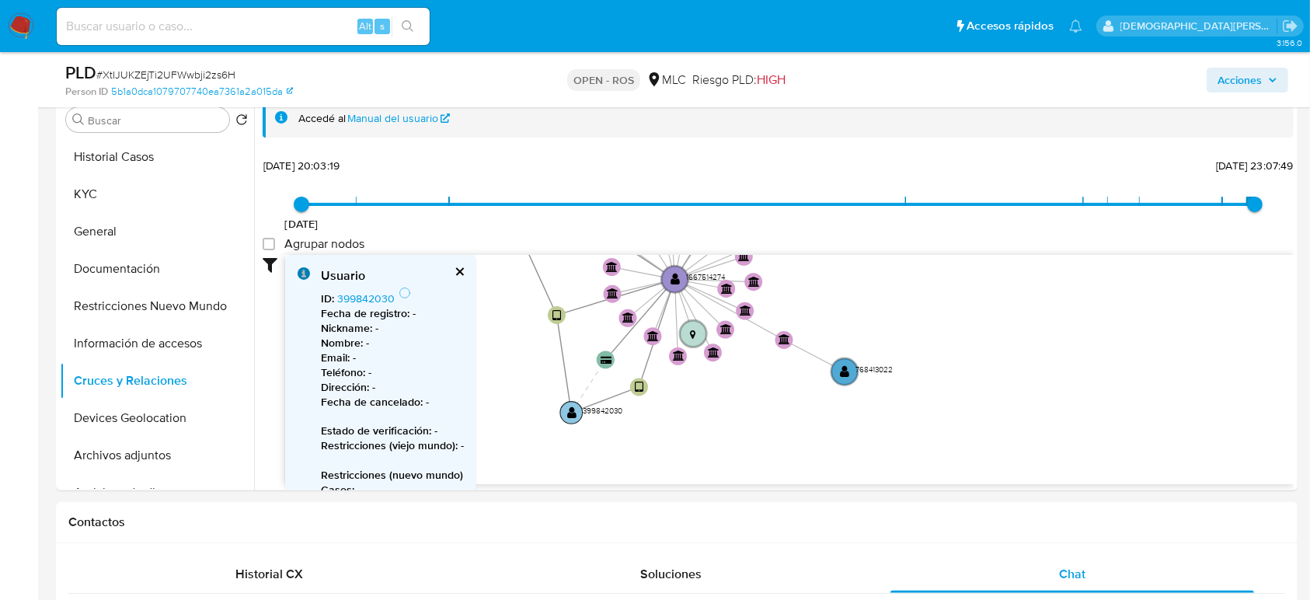
click at [572, 409] on text "" at bounding box center [571, 412] width 9 height 12
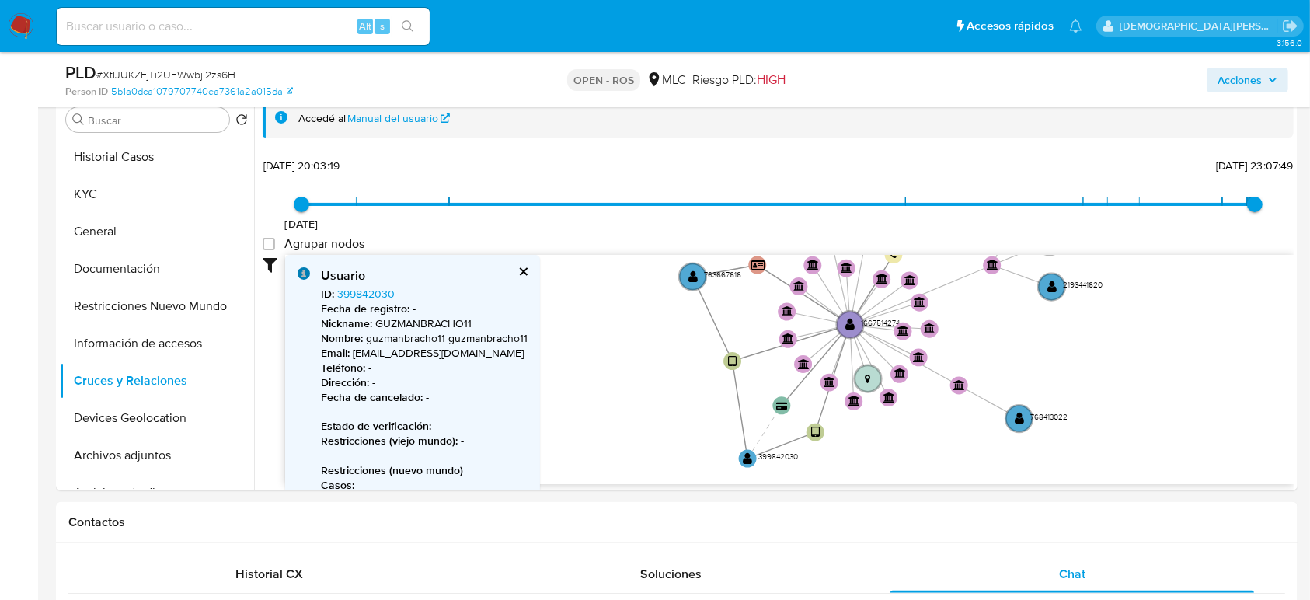
drag, startPoint x: 665, startPoint y: 432, endPoint x: 838, endPoint y: 477, distance: 178.3
click at [838, 477] on icon "device-6868969cff986ccd5c31eeba  user-1667514274  1667514274 device-61e836af0…" at bounding box center [789, 367] width 1008 height 225
click at [681, 272] on circle at bounding box center [692, 276] width 31 height 31
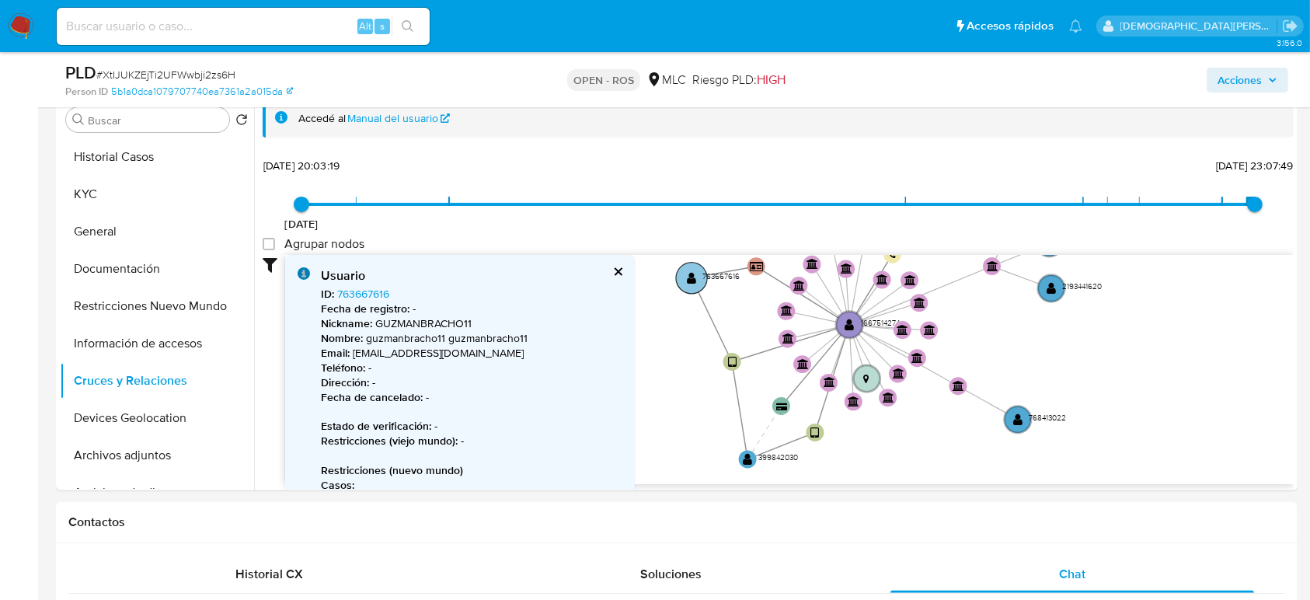
click at [688, 273] on text "" at bounding box center [691, 277] width 9 height 12
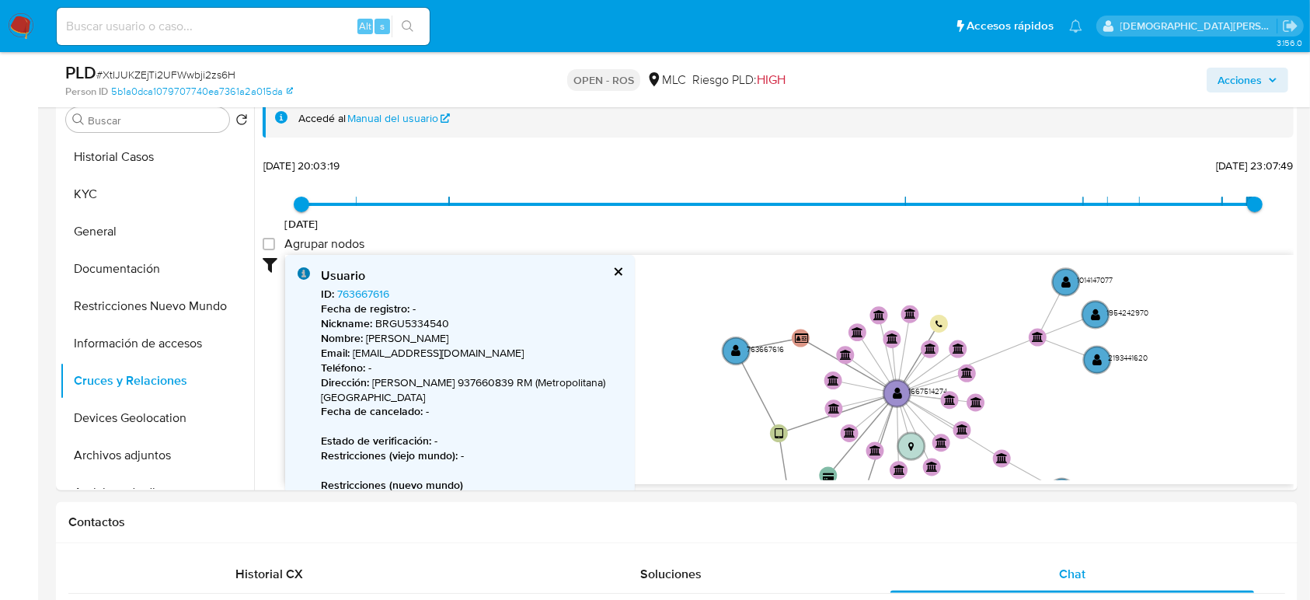
drag, startPoint x: 1096, startPoint y: 356, endPoint x: 1142, endPoint y: 424, distance: 82.3
click at [1142, 424] on icon "device-6868969cff986ccd5c31eeba  user-1667514274  1667514274 device-61e836af0…" at bounding box center [789, 367] width 1008 height 225
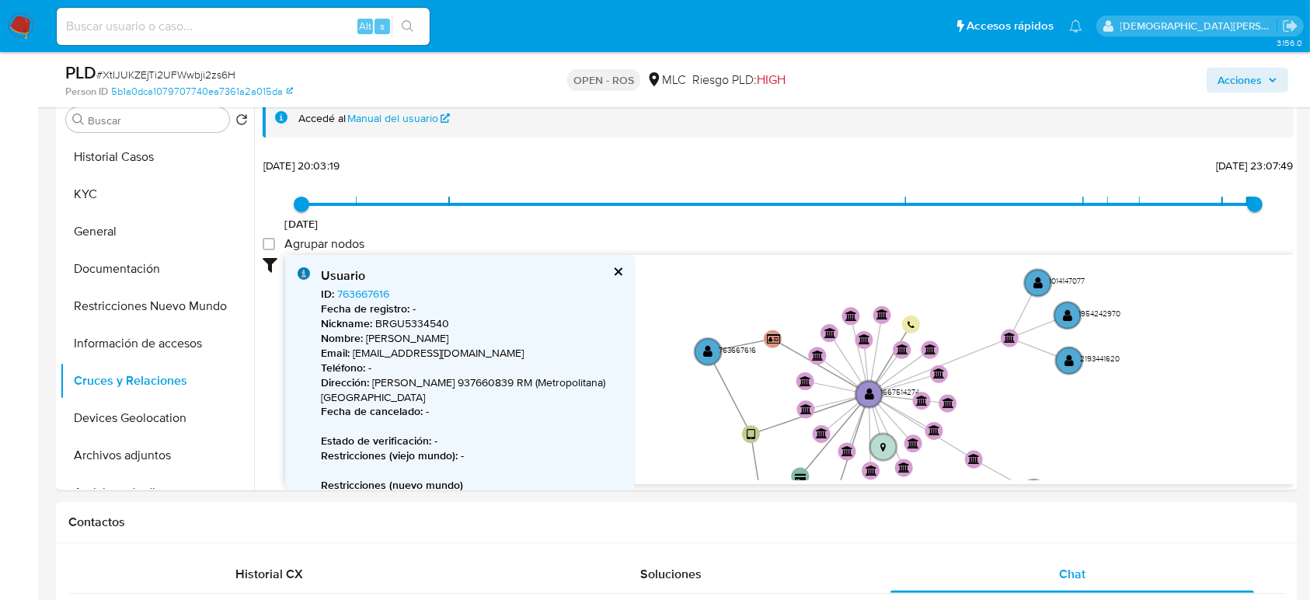
drag, startPoint x: 834, startPoint y: 304, endPoint x: 806, endPoint y: 306, distance: 28.1
click at [806, 306] on icon "device-6868969cff986ccd5c31eeba  user-1667514274  1667514274 device-61e836af0…" at bounding box center [789, 367] width 1008 height 225
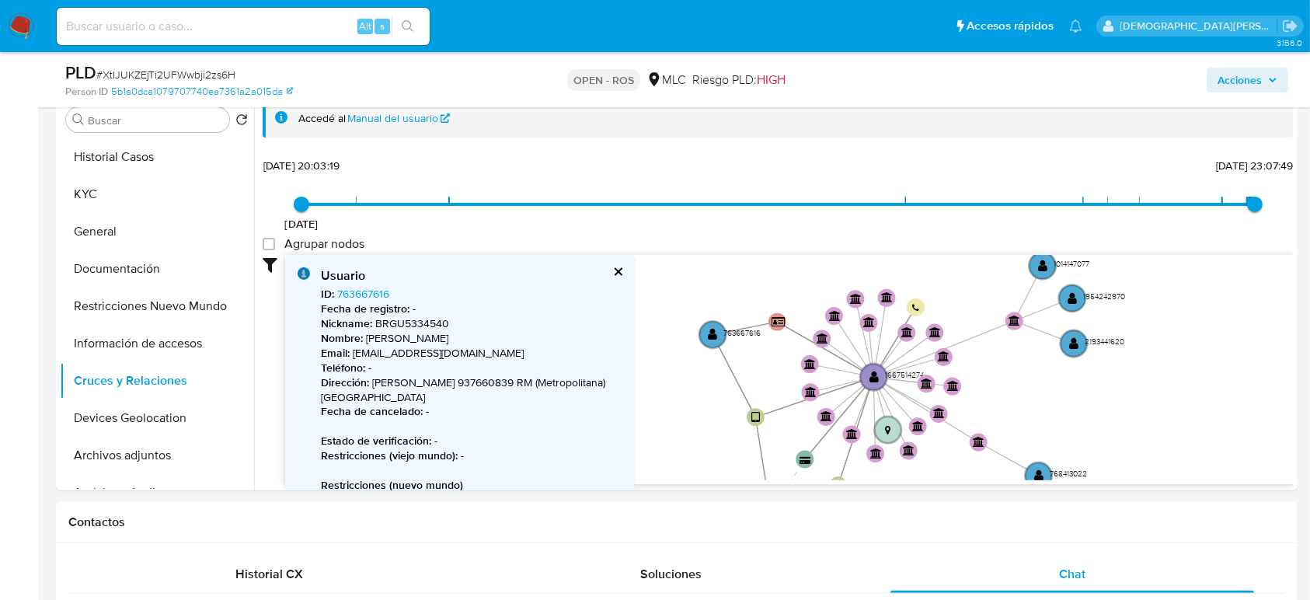
drag, startPoint x: 1090, startPoint y: 410, endPoint x: 1096, endPoint y: 377, distance: 34.0
click at [1096, 377] on icon "device-6868969cff986ccd5c31eeba  user-1667514274  1667514274 device-61e836af0…" at bounding box center [789, 367] width 1008 height 225
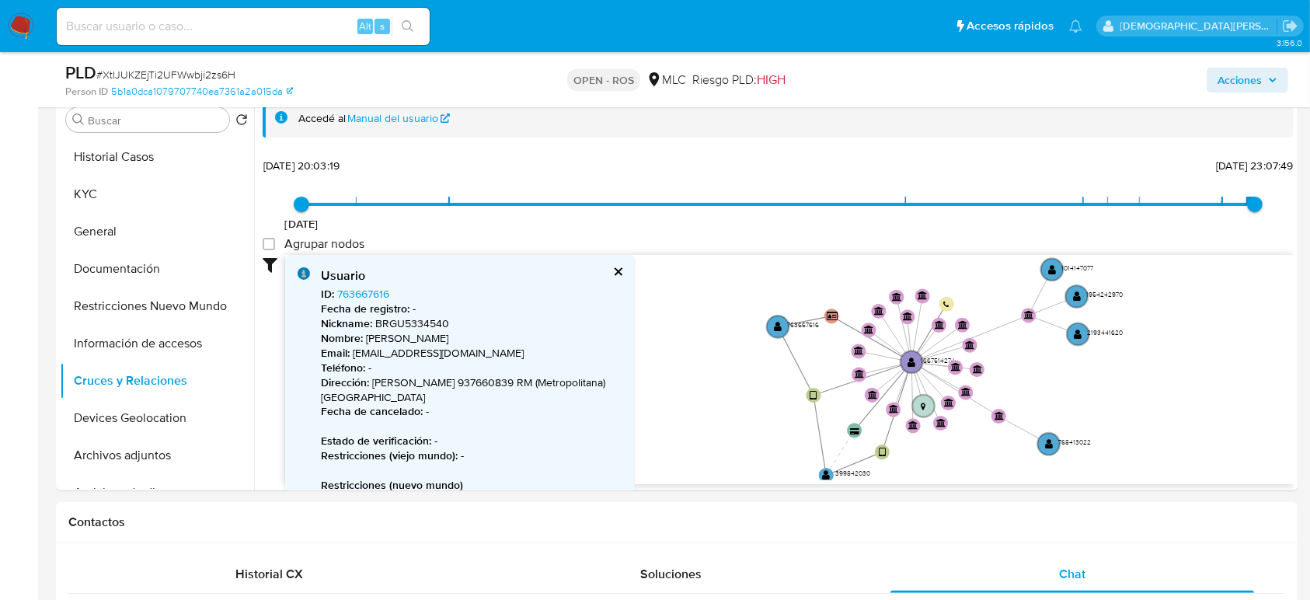
click at [1108, 378] on icon "device-6868969cff986ccd5c31eeba  user-1667514274  1667514274 device-61e836af0…" at bounding box center [789, 367] width 1008 height 225
click at [619, 276] on button "cerrar" at bounding box center [617, 271] width 10 height 10
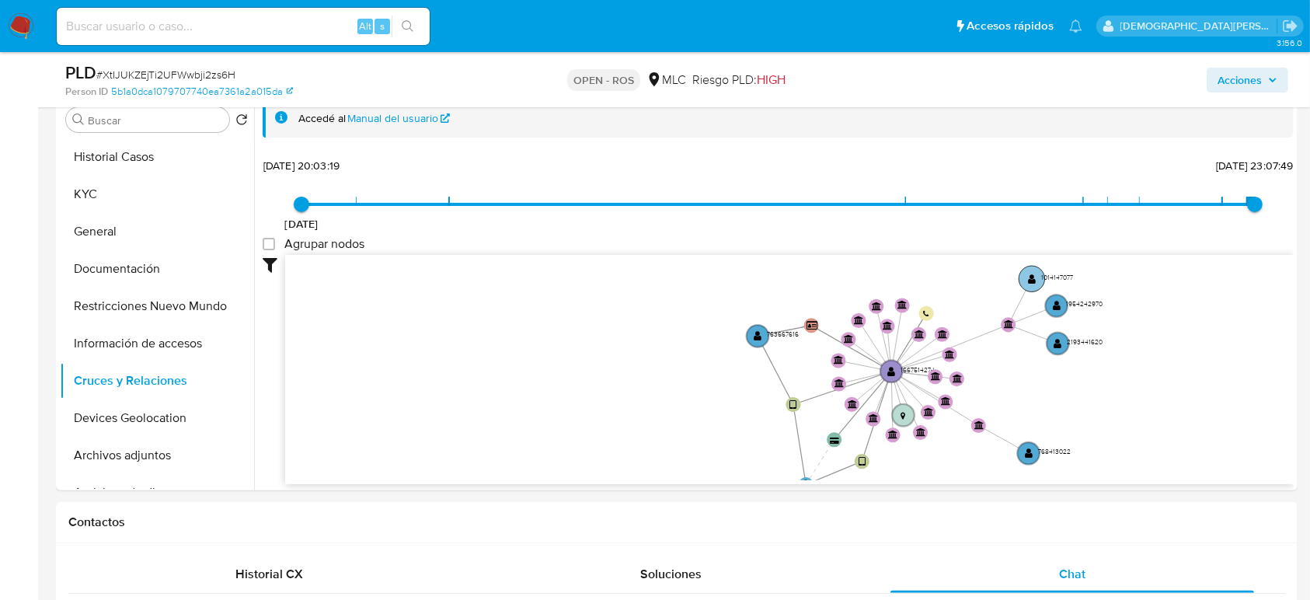
drag, startPoint x: 666, startPoint y: 365, endPoint x: 1036, endPoint y: 286, distance: 378.2
click at [646, 376] on icon "device-6868969cff986ccd5c31eeba  user-1667514274  1667514274 device-61e836af0…" at bounding box center [789, 367] width 1008 height 225
click at [1054, 304] on text "" at bounding box center [1057, 306] width 8 height 11
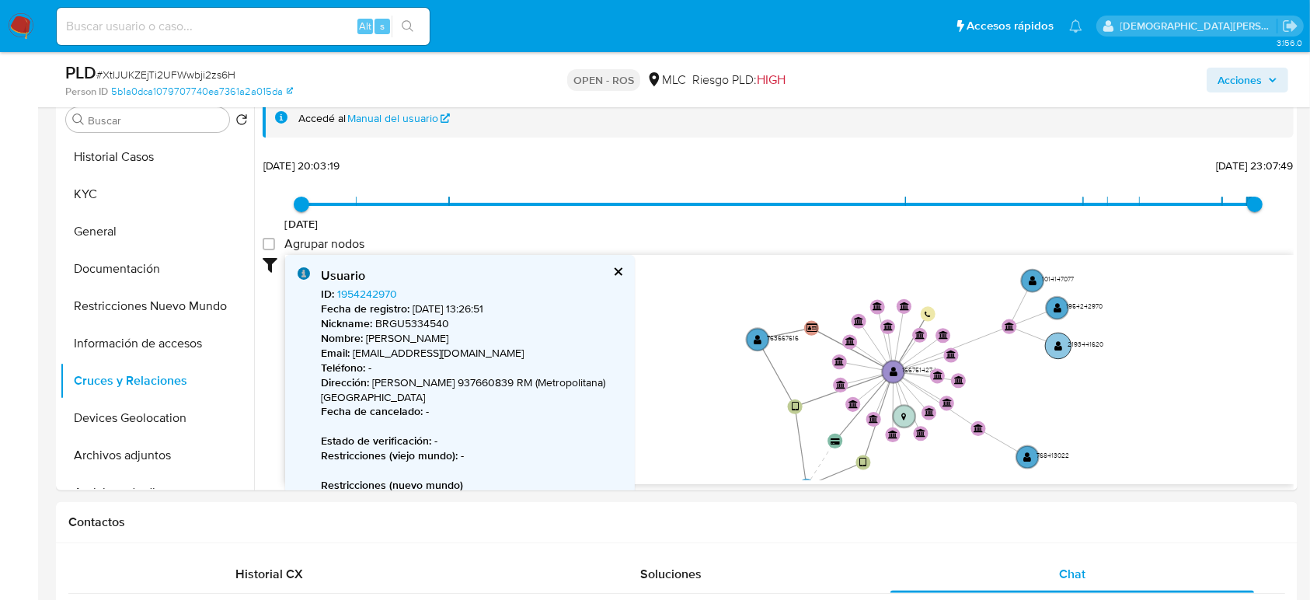
click at [1061, 346] on text "" at bounding box center [1058, 345] width 8 height 11
click at [1063, 308] on circle at bounding box center [1059, 308] width 26 height 26
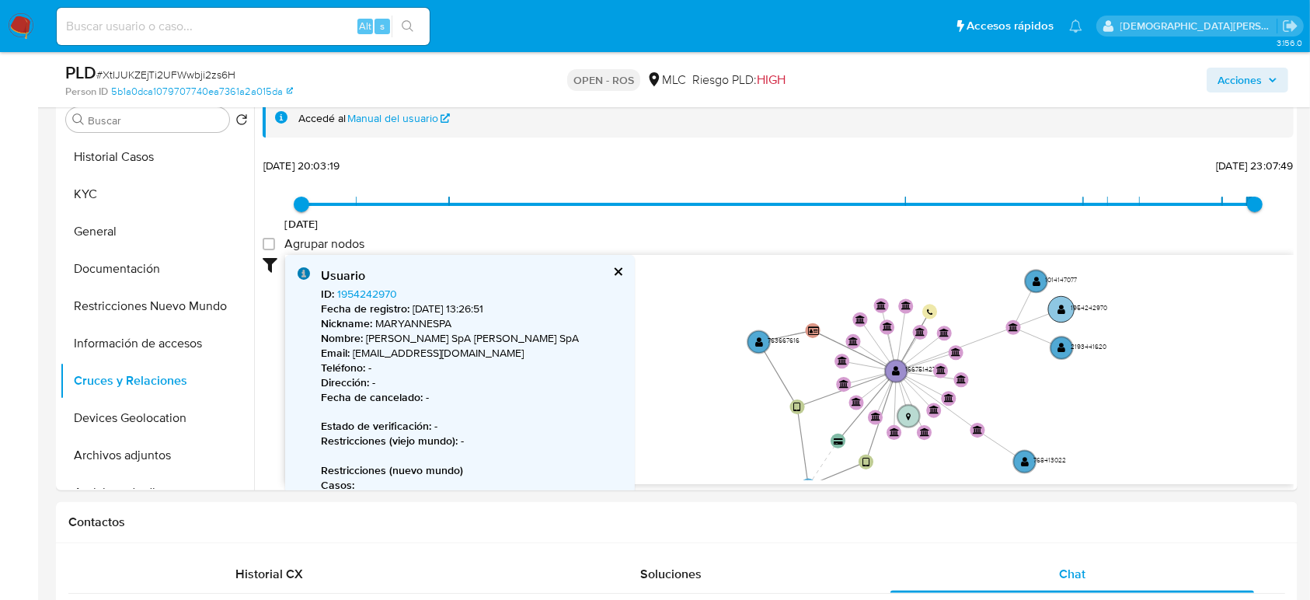
click at [1059, 308] on text "" at bounding box center [1061, 309] width 8 height 11
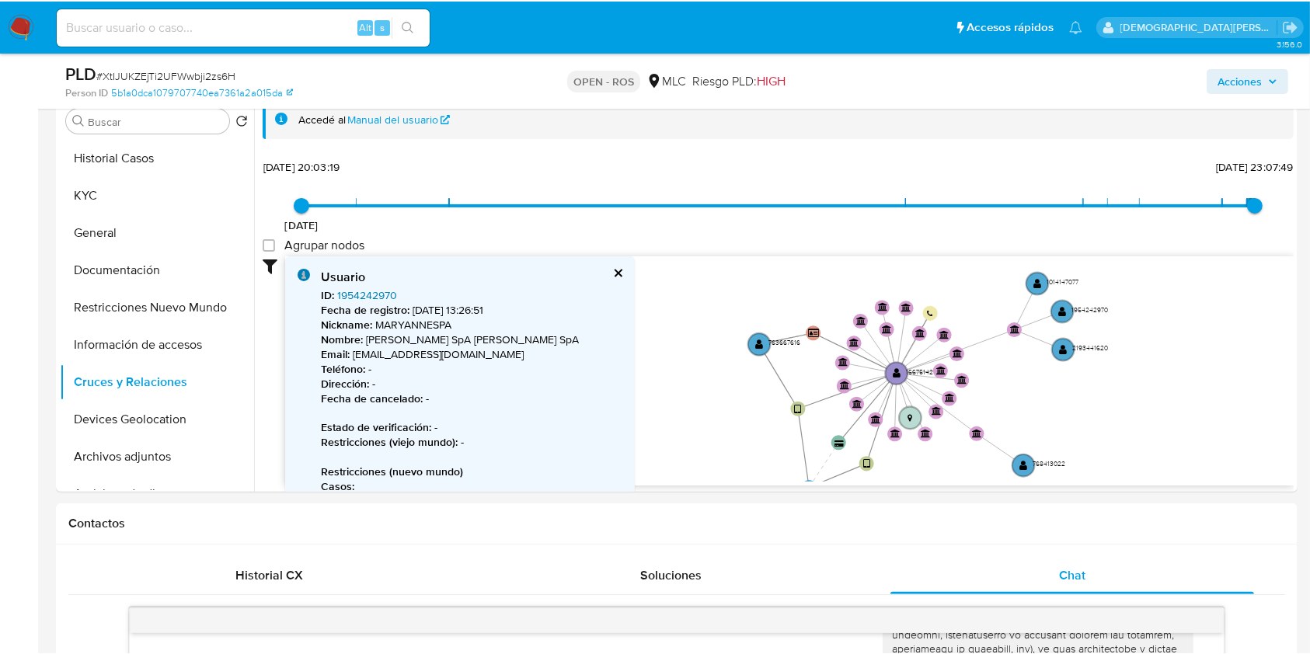
scroll to position [141, 0]
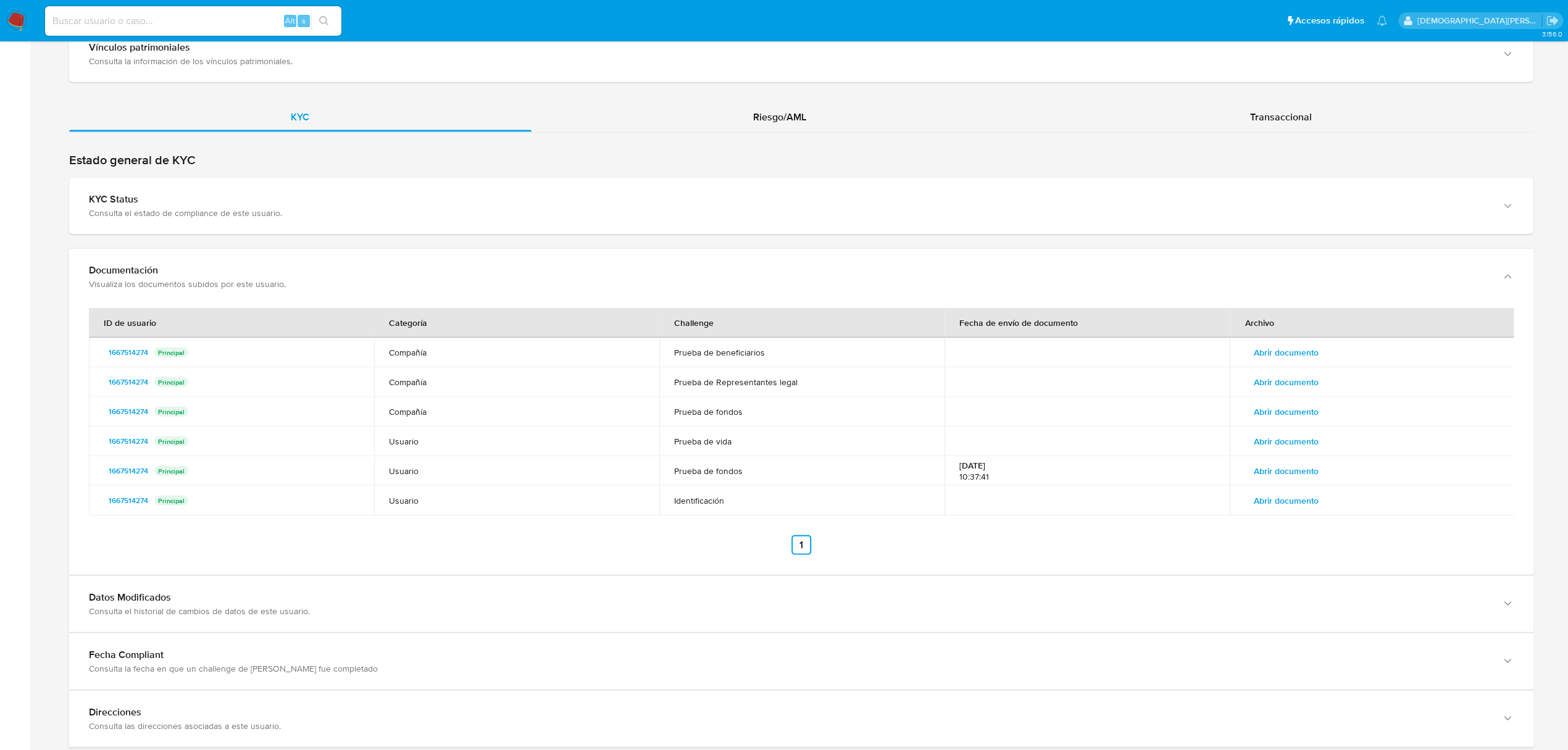
scroll to position [1997, 0]
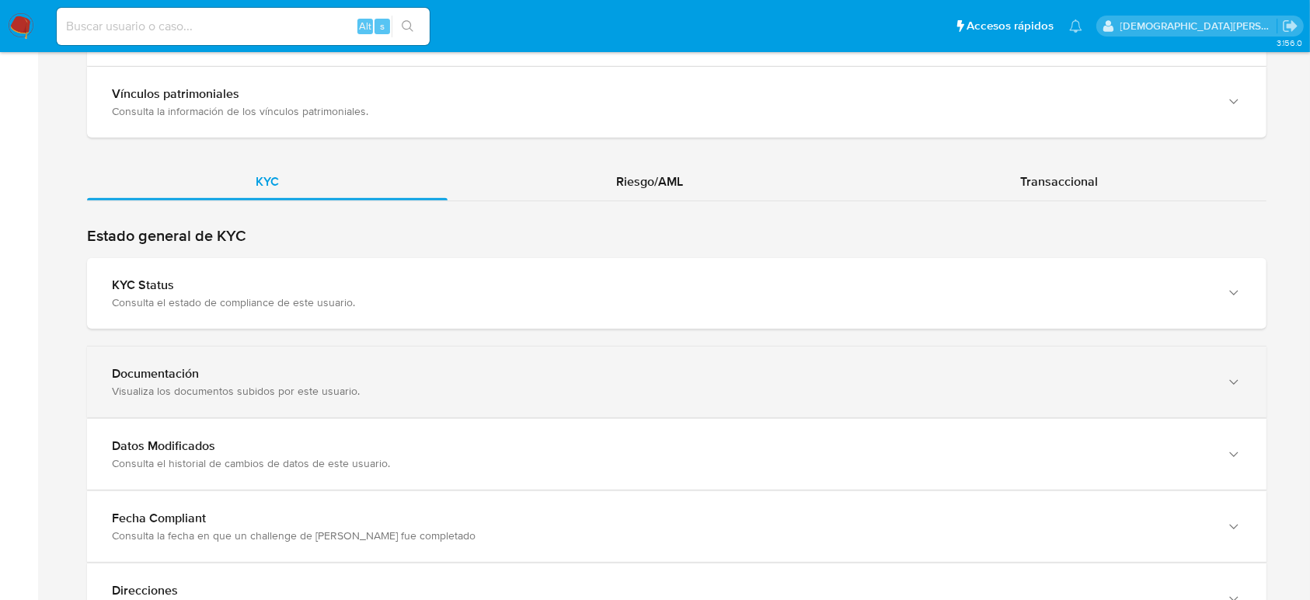
scroll to position [1597, 0]
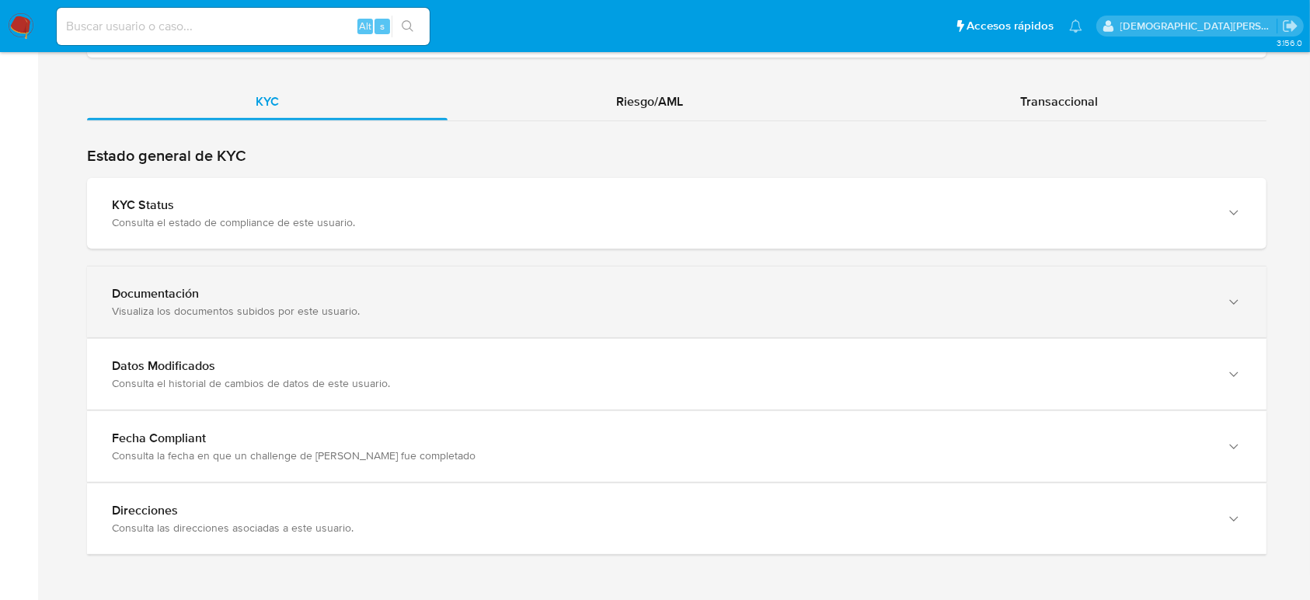
click at [235, 304] on div "Visualiza los documentos subidos por este usuario." at bounding box center [661, 311] width 1099 height 14
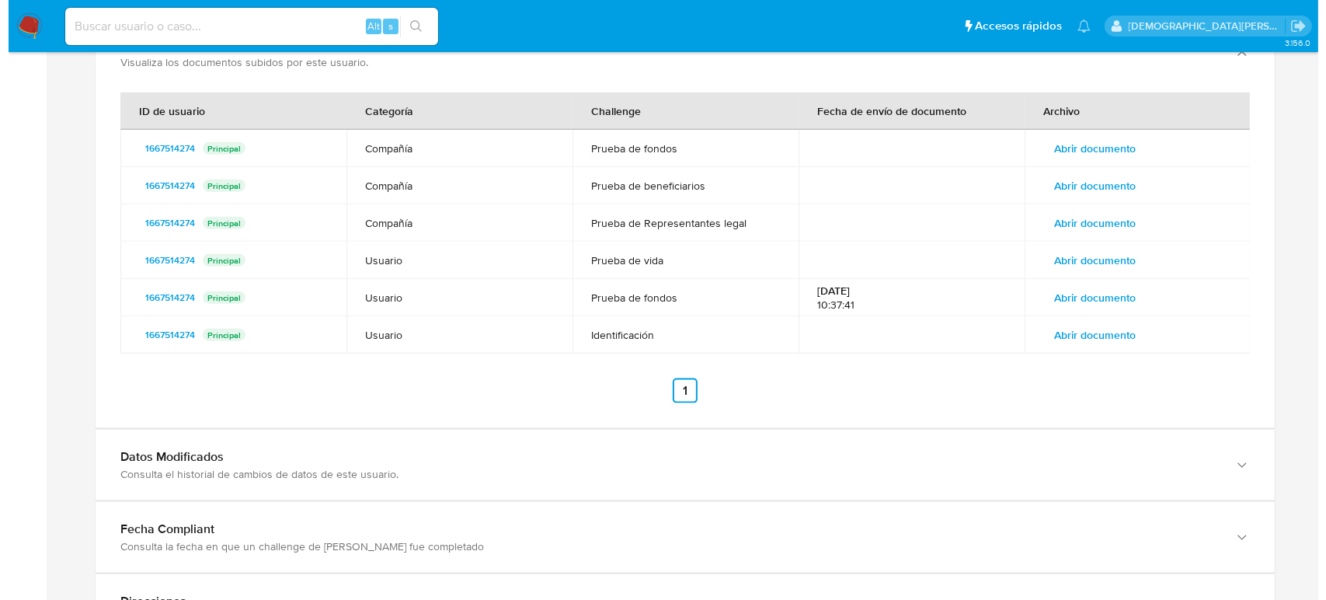
scroll to position [1803, 0]
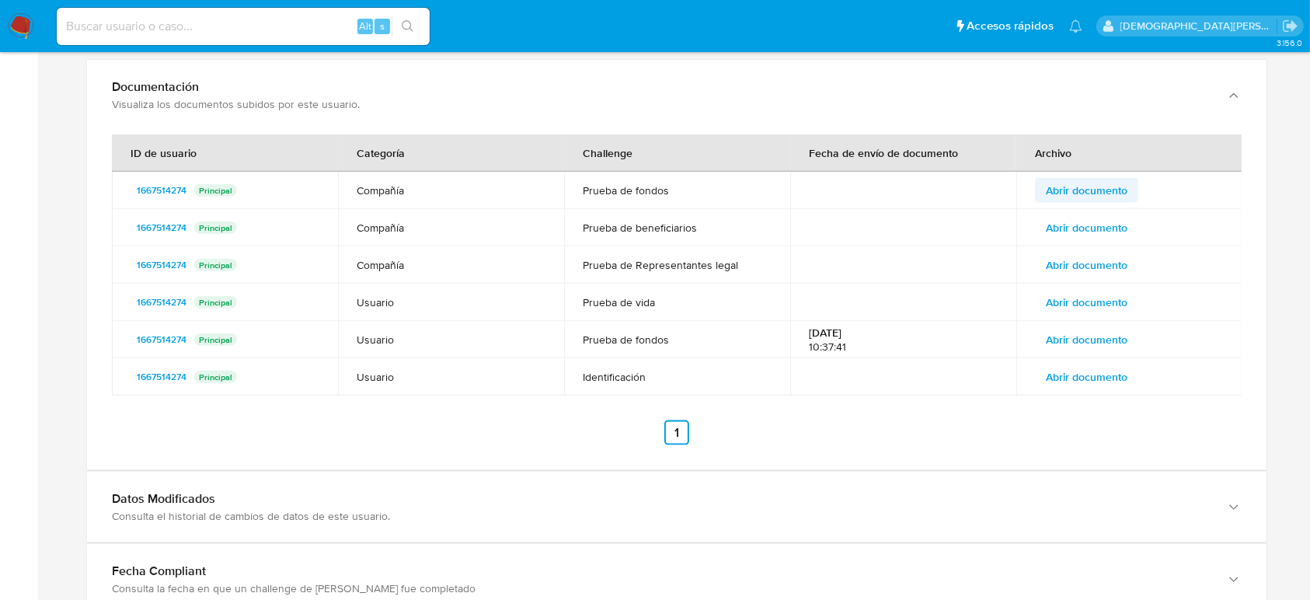
click at [1111, 185] on span "Abrir documento" at bounding box center [1087, 190] width 82 height 22
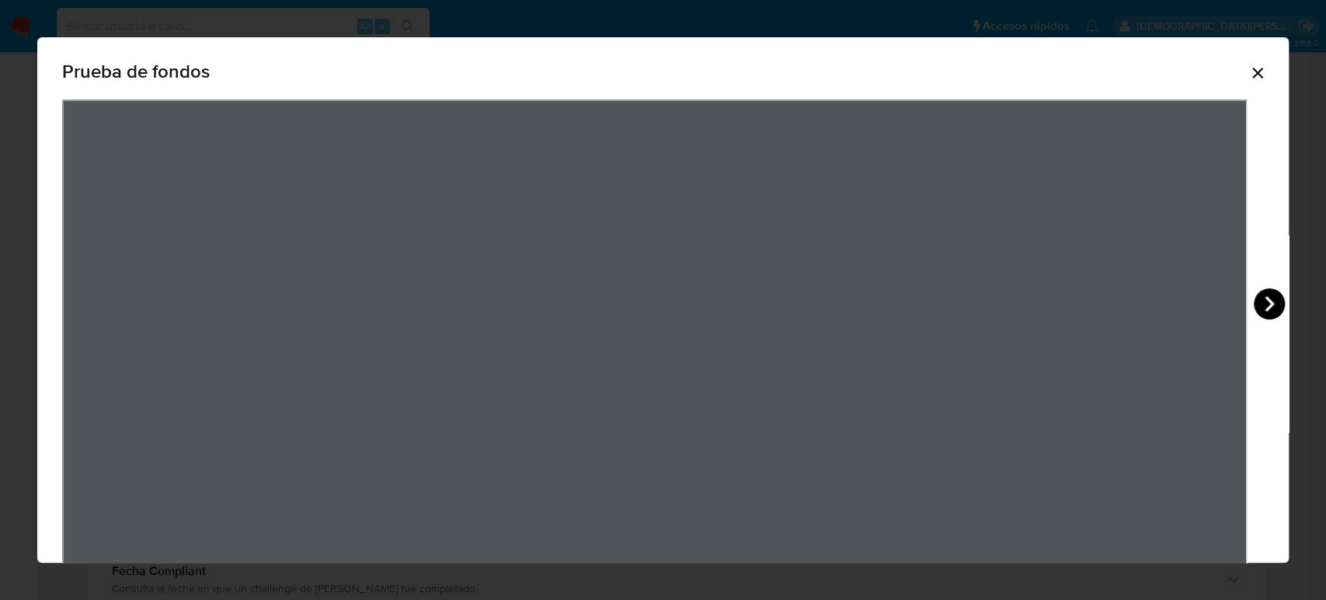
click at [1255, 305] on icon "View Document Modal" at bounding box center [1269, 303] width 31 height 31
click at [1257, 308] on icon "View Document Modal" at bounding box center [1269, 303] width 31 height 31
click at [1268, 298] on icon "View Document Modal" at bounding box center [1269, 304] width 9 height 16
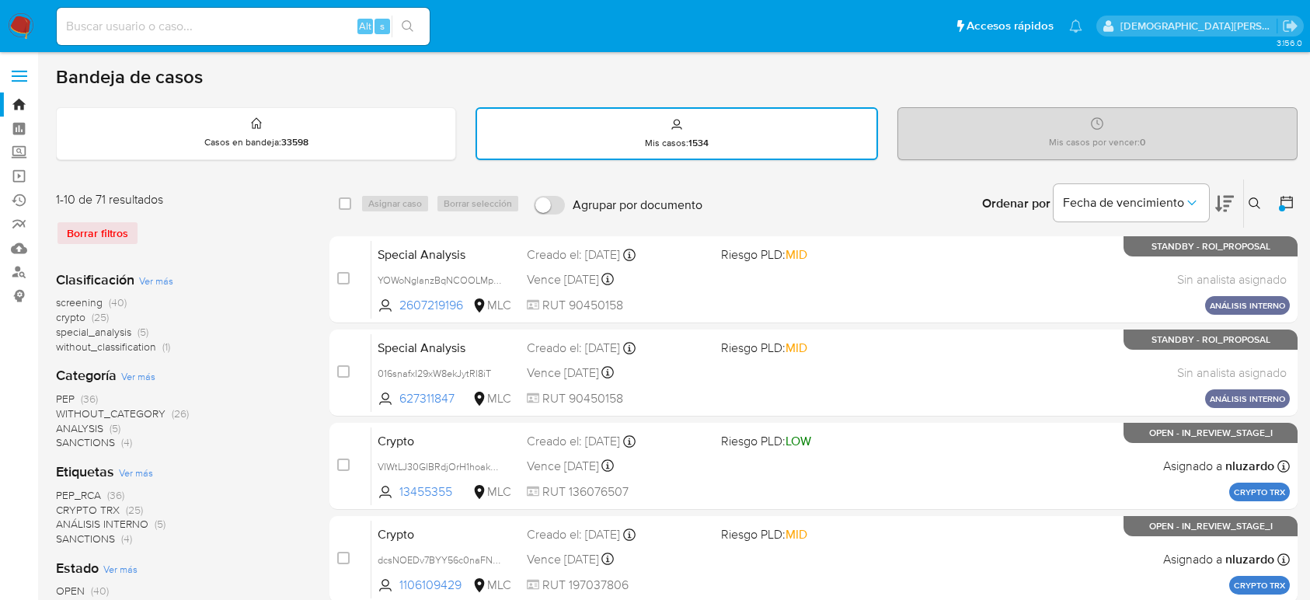
scroll to position [207, 0]
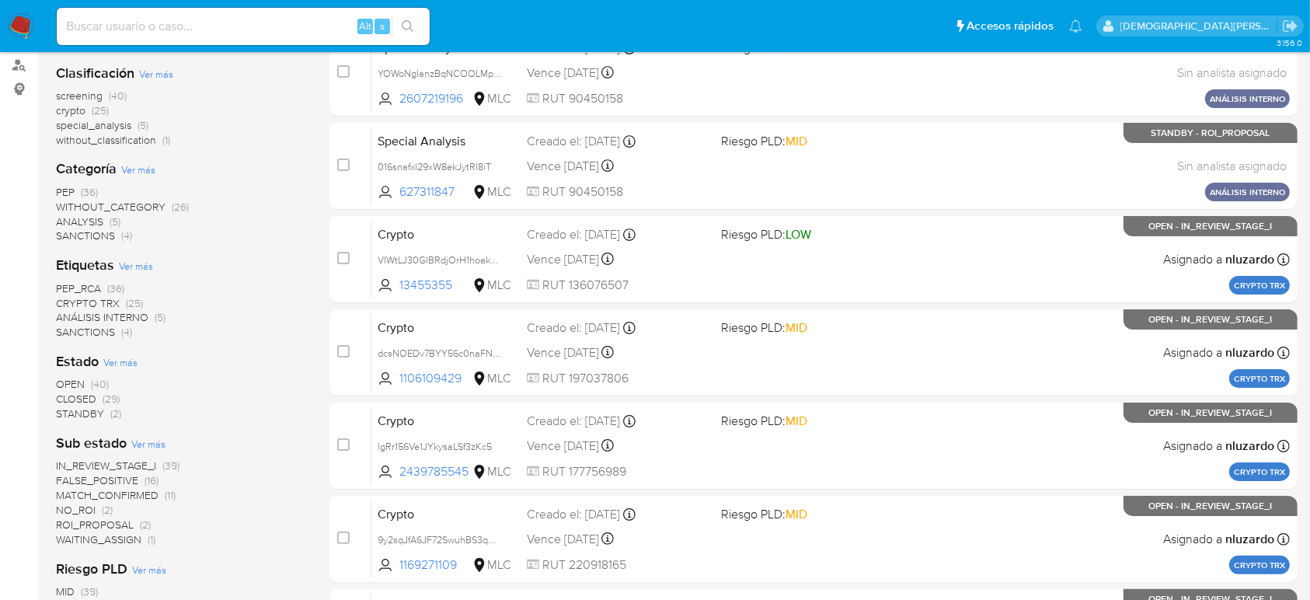
click at [314, 30] on input at bounding box center [243, 26] width 373 height 20
paste input "1986709385"
type input "1986709385"
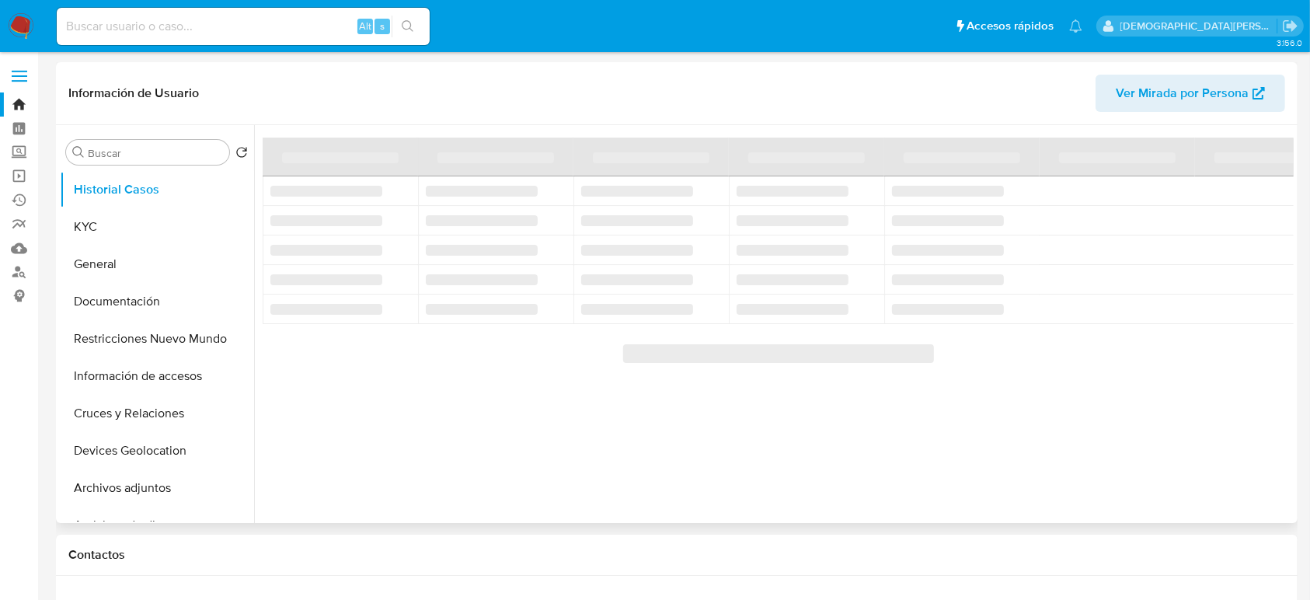
select select "10"
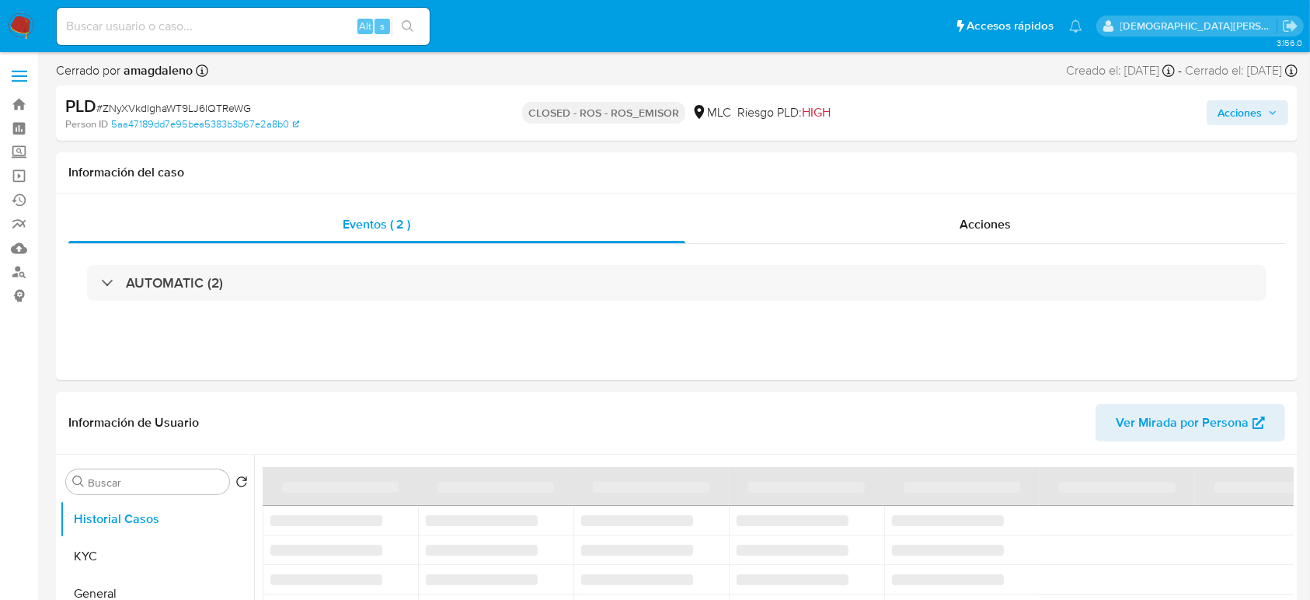
select select "10"
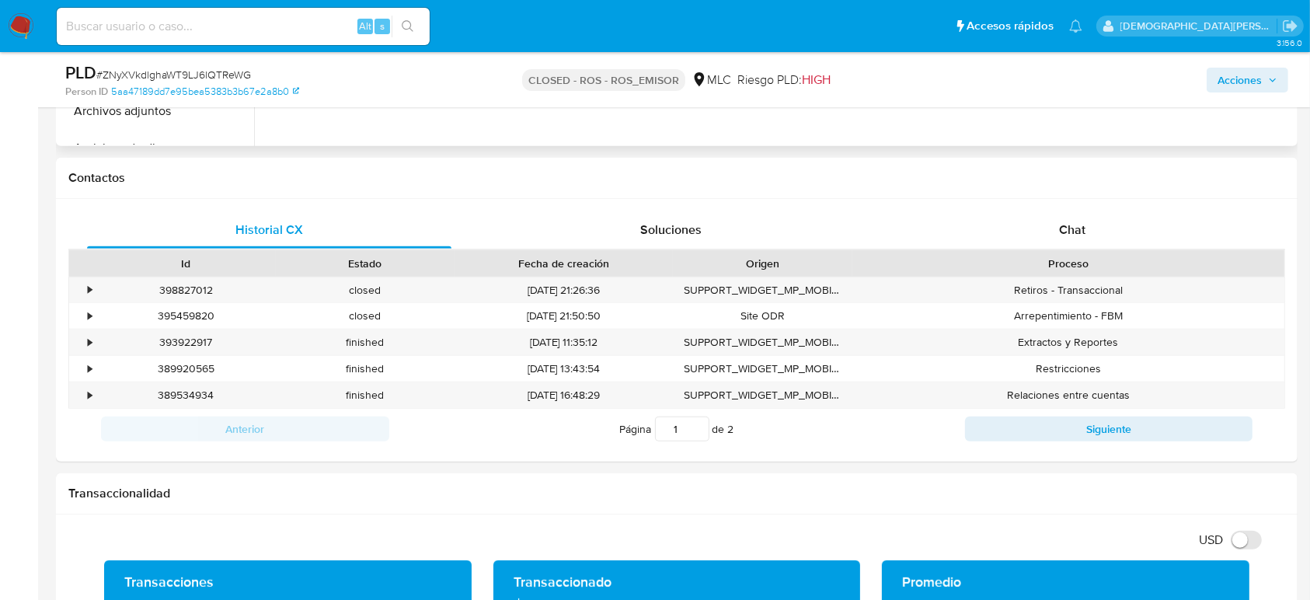
scroll to position [725, 0]
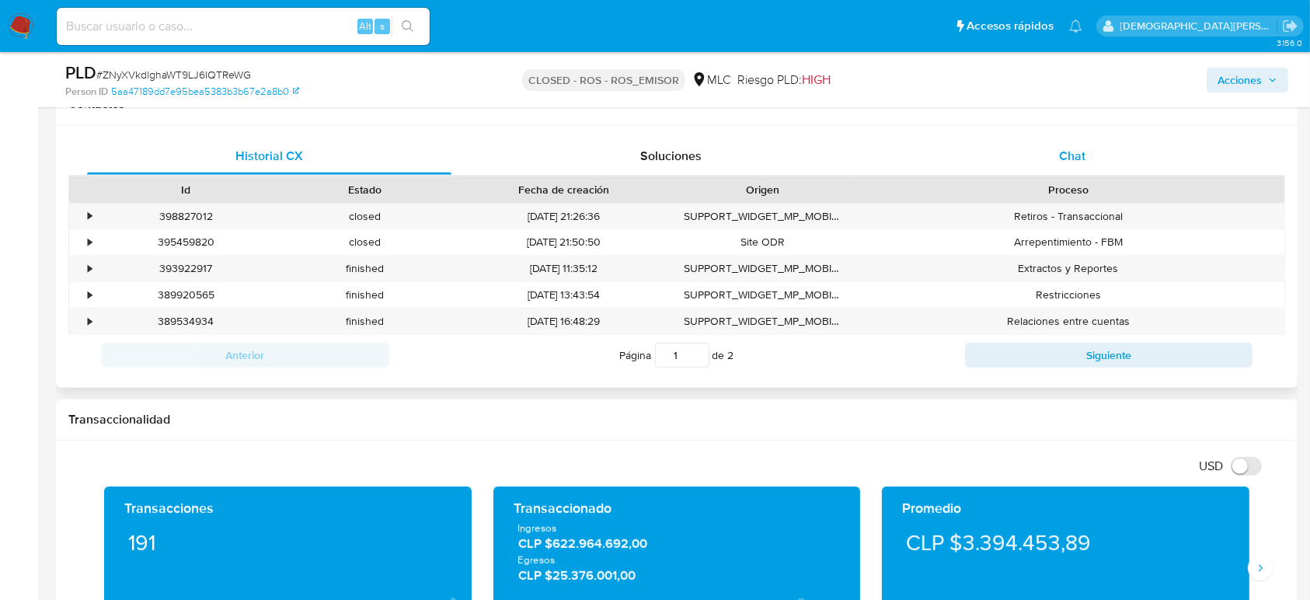
click at [1090, 157] on div "Chat" at bounding box center [1072, 156] width 364 height 37
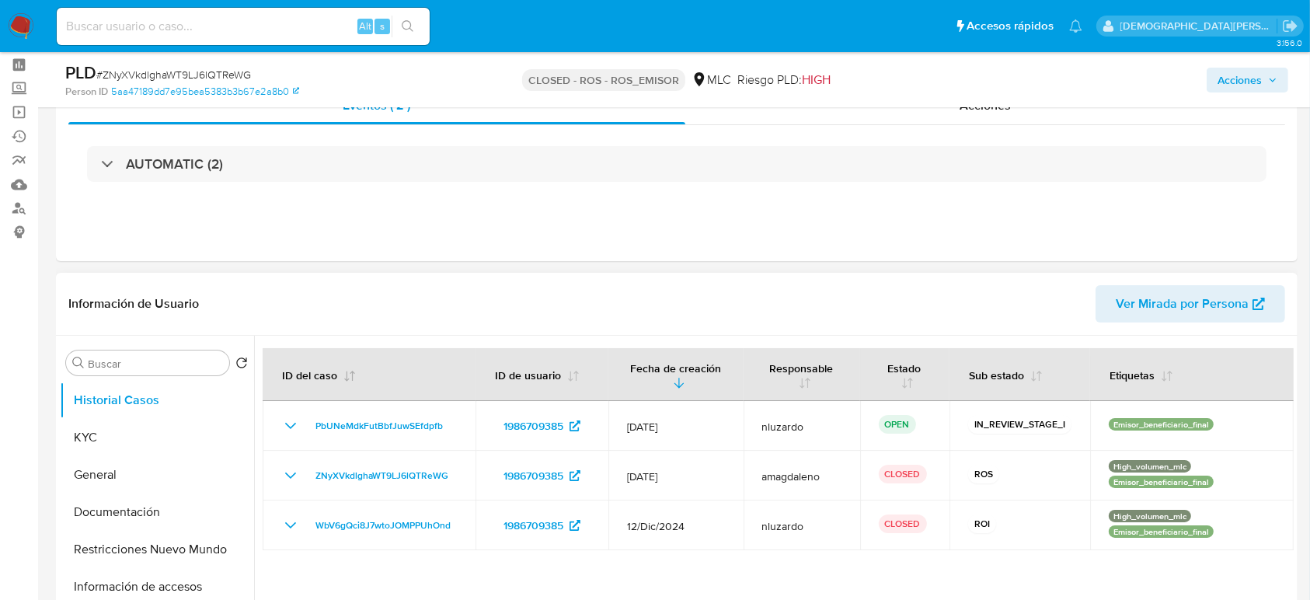
scroll to position [103, 0]
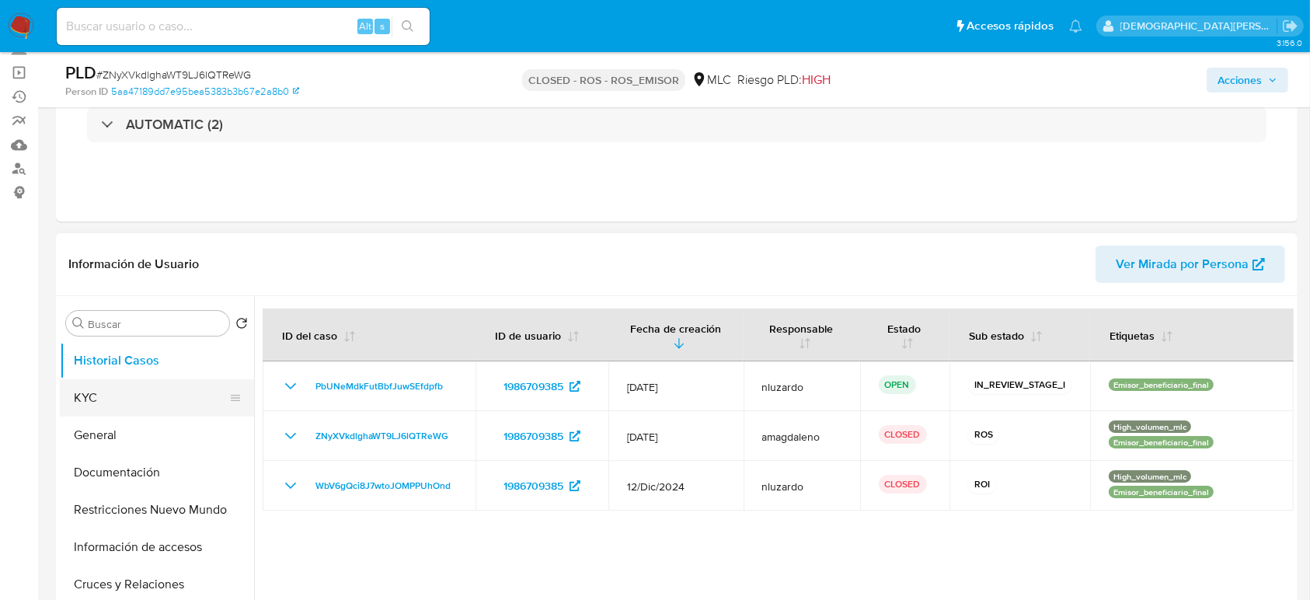
click at [95, 388] on button "KYC" at bounding box center [151, 397] width 182 height 37
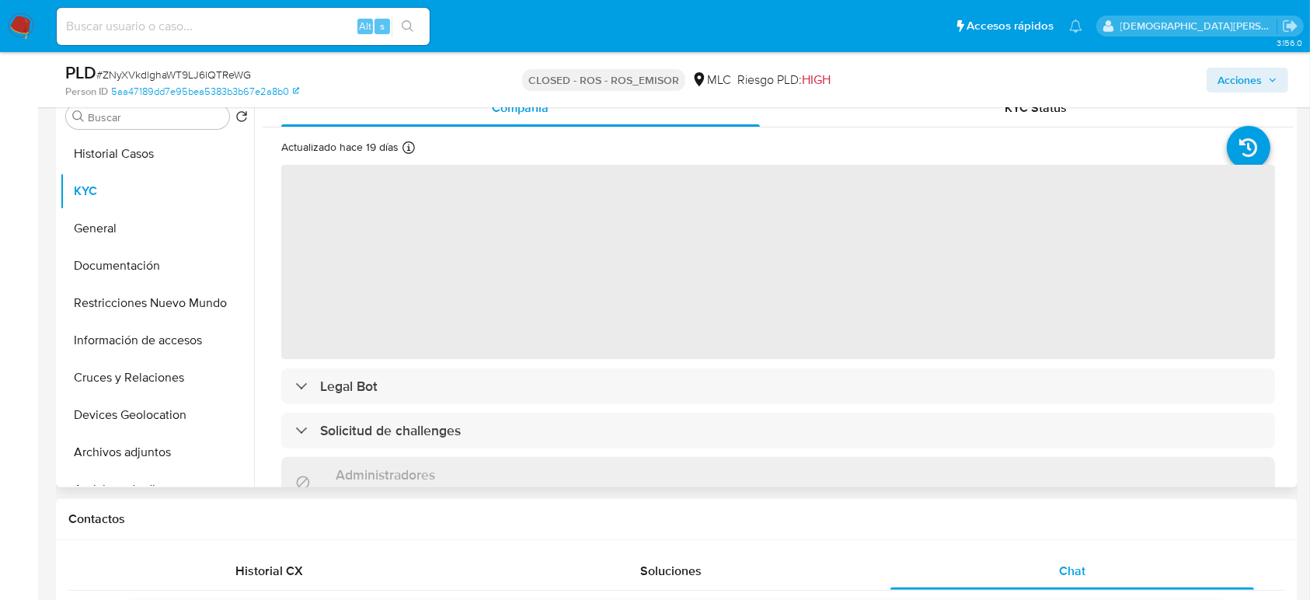
scroll to position [311, 0]
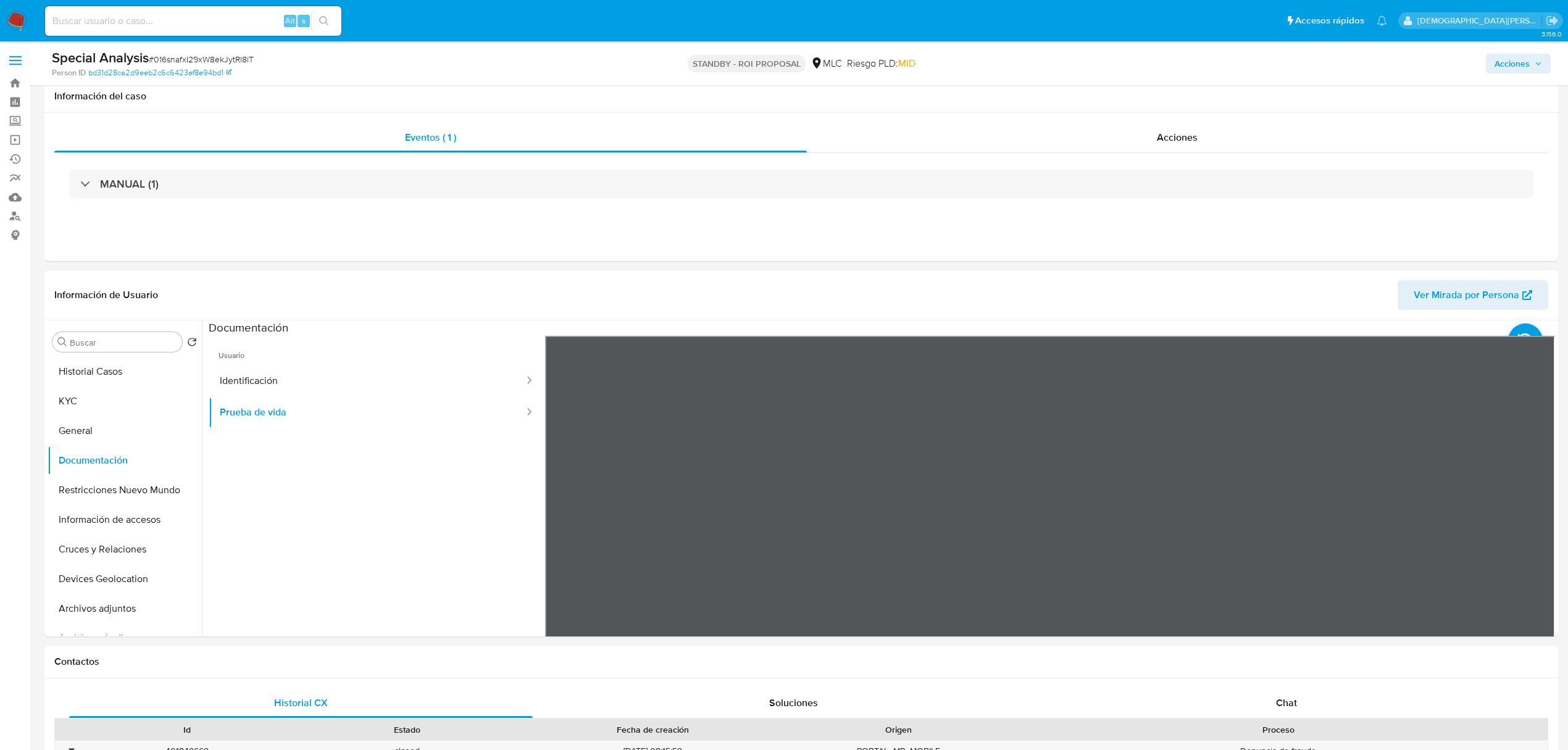
select select "10"
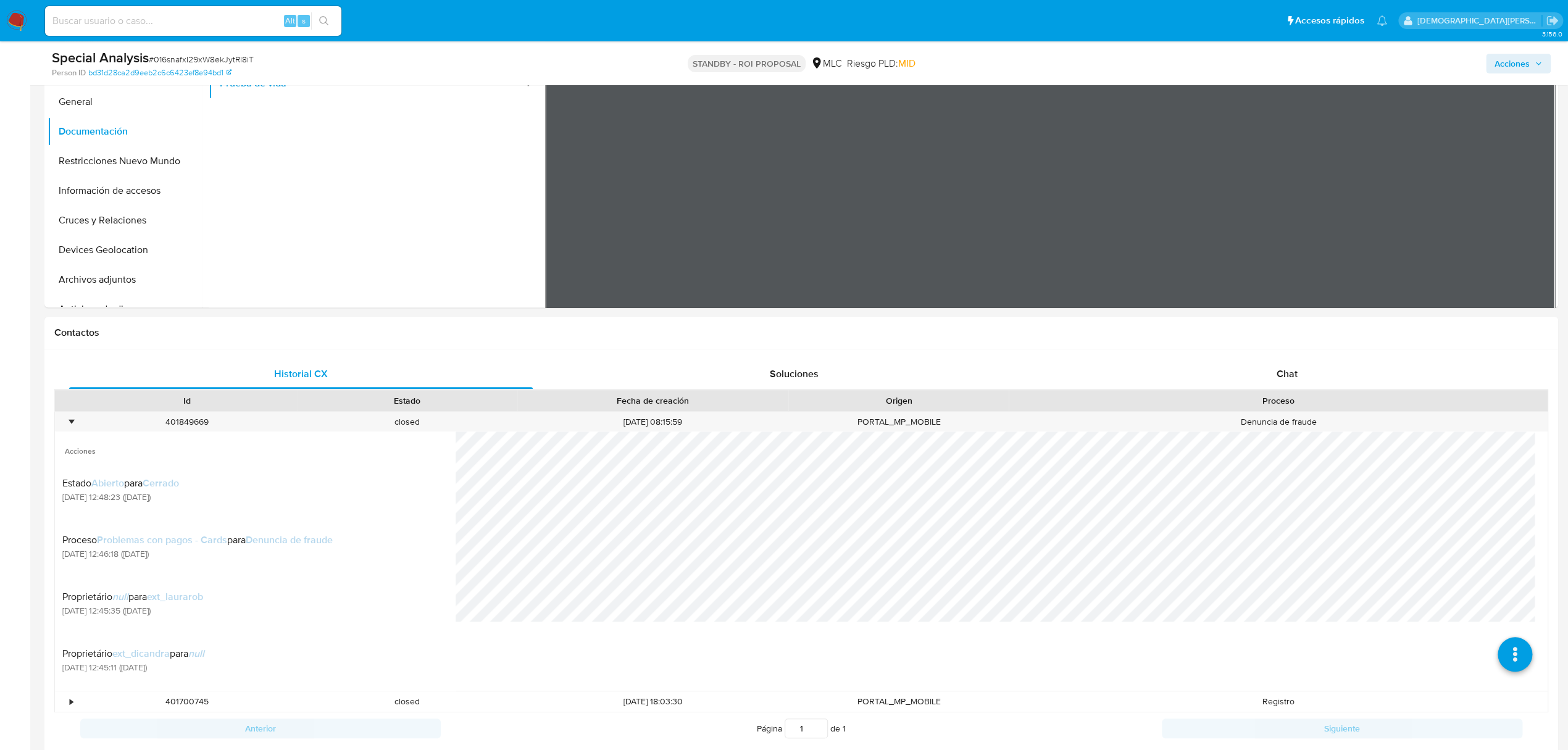
scroll to position [466, 0]
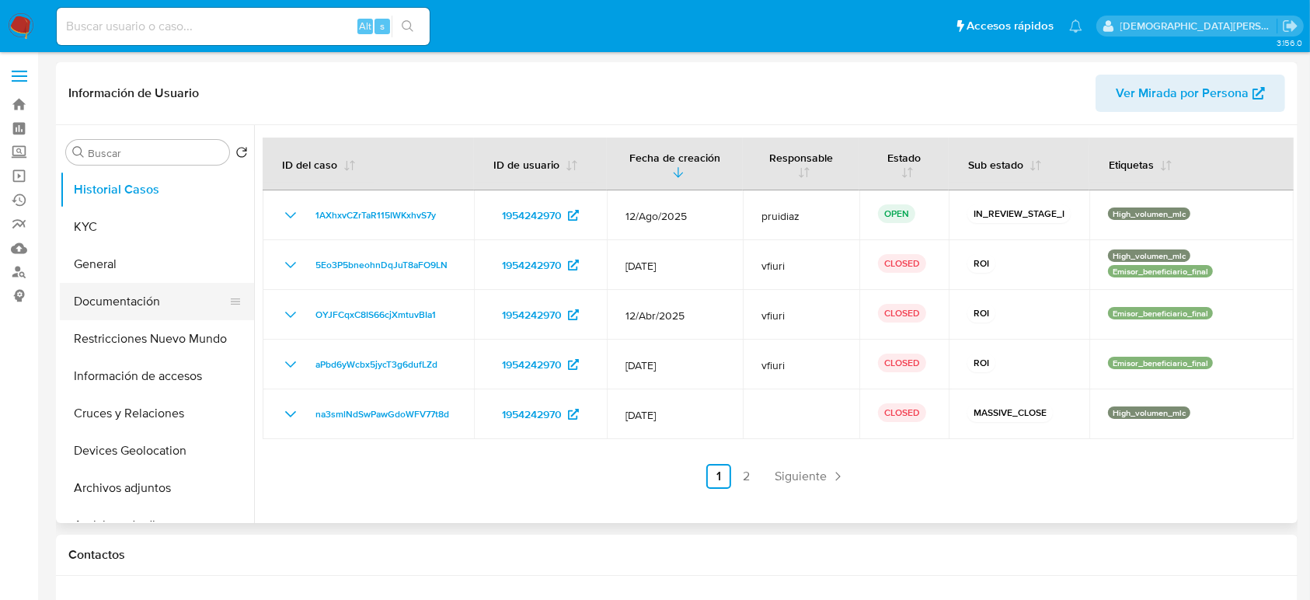
select select "10"
click at [751, 479] on link "2" at bounding box center [746, 476] width 25 height 25
